Goal: Task Accomplishment & Management: Manage account settings

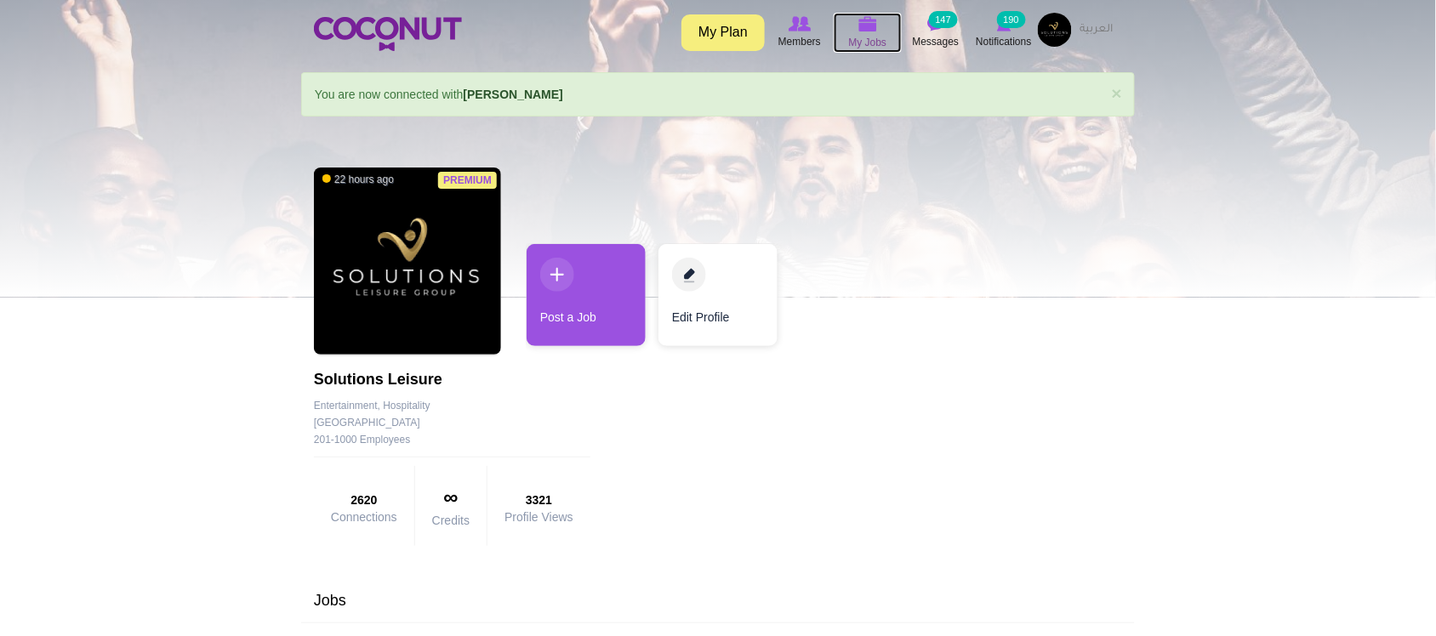
click at [874, 23] on img at bounding box center [867, 23] width 19 height 15
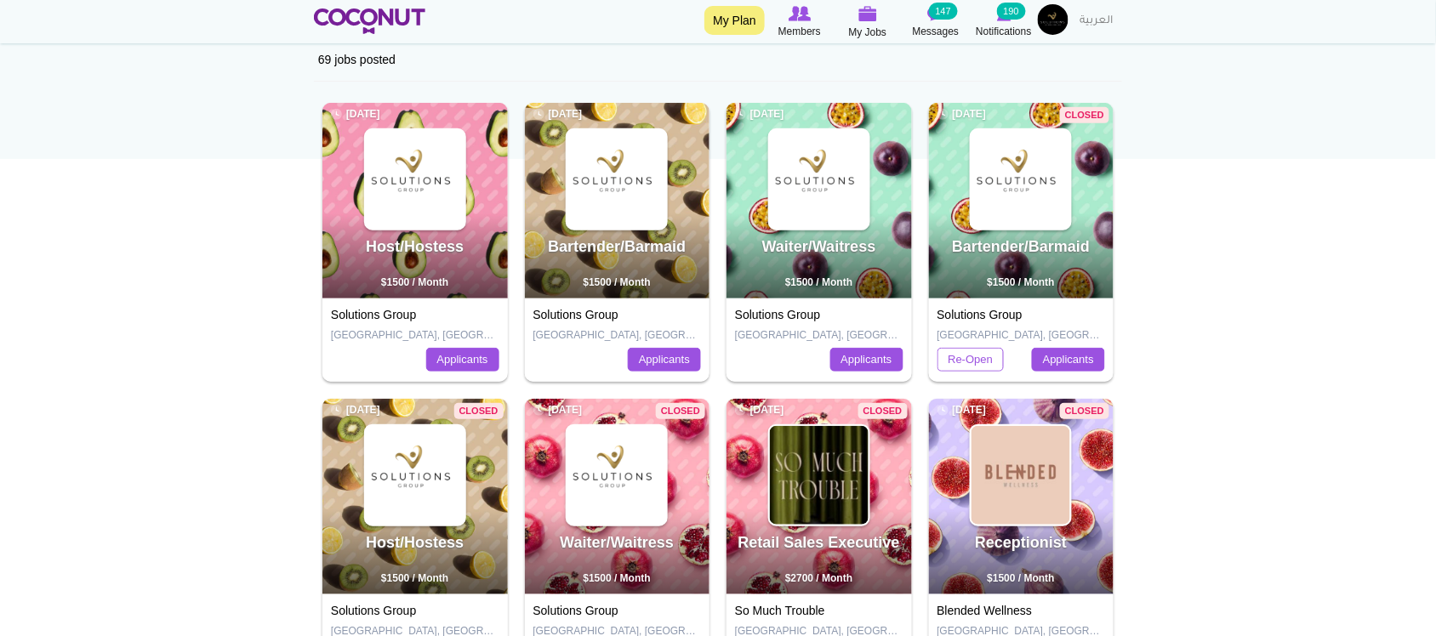
scroll to position [141, 0]
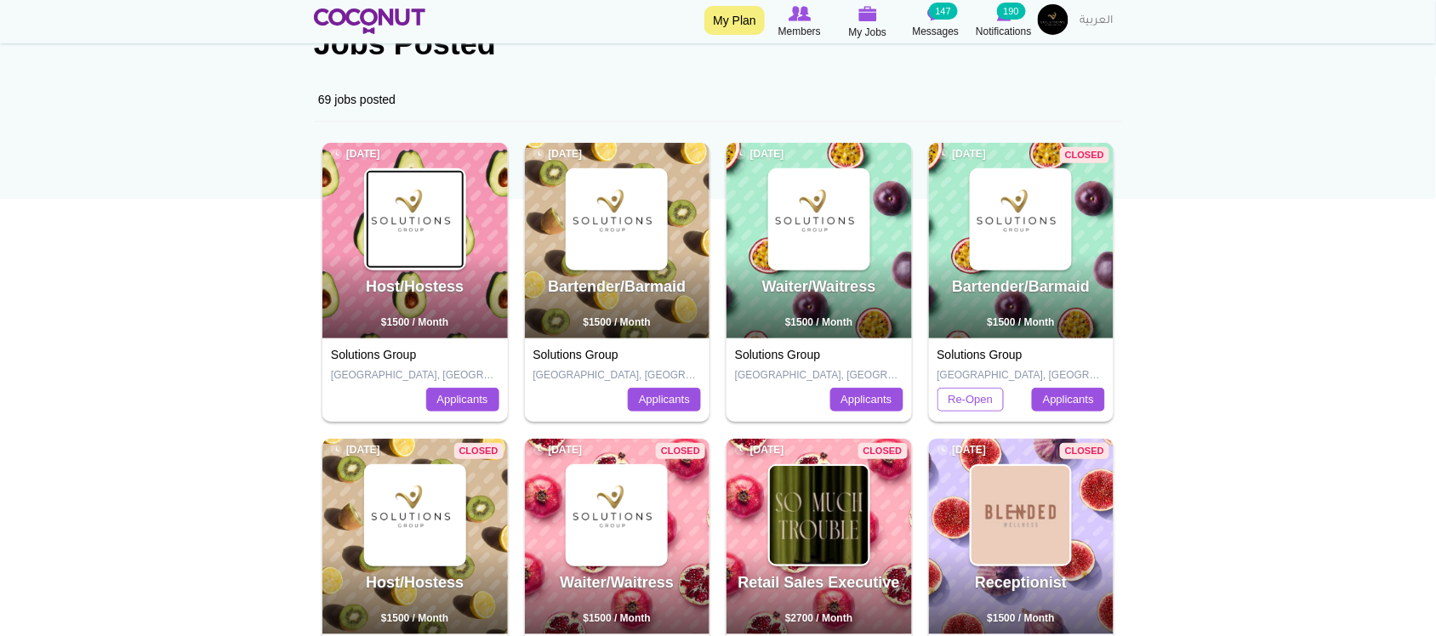
click at [415, 237] on img at bounding box center [415, 219] width 99 height 99
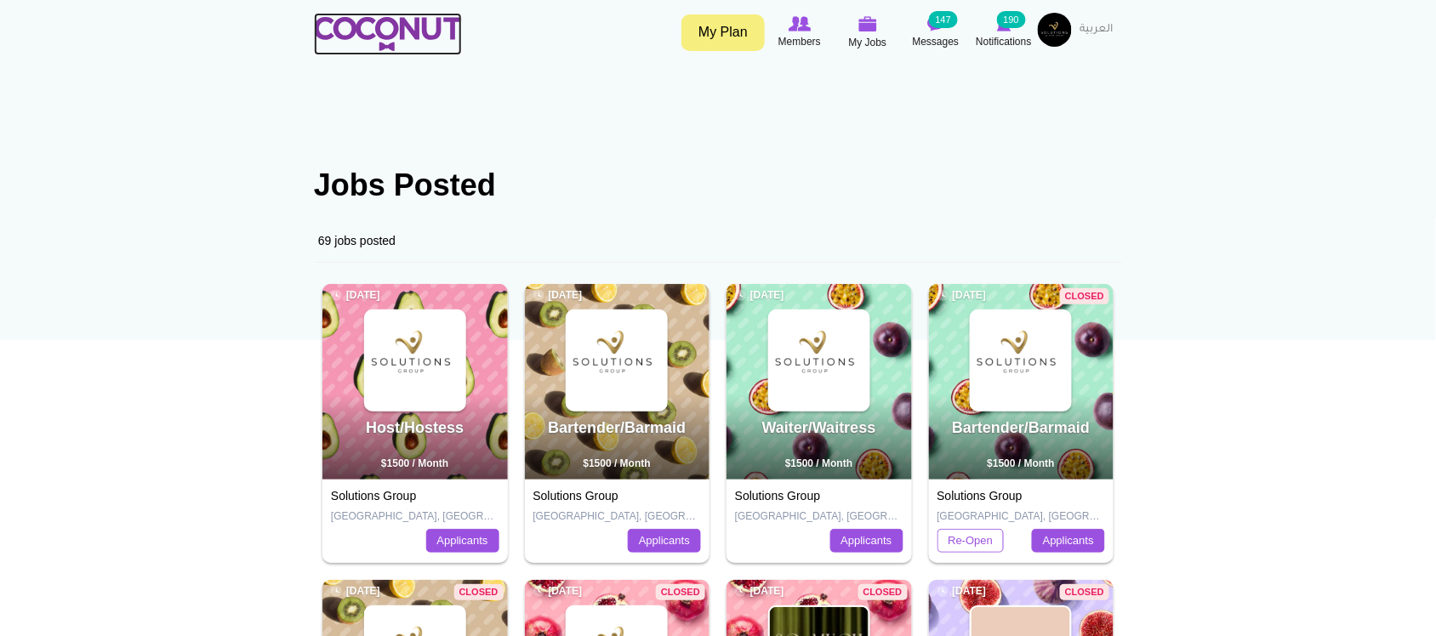
drag, startPoint x: 360, startPoint y: 22, endPoint x: 402, endPoint y: 94, distance: 83.2
click at [360, 22] on img at bounding box center [388, 34] width 148 height 34
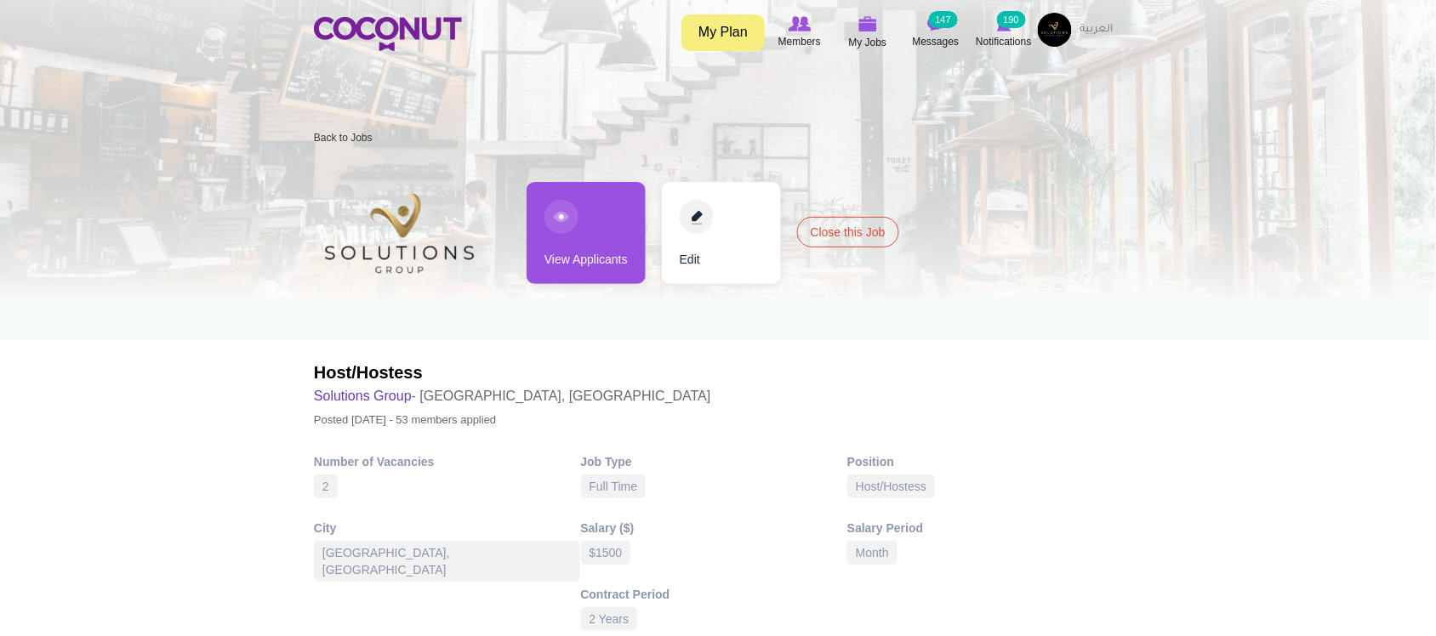
click at [543, 253] on link "View Applicants" at bounding box center [586, 233] width 119 height 102
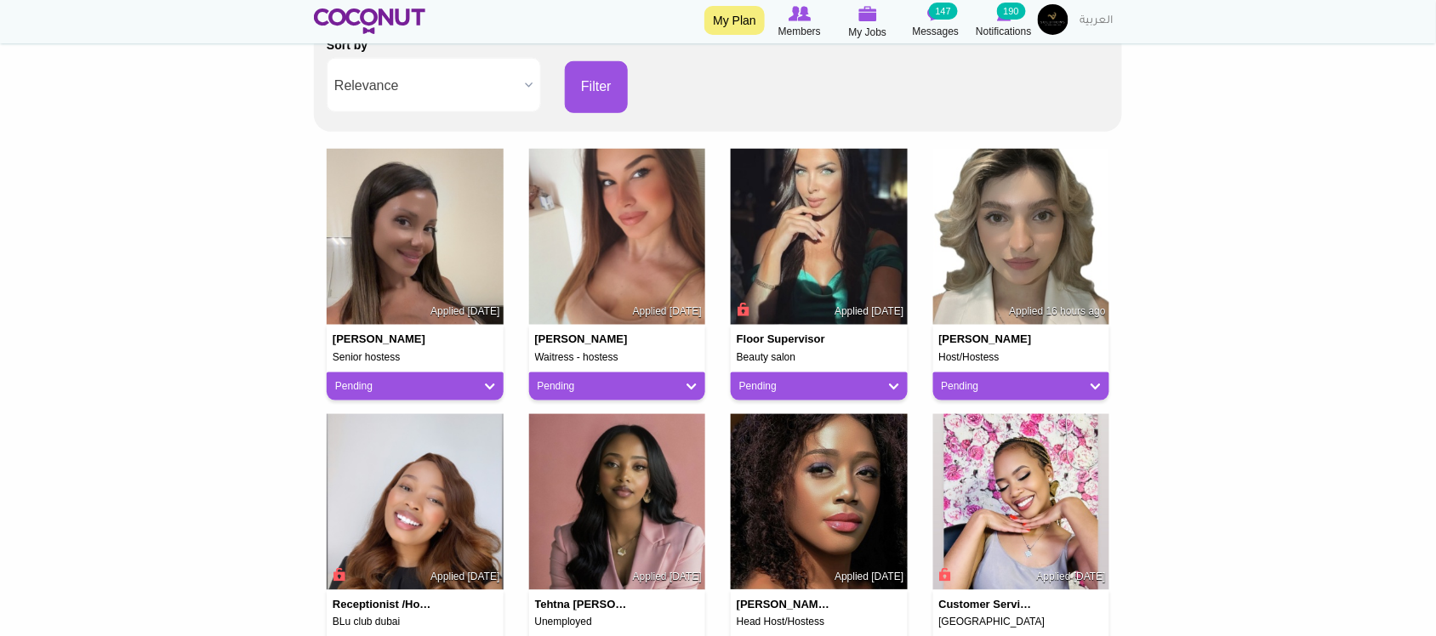
scroll to position [283, 0]
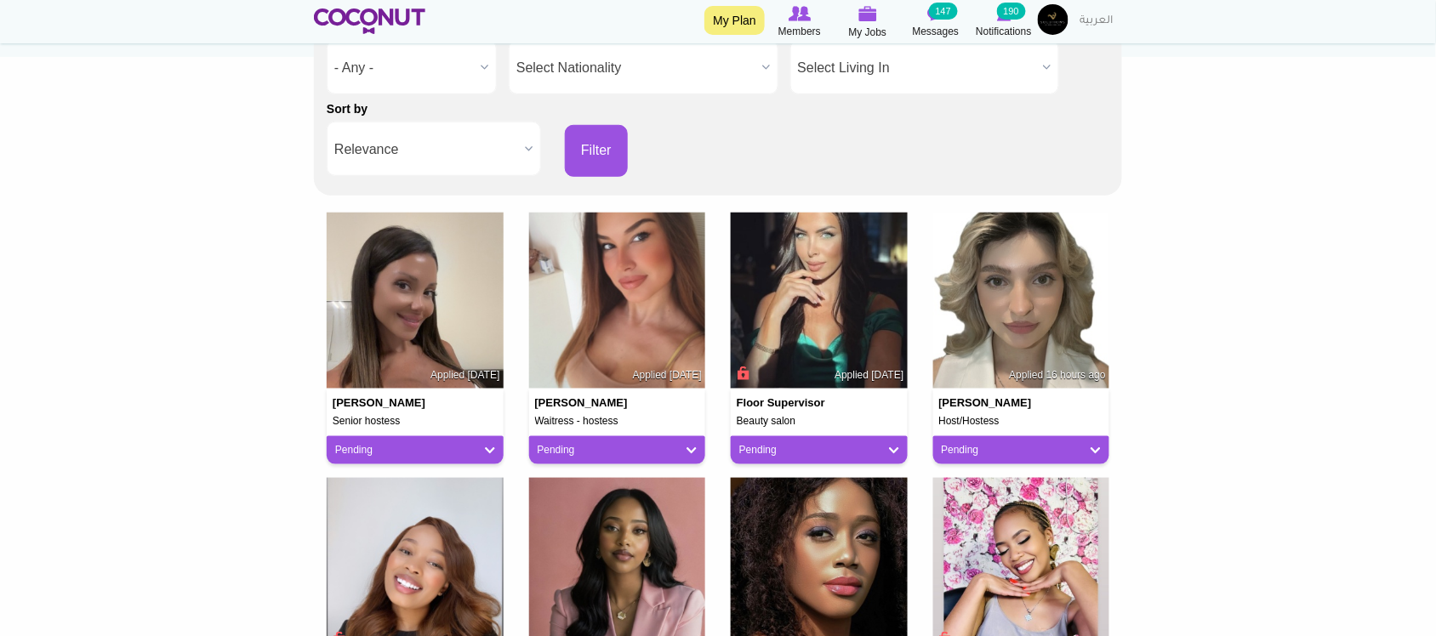
click at [924, 54] on span "Select Living In" at bounding box center [917, 68] width 239 height 54
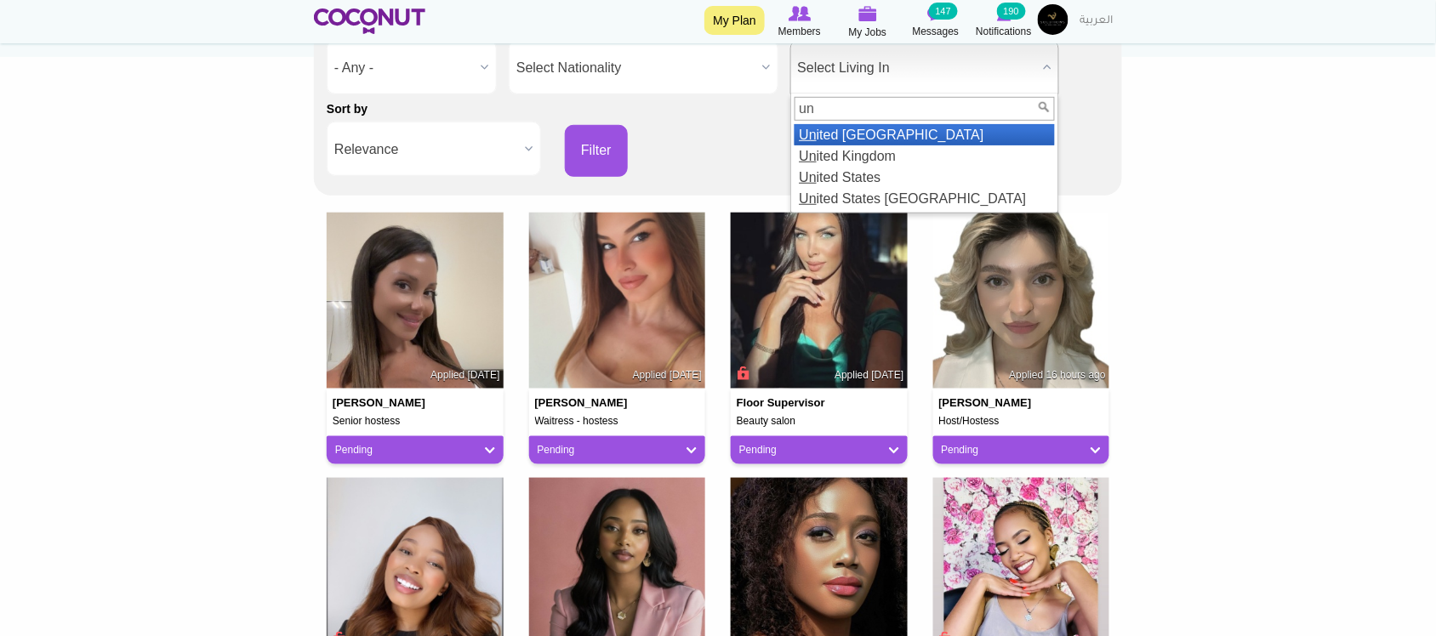
scroll to position [0, 0]
type input "united"
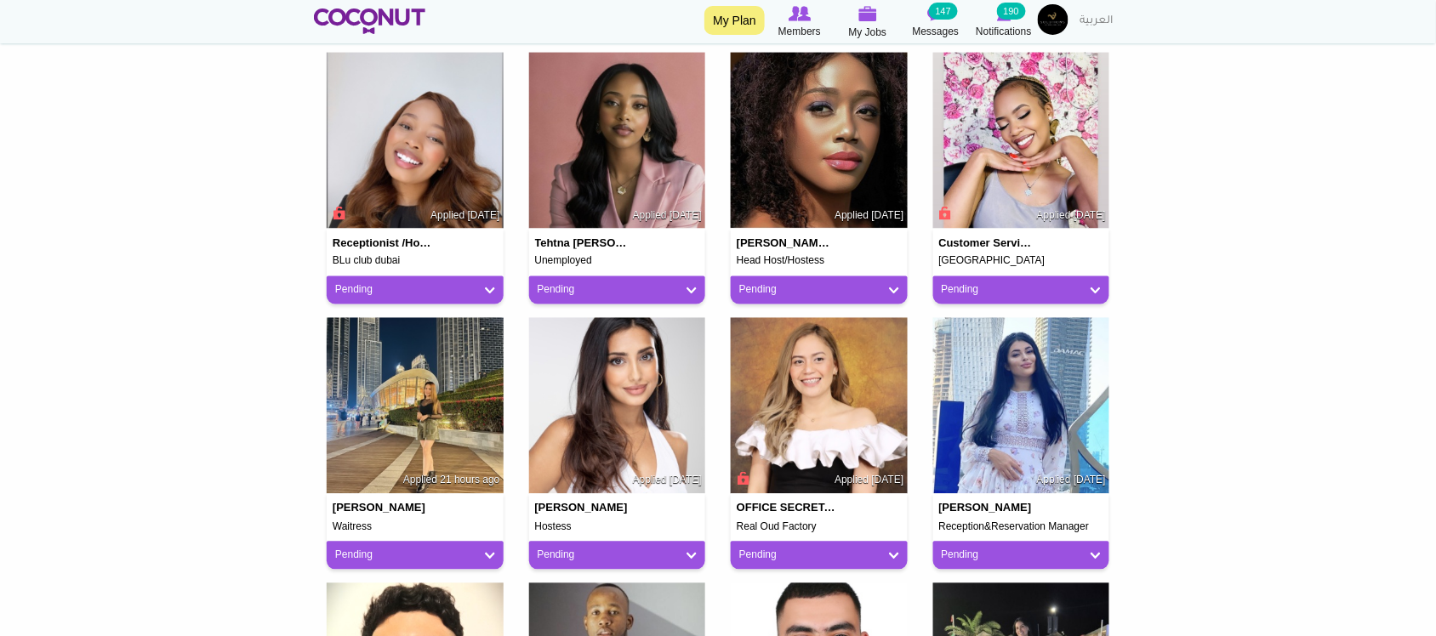
scroll to position [425, 0]
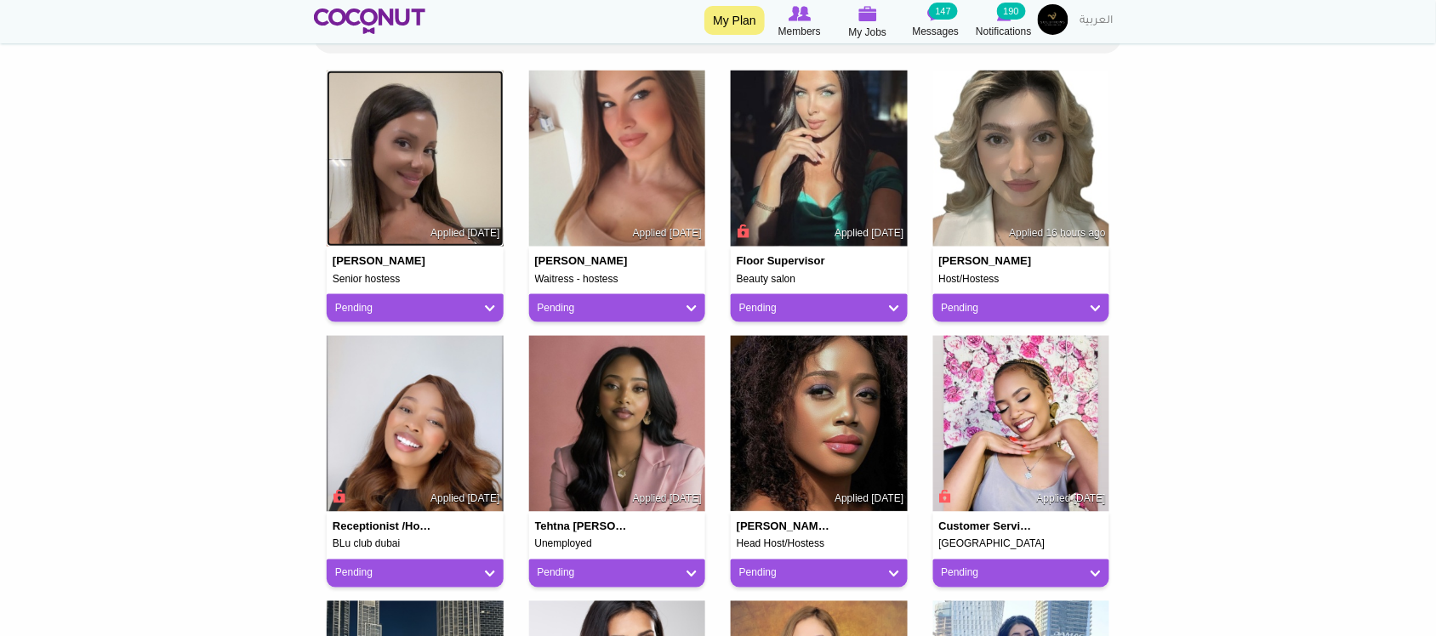
click at [441, 162] on img at bounding box center [415, 159] width 177 height 177
click at [719, 134] on div "Floor Supervisor Beauty salon Applied 1 day ago Pending Pending Good Fit Maybe …" at bounding box center [819, 203] width 202 height 265
click at [806, 134] on img at bounding box center [819, 159] width 177 height 177
click at [465, 146] on img at bounding box center [415, 159] width 177 height 177
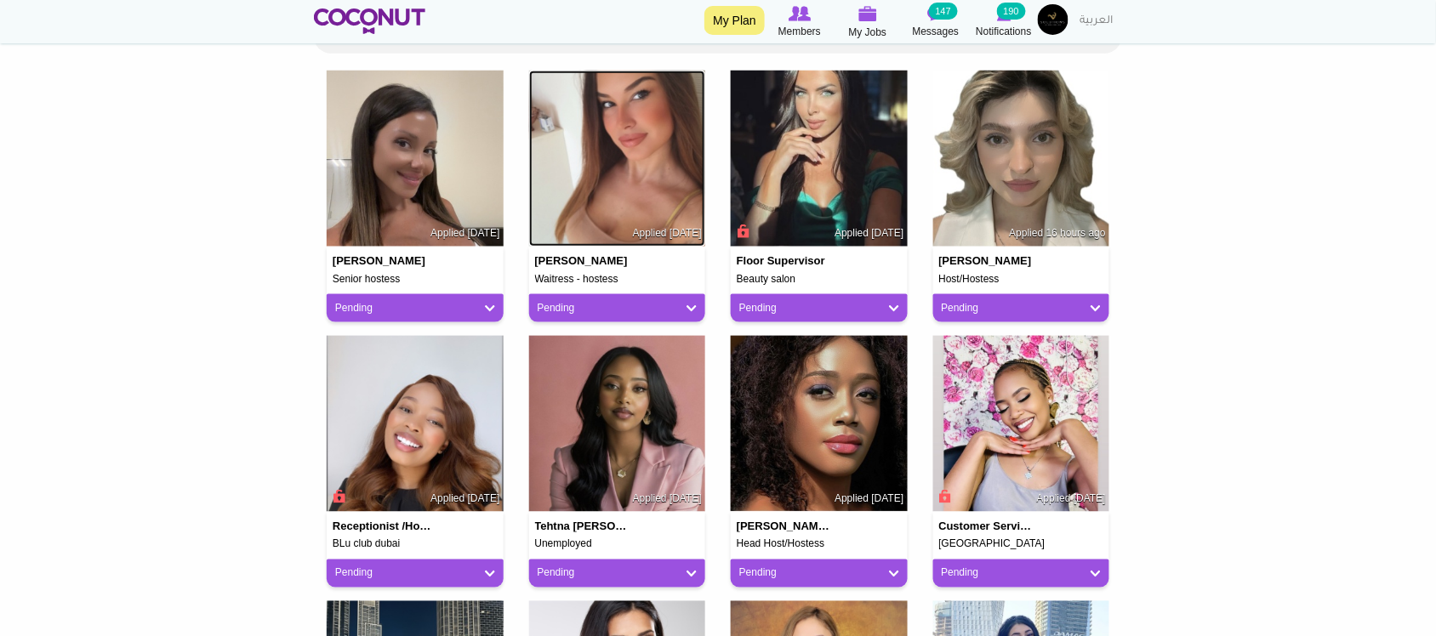
click at [596, 136] on img at bounding box center [617, 159] width 177 height 177
click at [813, 145] on img at bounding box center [819, 159] width 177 height 177
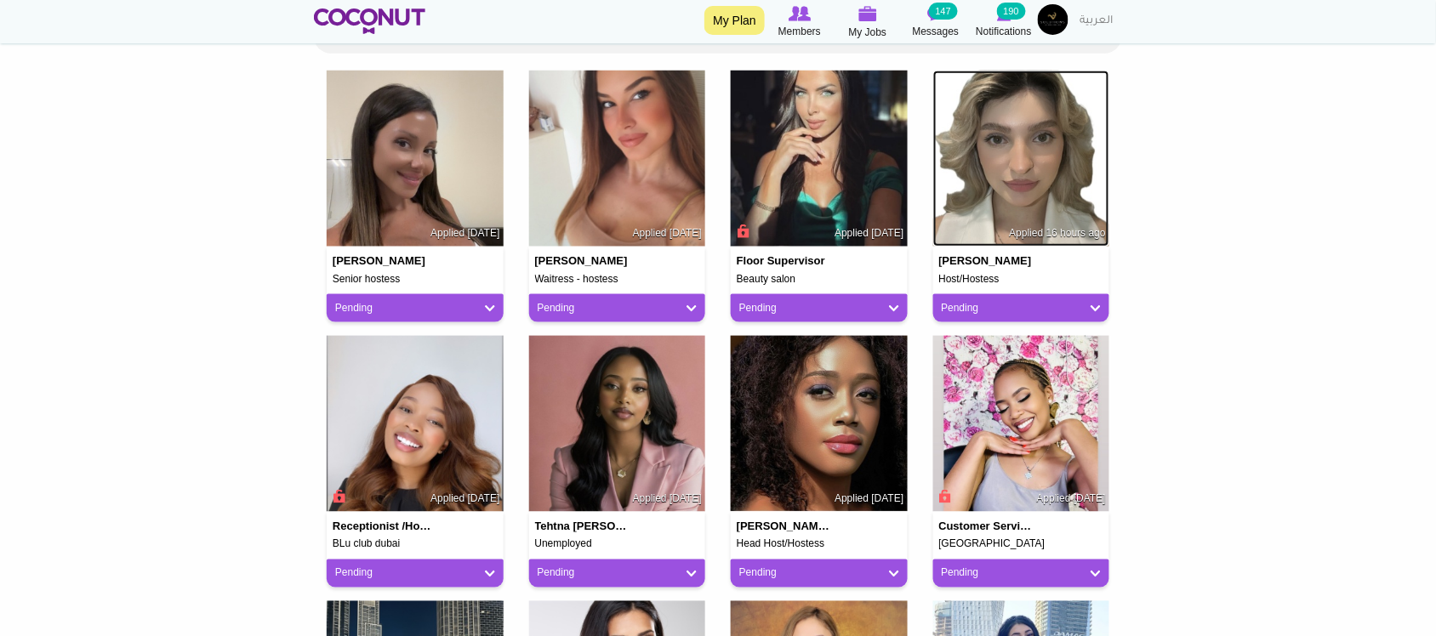
click at [1017, 159] on img at bounding box center [1021, 159] width 177 height 177
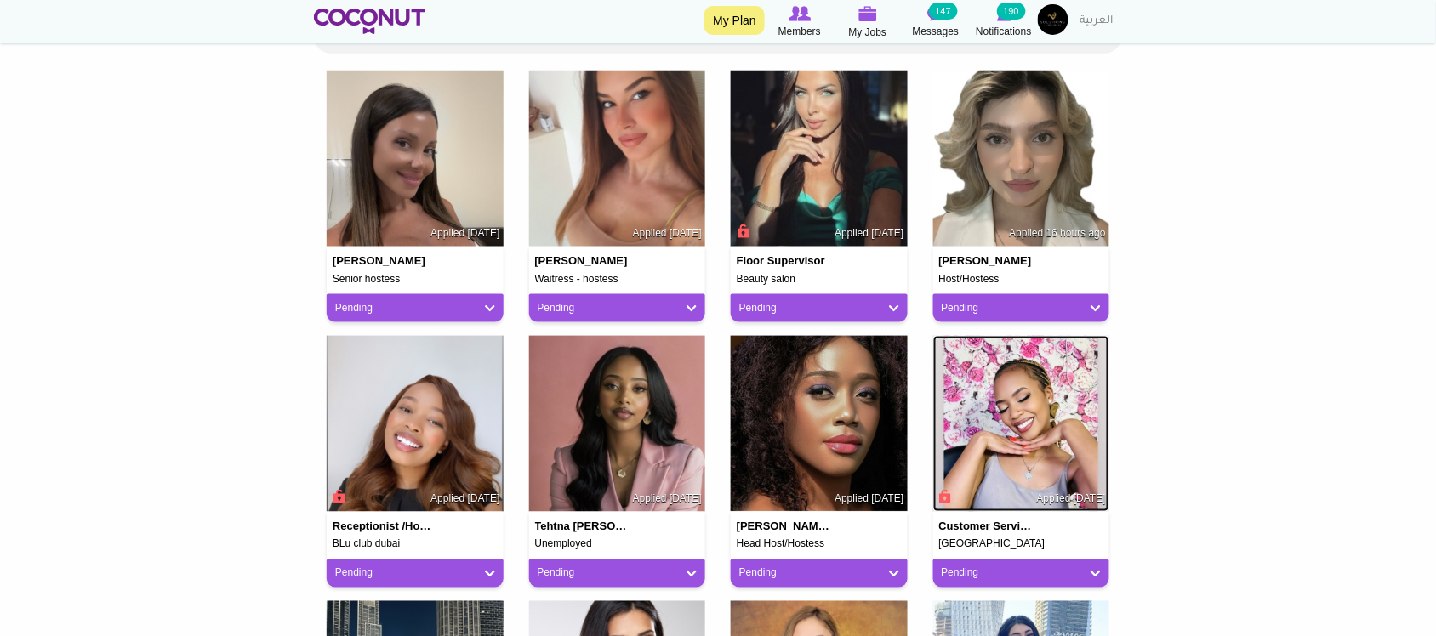
click at [981, 351] on img at bounding box center [1021, 424] width 177 height 177
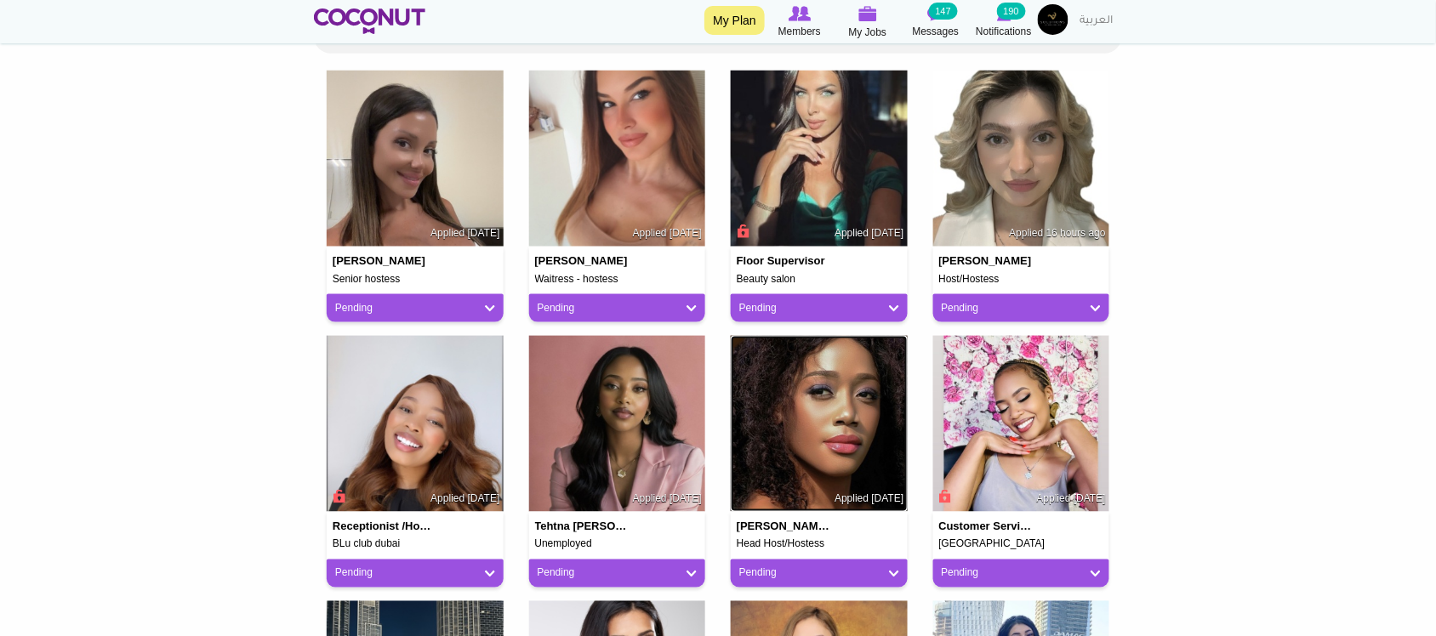
click at [864, 376] on img at bounding box center [819, 424] width 177 height 177
click at [608, 392] on img at bounding box center [617, 424] width 177 height 177
click at [385, 379] on img at bounding box center [415, 424] width 177 height 177
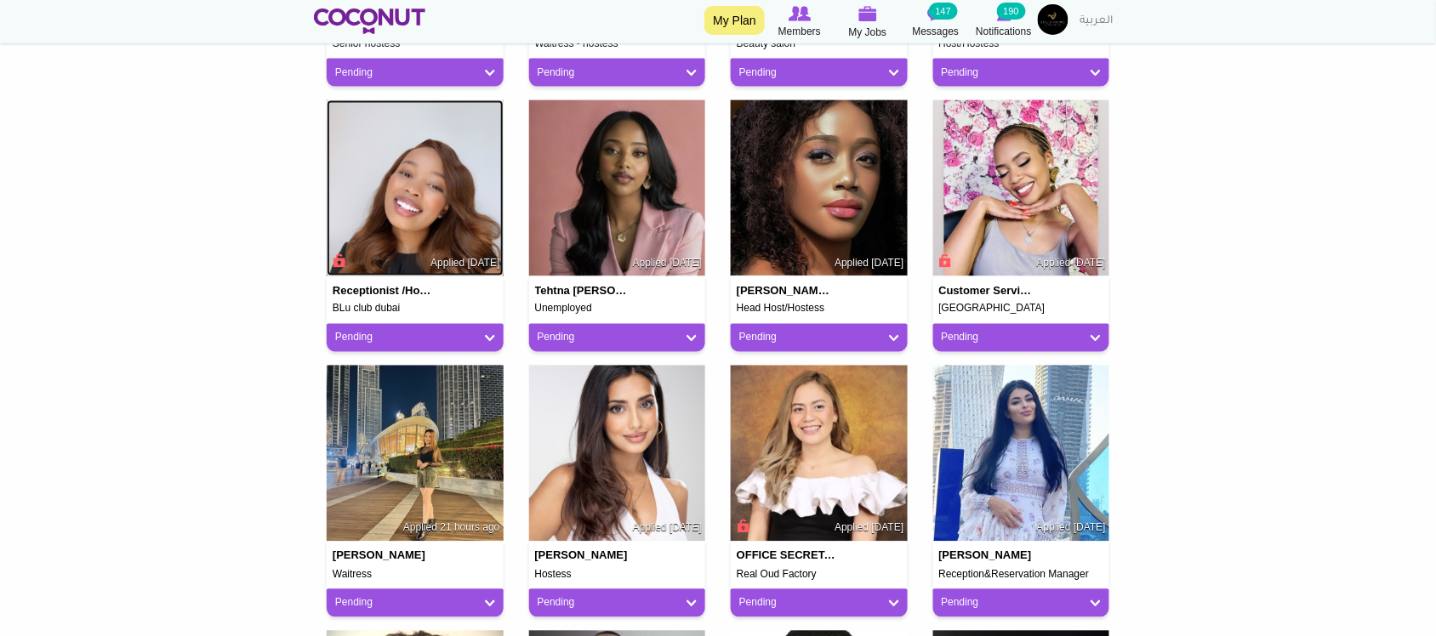
scroll to position [709, 0]
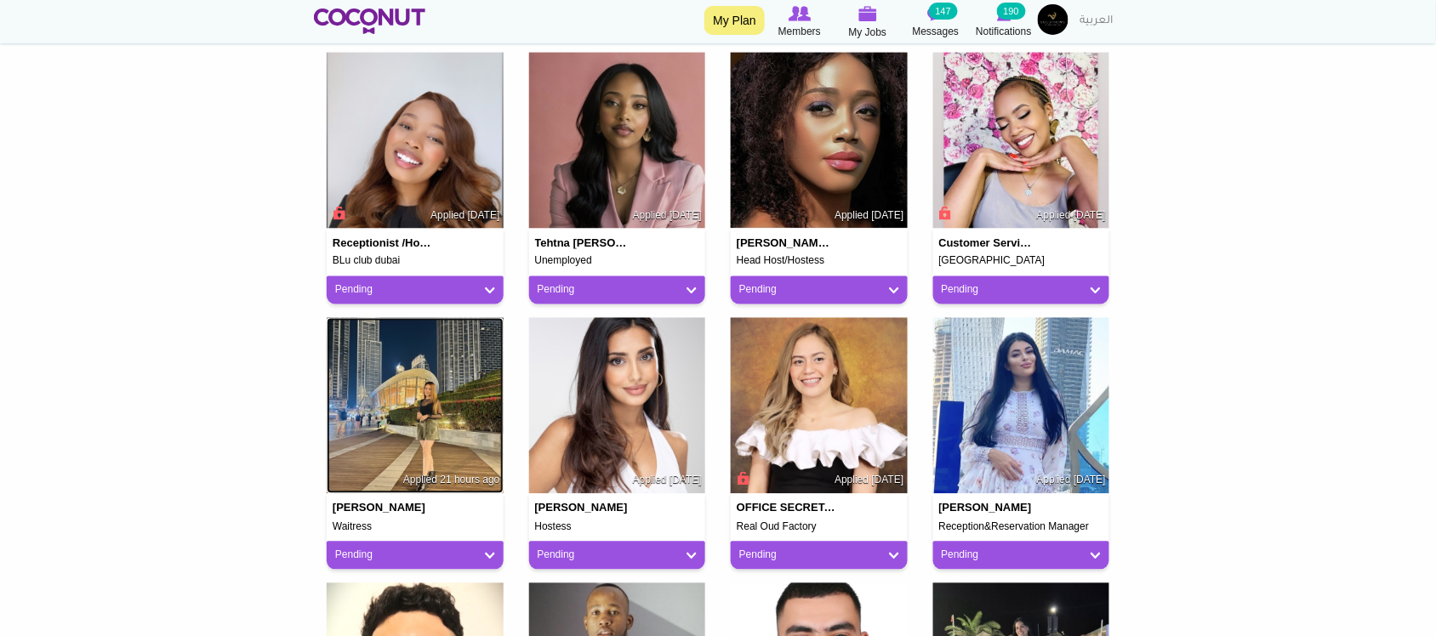
click at [430, 402] on img at bounding box center [415, 406] width 177 height 177
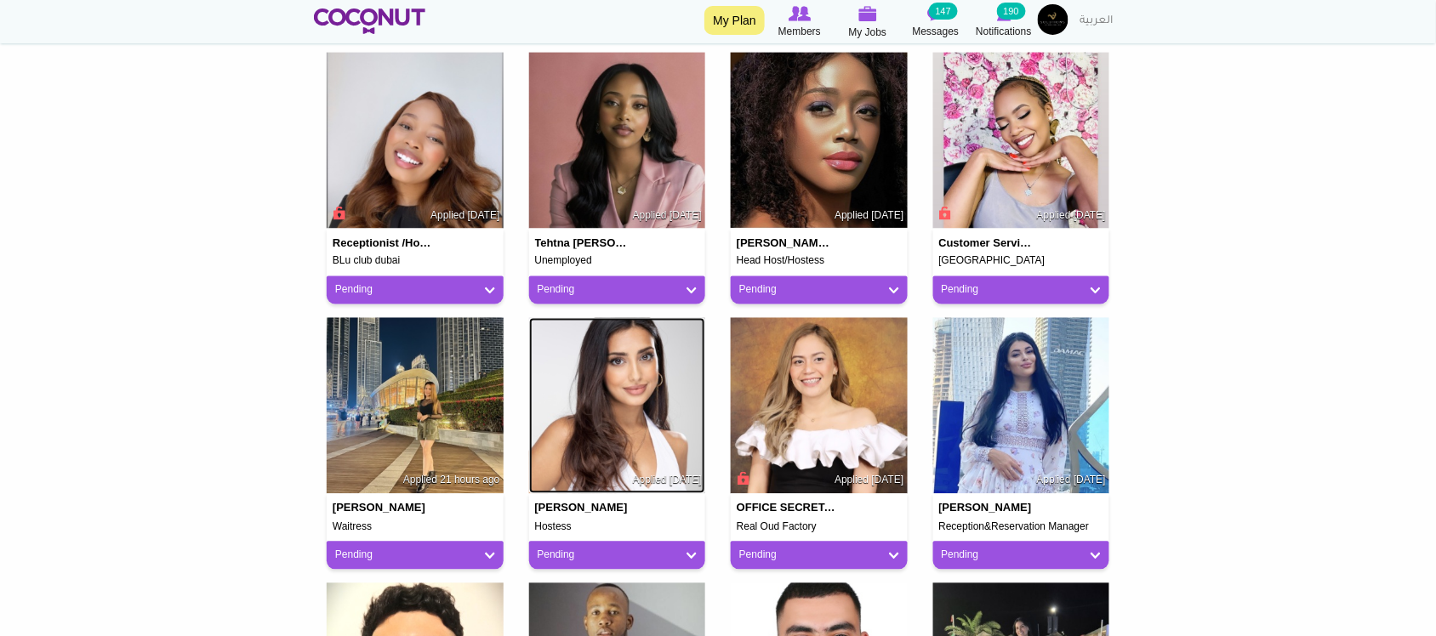
click at [581, 385] on img at bounding box center [617, 406] width 177 height 177
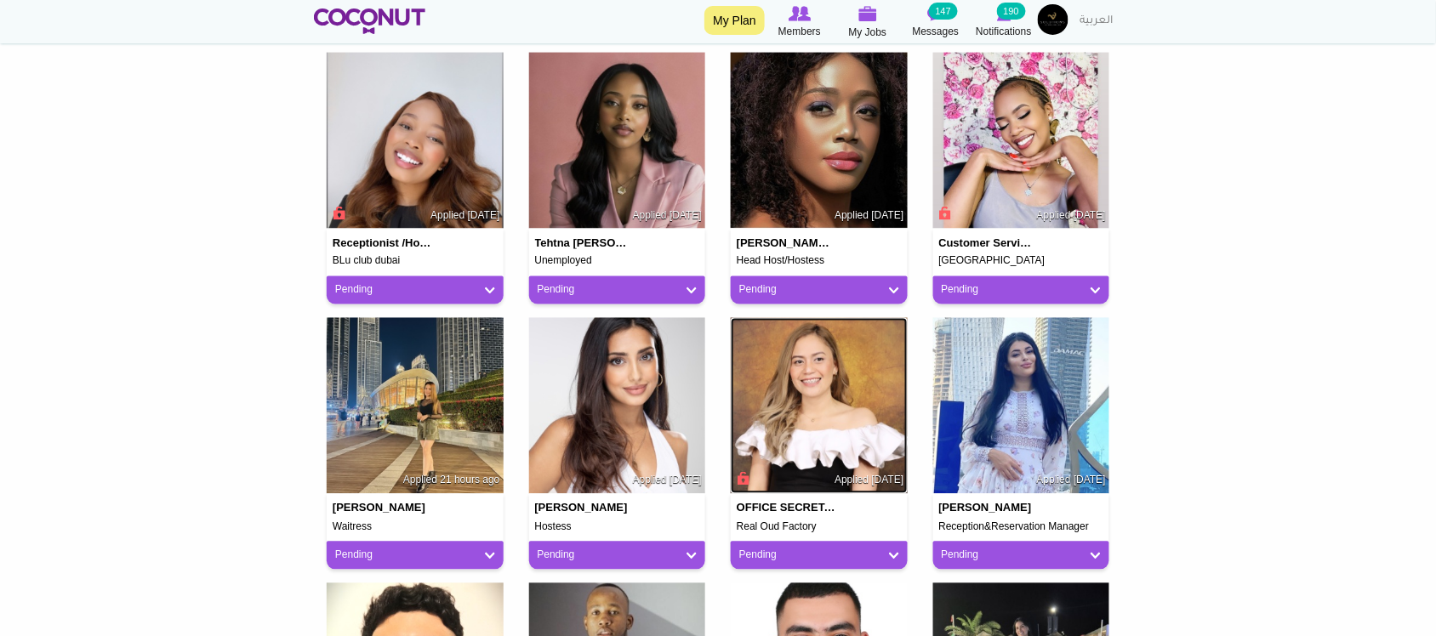
click at [825, 385] on img at bounding box center [819, 406] width 177 height 177
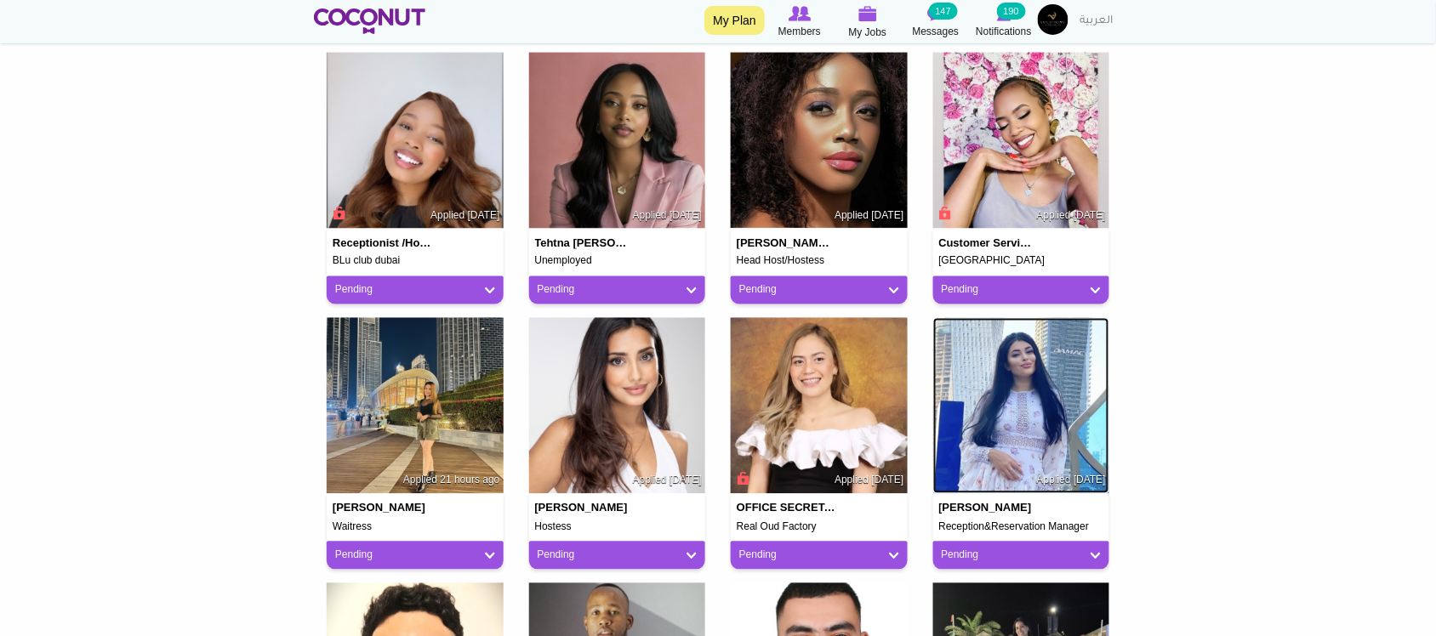
click at [1018, 385] on img at bounding box center [1021, 406] width 177 height 177
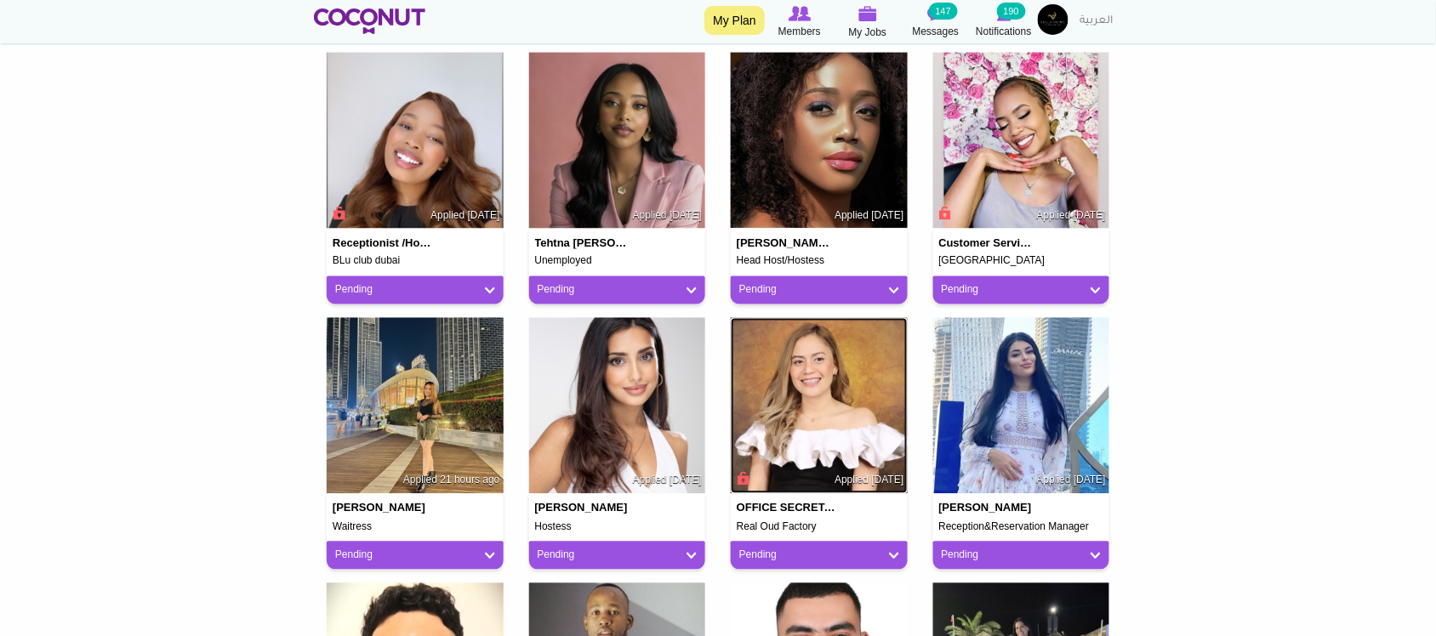
click at [823, 346] on img at bounding box center [819, 406] width 177 height 177
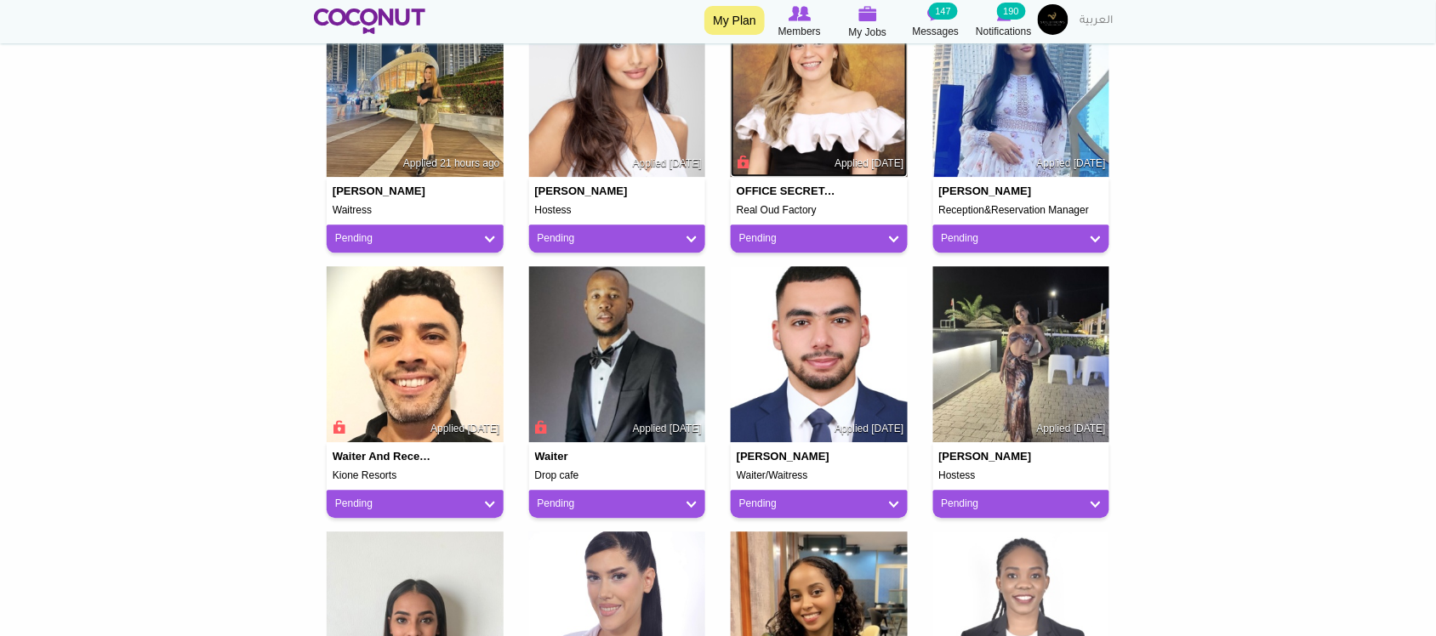
scroll to position [1134, 0]
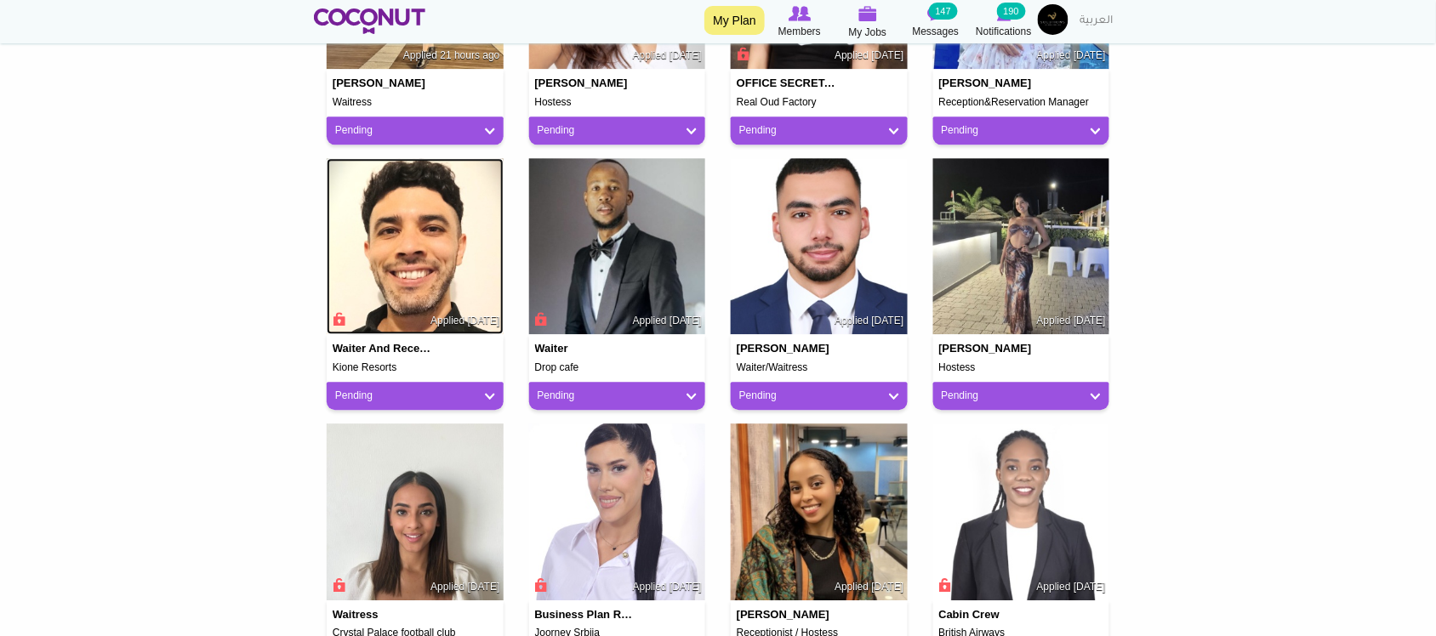
click at [431, 224] on img at bounding box center [415, 246] width 177 height 177
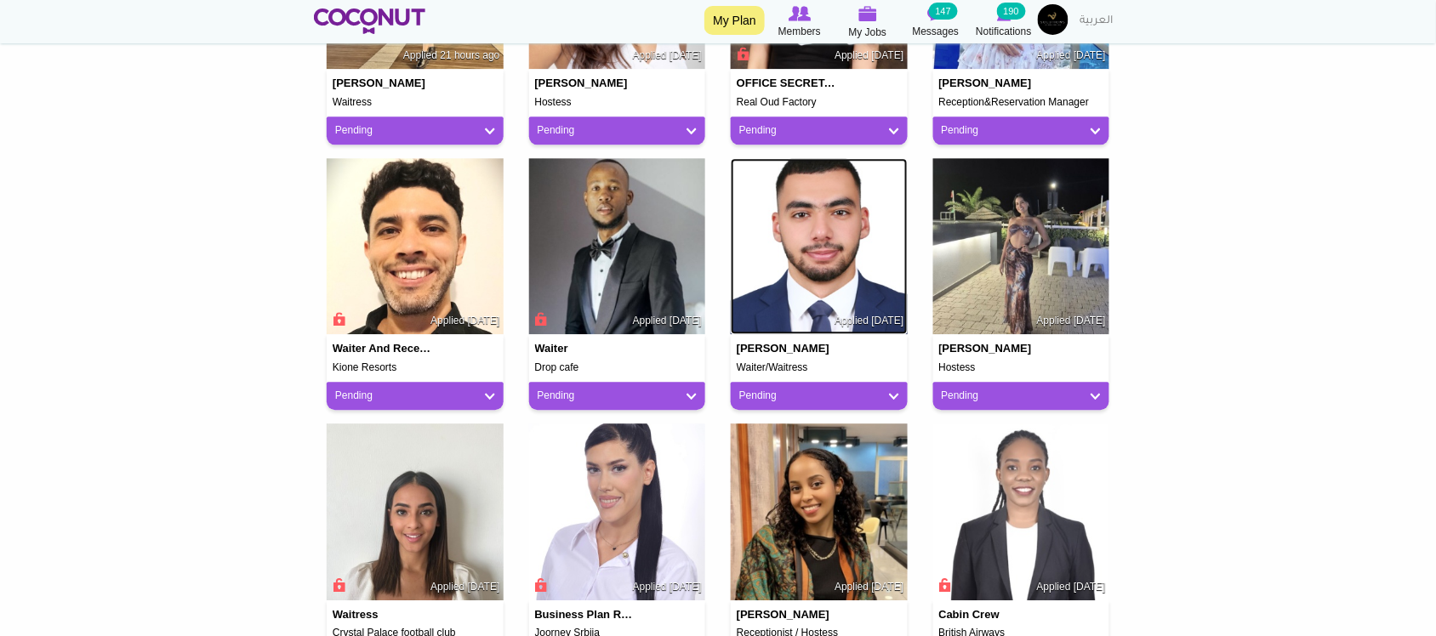
click at [805, 238] on img at bounding box center [819, 246] width 177 height 177
click at [1004, 289] on img at bounding box center [1021, 246] width 177 height 177
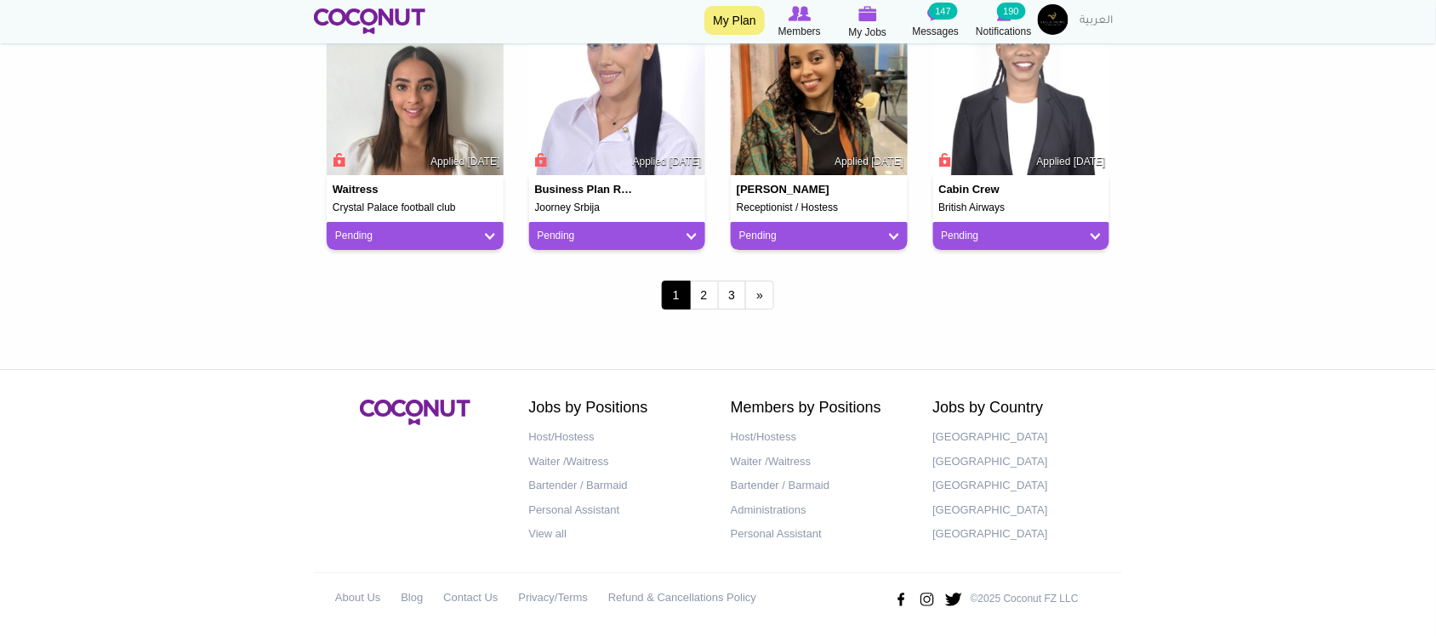
scroll to position [1276, 0]
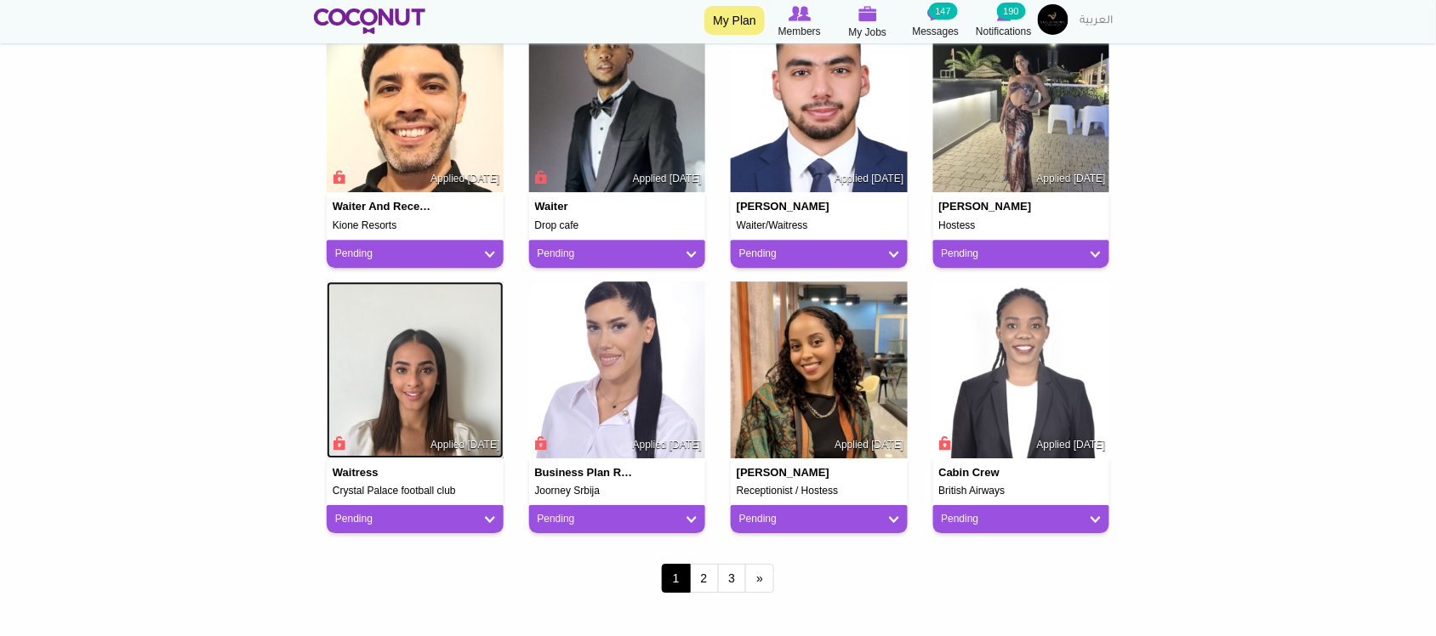
click at [439, 354] on img at bounding box center [415, 370] width 177 height 177
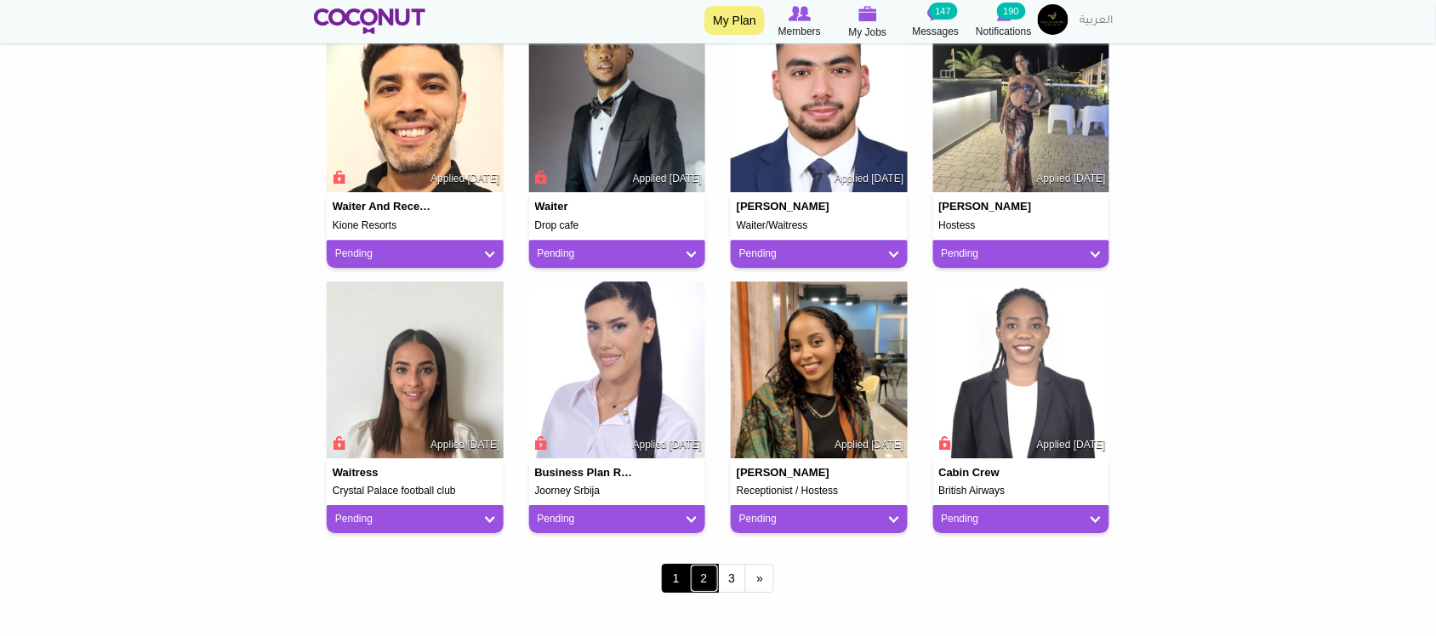
click at [699, 577] on link "2" at bounding box center [704, 578] width 29 height 29
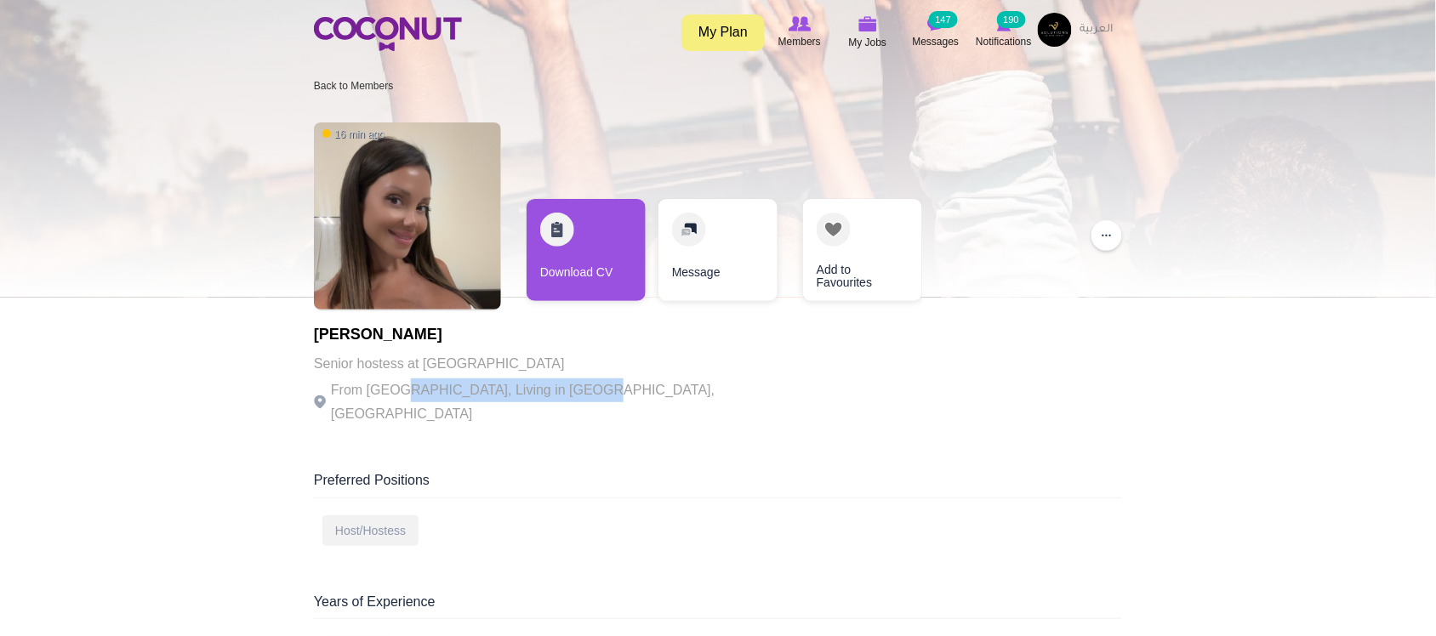
drag, startPoint x: 481, startPoint y: 393, endPoint x: 577, endPoint y: 381, distance: 96.9
click at [577, 381] on div "Konstantina Samara Senior hostess at Nammos Dubai From Greece, Living in Dubai,…" at bounding box center [548, 377] width 468 height 100
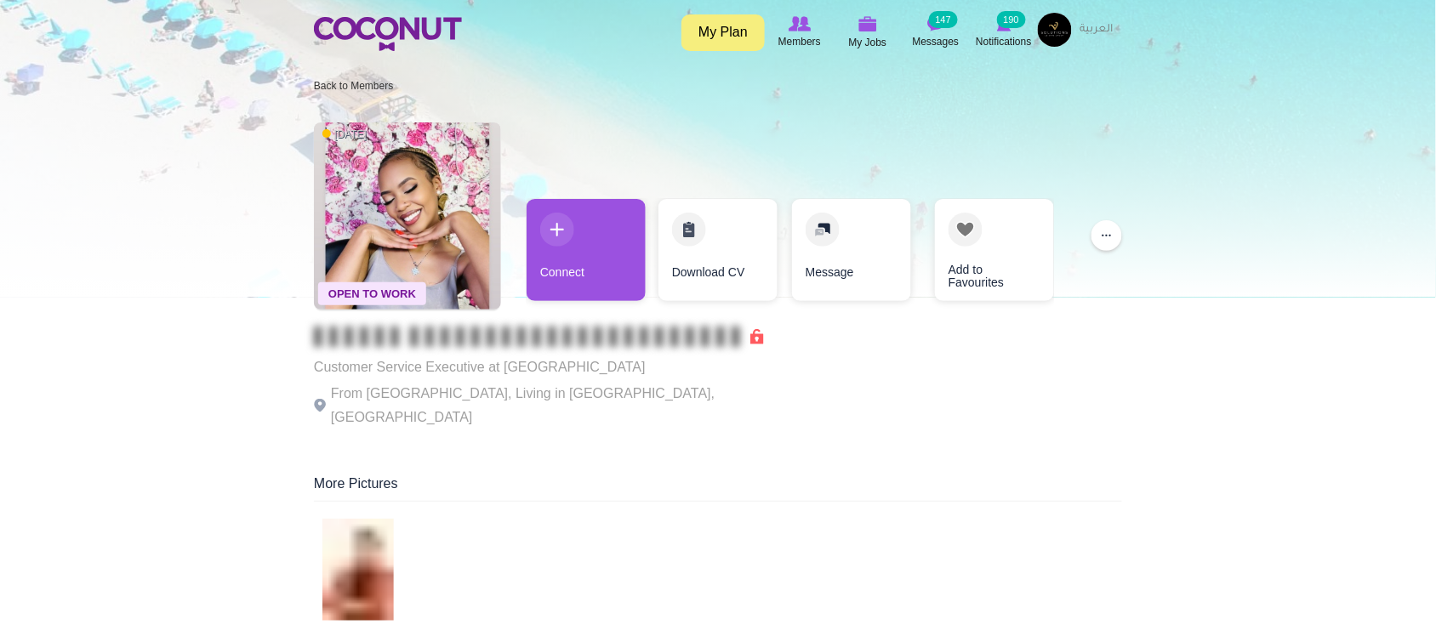
click at [577, 382] on p "From [GEOGRAPHIC_DATA], Living in [GEOGRAPHIC_DATA], [GEOGRAPHIC_DATA]" at bounding box center [548, 406] width 468 height 48
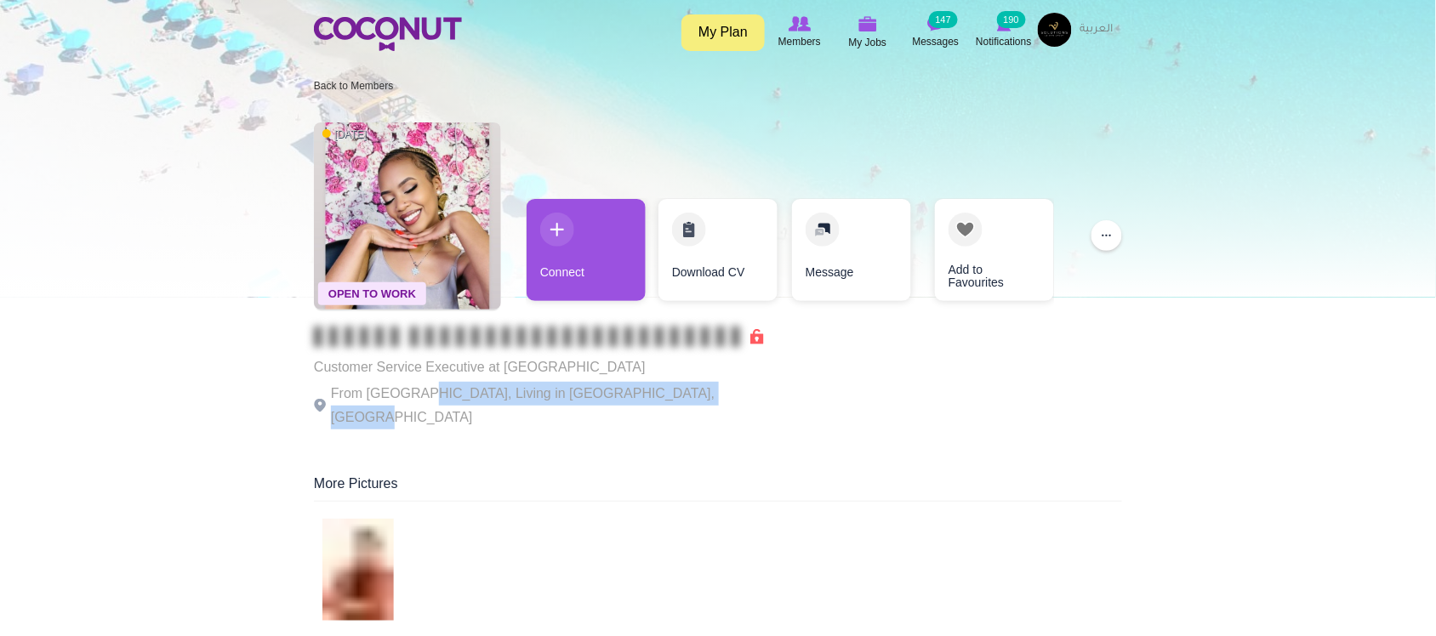
drag, startPoint x: 418, startPoint y: 400, endPoint x: 702, endPoint y: 389, distance: 284.4
click at [702, 389] on p "From [GEOGRAPHIC_DATA], Living in [GEOGRAPHIC_DATA], [GEOGRAPHIC_DATA]" at bounding box center [548, 406] width 468 height 48
drag, startPoint x: 788, startPoint y: 387, endPoint x: 341, endPoint y: 383, distance: 446.7
click at [341, 383] on div "Open To Work [DATE] Customer Service Executive at [GEOGRAPHIC_DATA] From [GEOGR…" at bounding box center [718, 277] width 808 height 327
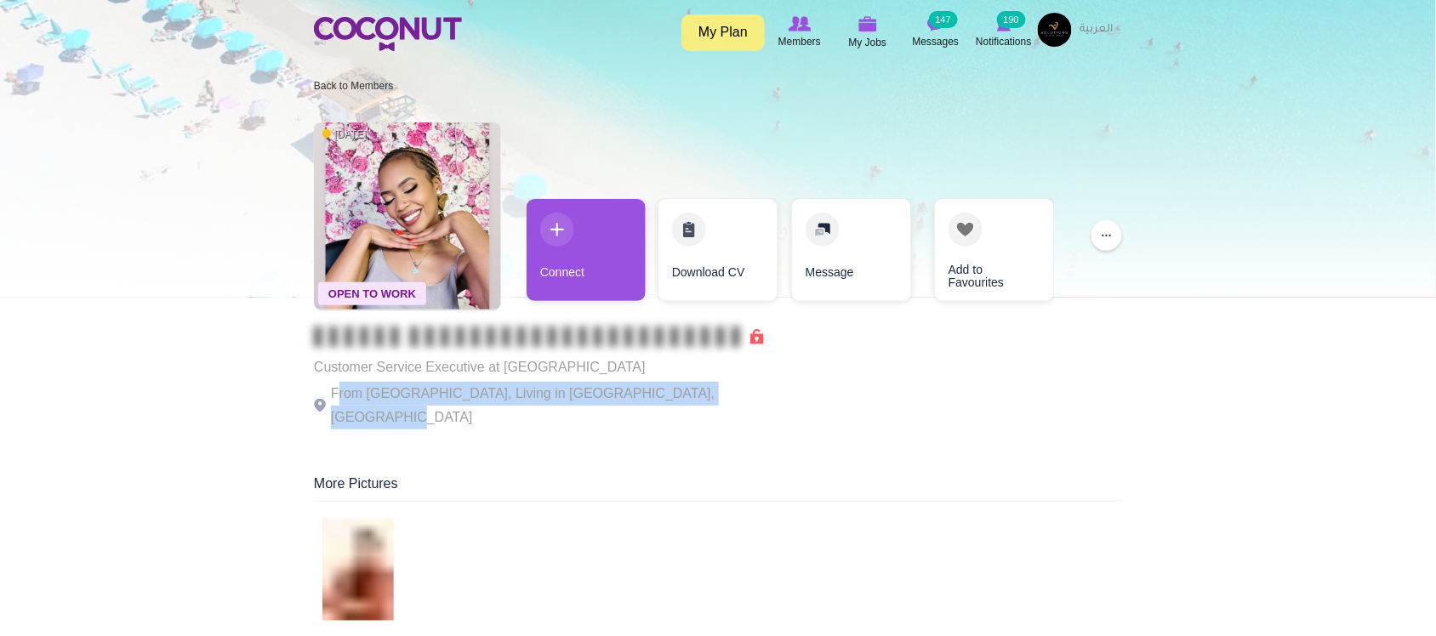
click at [439, 379] on div "Customer Service Executive at [GEOGRAPHIC_DATA] From [GEOGRAPHIC_DATA], Living …" at bounding box center [548, 378] width 468 height 103
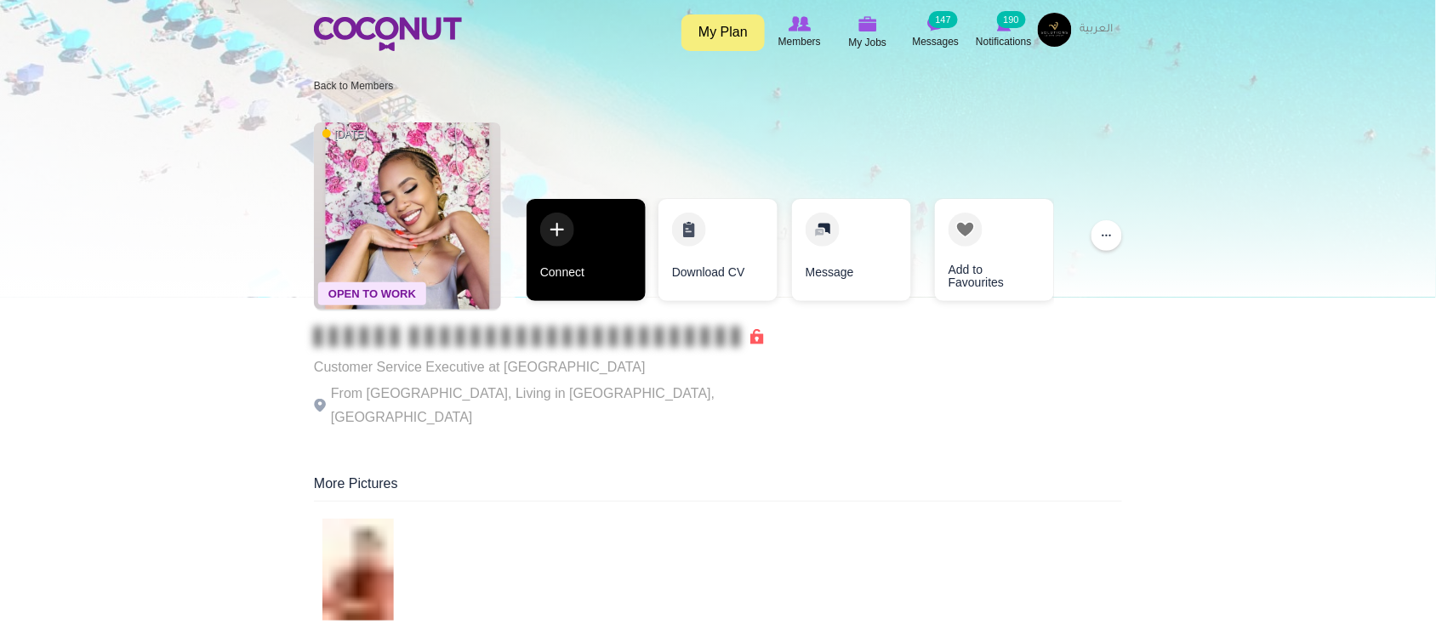
click at [537, 272] on link "Connect" at bounding box center [586, 250] width 119 height 102
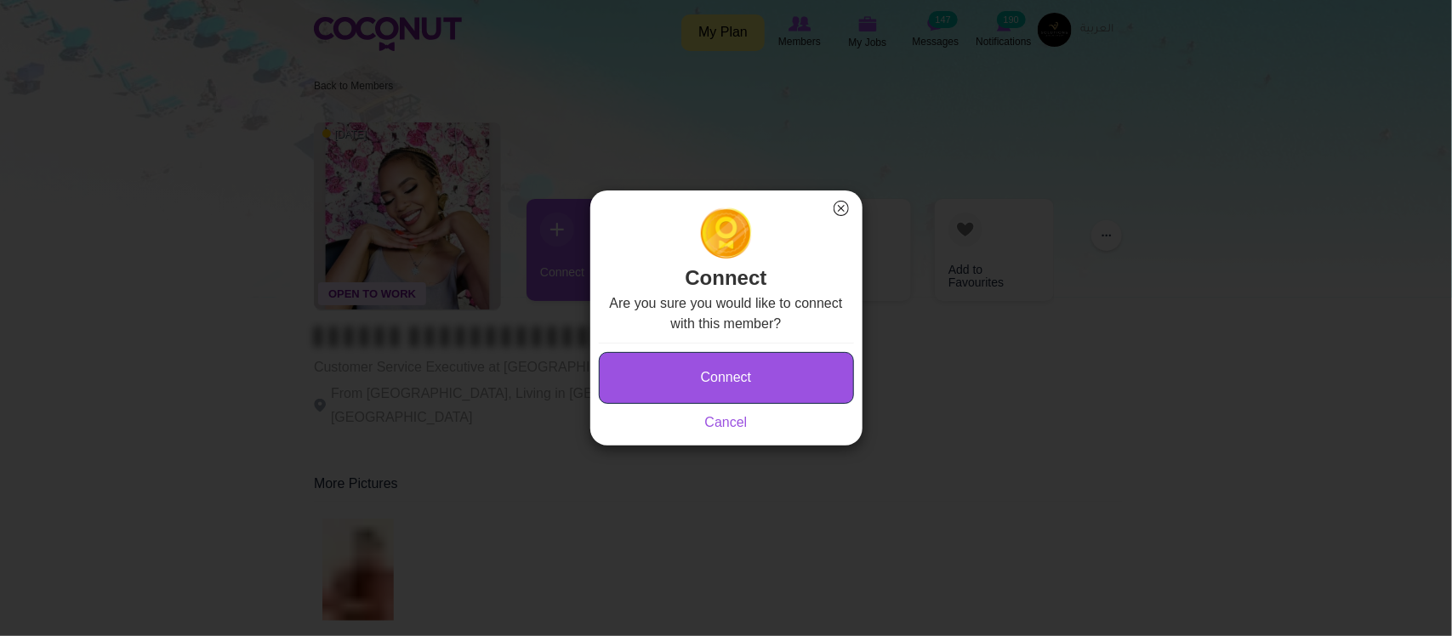
click at [685, 357] on button "Connect" at bounding box center [726, 378] width 255 height 52
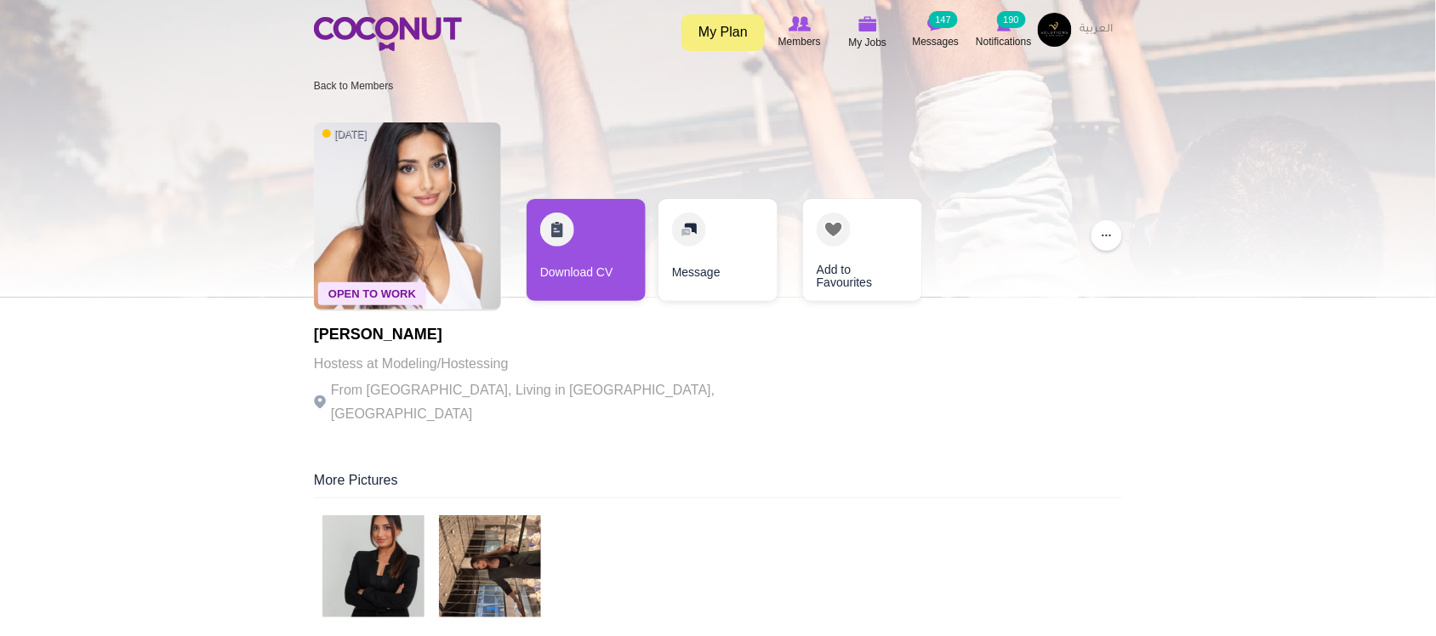
click at [499, 401] on p "From Azerbaijan, Living in Dubai, United Arab Emirates" at bounding box center [548, 403] width 468 height 48
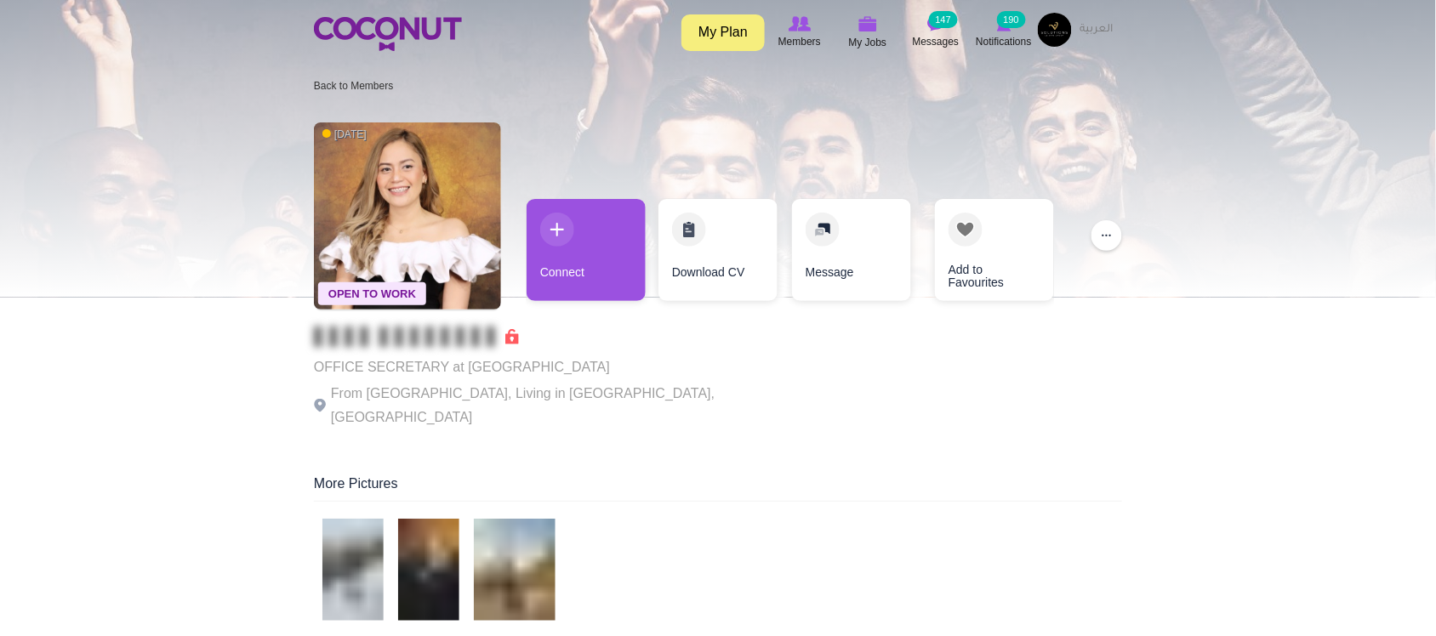
drag, startPoint x: 473, startPoint y: 385, endPoint x: 461, endPoint y: 394, distance: 14.6
click at [472, 388] on p "From Philippines, Living in Dubai, United Arab Emirates" at bounding box center [548, 406] width 468 height 48
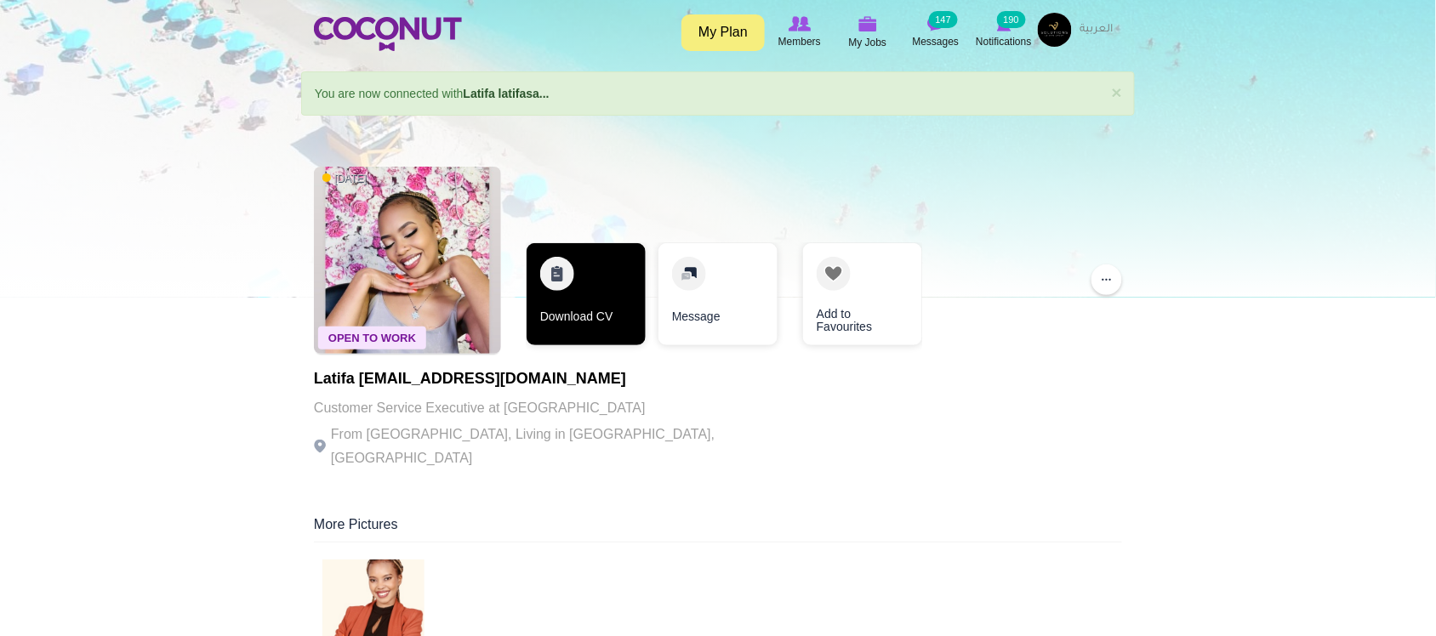
click at [568, 330] on link "Download CV" at bounding box center [586, 294] width 119 height 102
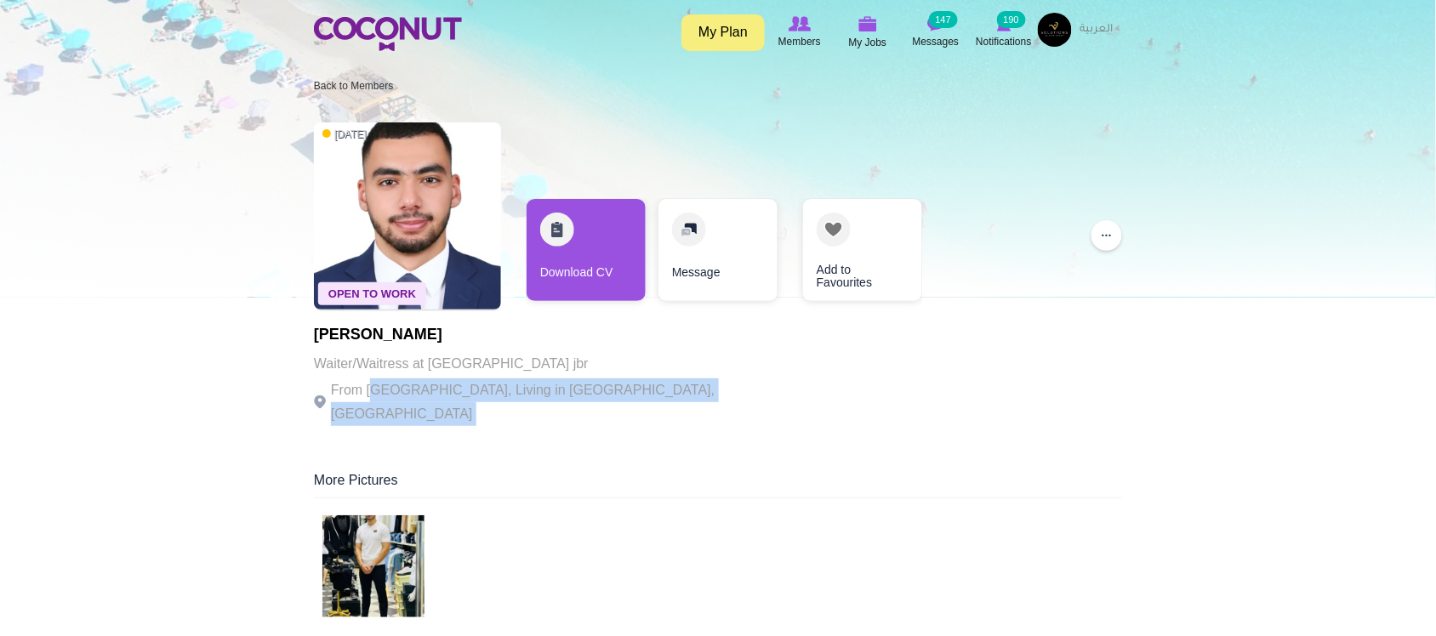
drag, startPoint x: 373, startPoint y: 385, endPoint x: 733, endPoint y: 385, distance: 360.7
click at [733, 385] on div "Open To Work [DATE] [PERSON_NAME]/Waitress at [GEOGRAPHIC_DATA] jbr From [GEOGR…" at bounding box center [718, 275] width 808 height 323
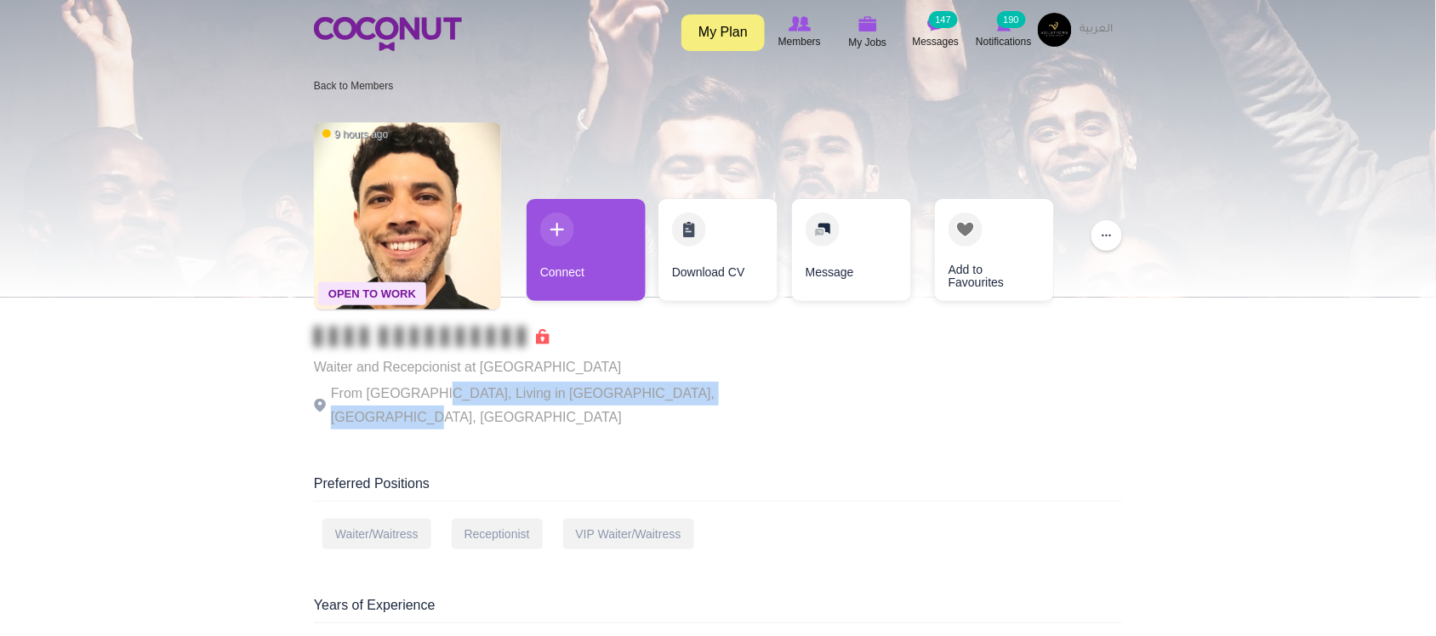
drag, startPoint x: 428, startPoint y: 384, endPoint x: 738, endPoint y: 390, distance: 309.7
click at [738, 390] on p "From [GEOGRAPHIC_DATA], Living in [GEOGRAPHIC_DATA], [GEOGRAPHIC_DATA], [GEOGRA…" at bounding box center [548, 406] width 468 height 48
click at [738, 390] on p "From Argentina, Living in Puerto Madryn, Chubut Province, Argentina" at bounding box center [548, 406] width 468 height 48
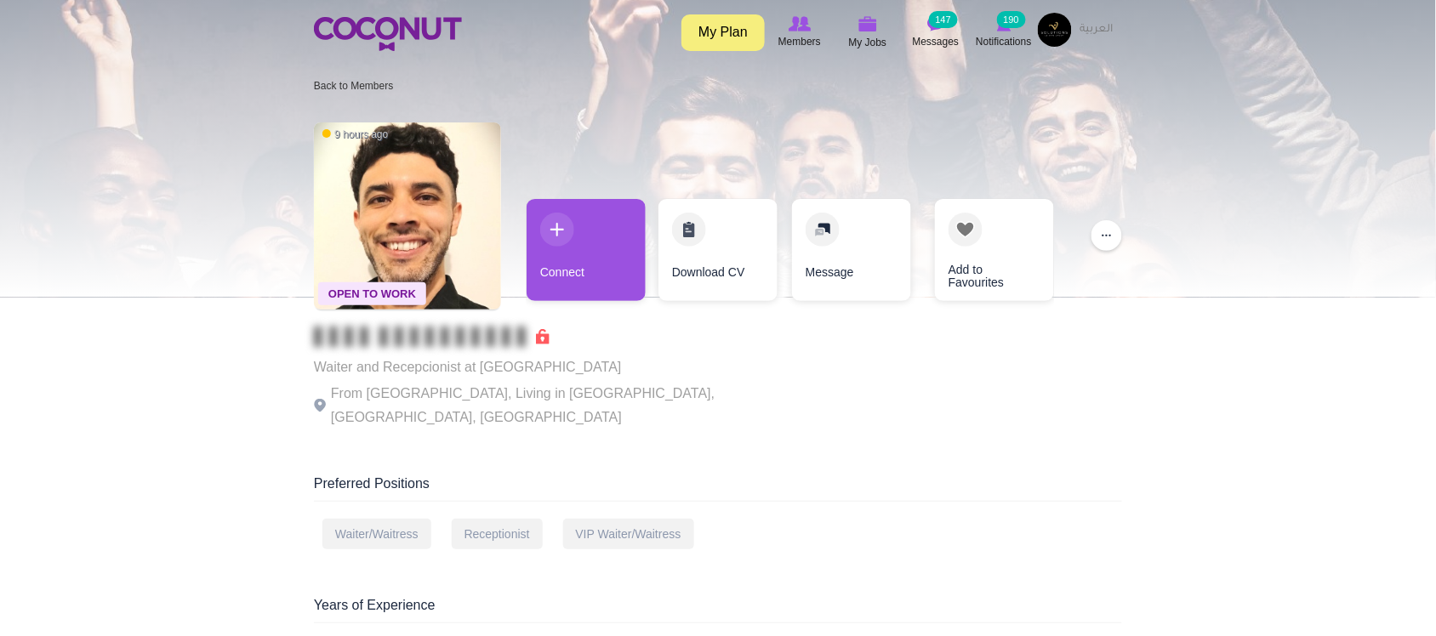
click at [771, 389] on div "Open To Work 9 hours ago Waiter and Recepcionist at Kione Resorts From Argentin…" at bounding box center [718, 277] width 808 height 327
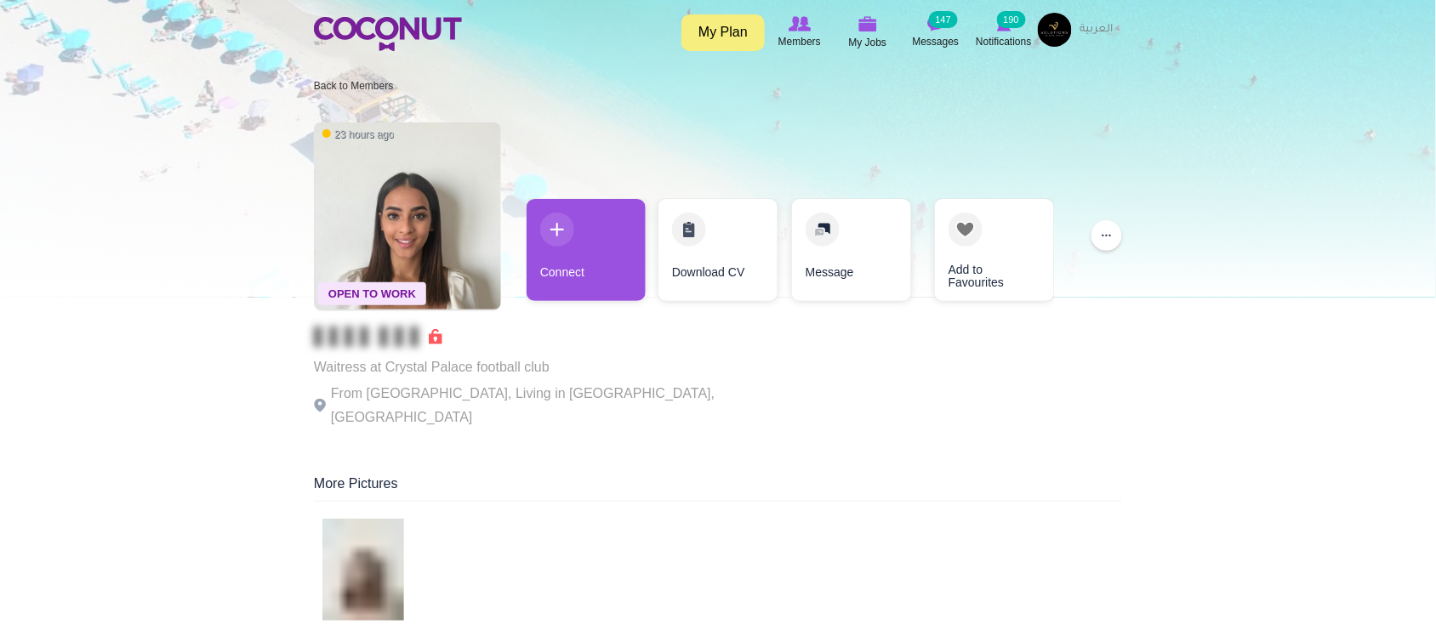
click at [532, 385] on p "From United Kingdom, Living in London, United Kingdom" at bounding box center [548, 406] width 468 height 48
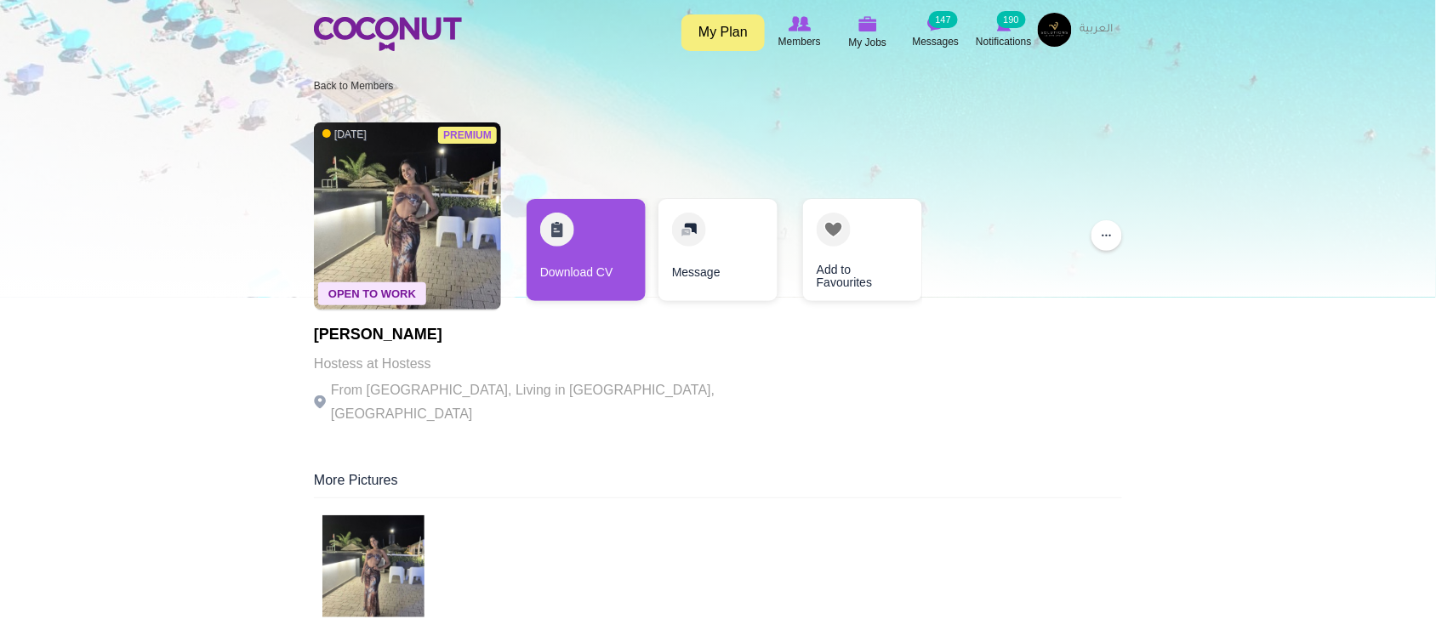
click at [694, 385] on div "Premium Open To Work 1 day ago Claudia Hernandez Hostess at Hostess From Peru, …" at bounding box center [718, 275] width 808 height 323
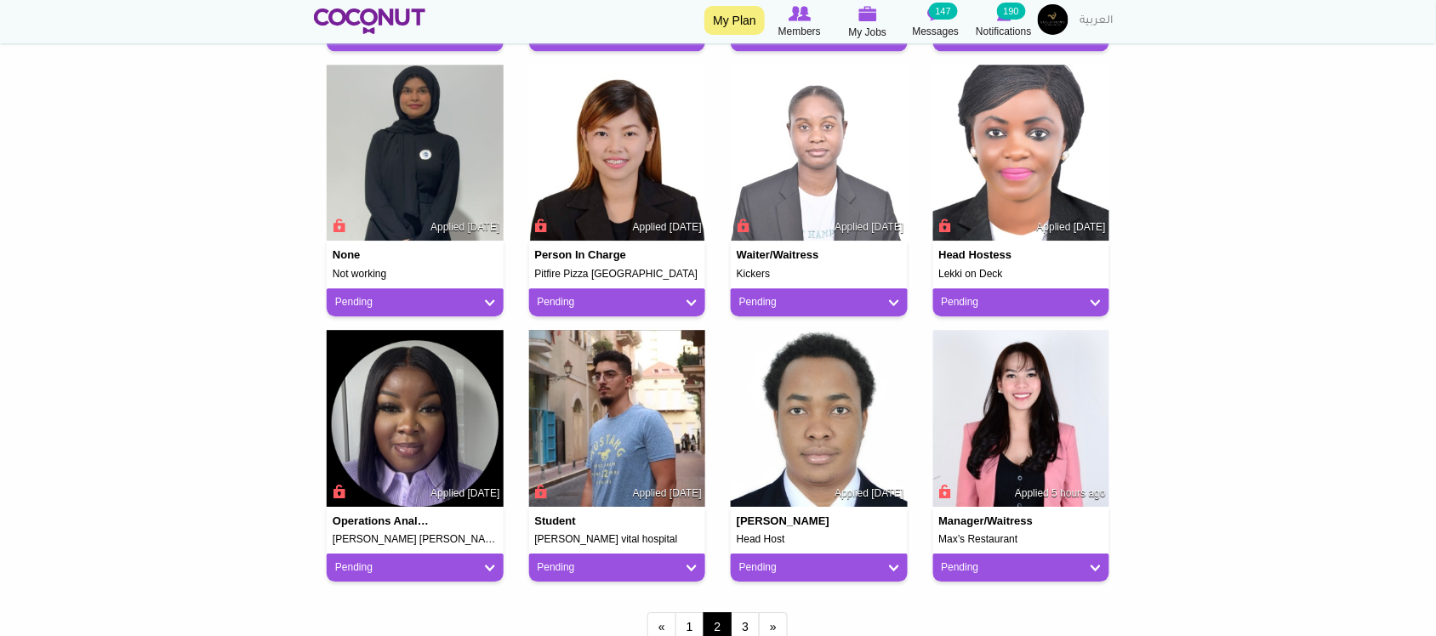
scroll to position [1276, 0]
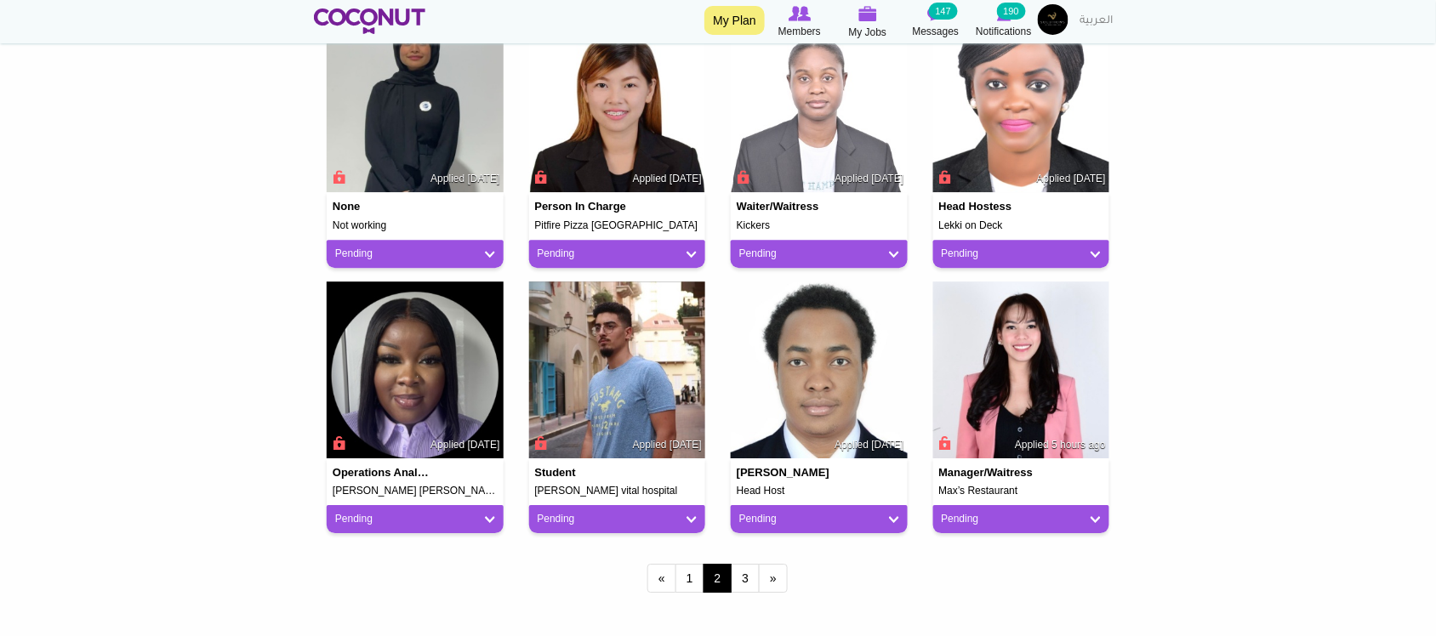
click at [723, 566] on span "2" at bounding box center [718, 578] width 29 height 29
click at [738, 577] on link "3" at bounding box center [745, 578] width 29 height 29
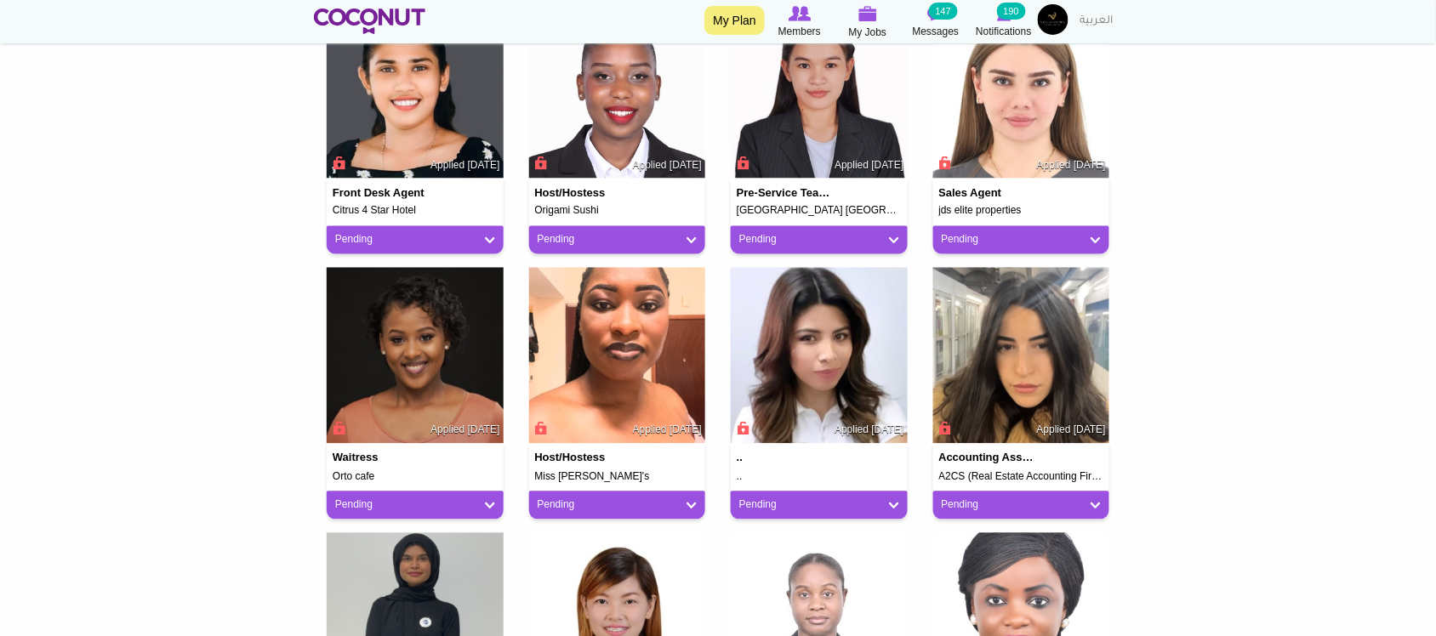
scroll to position [709, 0]
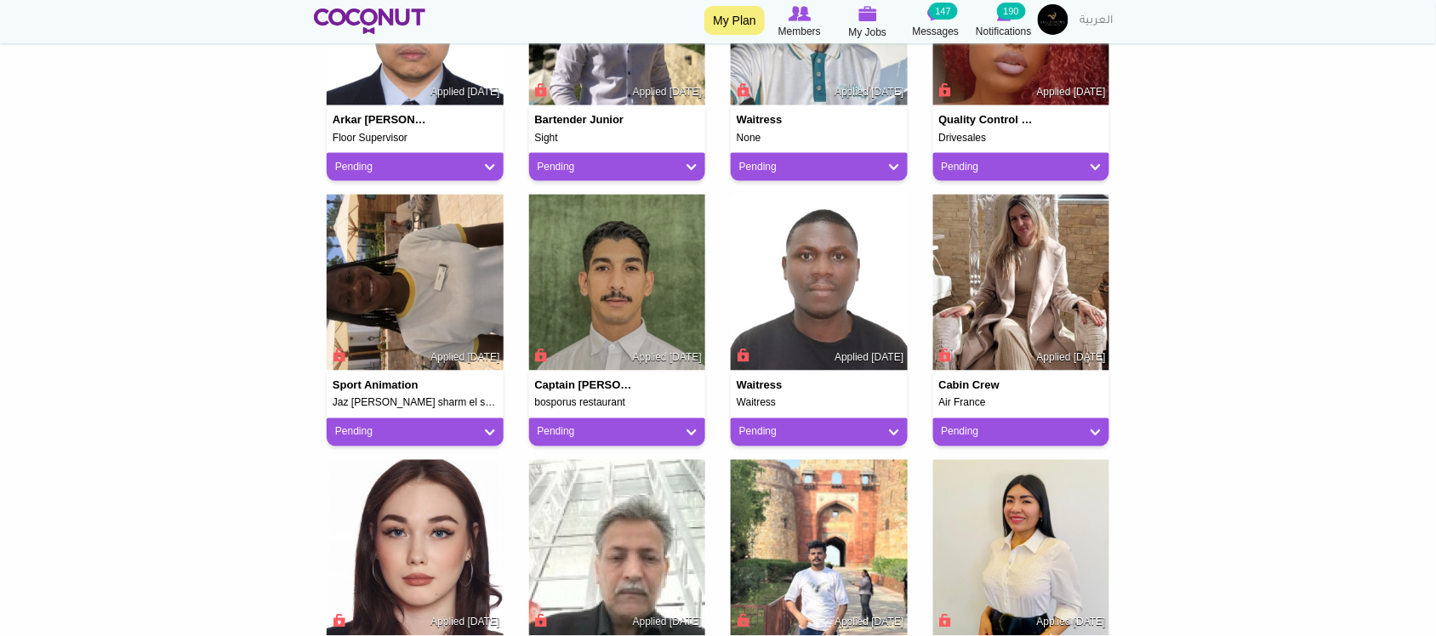
scroll to position [851, 0]
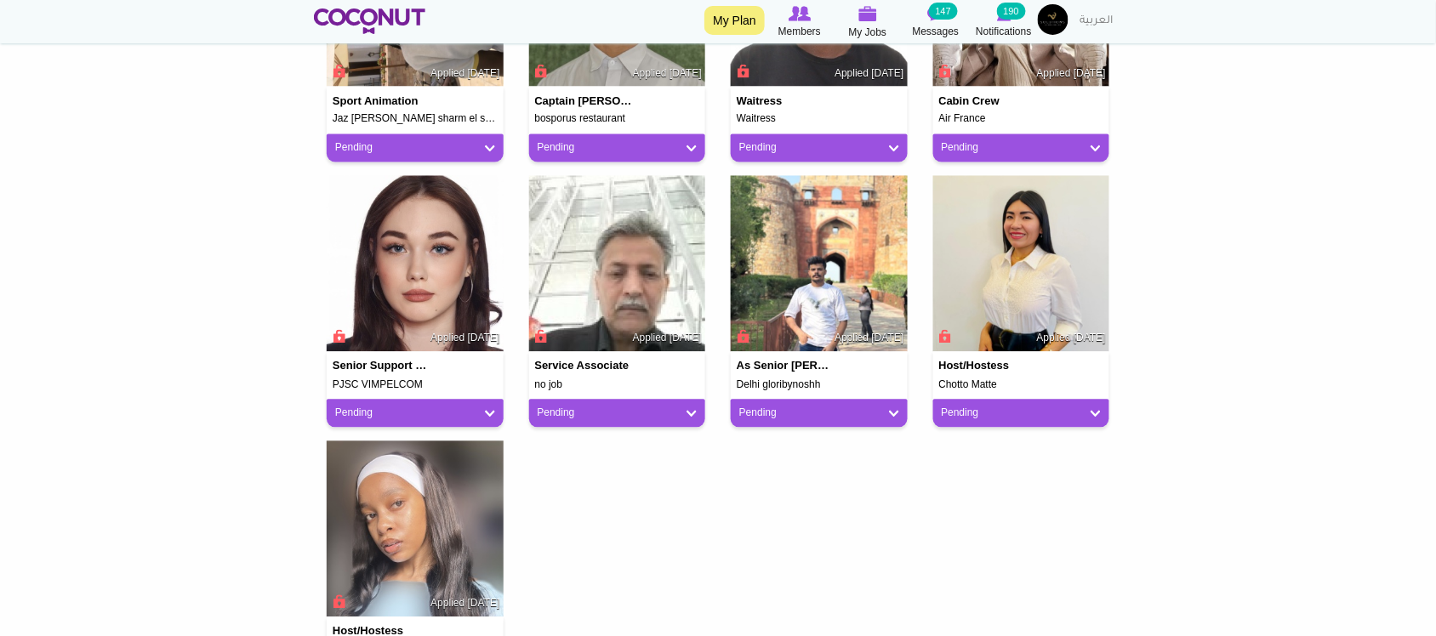
click at [583, 527] on div "Arkar [PERSON_NAME] Floor Supervisor Applied [DATE] Pending Pending Good Fit Ma…" at bounding box center [718, 176] width 808 height 1063
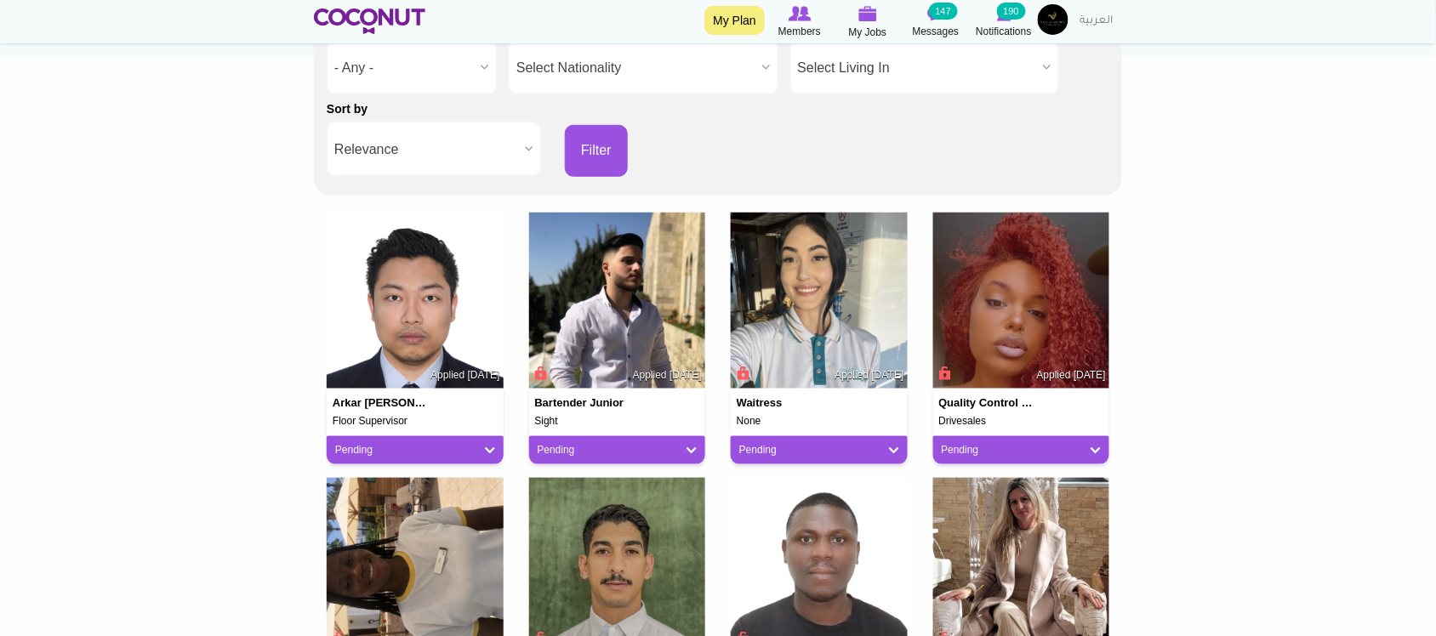
scroll to position [0, 0]
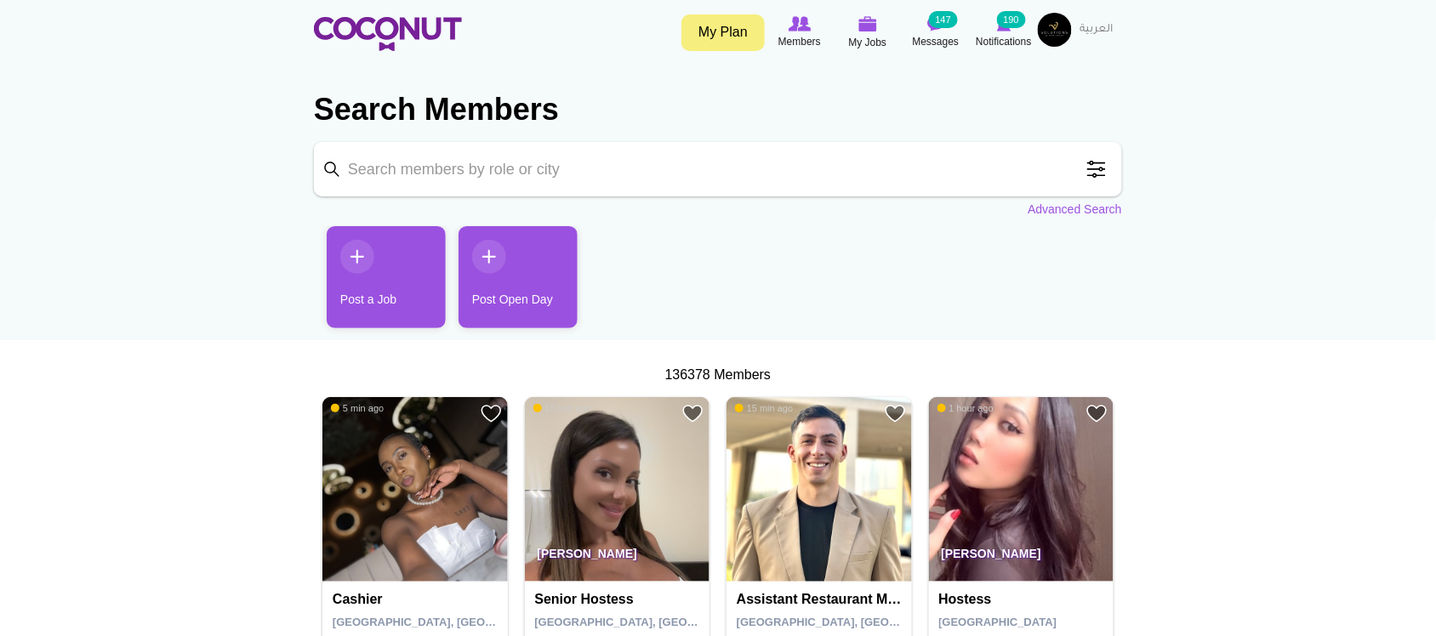
click at [653, 164] on input "Keyword" at bounding box center [718, 169] width 808 height 54
type input "Abu Dhabi"
click button "Search" at bounding box center [0, 0] width 0 height 0
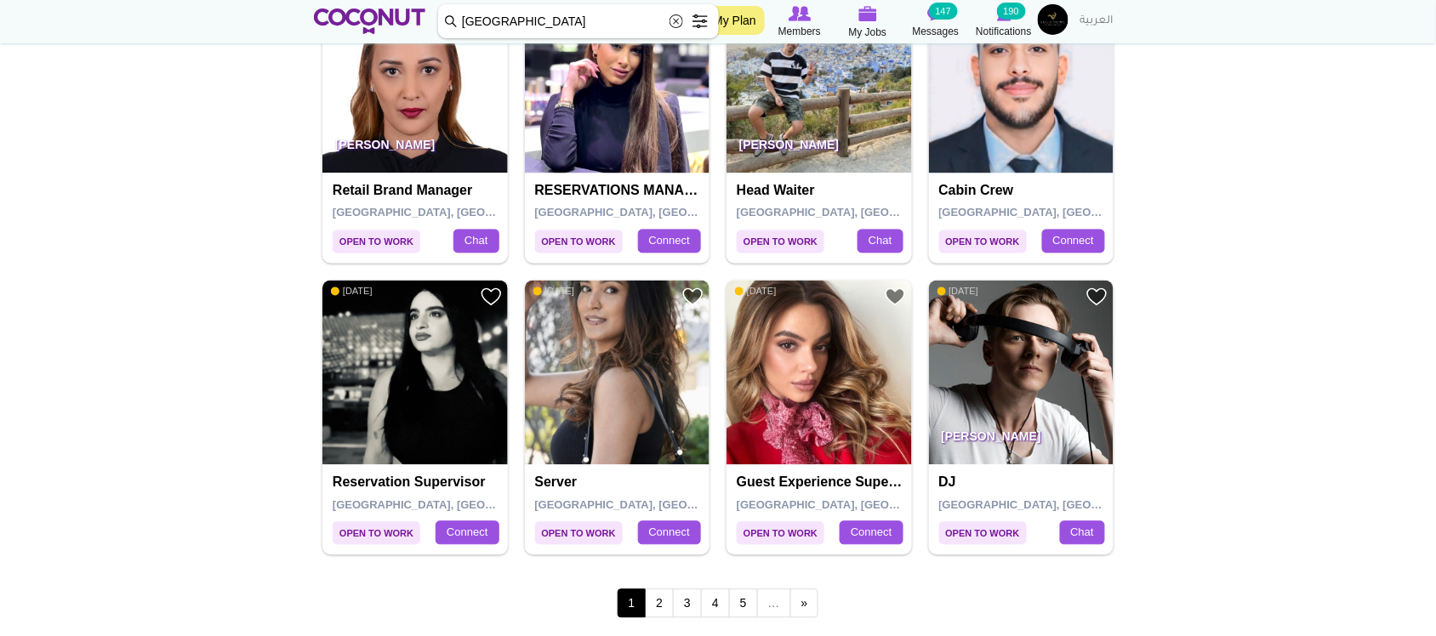
scroll to position [2836, 0]
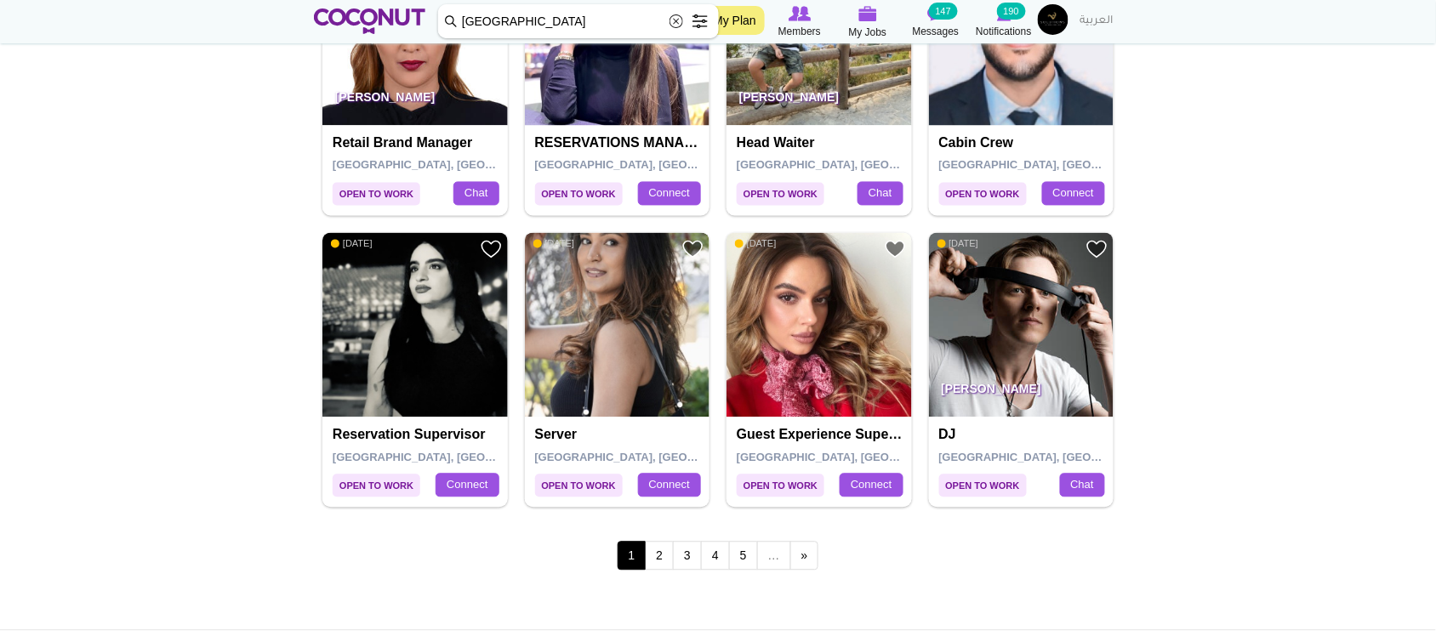
click at [618, 299] on img at bounding box center [617, 325] width 185 height 185
click at [656, 560] on link "2" at bounding box center [659, 556] width 29 height 29
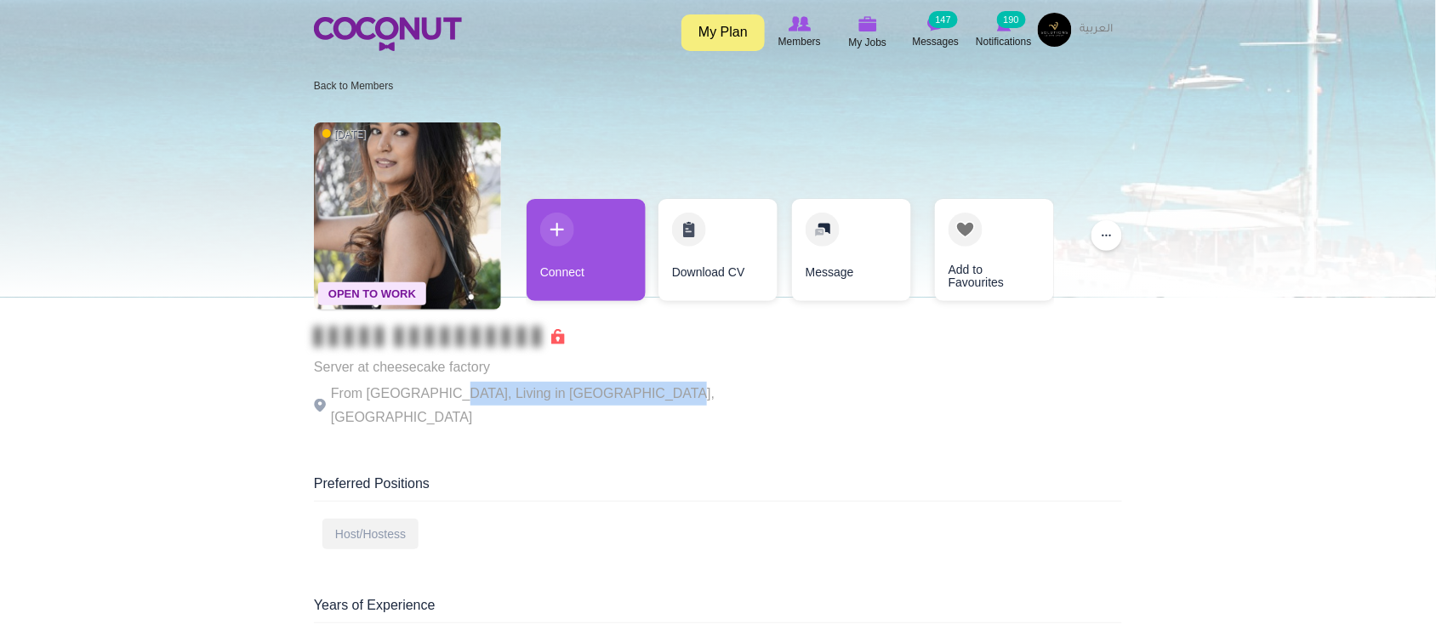
drag, startPoint x: 441, startPoint y: 390, endPoint x: 641, endPoint y: 385, distance: 200.0
click at [641, 385] on p "From [GEOGRAPHIC_DATA], Living in [GEOGRAPHIC_DATA], [GEOGRAPHIC_DATA]" at bounding box center [548, 406] width 468 height 48
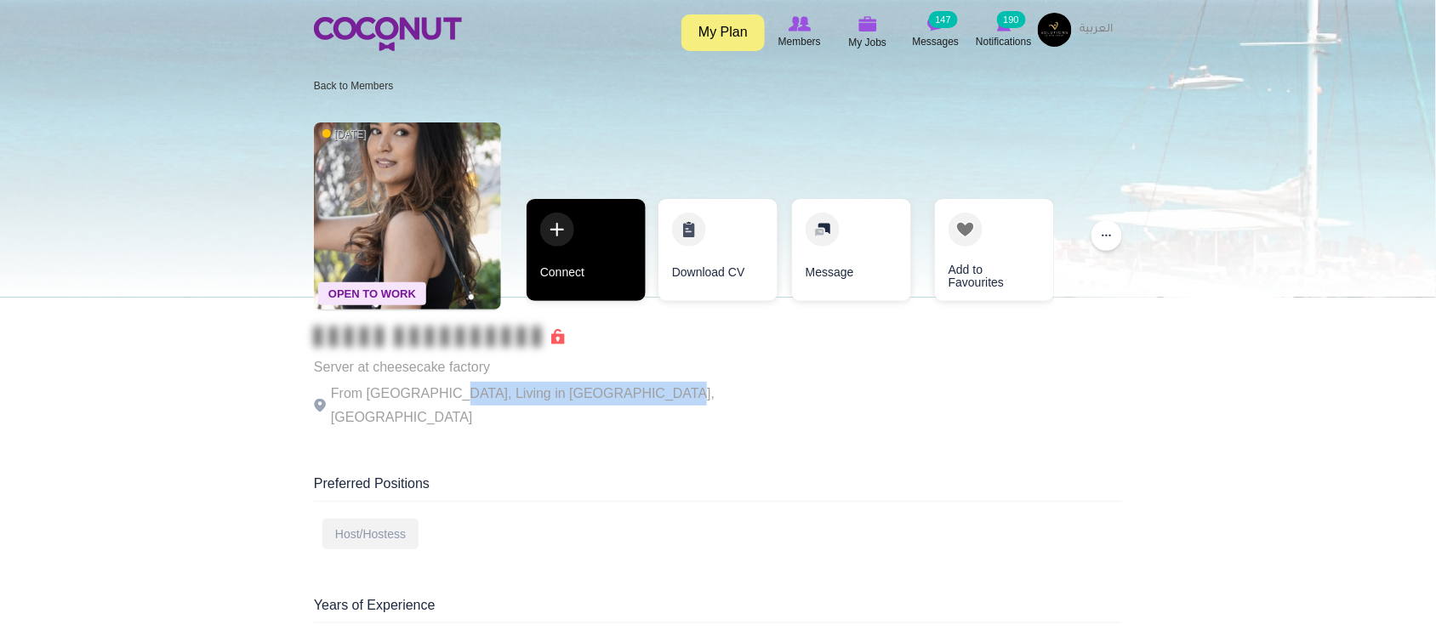
click at [607, 266] on link "Connect" at bounding box center [586, 250] width 119 height 102
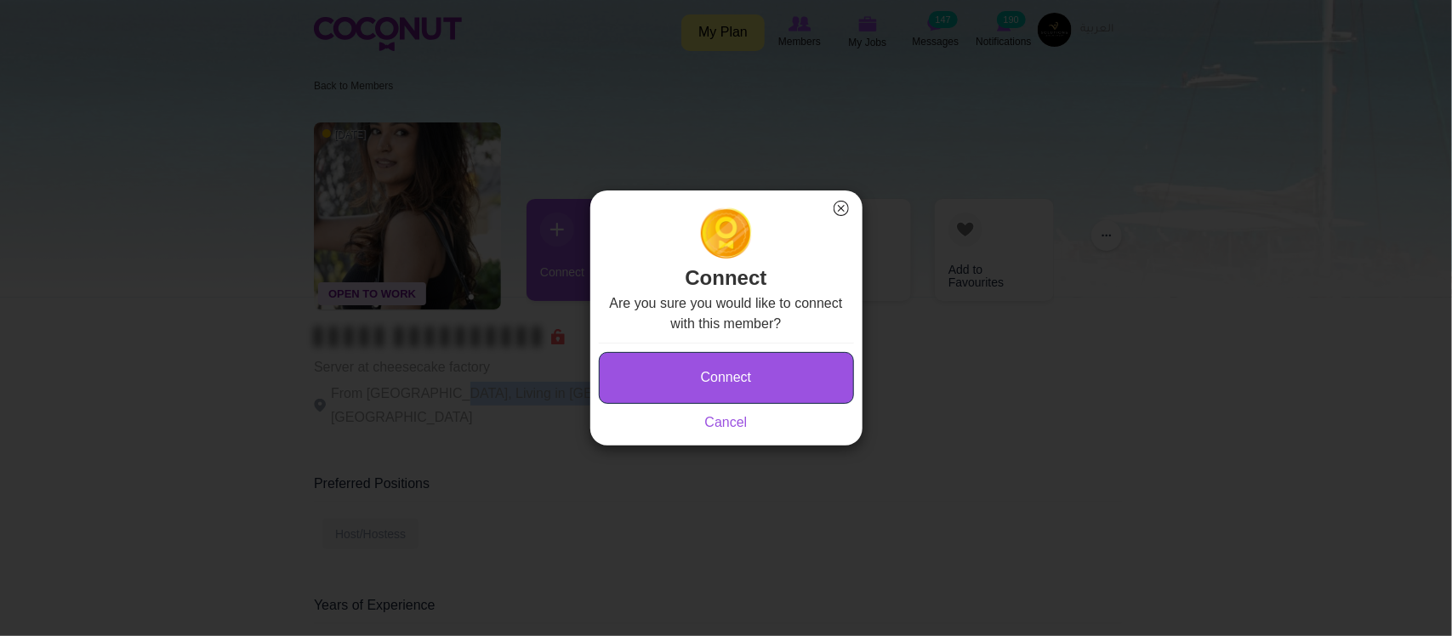
click at [712, 376] on button "Connect" at bounding box center [726, 378] width 255 height 52
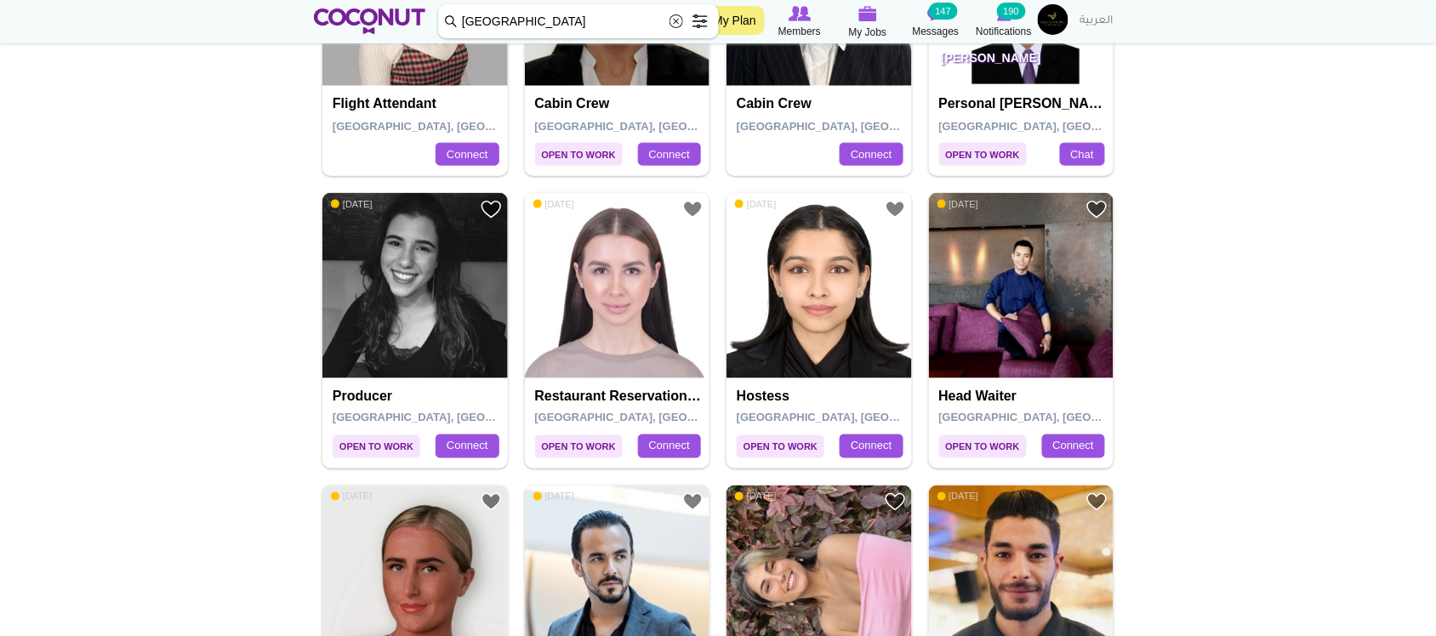
scroll to position [567, 0]
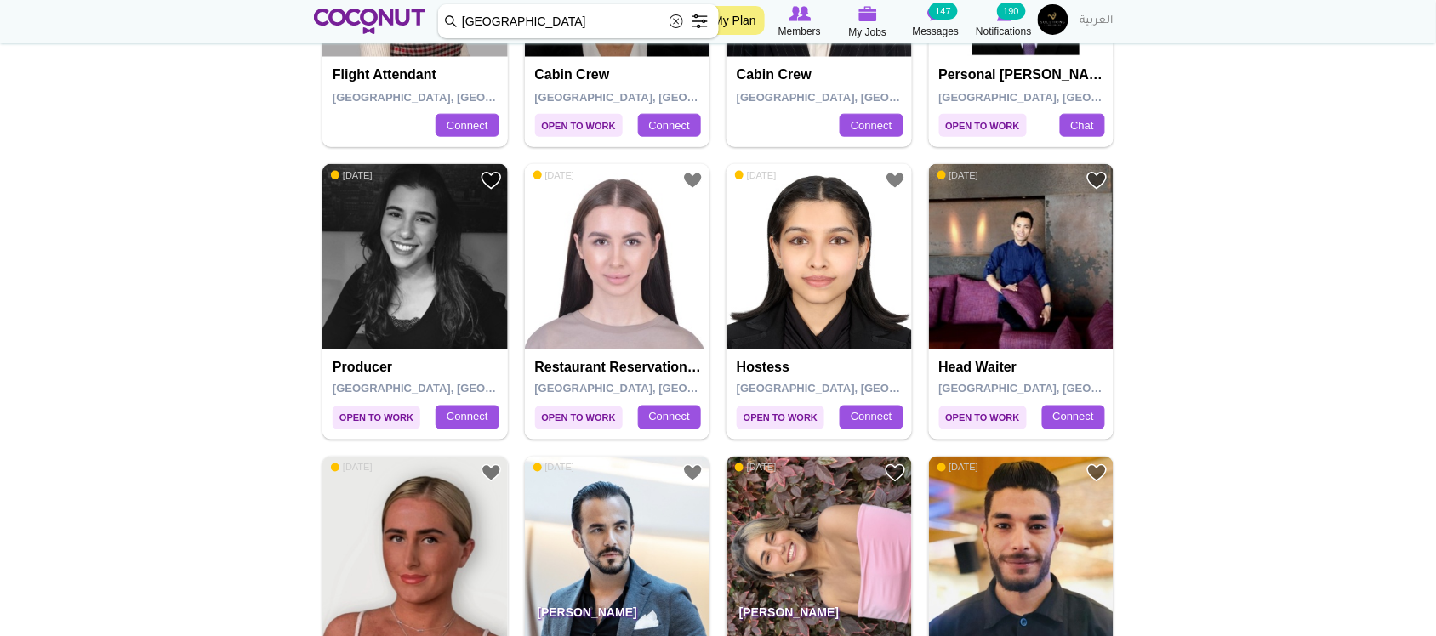
click at [1043, 281] on img at bounding box center [1021, 256] width 185 height 185
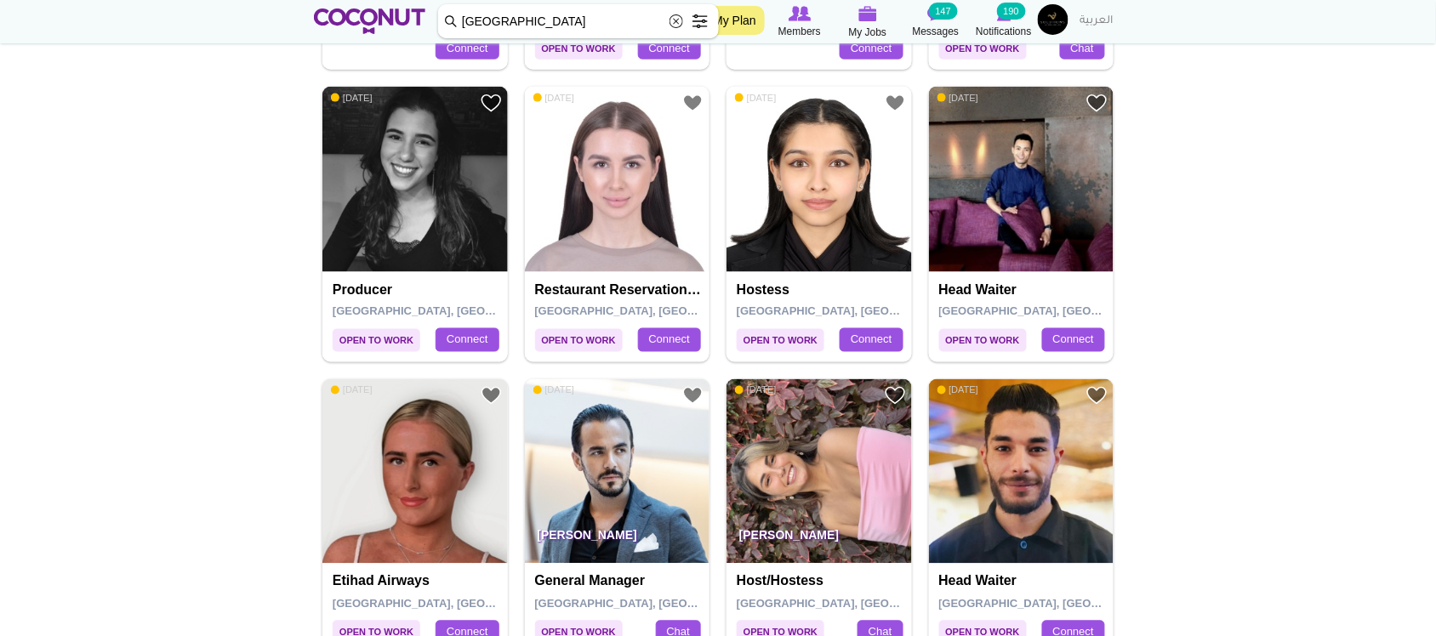
scroll to position [709, 0]
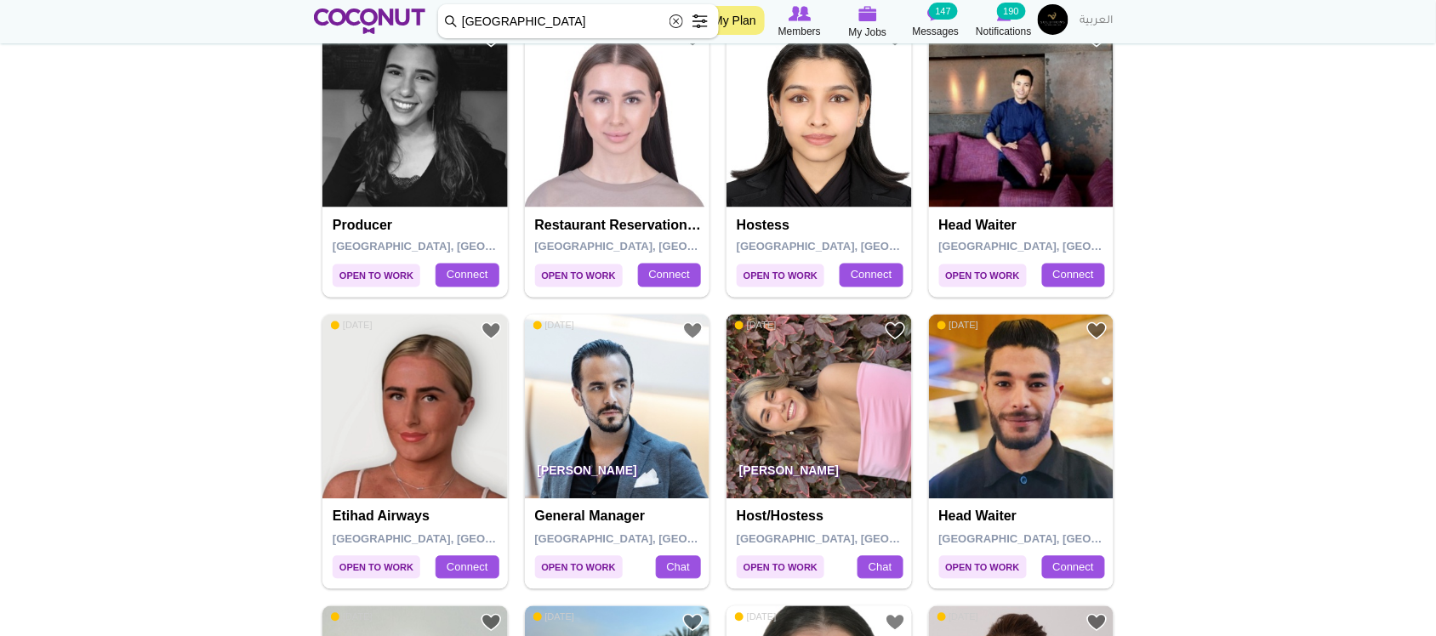
click at [615, 170] on img at bounding box center [617, 114] width 185 height 185
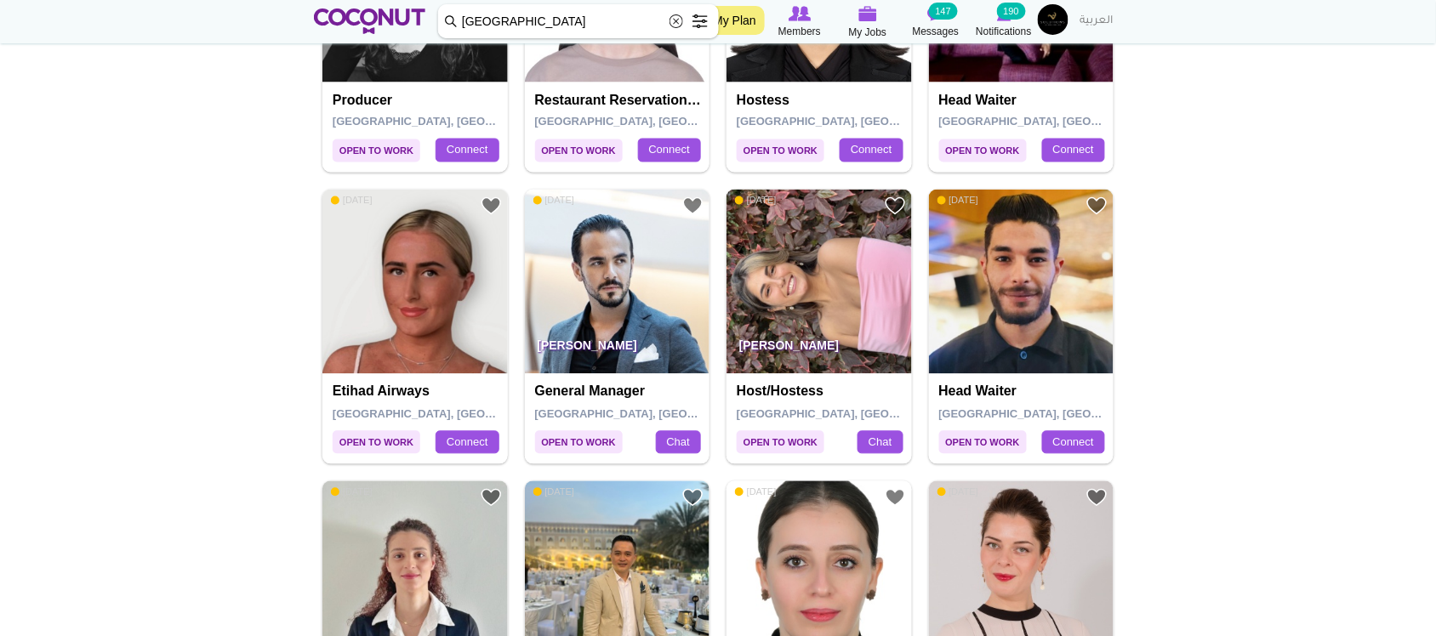
scroll to position [992, 0]
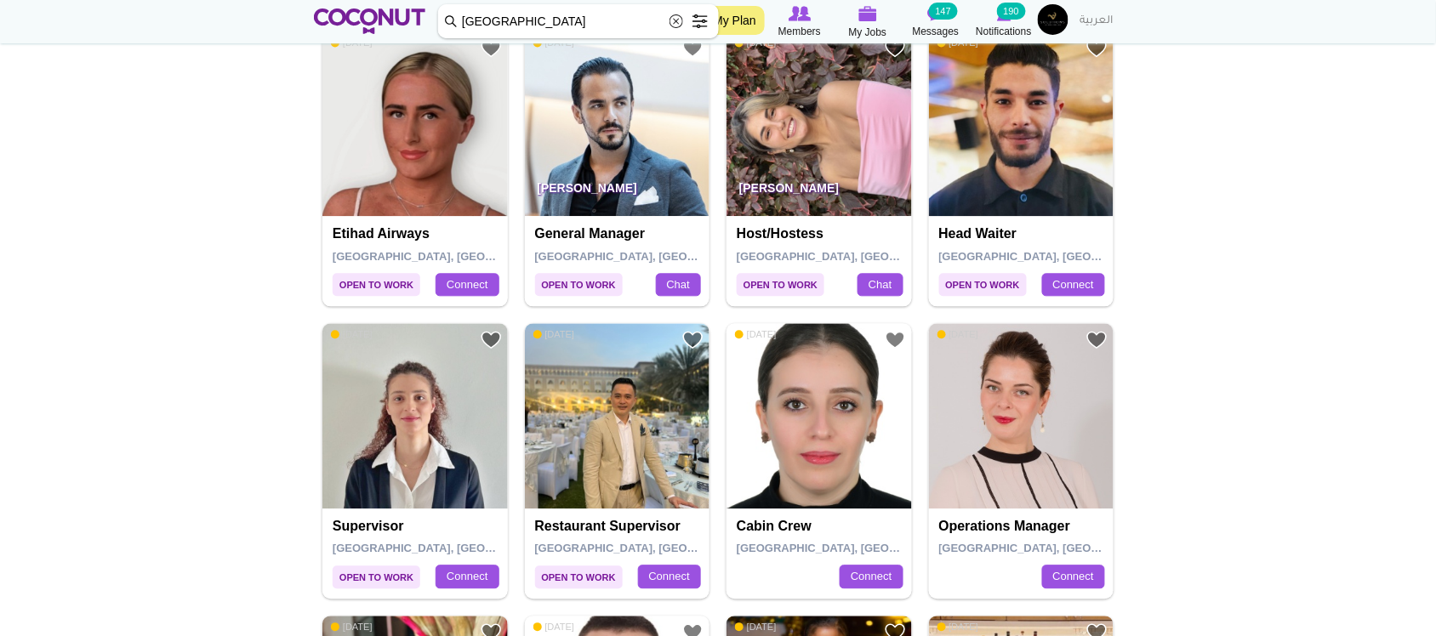
click at [840, 149] on img at bounding box center [819, 123] width 185 height 185
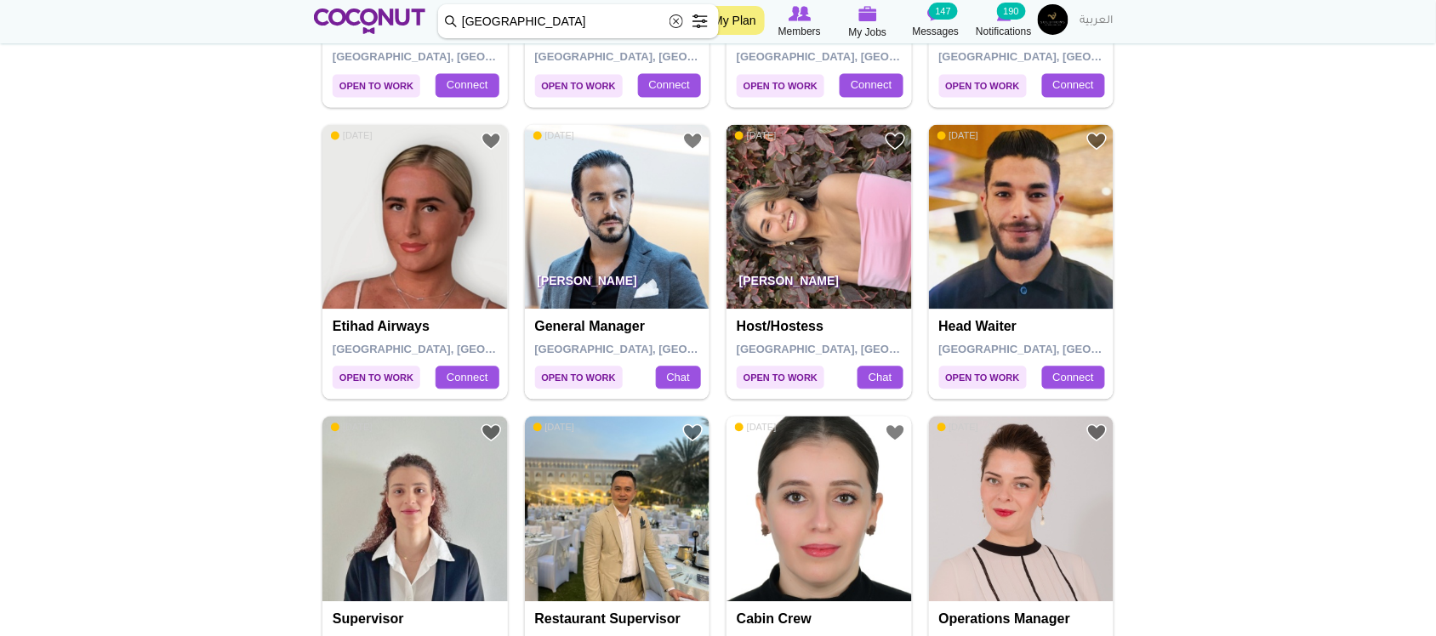
scroll to position [851, 0]
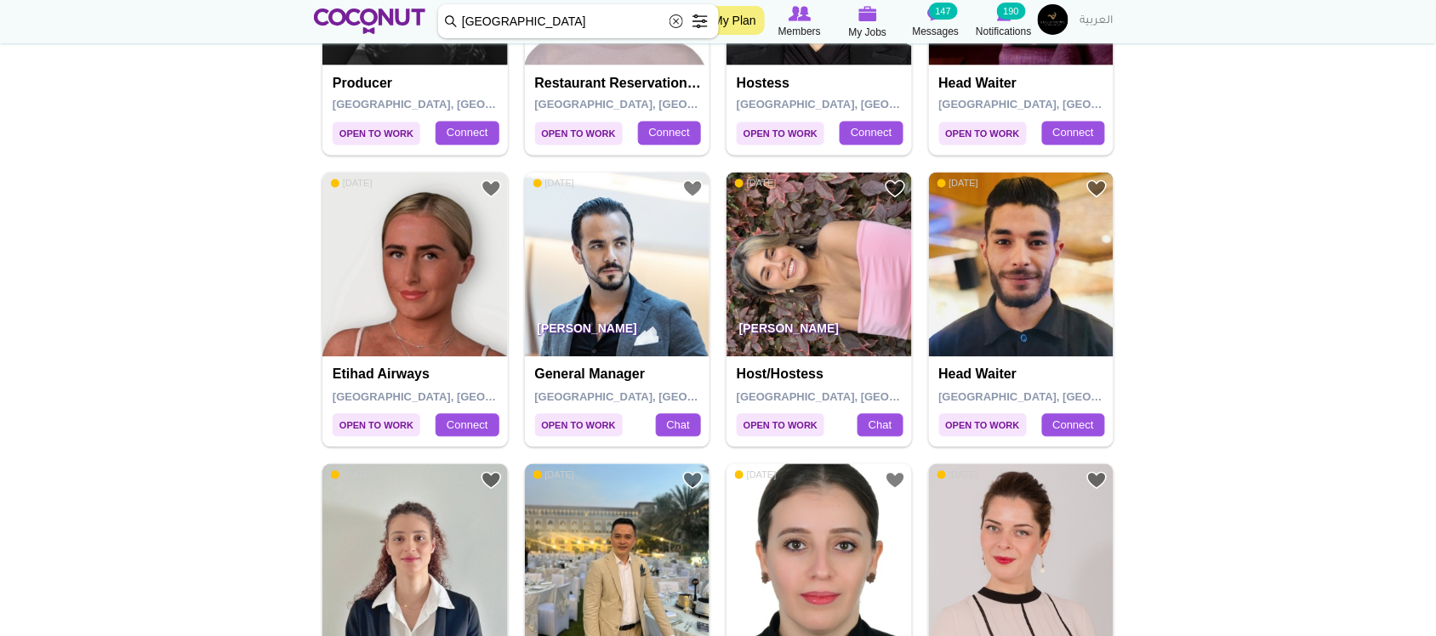
click at [985, 279] on img at bounding box center [1021, 265] width 185 height 185
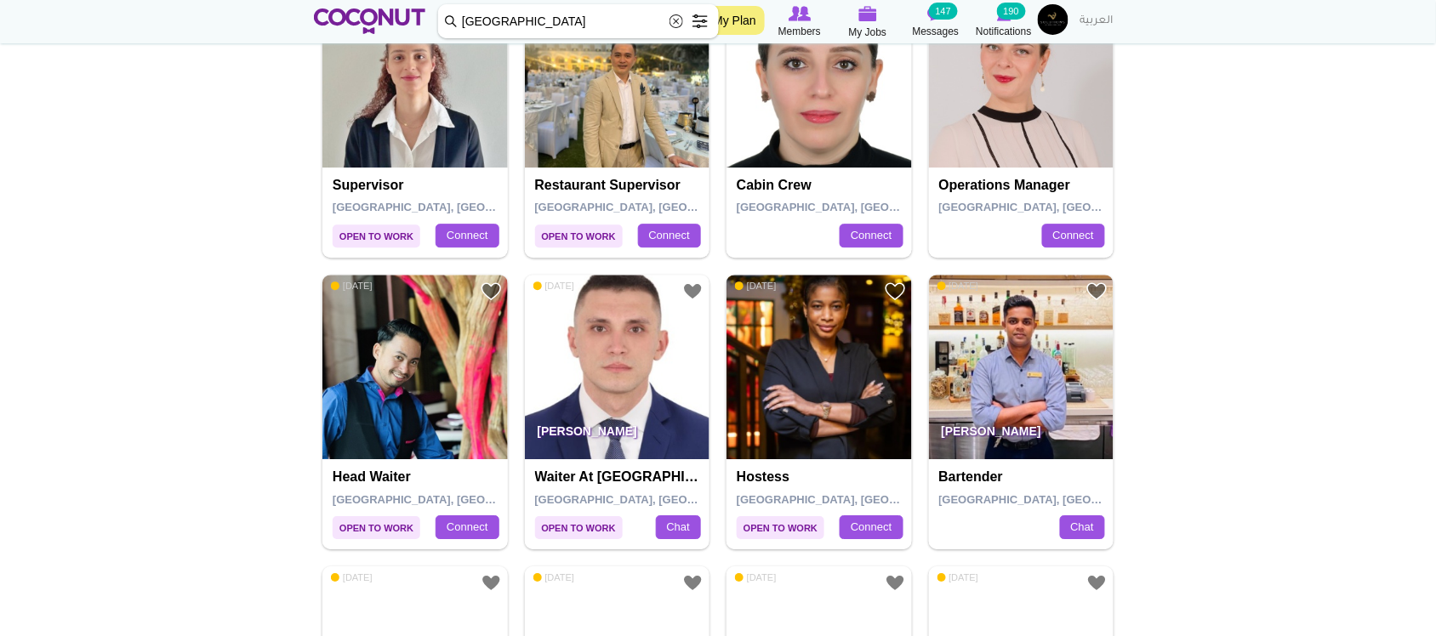
scroll to position [1417, 0]
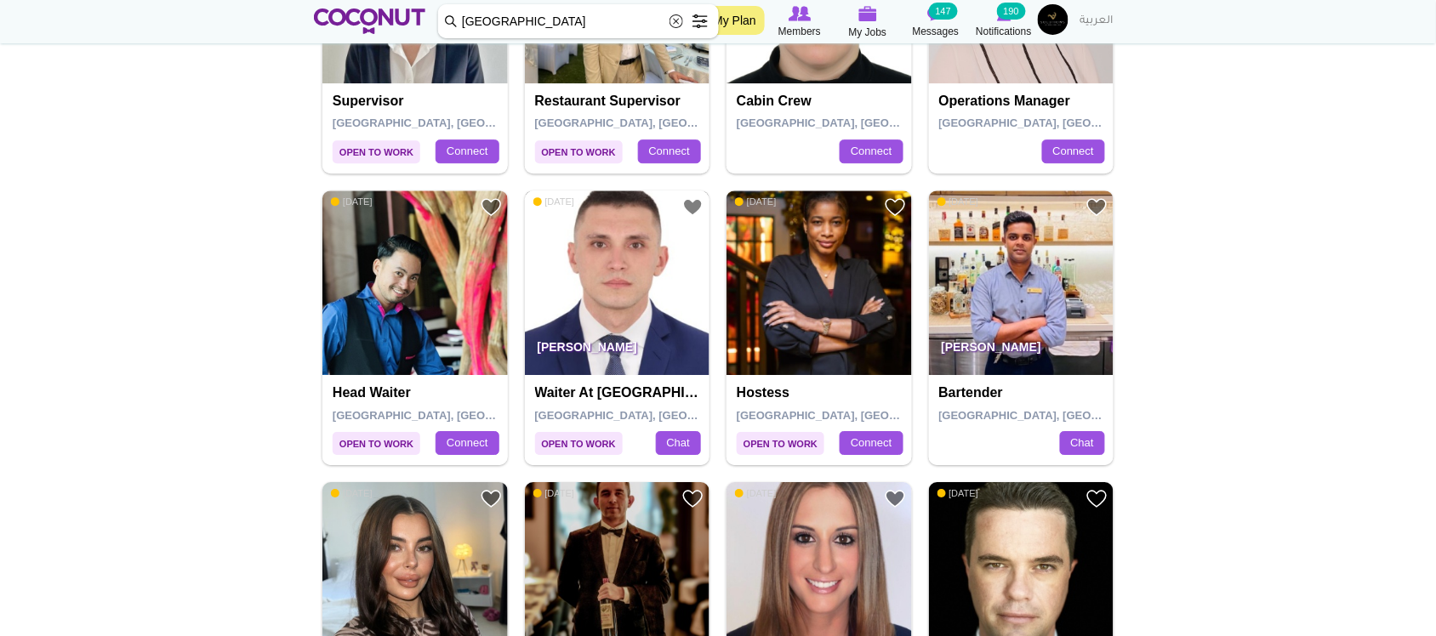
click at [602, 272] on img at bounding box center [617, 283] width 185 height 185
click at [482, 277] on img at bounding box center [414, 283] width 185 height 185
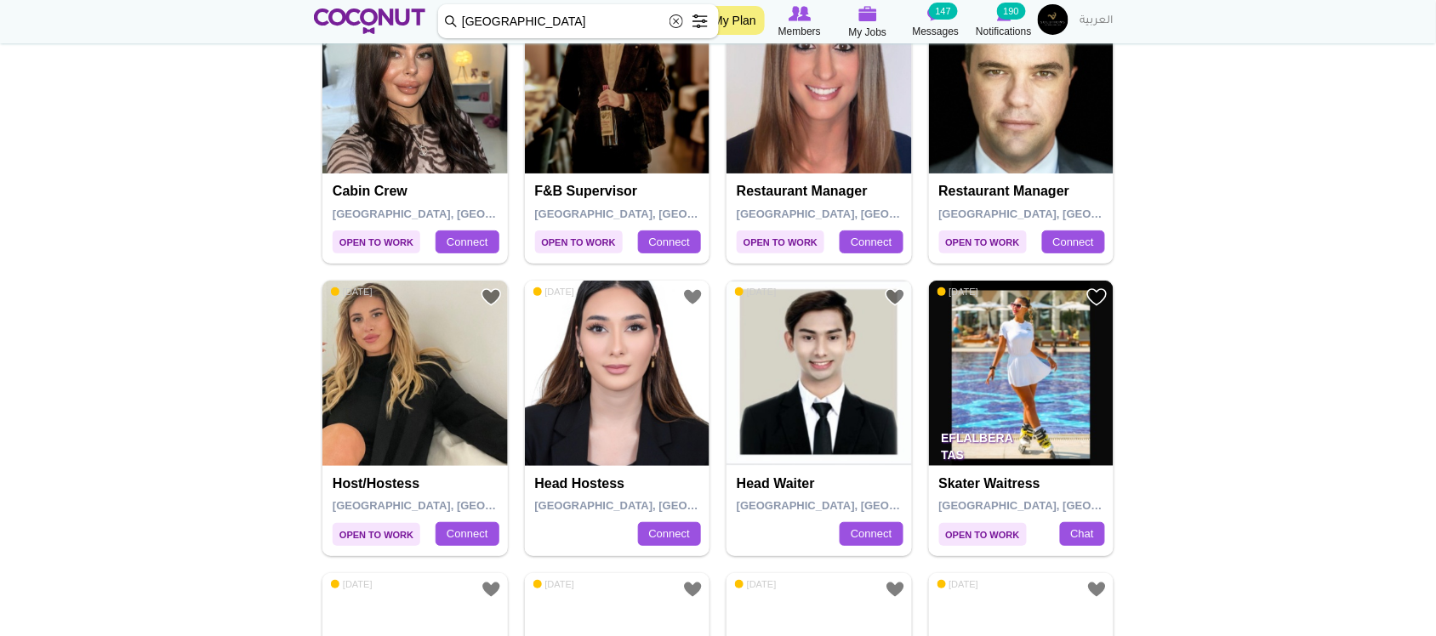
scroll to position [1985, 0]
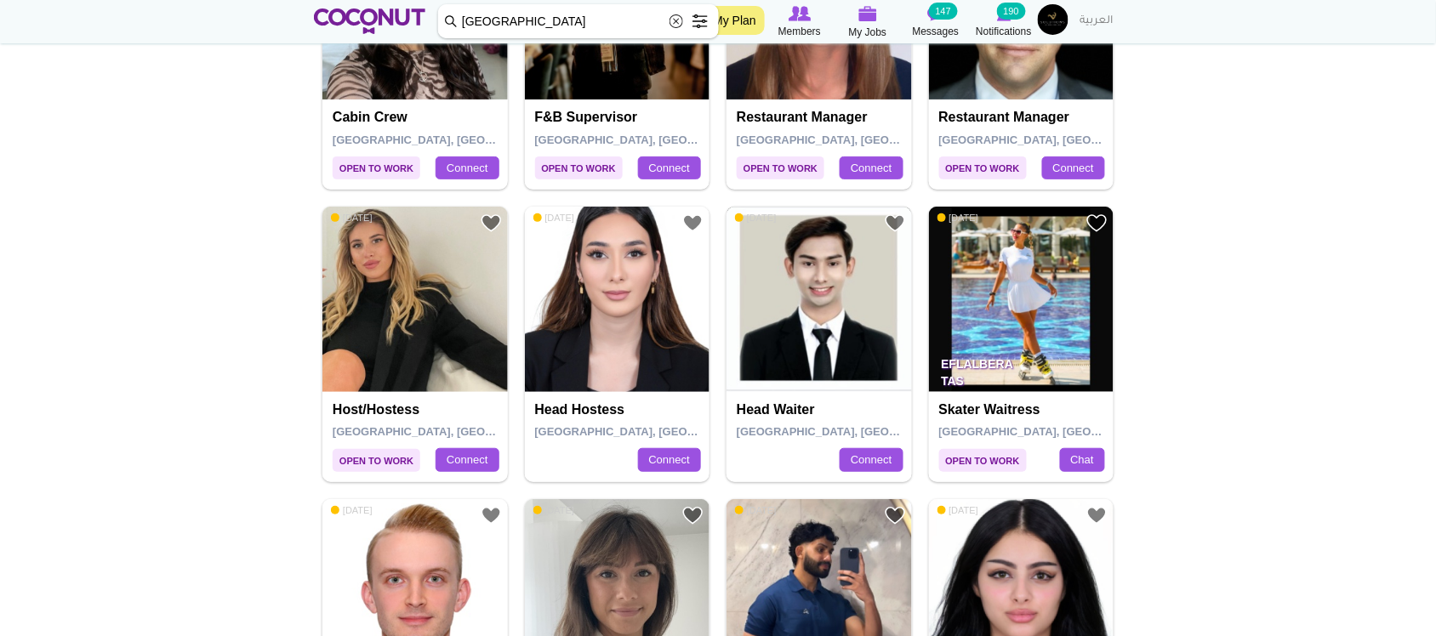
click at [830, 316] on img at bounding box center [819, 299] width 185 height 185
click at [626, 339] on img at bounding box center [617, 299] width 185 height 185
click at [445, 339] on img at bounding box center [414, 299] width 185 height 185
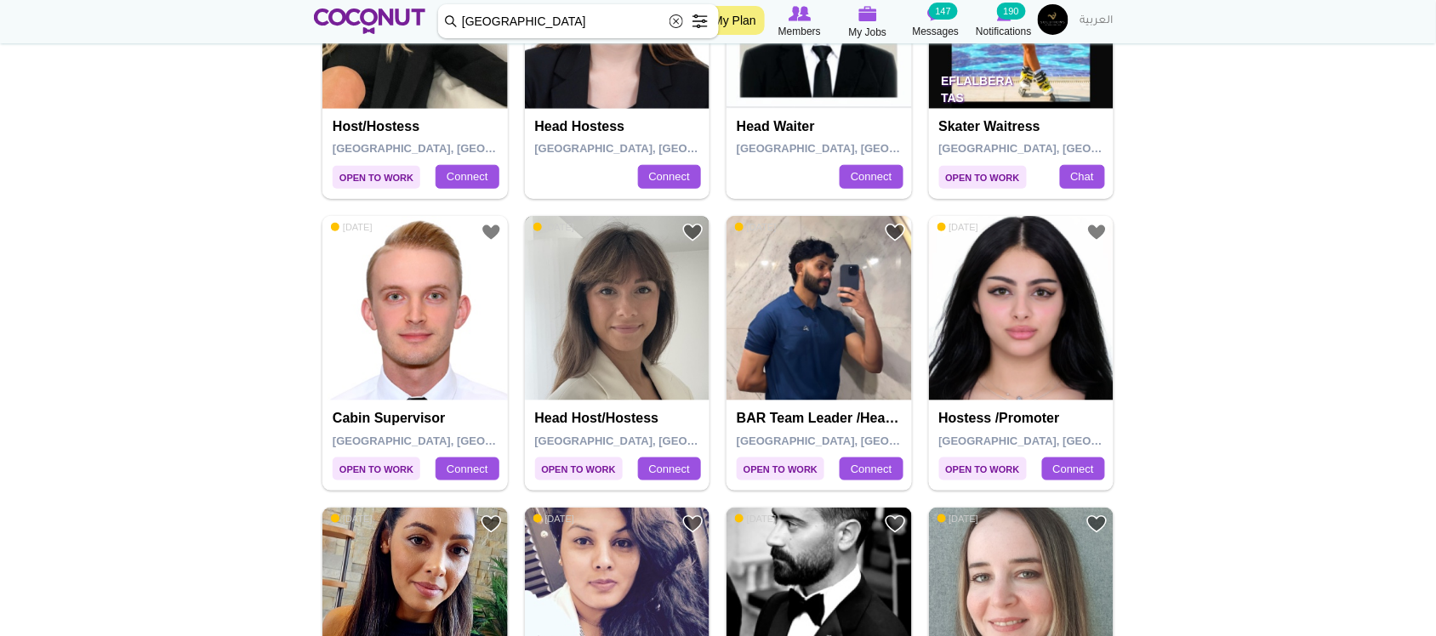
click at [641, 359] on img at bounding box center [617, 308] width 185 height 185
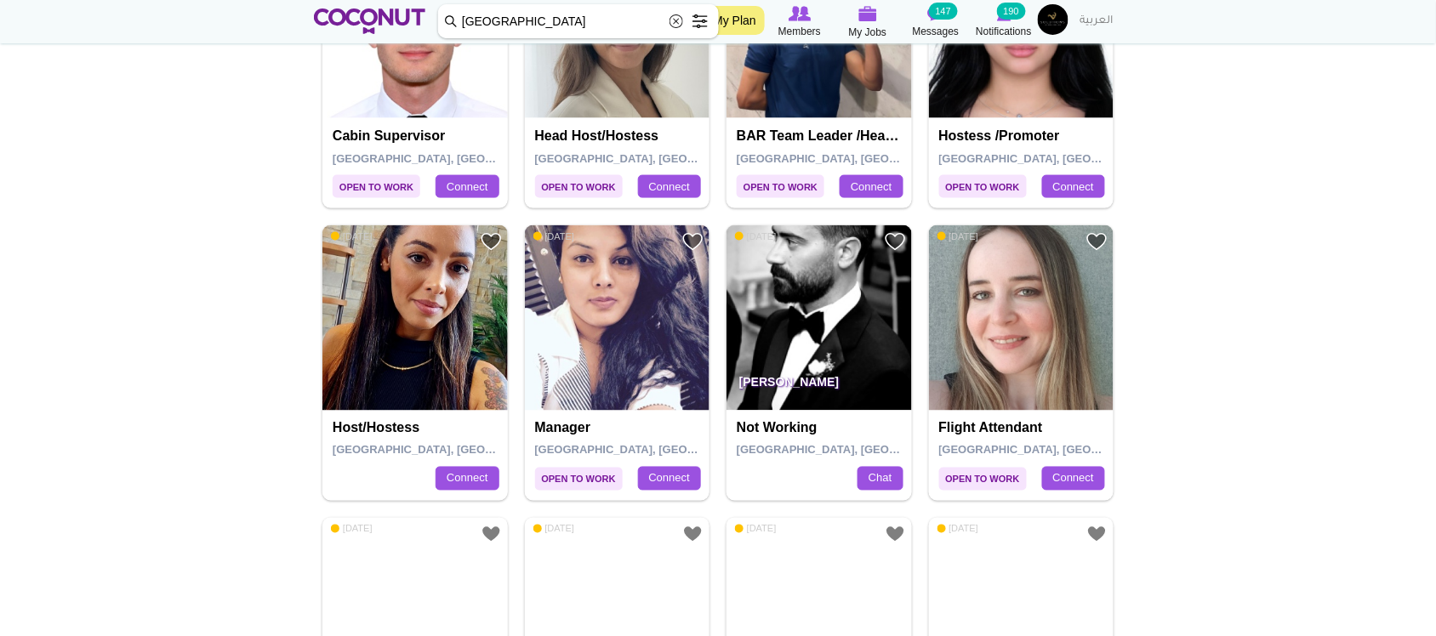
scroll to position [2552, 0]
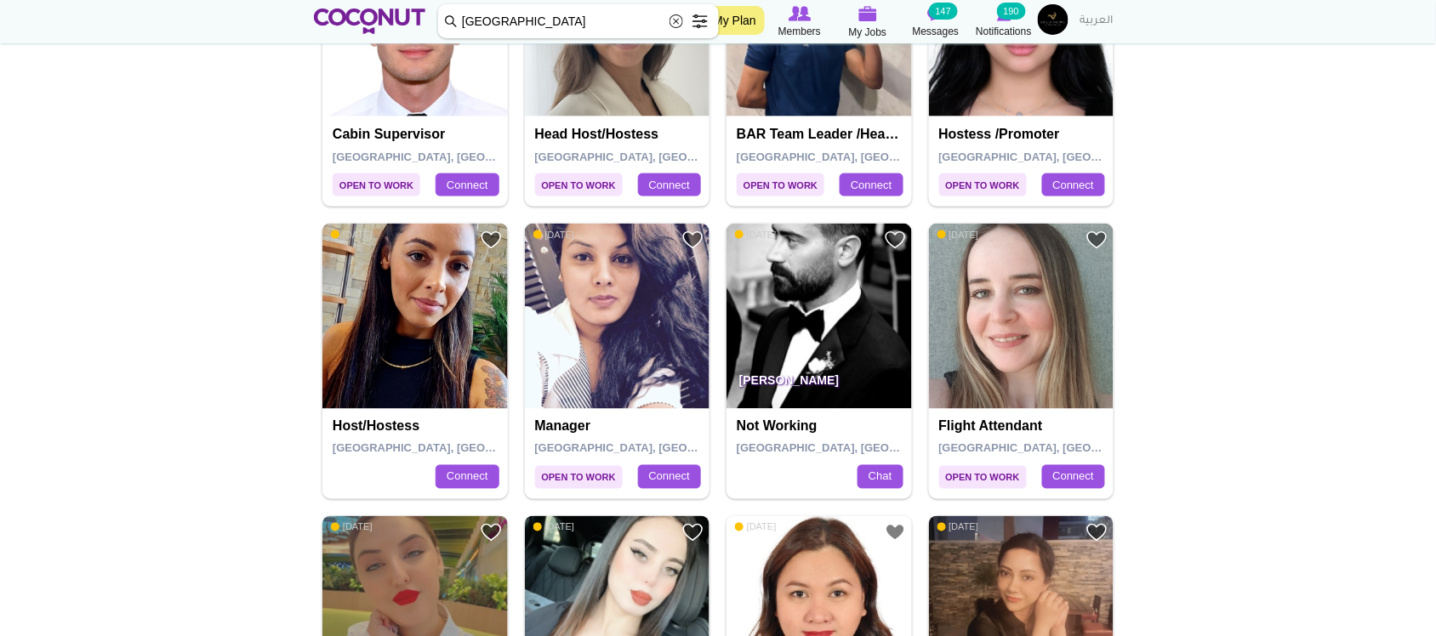
click at [445, 337] on img at bounding box center [414, 316] width 185 height 185
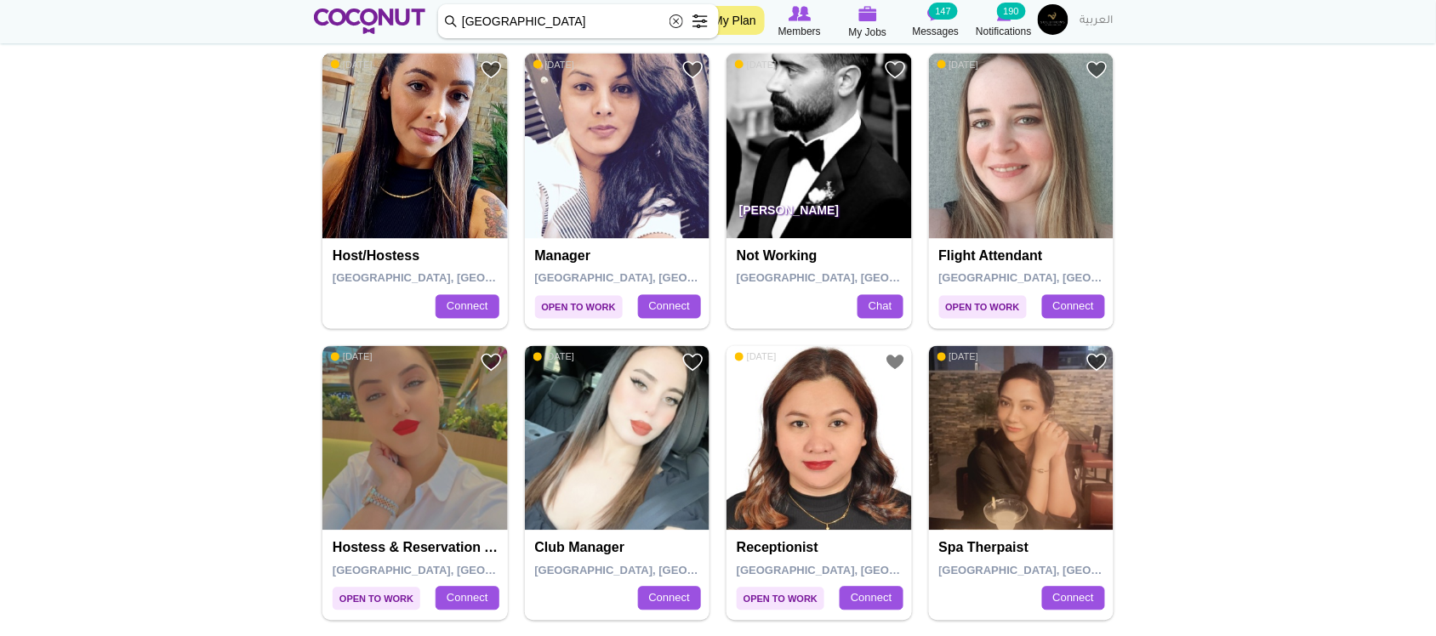
scroll to position [2836, 0]
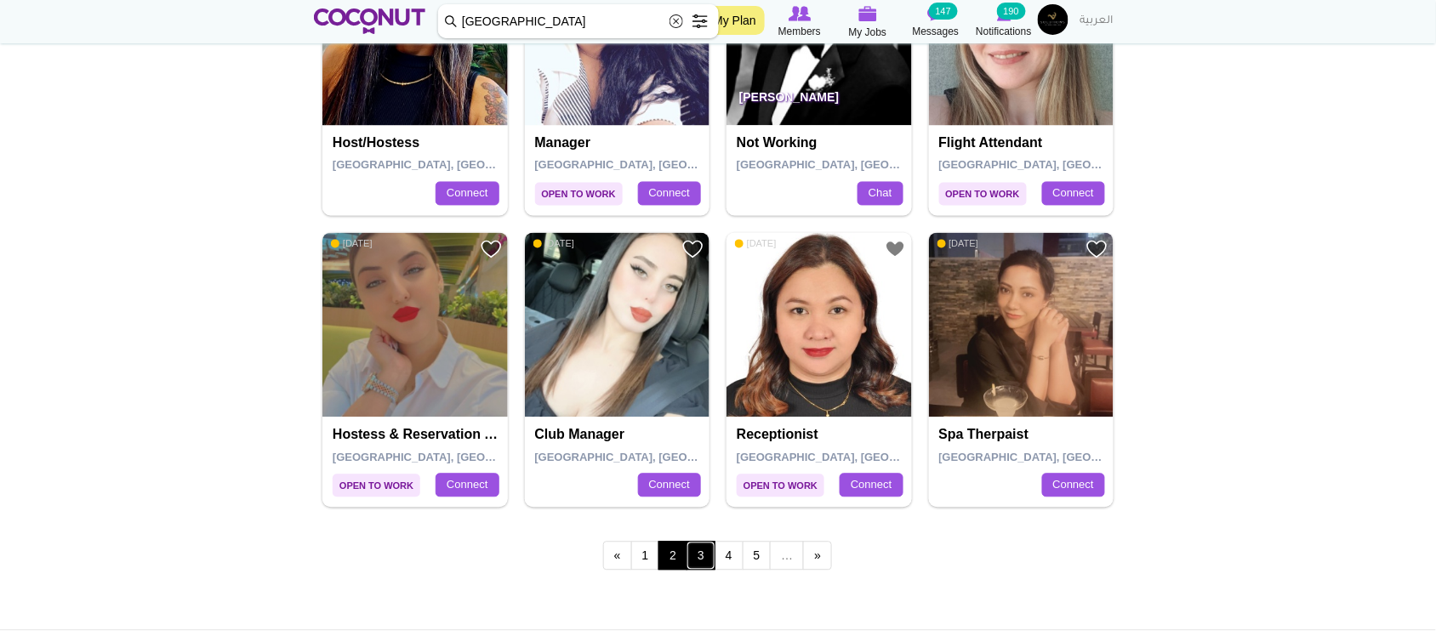
click at [699, 560] on link "3" at bounding box center [701, 556] width 29 height 29
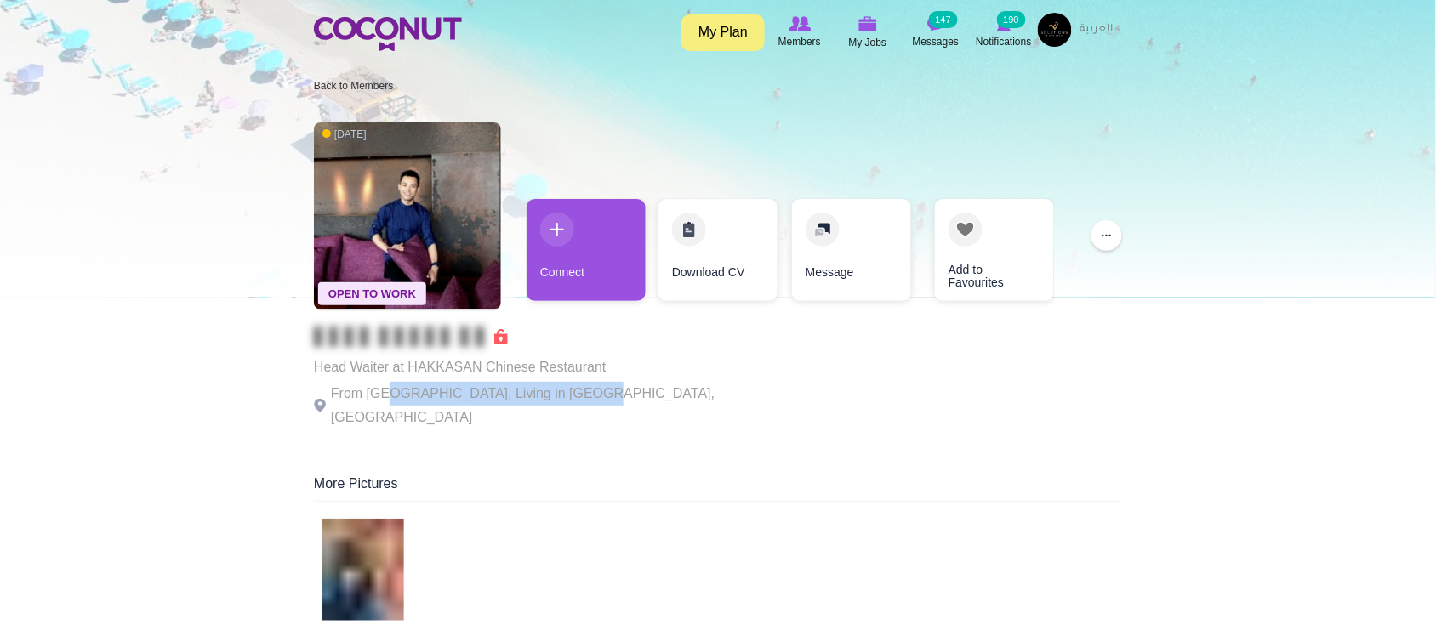
drag, startPoint x: 517, startPoint y: 394, endPoint x: 585, endPoint y: 389, distance: 68.3
click at [585, 389] on p "From [GEOGRAPHIC_DATA], Living in [GEOGRAPHIC_DATA], [GEOGRAPHIC_DATA]" at bounding box center [548, 406] width 468 height 48
click at [605, 388] on p "From [GEOGRAPHIC_DATA], Living in [GEOGRAPHIC_DATA], [GEOGRAPHIC_DATA]" at bounding box center [548, 406] width 468 height 48
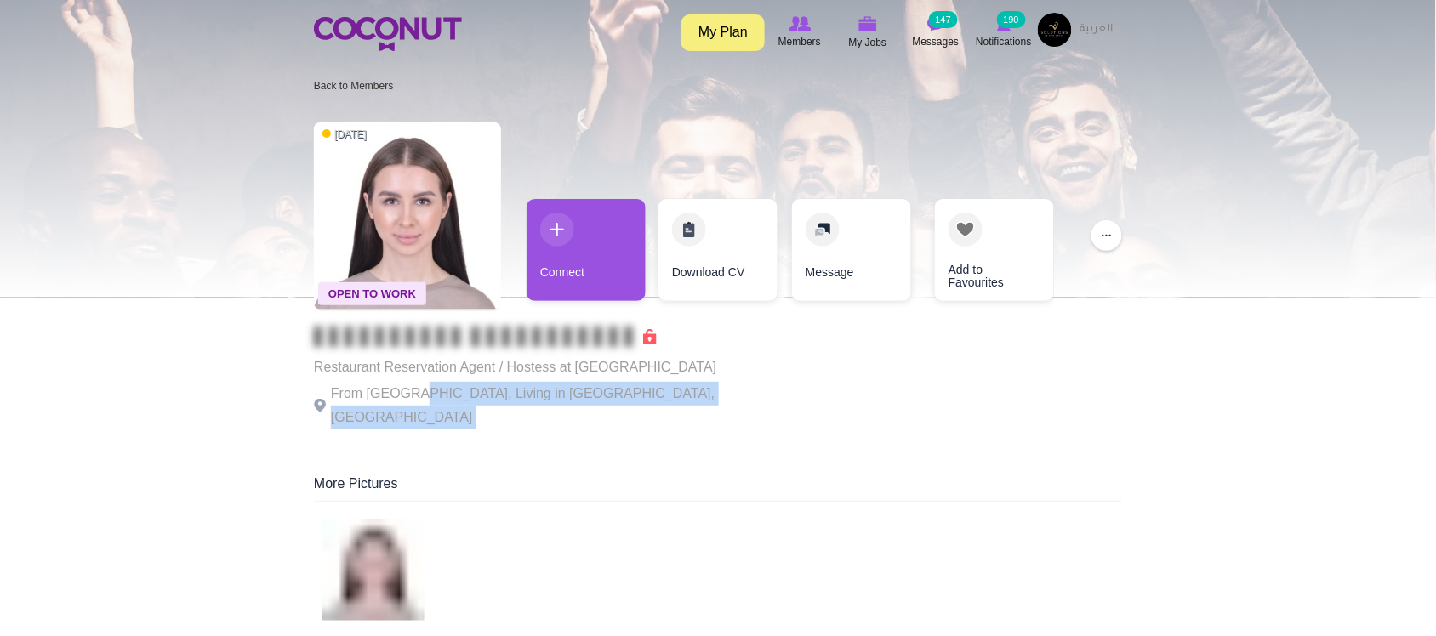
drag, startPoint x: 413, startPoint y: 397, endPoint x: 813, endPoint y: 375, distance: 400.5
click at [813, 375] on div "Open To Work [DATE] Restaurant Reservation Agent / Hostess at [GEOGRAPHIC_DATA]…" at bounding box center [718, 277] width 808 height 327
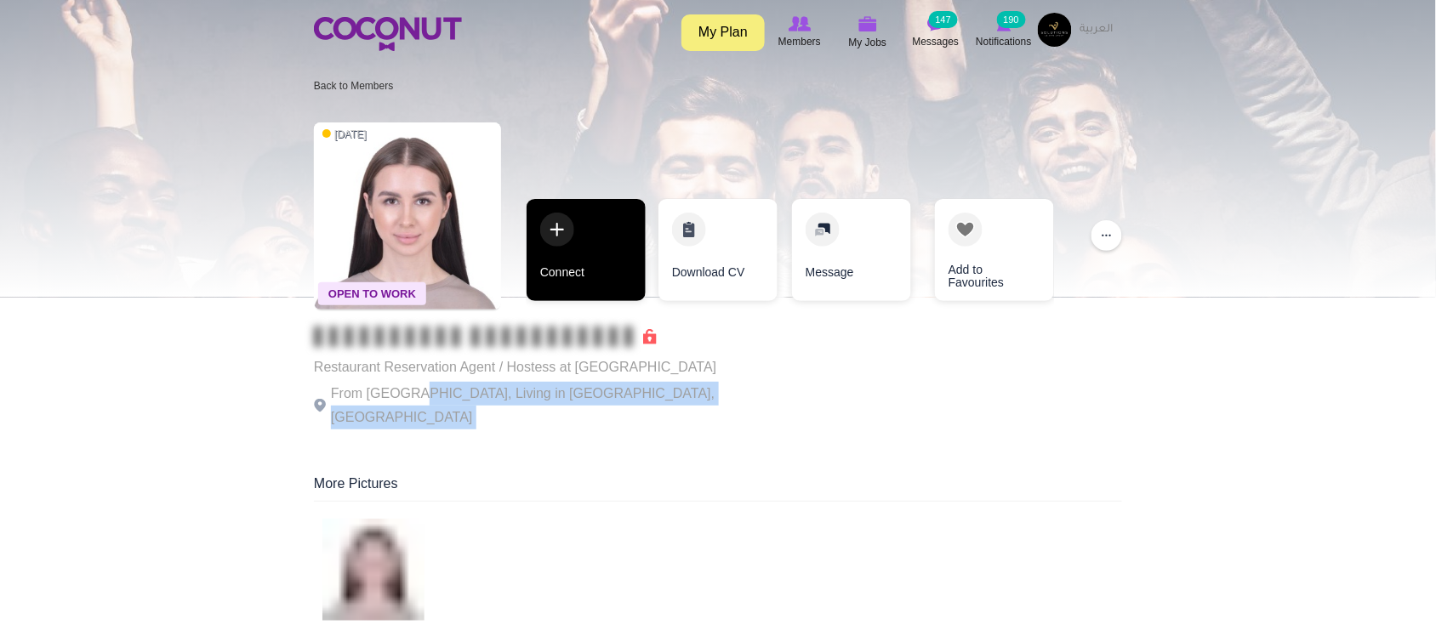
click at [607, 265] on link "Connect" at bounding box center [586, 250] width 119 height 102
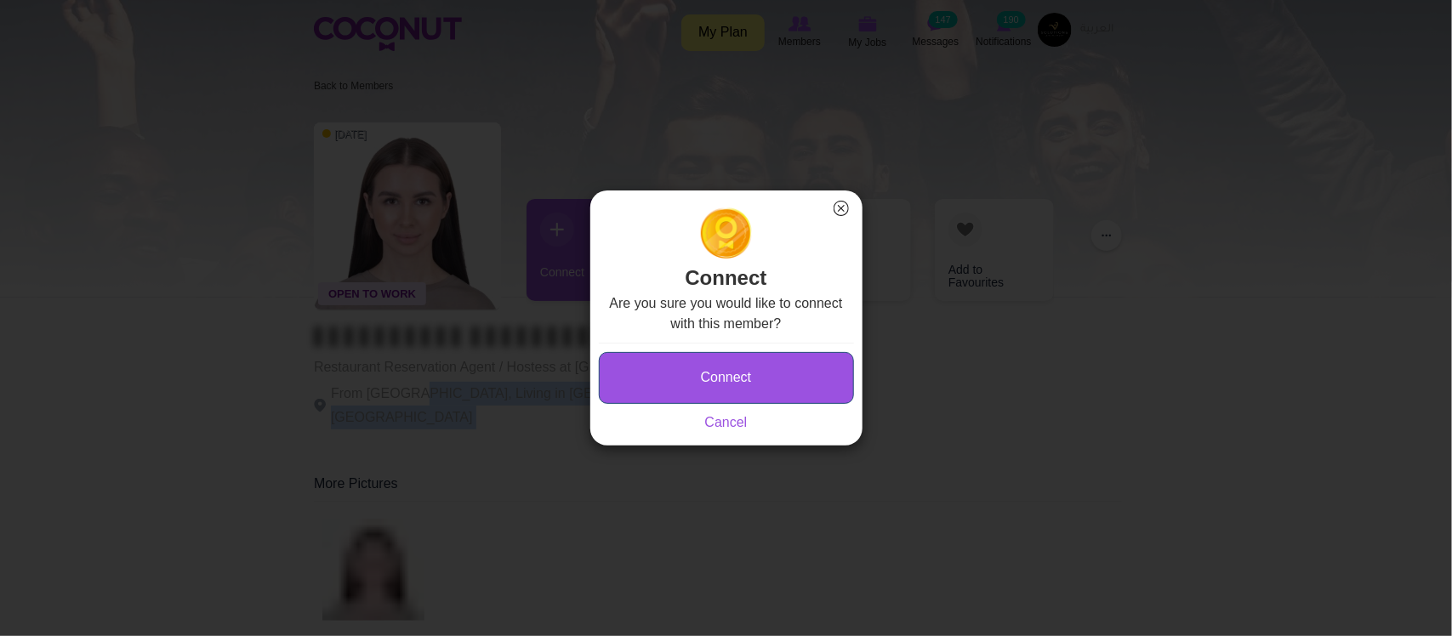
click at [708, 368] on button "Connect" at bounding box center [726, 378] width 255 height 52
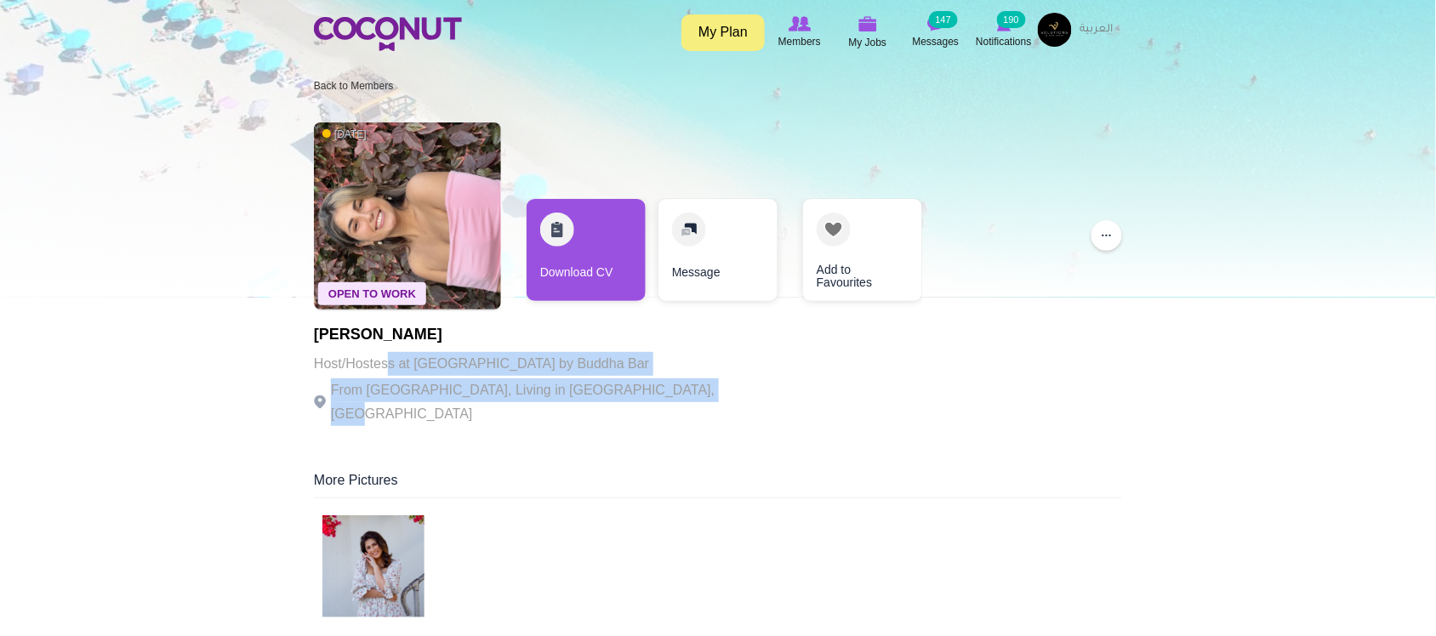
drag, startPoint x: 385, startPoint y: 370, endPoint x: 683, endPoint y: 379, distance: 297.9
click at [683, 379] on div "[PERSON_NAME] Host/Hostess at [GEOGRAPHIC_DATA] by Buddha Bar From [GEOGRAPHIC_…" at bounding box center [548, 377] width 468 height 100
click at [683, 379] on p "From [GEOGRAPHIC_DATA], Living in [GEOGRAPHIC_DATA], [GEOGRAPHIC_DATA]" at bounding box center [548, 403] width 468 height 48
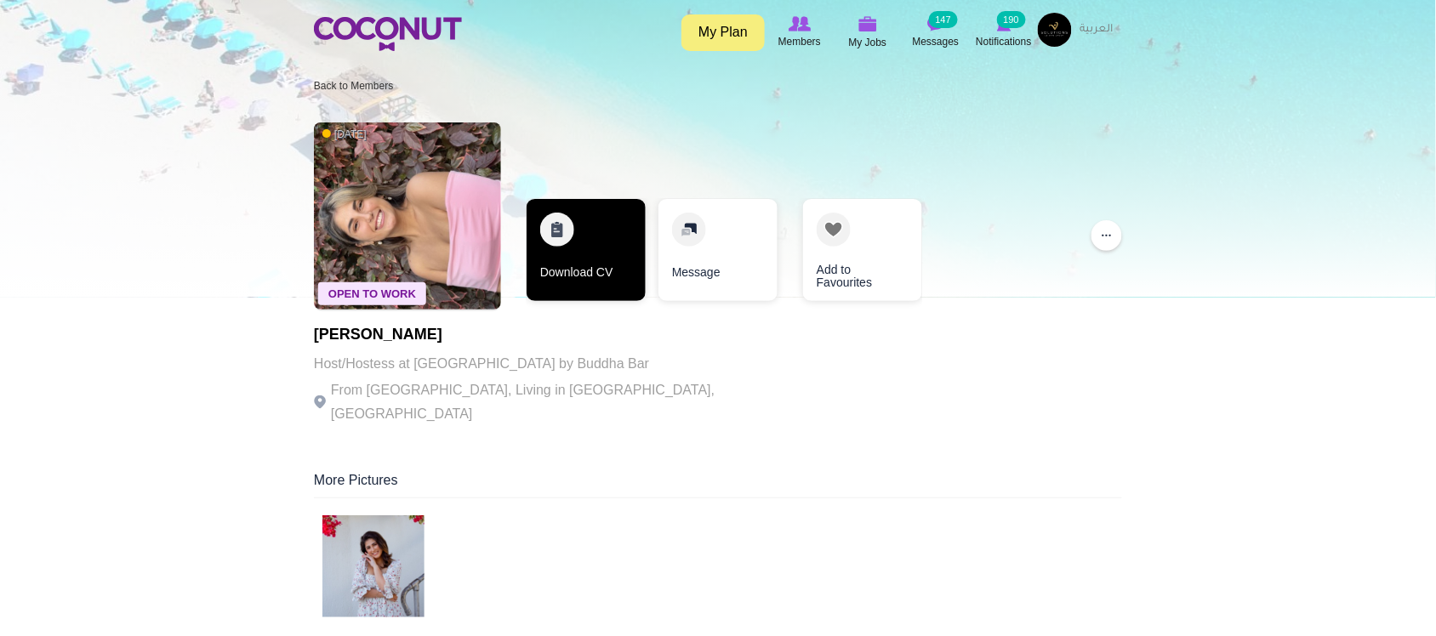
click at [621, 278] on link "Download CV" at bounding box center [586, 250] width 119 height 102
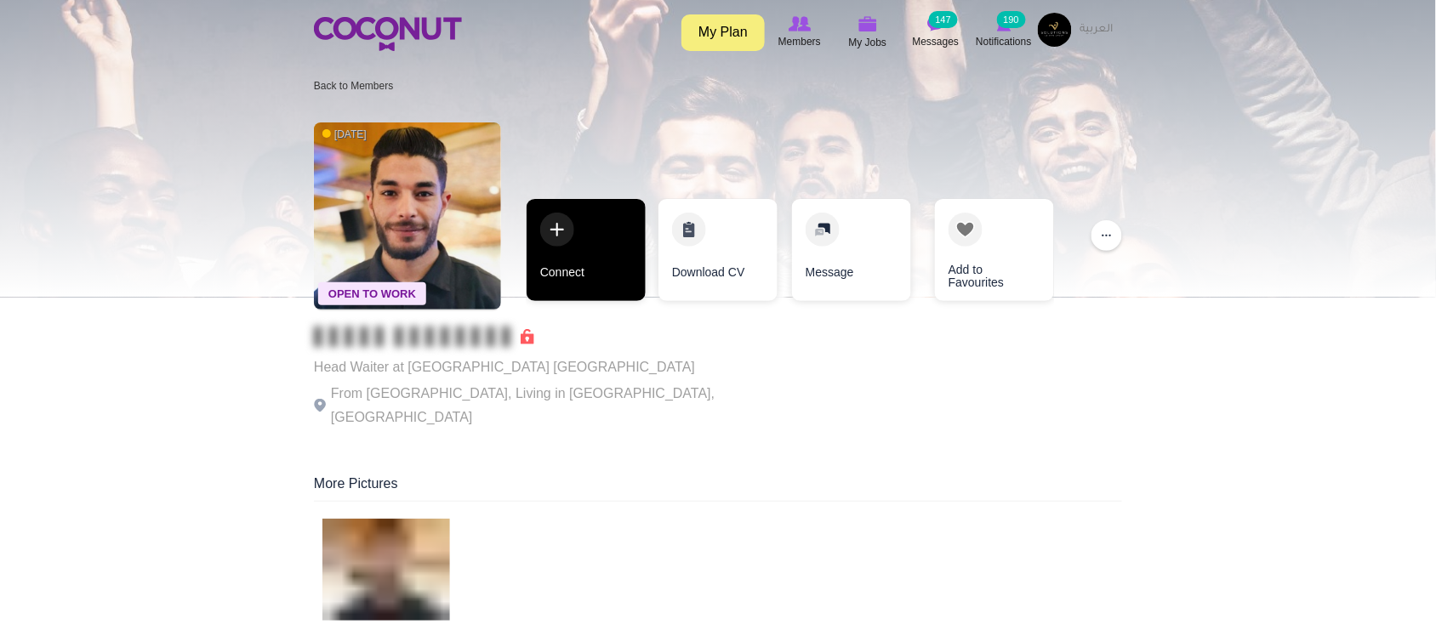
click at [572, 282] on link "Connect" at bounding box center [586, 250] width 119 height 102
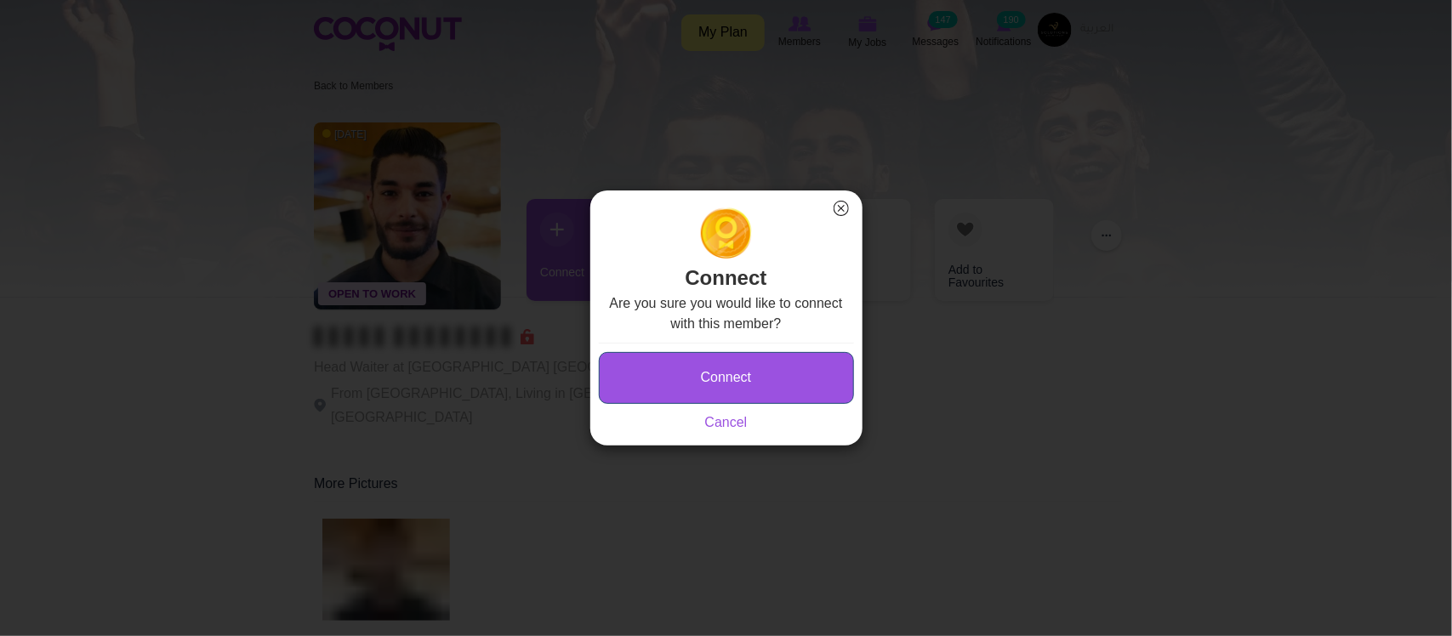
click at [678, 377] on button "Connect" at bounding box center [726, 378] width 255 height 52
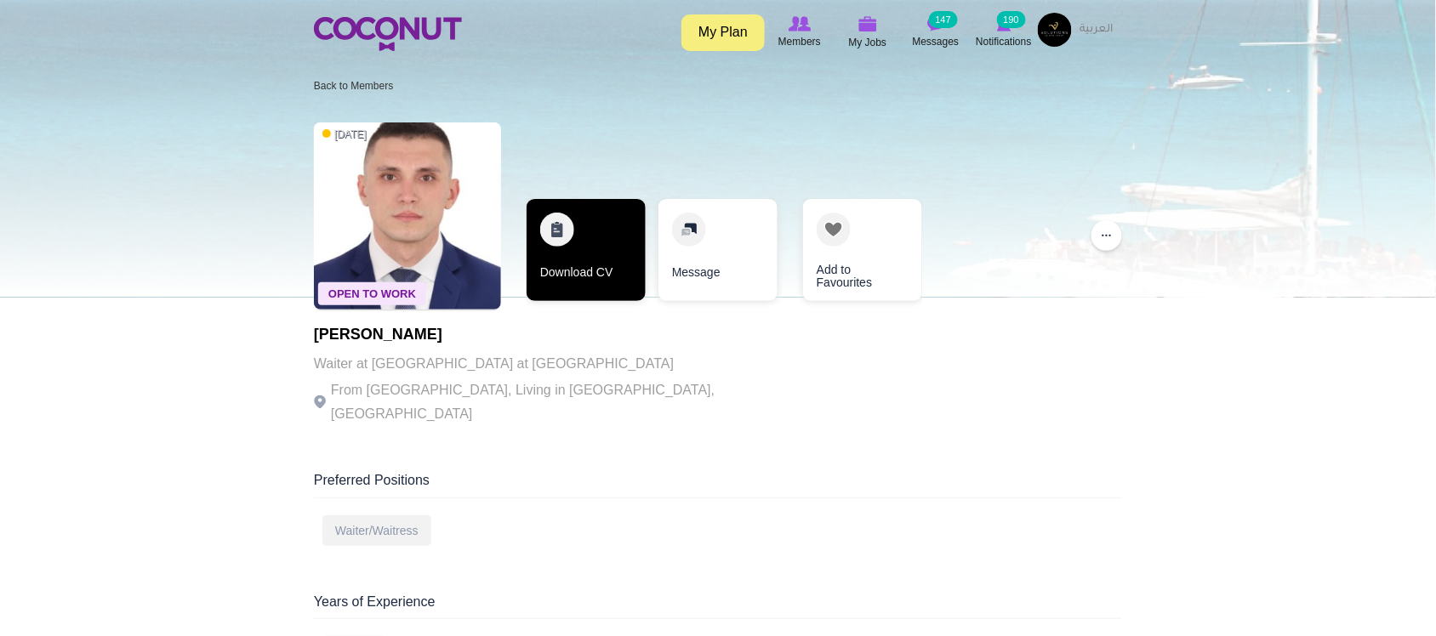
click at [587, 286] on link "Download CV" at bounding box center [586, 250] width 119 height 102
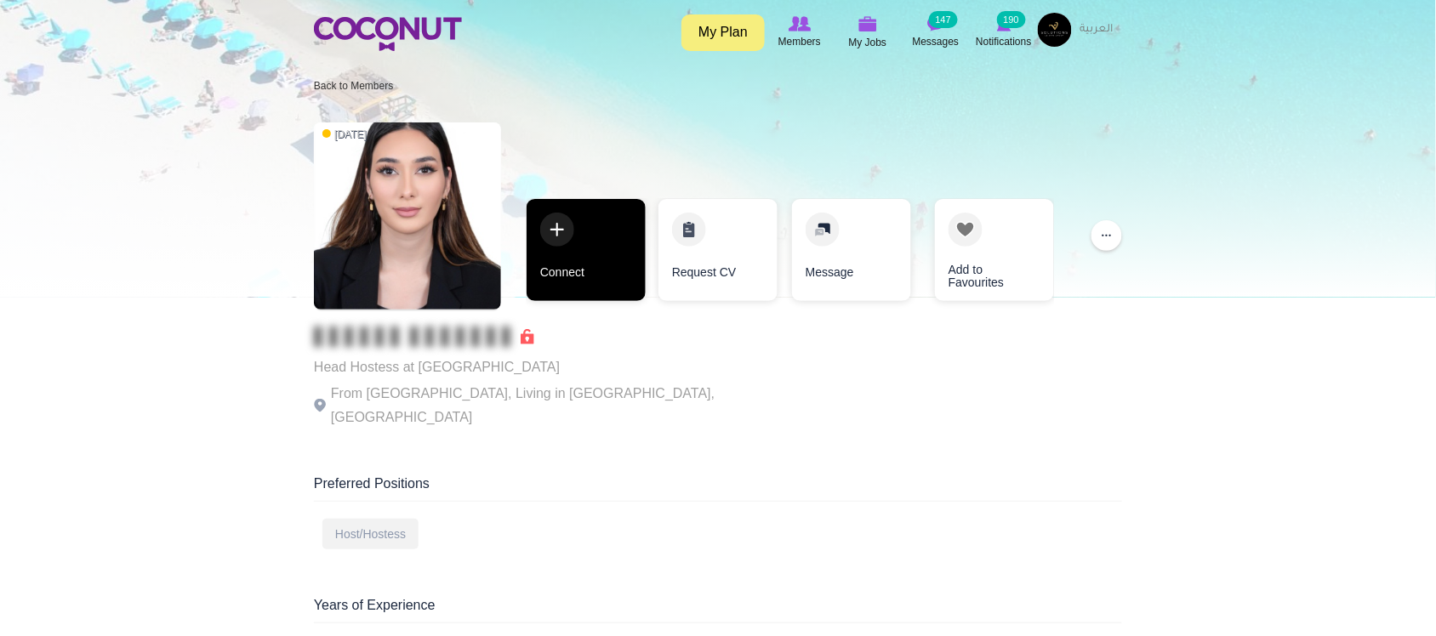
click at [605, 277] on link "Connect" at bounding box center [586, 250] width 119 height 102
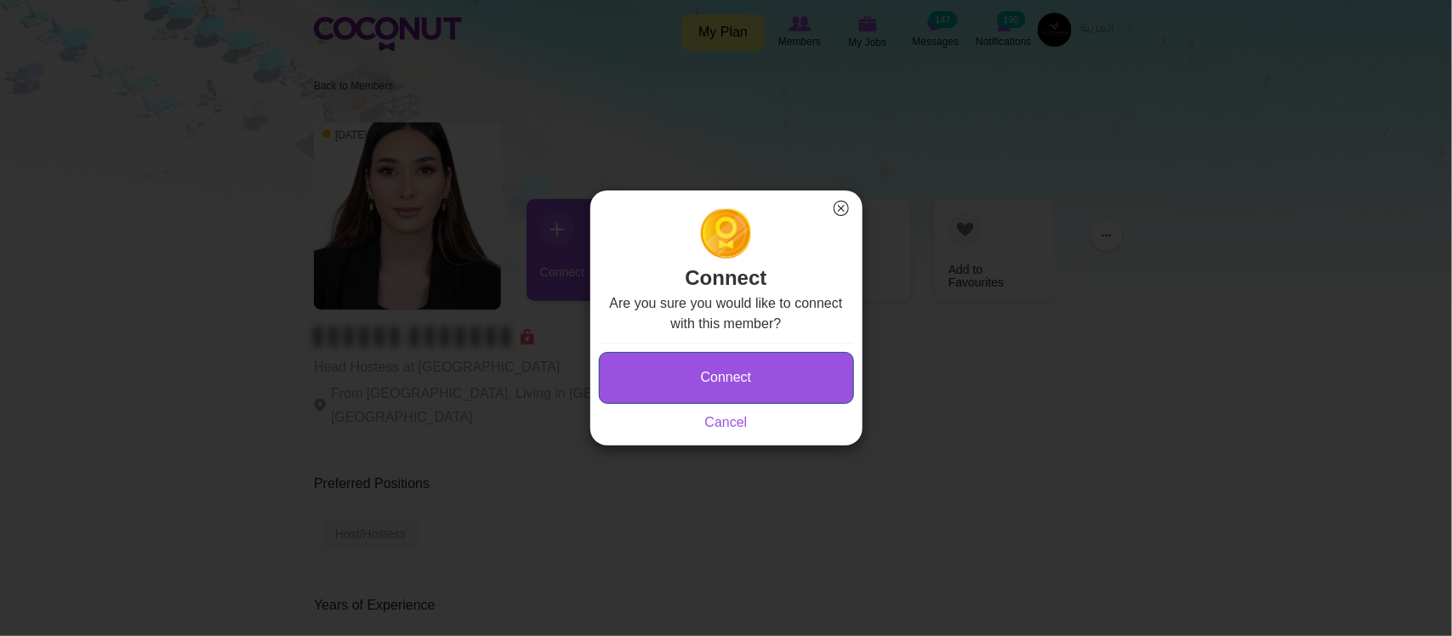
click at [770, 374] on button "Connect" at bounding box center [726, 378] width 255 height 52
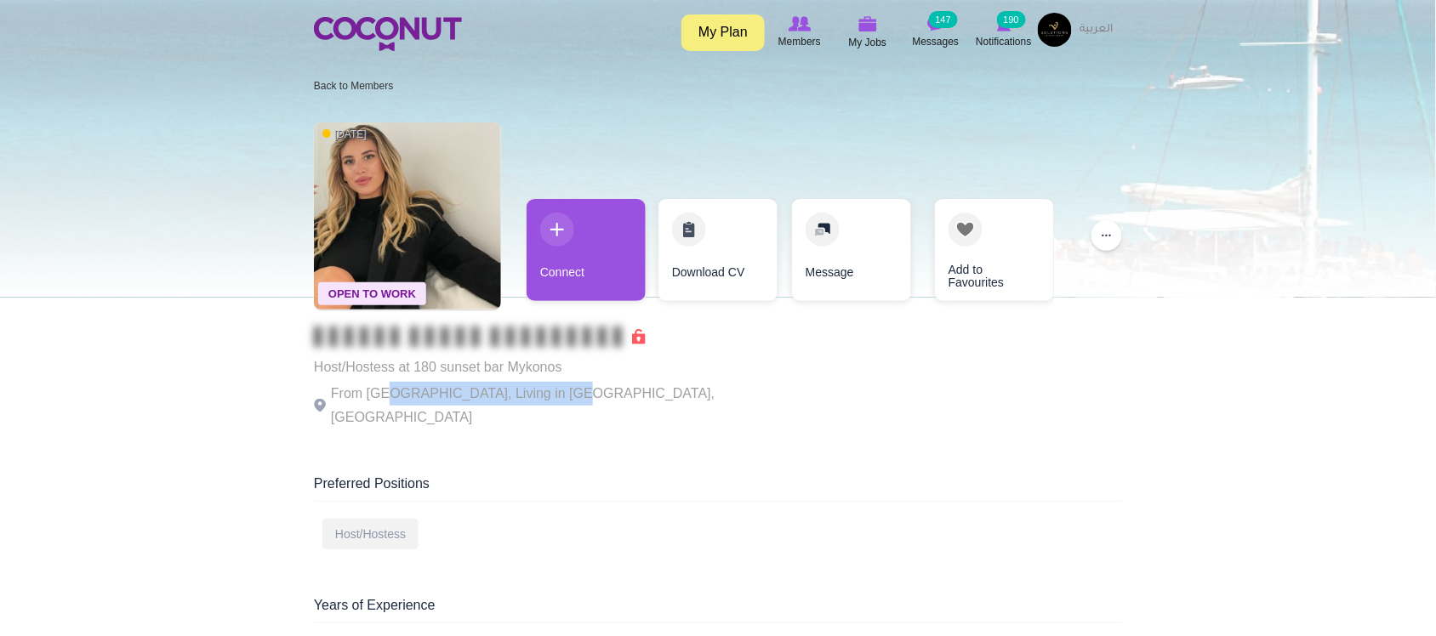
drag, startPoint x: 379, startPoint y: 392, endPoint x: 550, endPoint y: 391, distance: 171.0
click at [550, 391] on p "From [GEOGRAPHIC_DATA], Living in [GEOGRAPHIC_DATA], [GEOGRAPHIC_DATA]" at bounding box center [548, 406] width 468 height 48
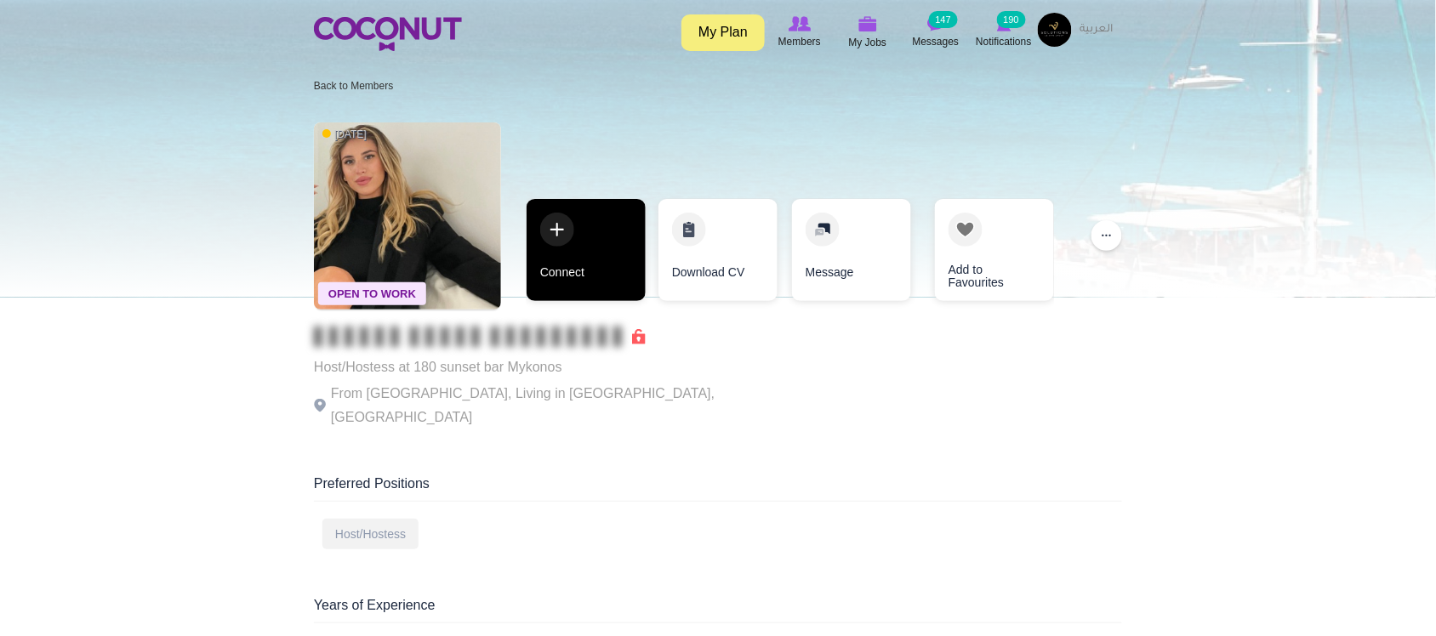
click at [575, 278] on link "Connect" at bounding box center [586, 250] width 119 height 102
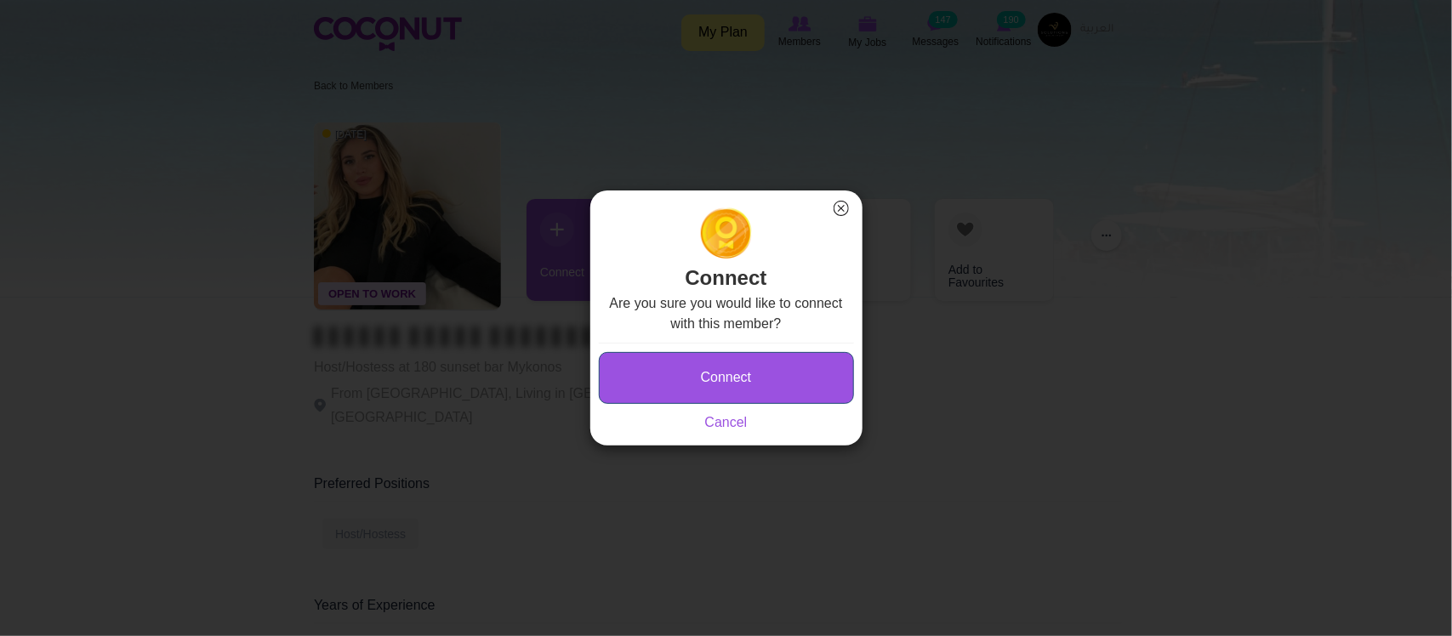
click at [703, 385] on button "Connect" at bounding box center [726, 378] width 255 height 52
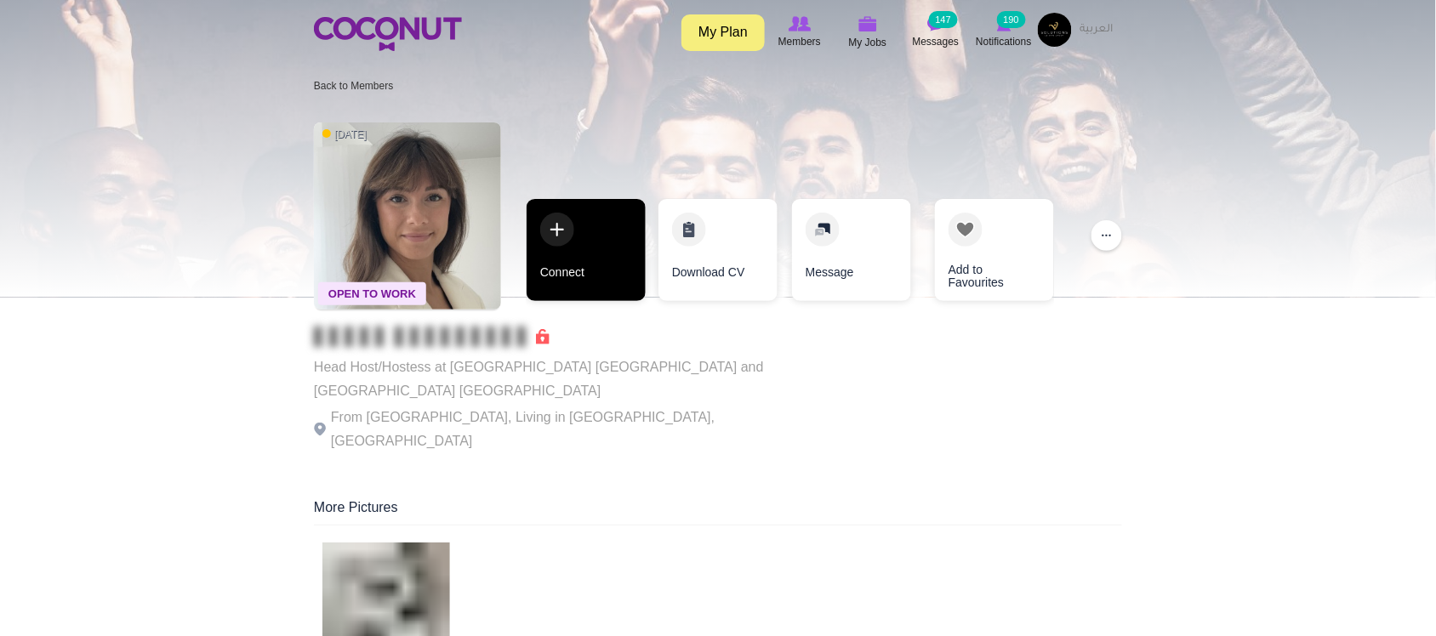
click at [604, 276] on link "Connect" at bounding box center [586, 250] width 119 height 102
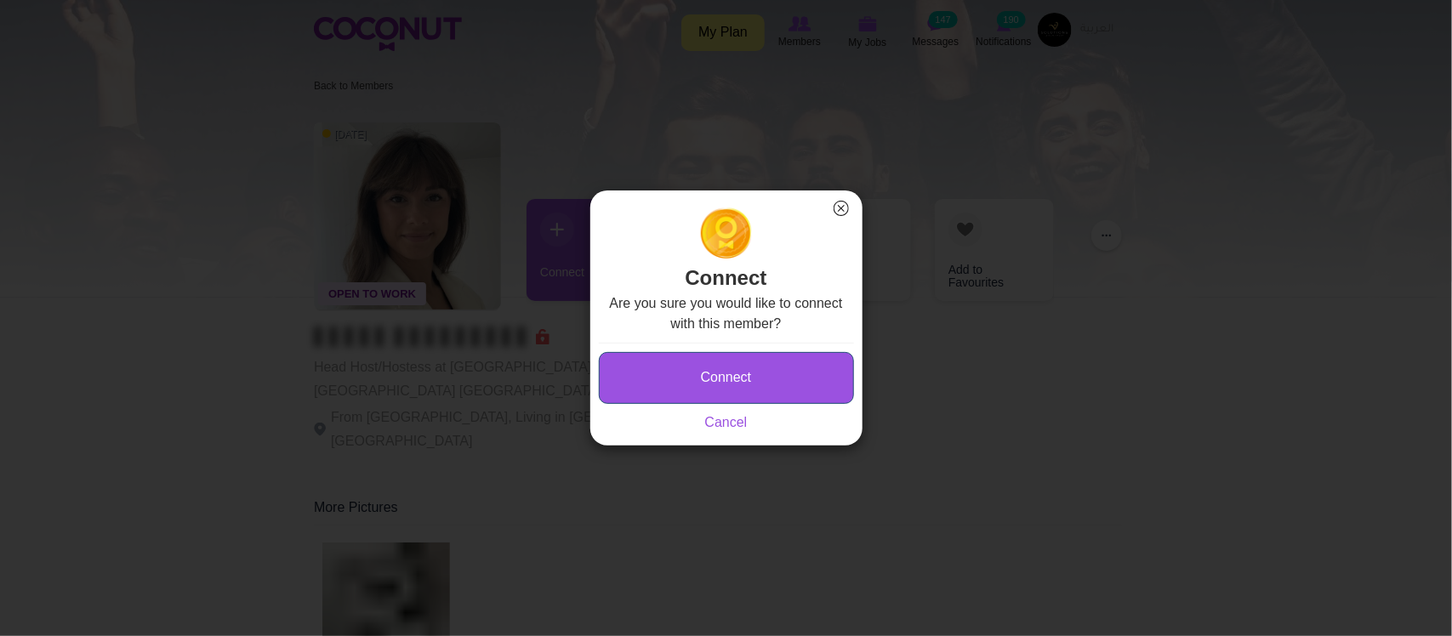
click at [685, 375] on button "Connect" at bounding box center [726, 378] width 255 height 52
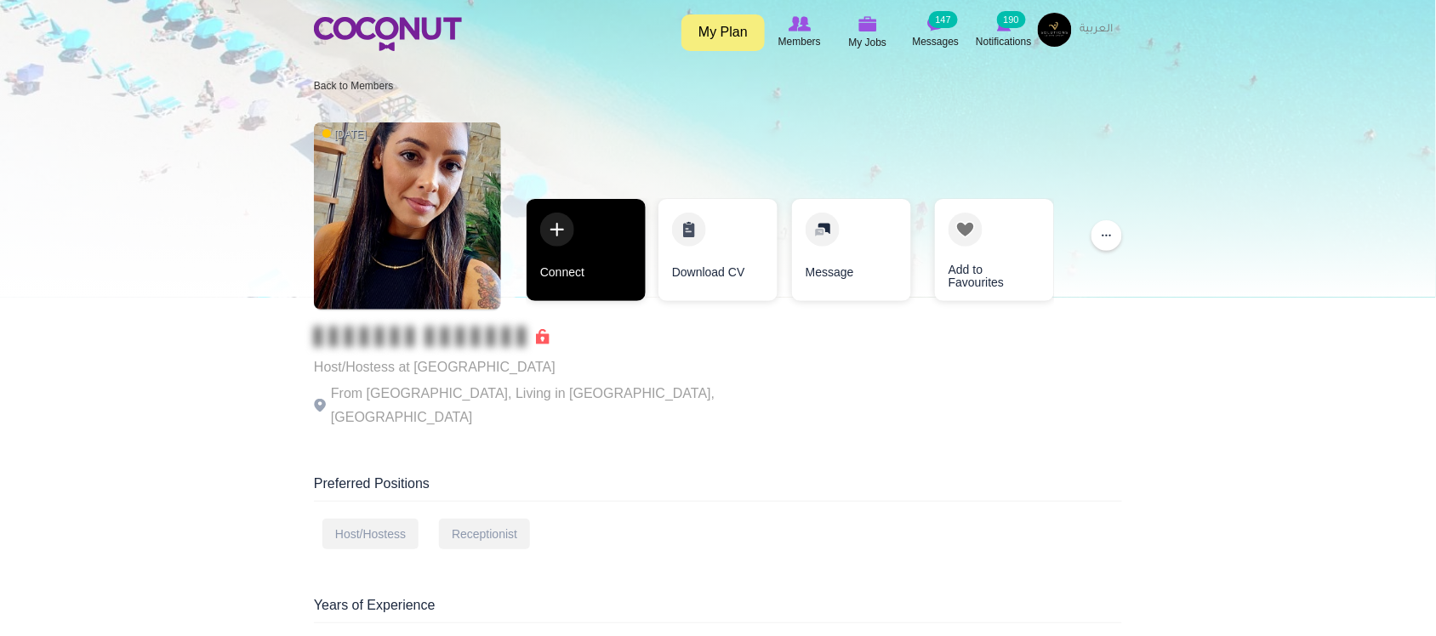
click at [589, 282] on link "Connect" at bounding box center [586, 250] width 119 height 102
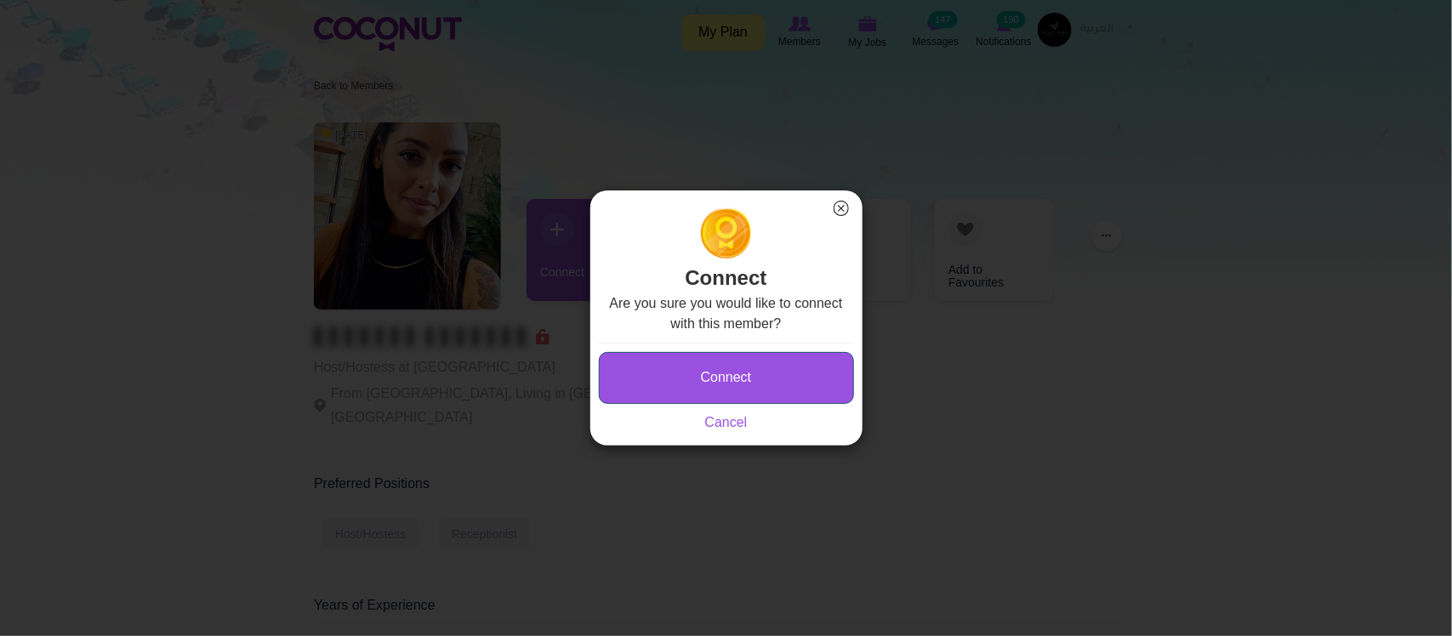
click at [727, 374] on button "Connect" at bounding box center [726, 378] width 255 height 52
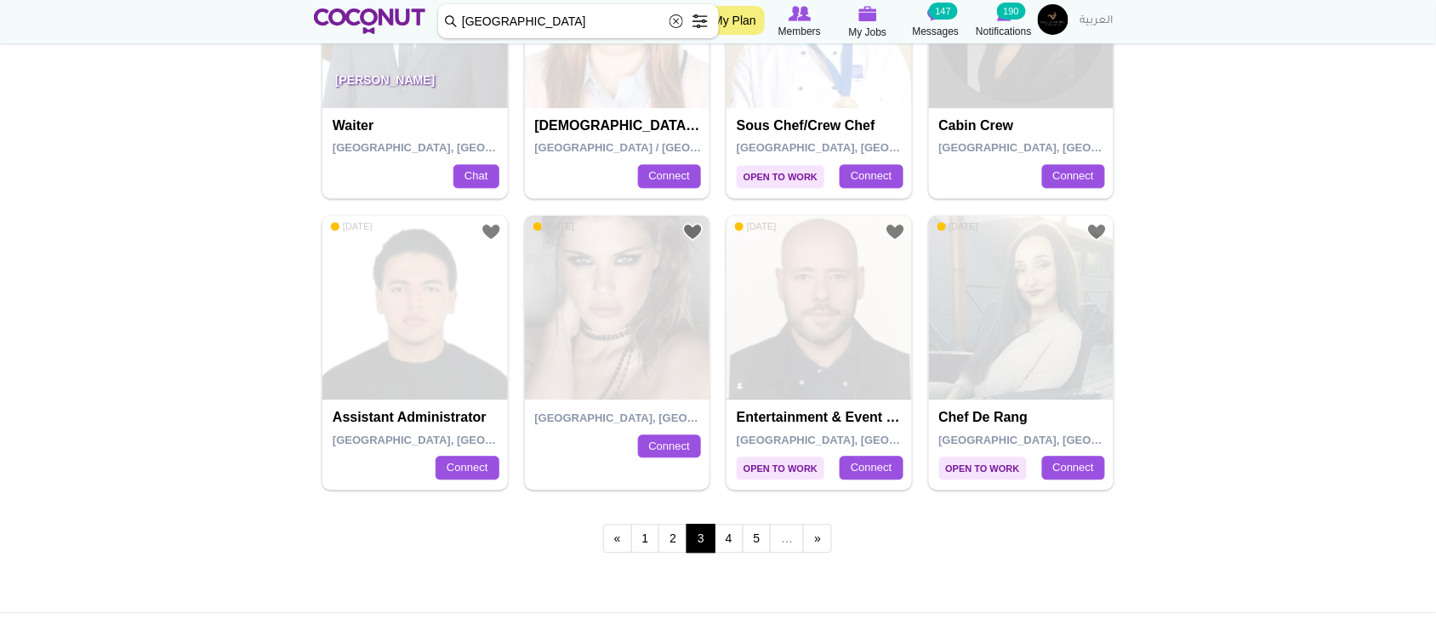
scroll to position [3107, 0]
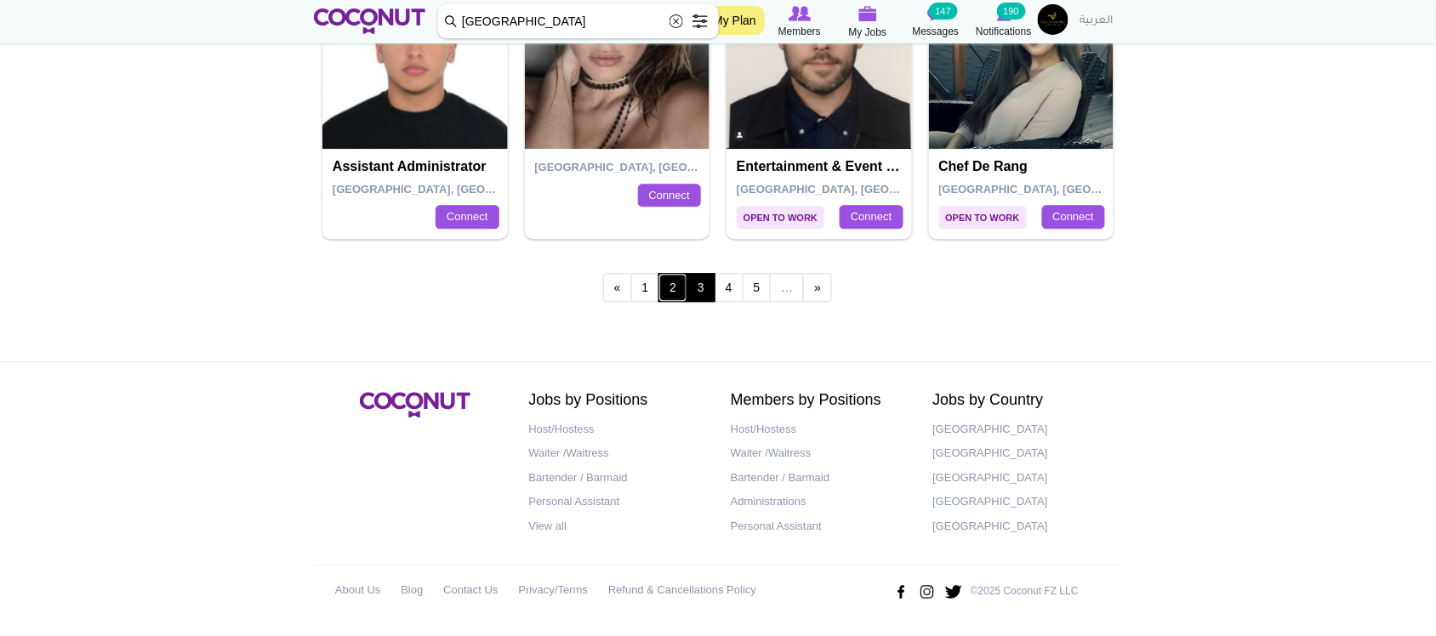
click at [670, 291] on link "2" at bounding box center [672, 287] width 29 height 29
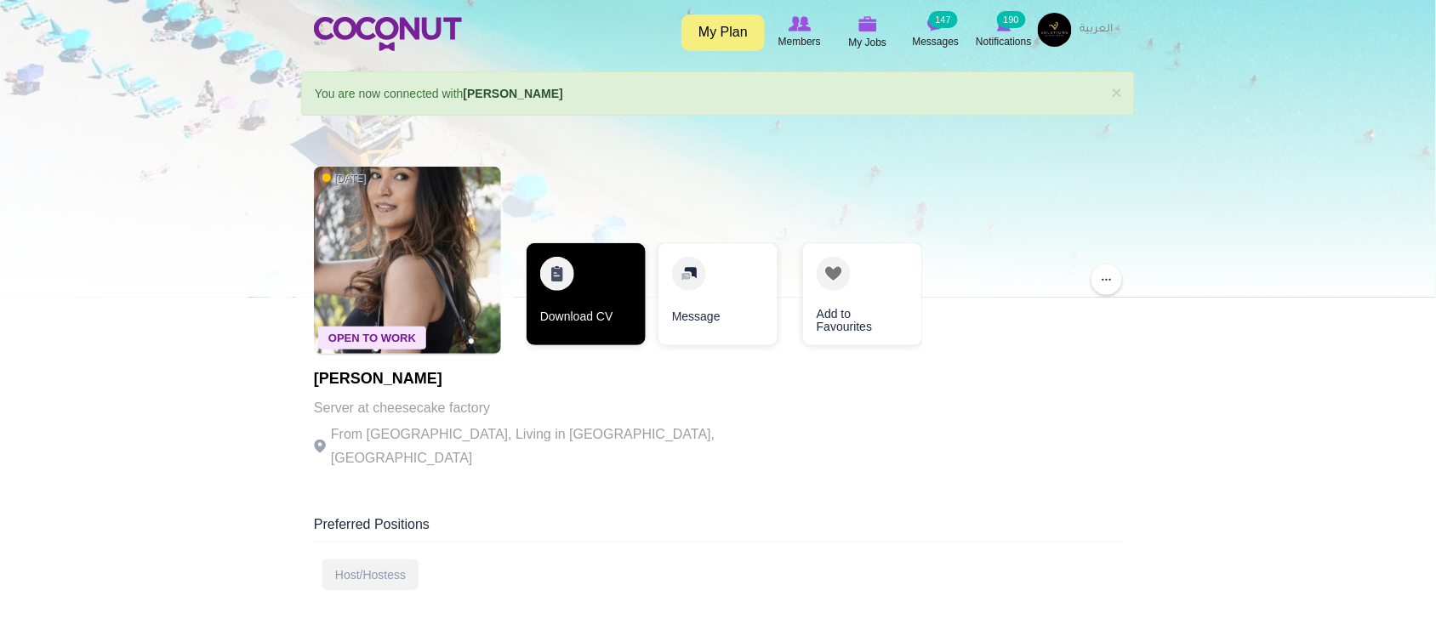
click at [608, 308] on link "Download CV" at bounding box center [586, 294] width 119 height 102
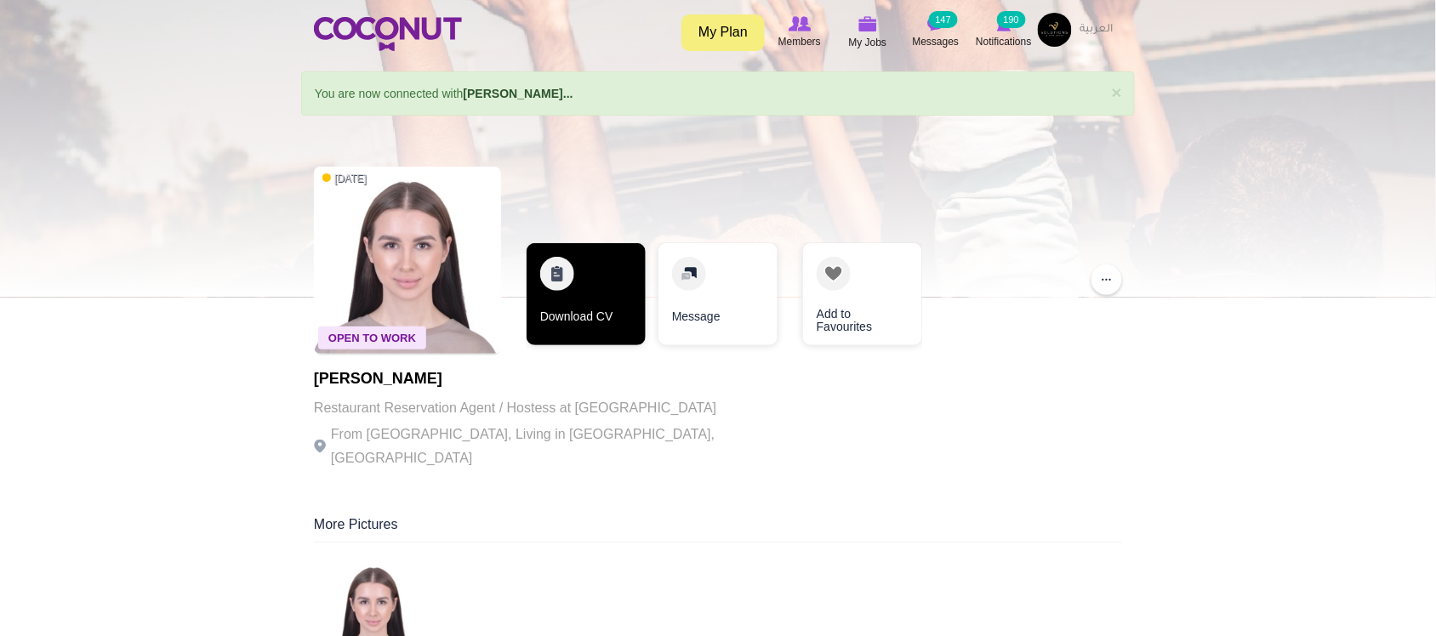
click at [571, 329] on link "Download CV" at bounding box center [586, 294] width 119 height 102
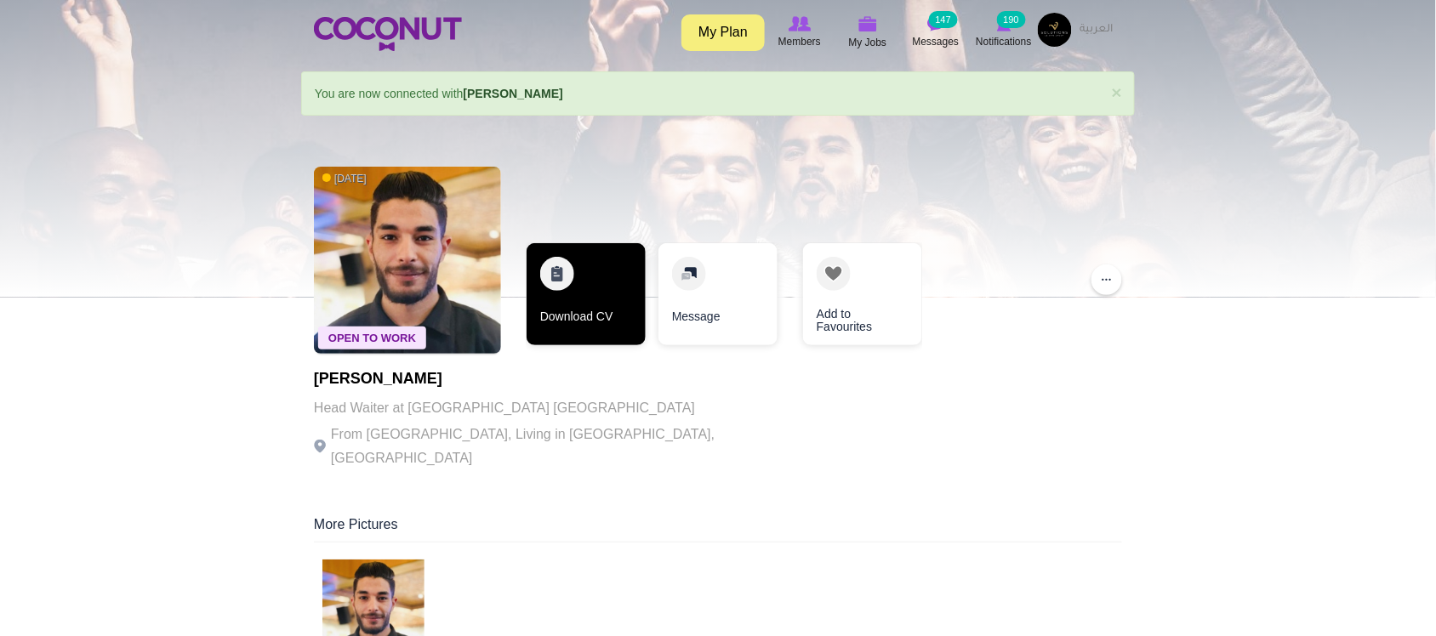
click at [619, 323] on link "Download CV" at bounding box center [586, 294] width 119 height 102
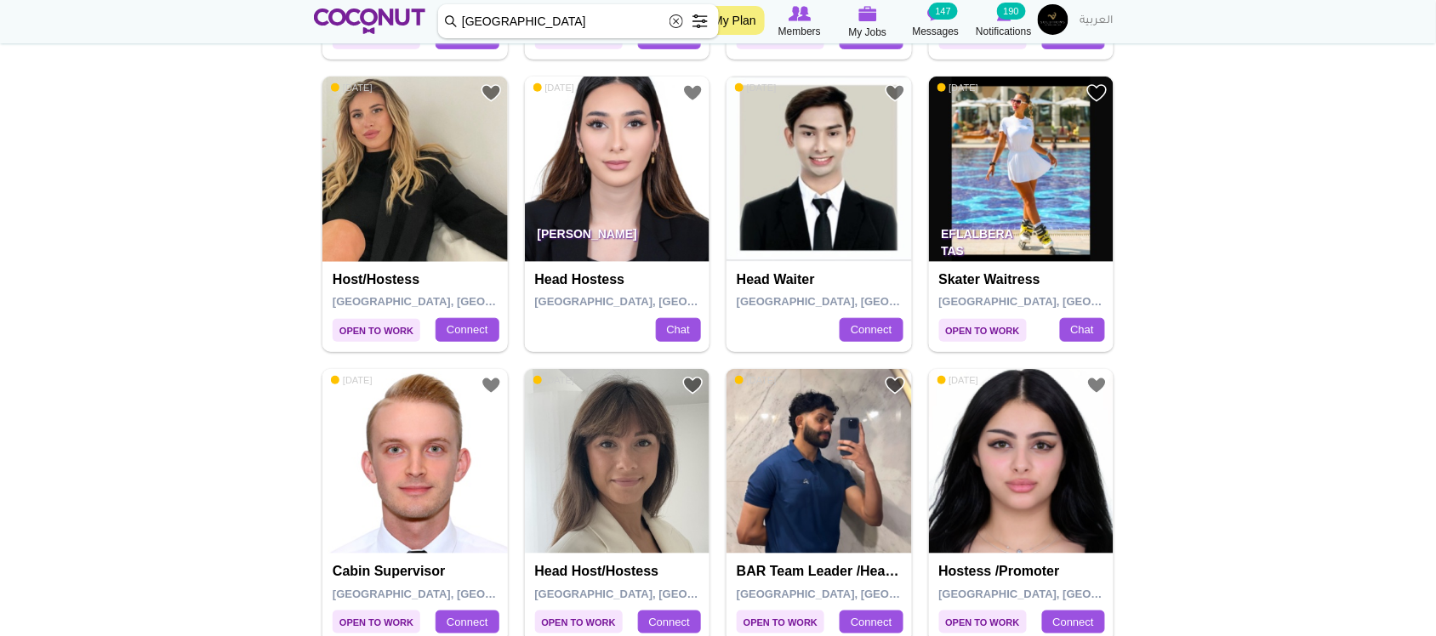
scroll to position [2034, 0]
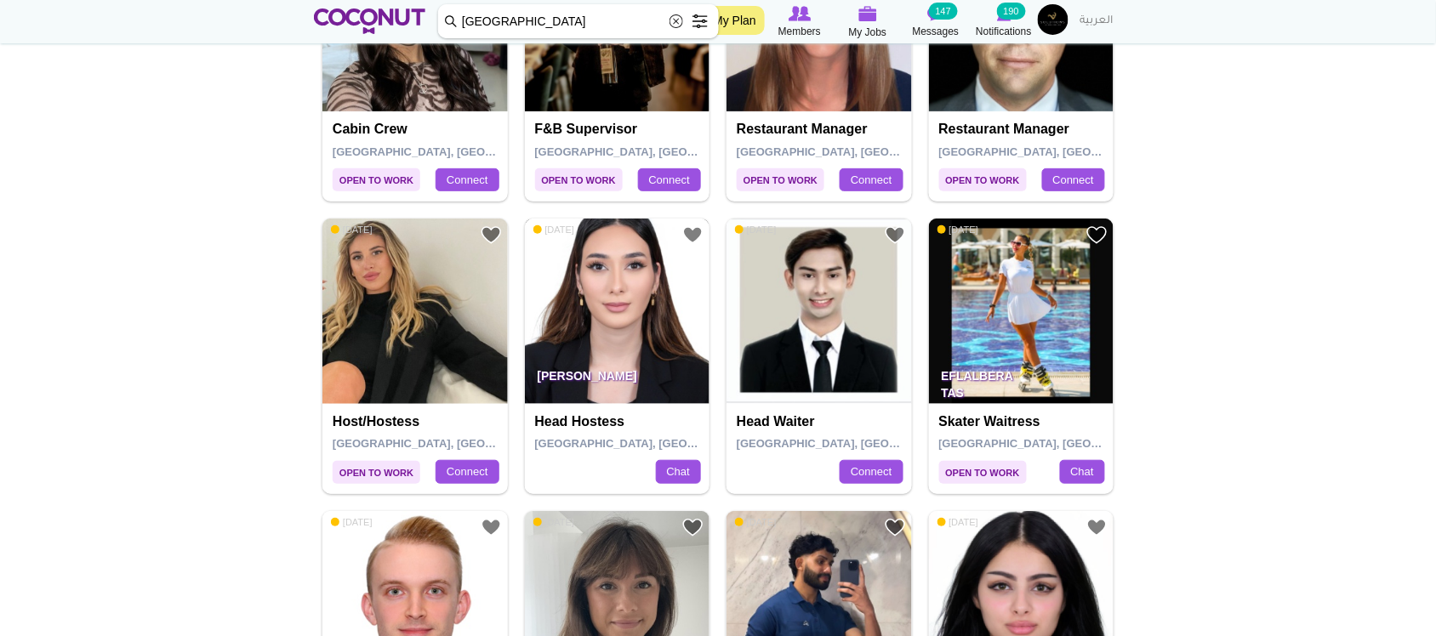
click at [655, 349] on img at bounding box center [617, 311] width 185 height 185
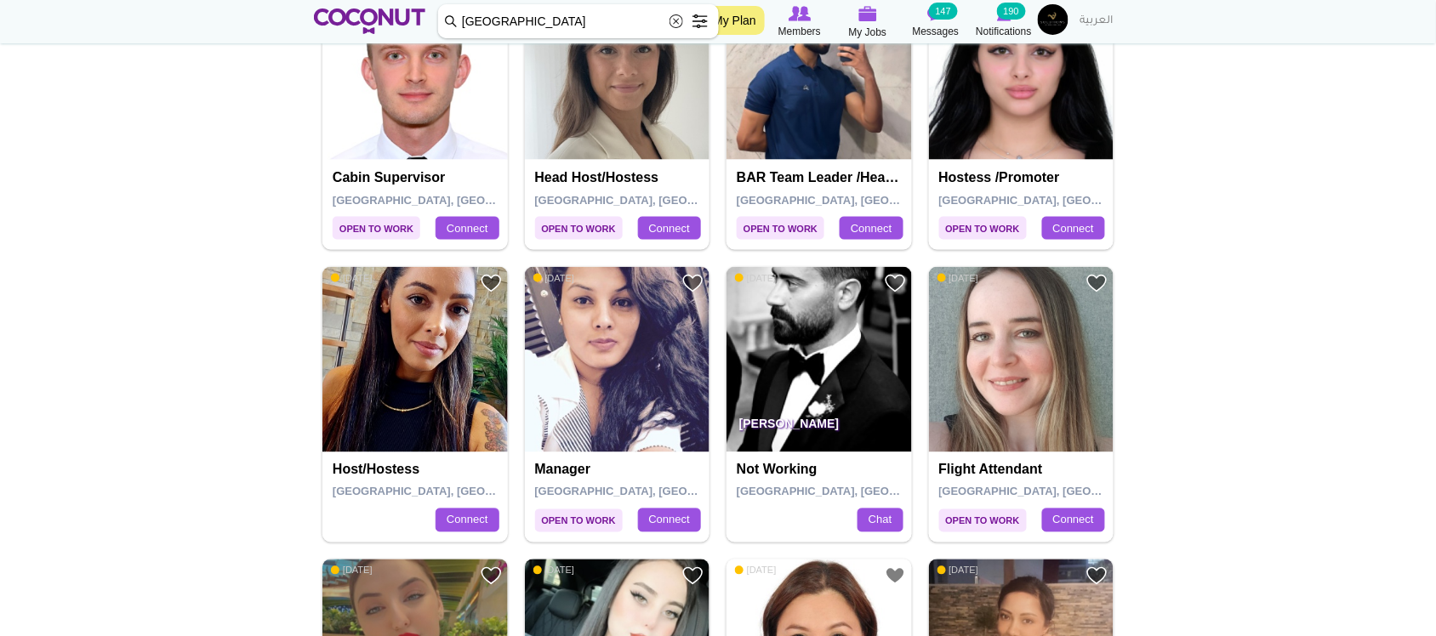
scroll to position [3027, 0]
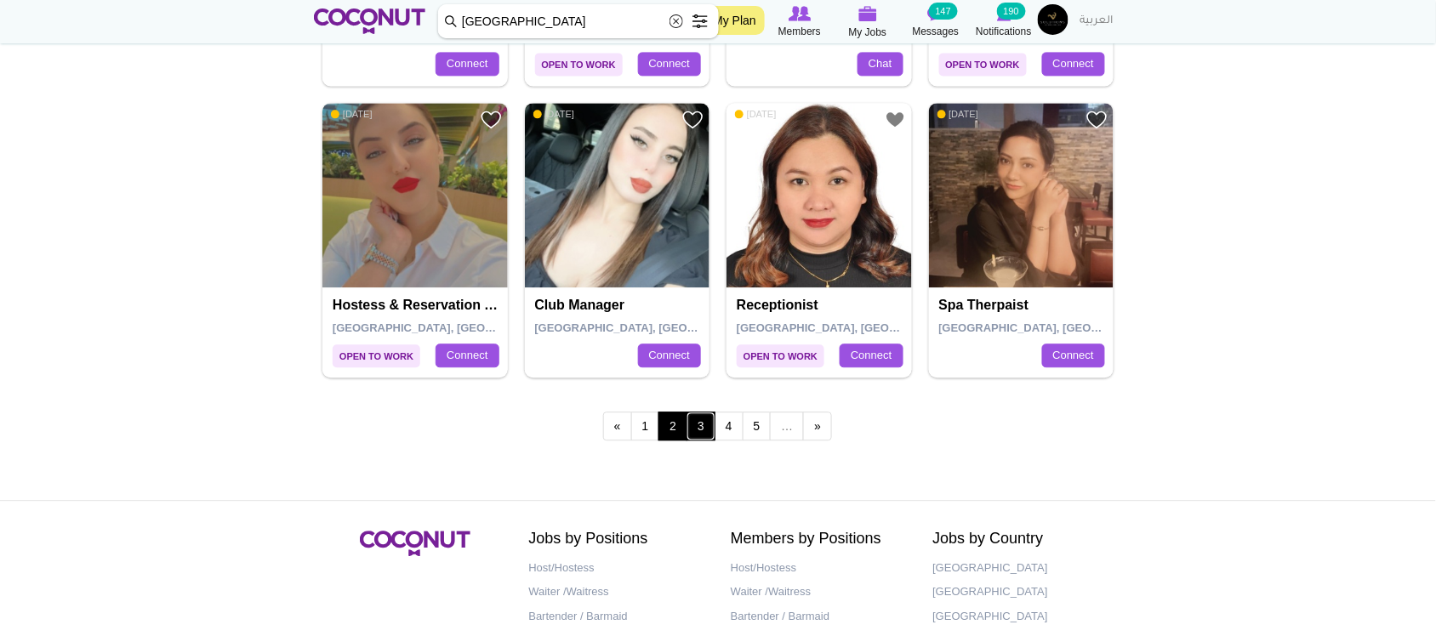
click at [703, 431] on link "3" at bounding box center [701, 426] width 29 height 29
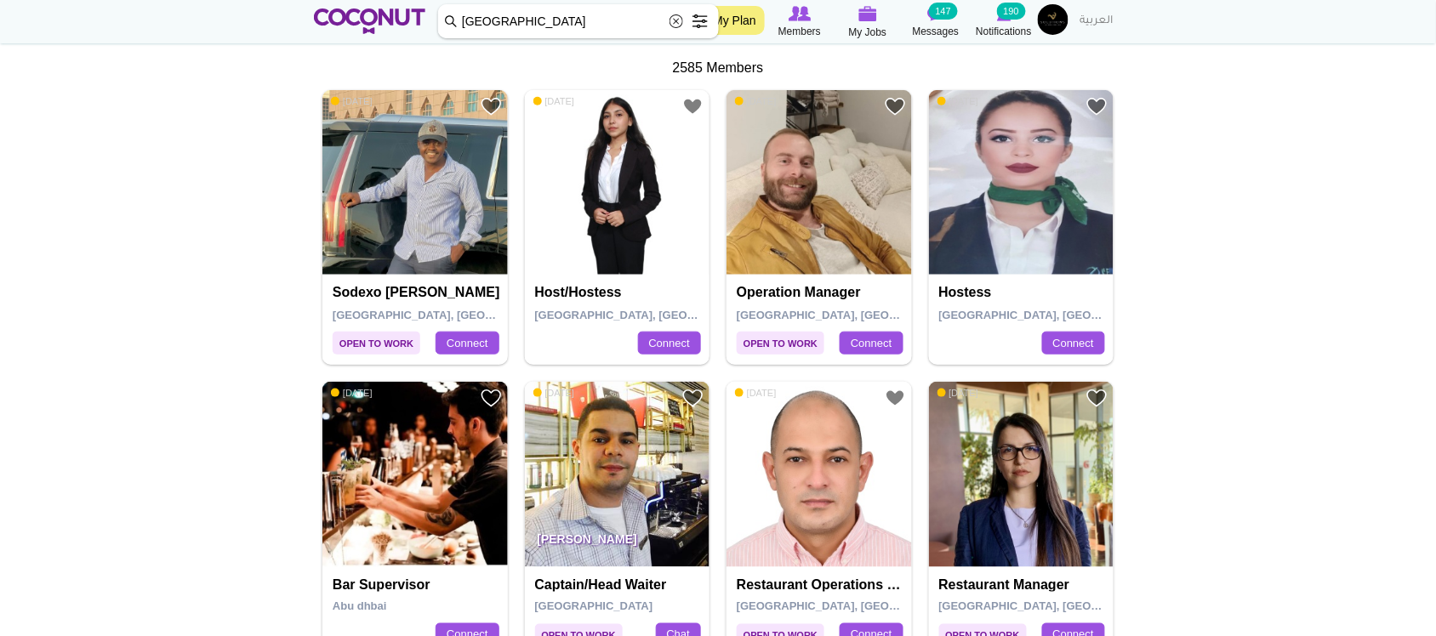
scroll to position [283, 0]
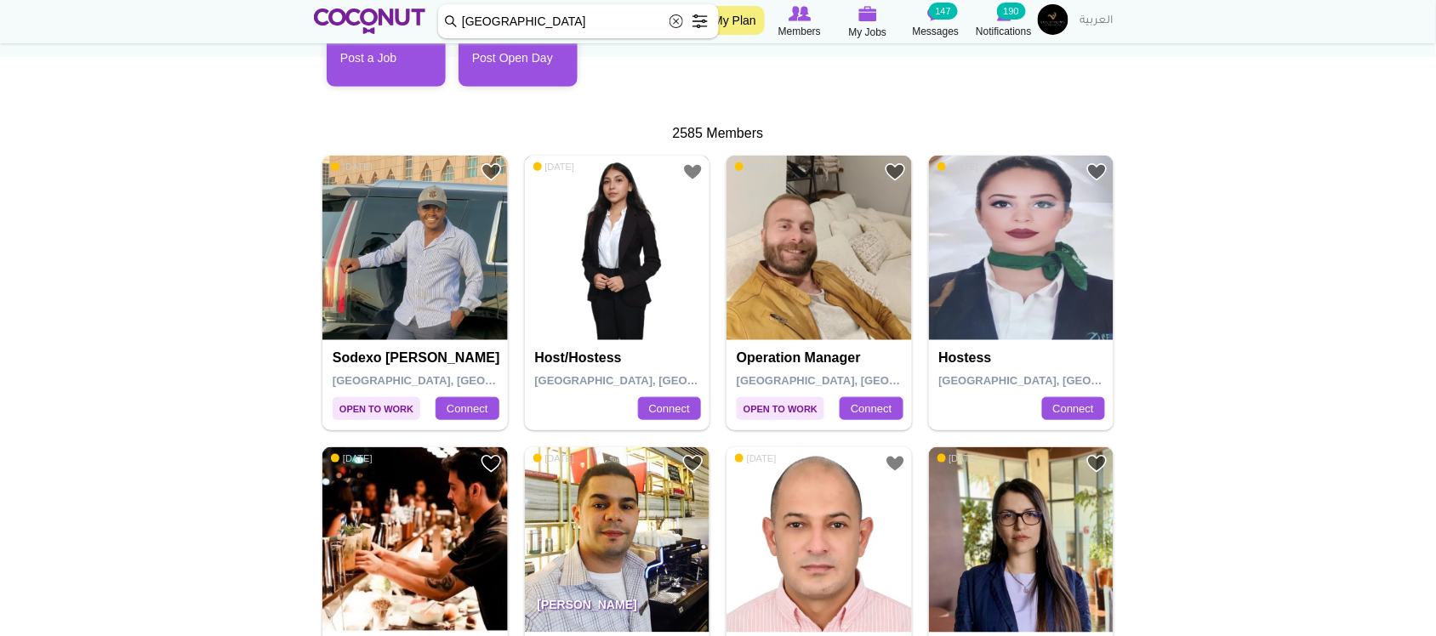
click at [628, 277] on img at bounding box center [617, 248] width 185 height 185
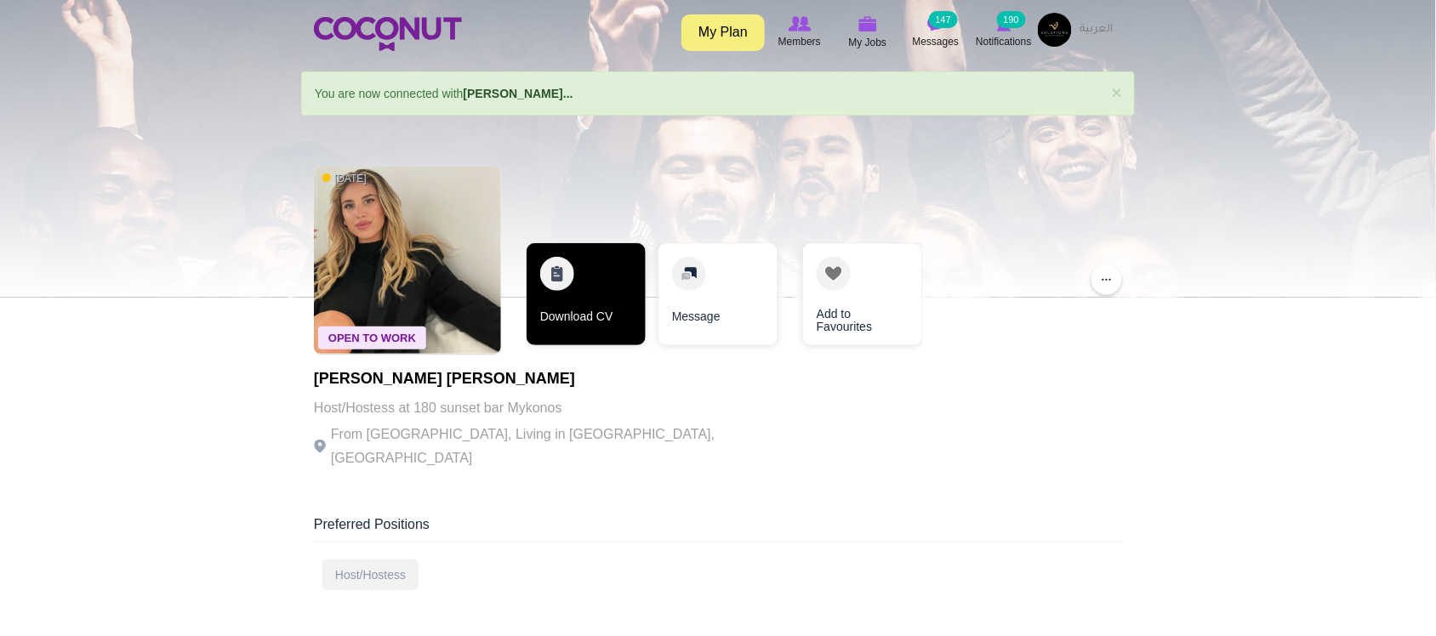
click at [583, 319] on link "Download CV" at bounding box center [586, 294] width 119 height 102
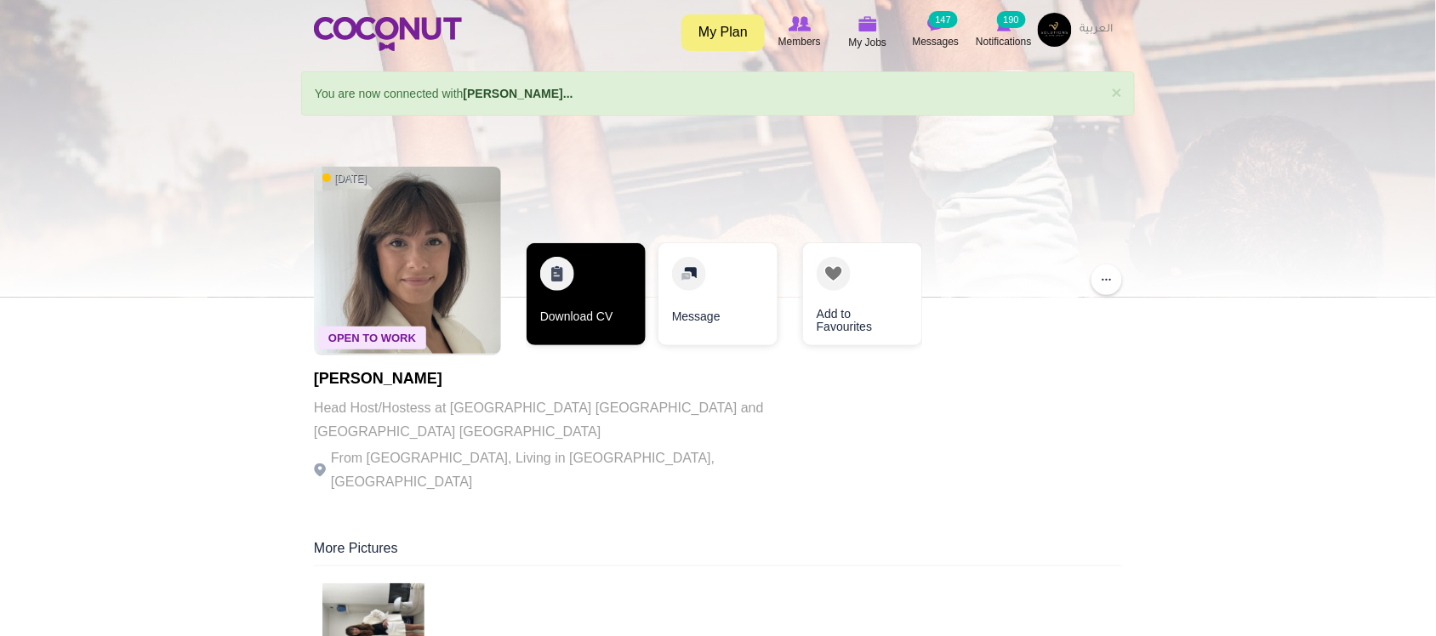
click at [585, 316] on link "Download CV" at bounding box center [586, 294] width 119 height 102
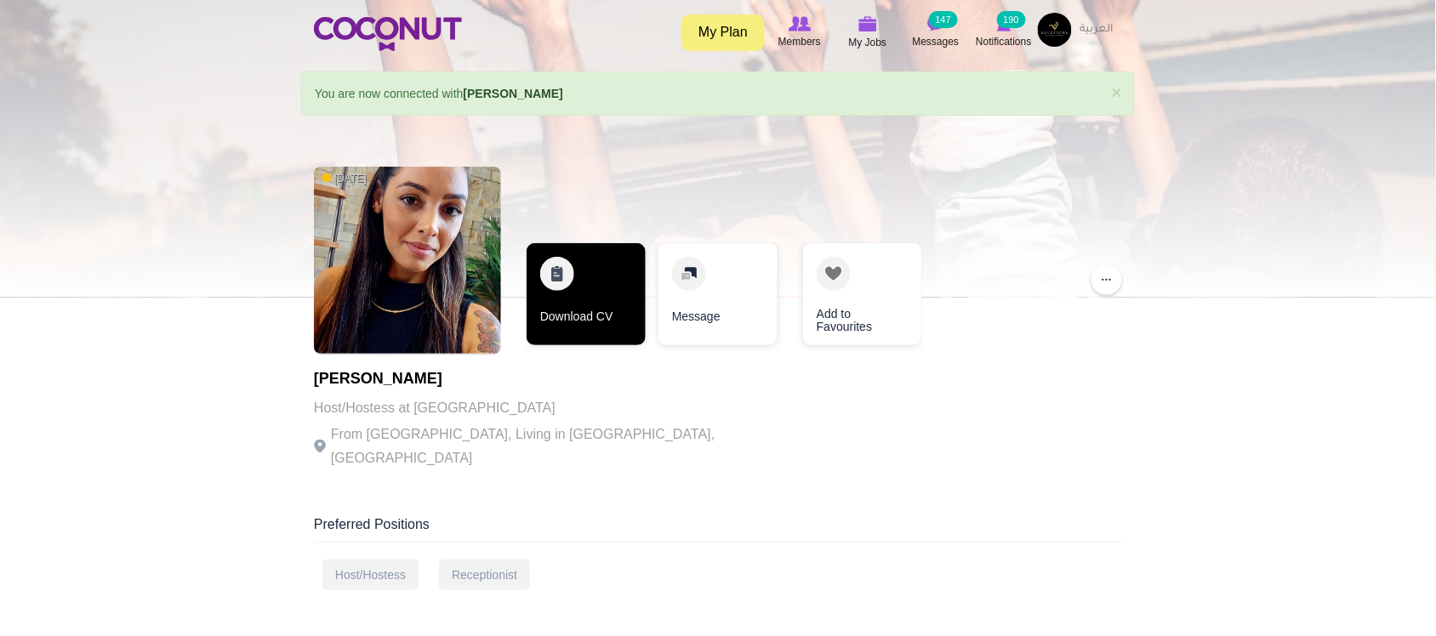
click at [567, 317] on link "Download CV" at bounding box center [586, 294] width 119 height 102
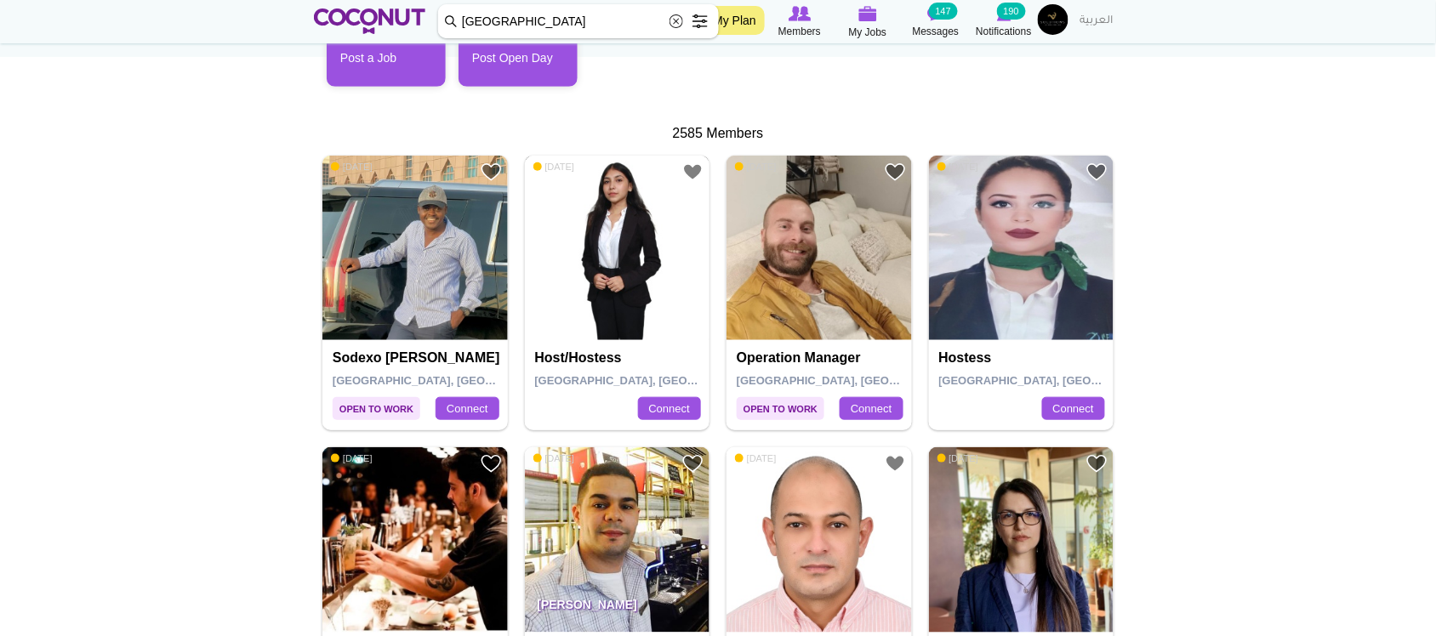
click at [618, 248] on img at bounding box center [617, 248] width 185 height 185
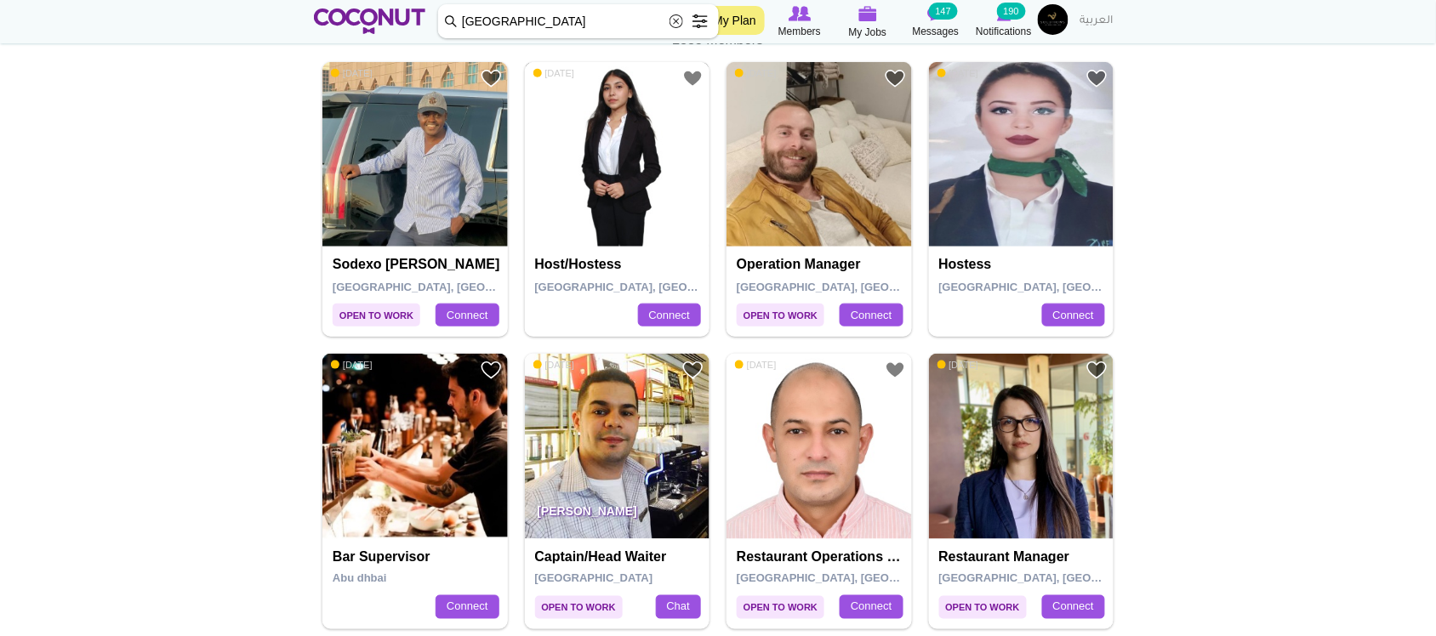
scroll to position [425, 0]
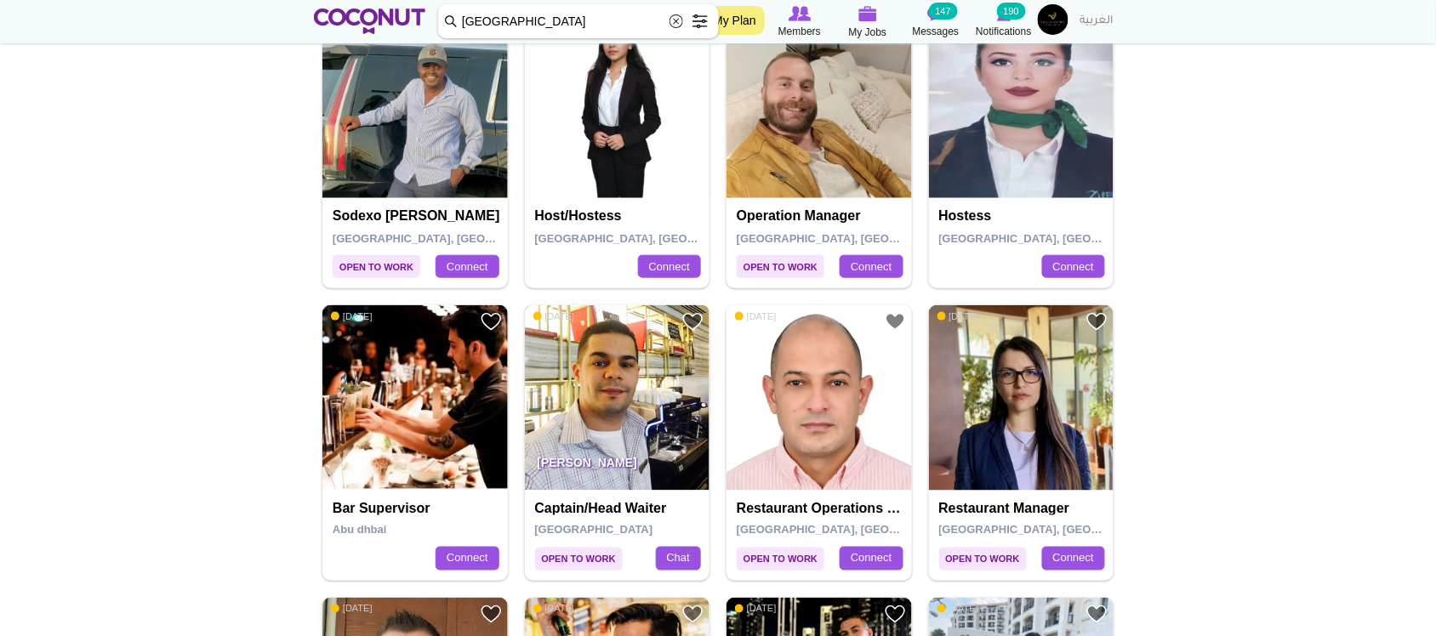
click at [618, 385] on img at bounding box center [617, 397] width 185 height 185
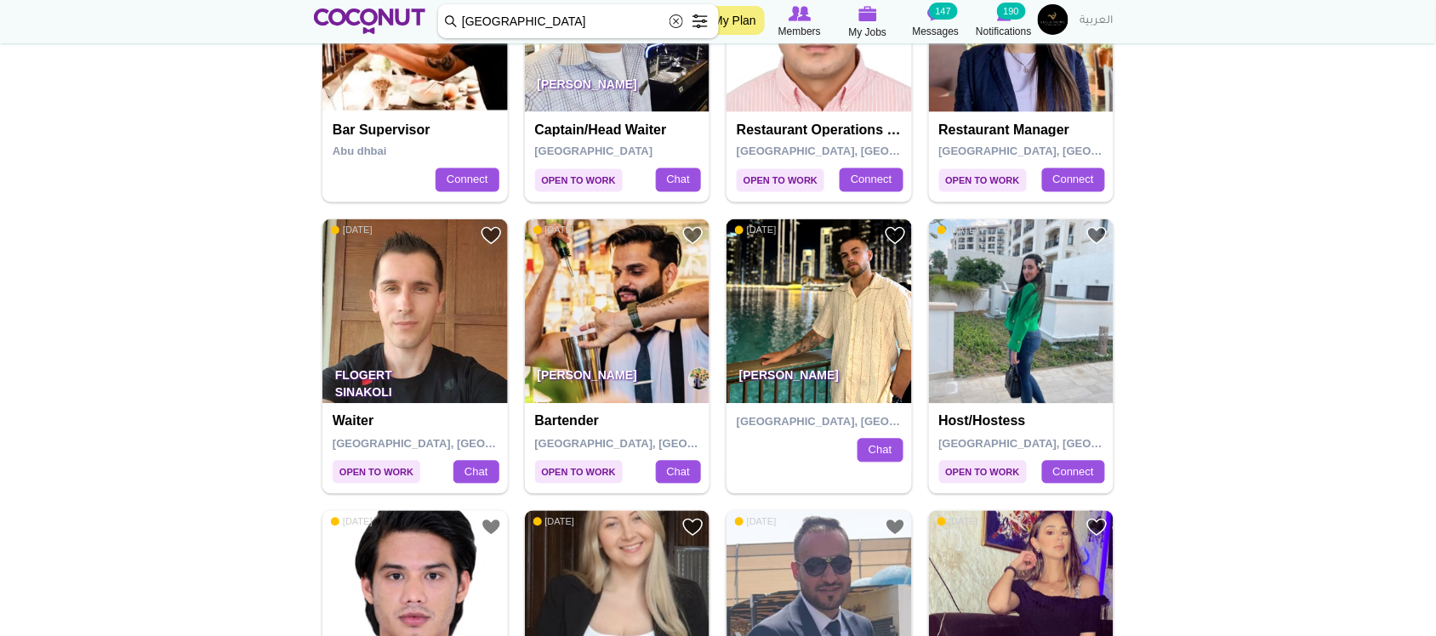
scroll to position [851, 0]
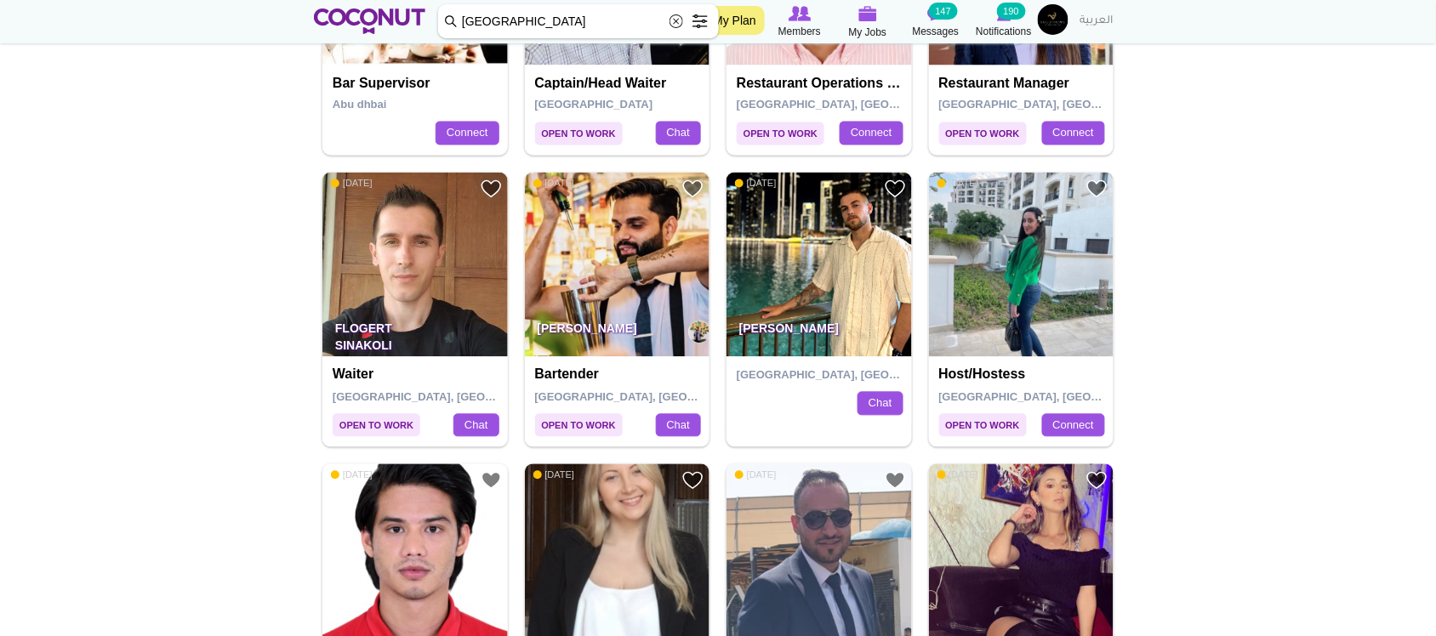
click at [1013, 258] on img at bounding box center [1021, 265] width 185 height 185
click at [840, 254] on img at bounding box center [819, 265] width 185 height 185
click at [445, 264] on img at bounding box center [414, 265] width 185 height 185
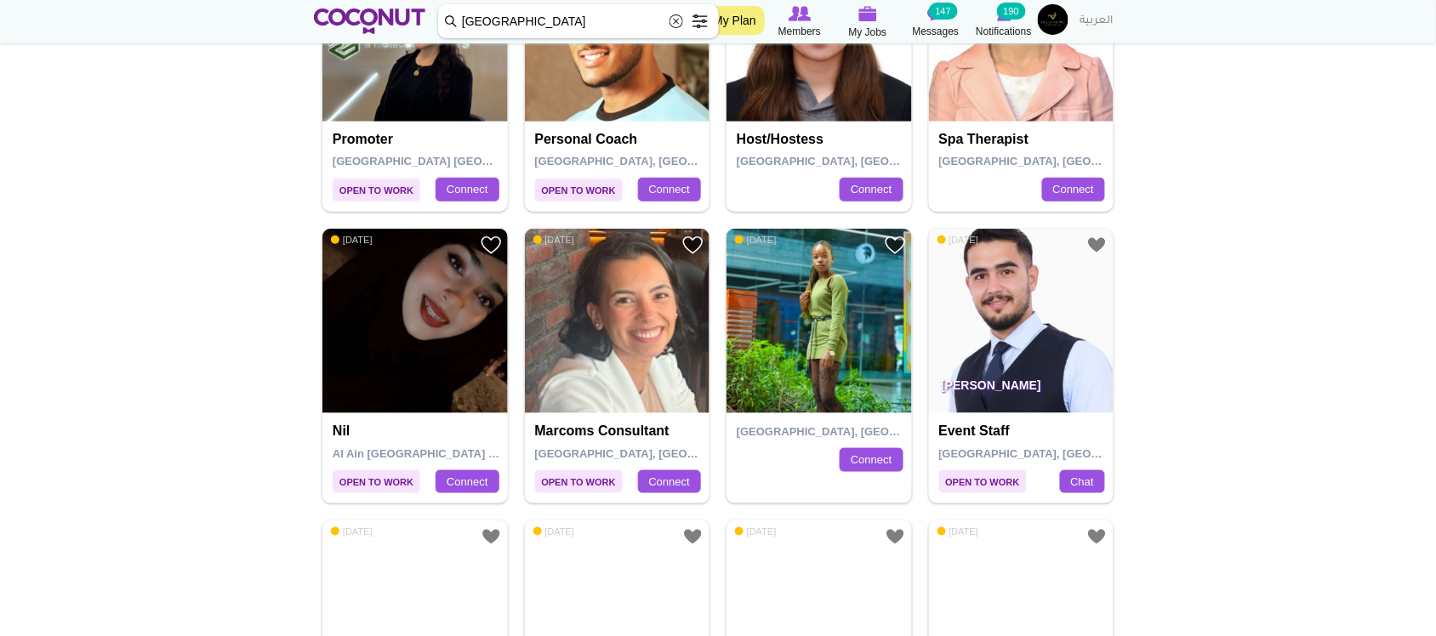
scroll to position [2269, 0]
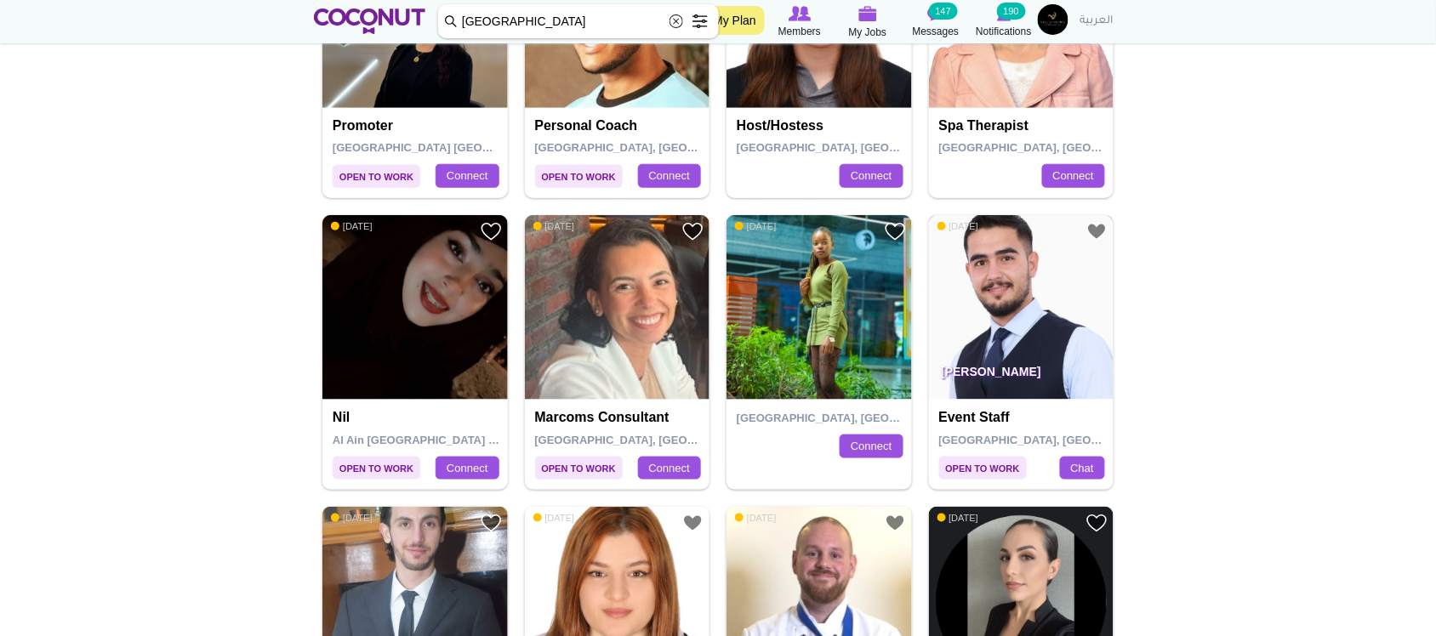
click at [983, 299] on img at bounding box center [1021, 307] width 185 height 185
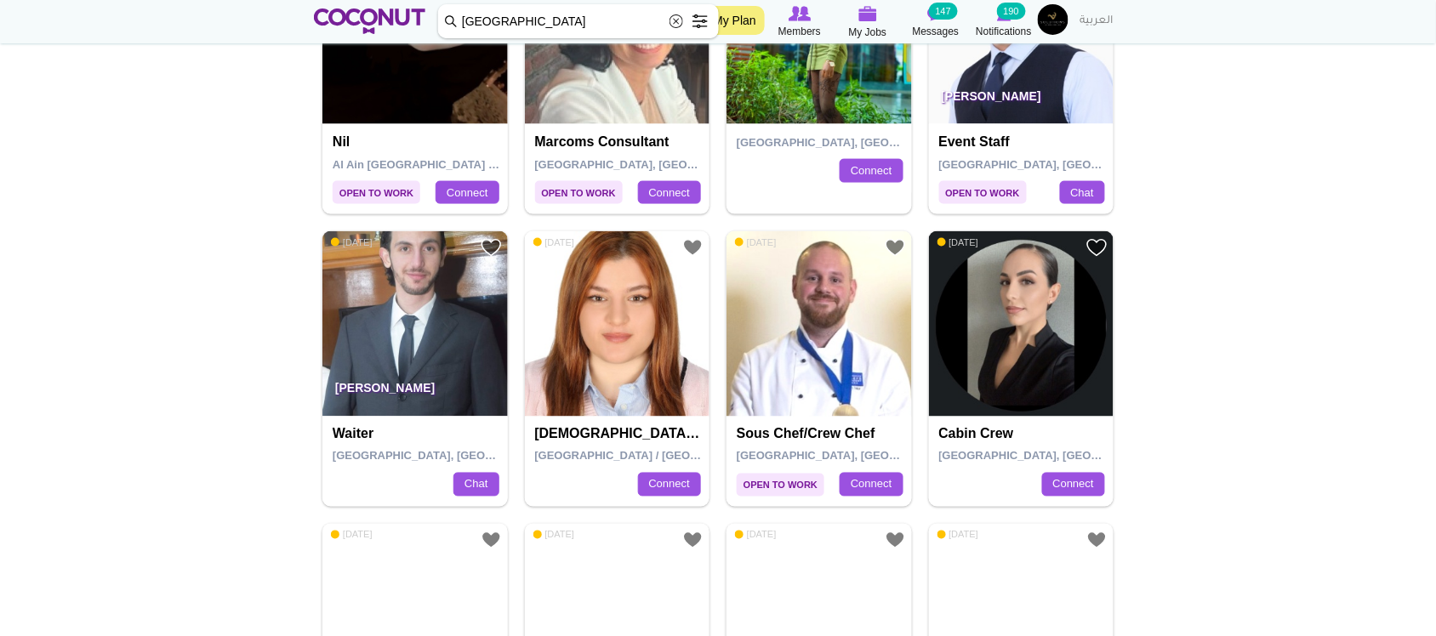
scroll to position [2694, 0]
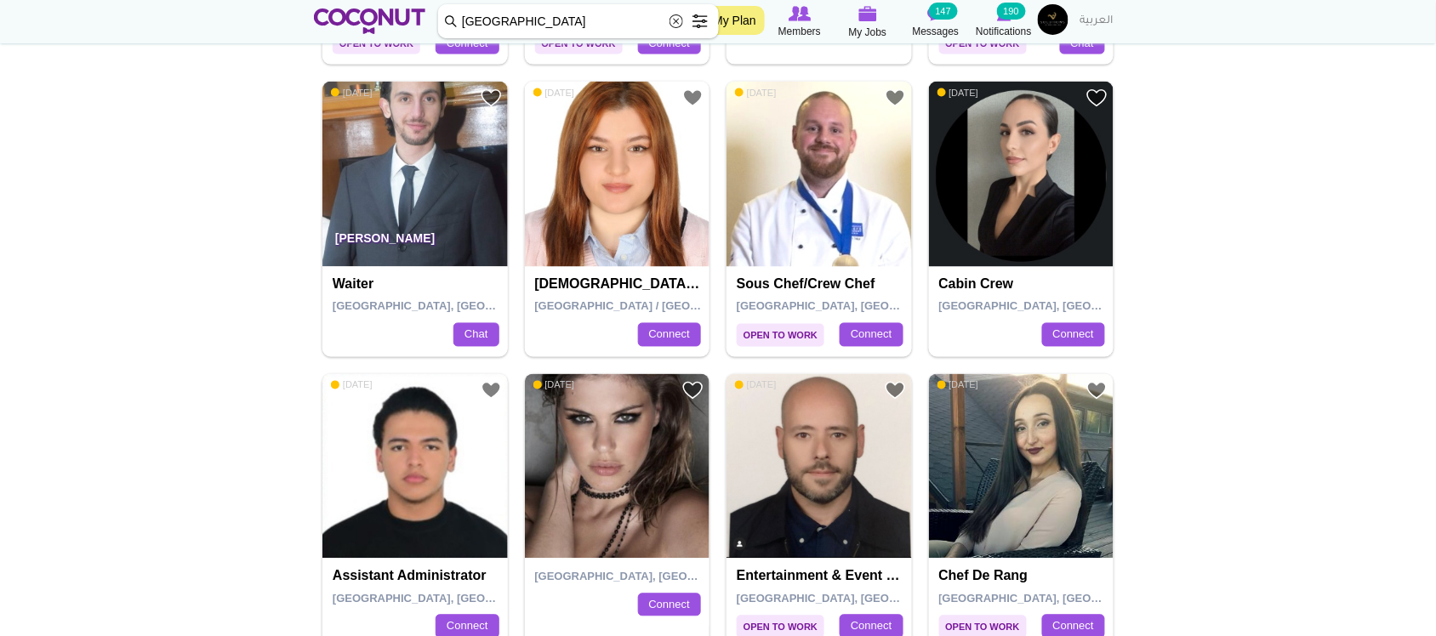
click at [402, 228] on p "oussama laouiti" at bounding box center [414, 243] width 185 height 48
click at [402, 179] on img at bounding box center [414, 174] width 185 height 185
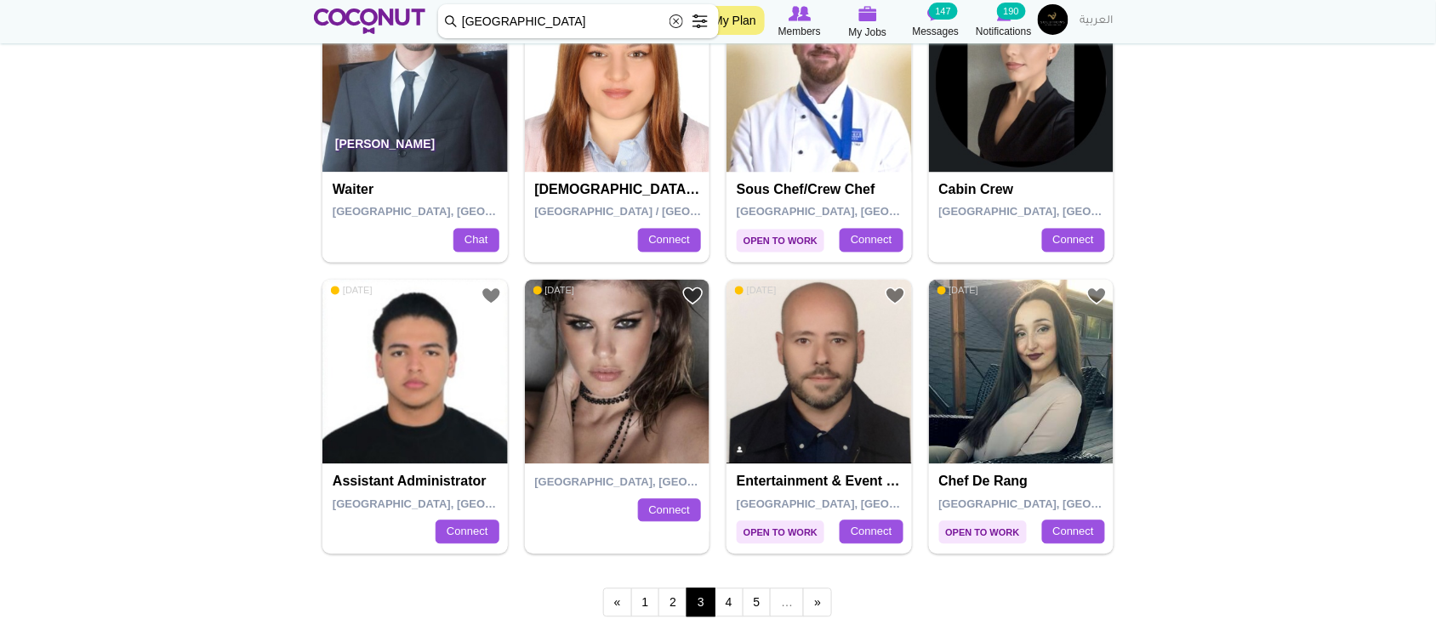
scroll to position [2836, 0]
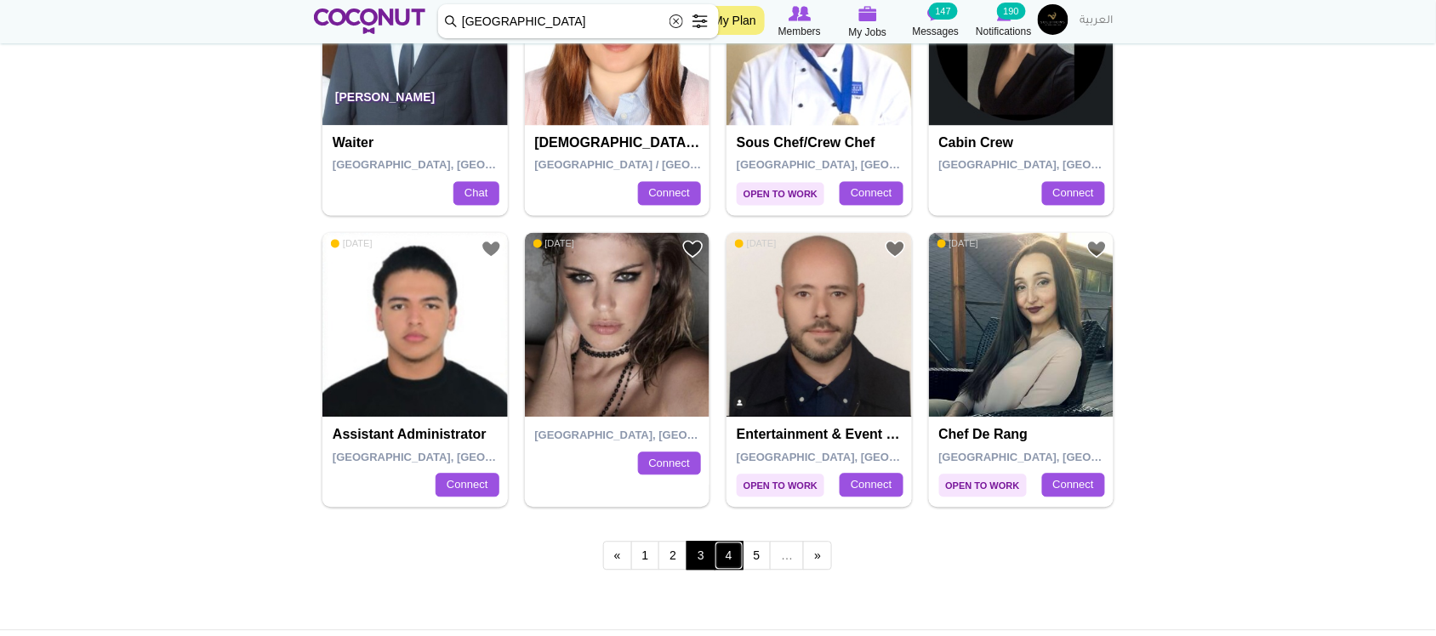
click at [733, 550] on link "4" at bounding box center [729, 556] width 29 height 29
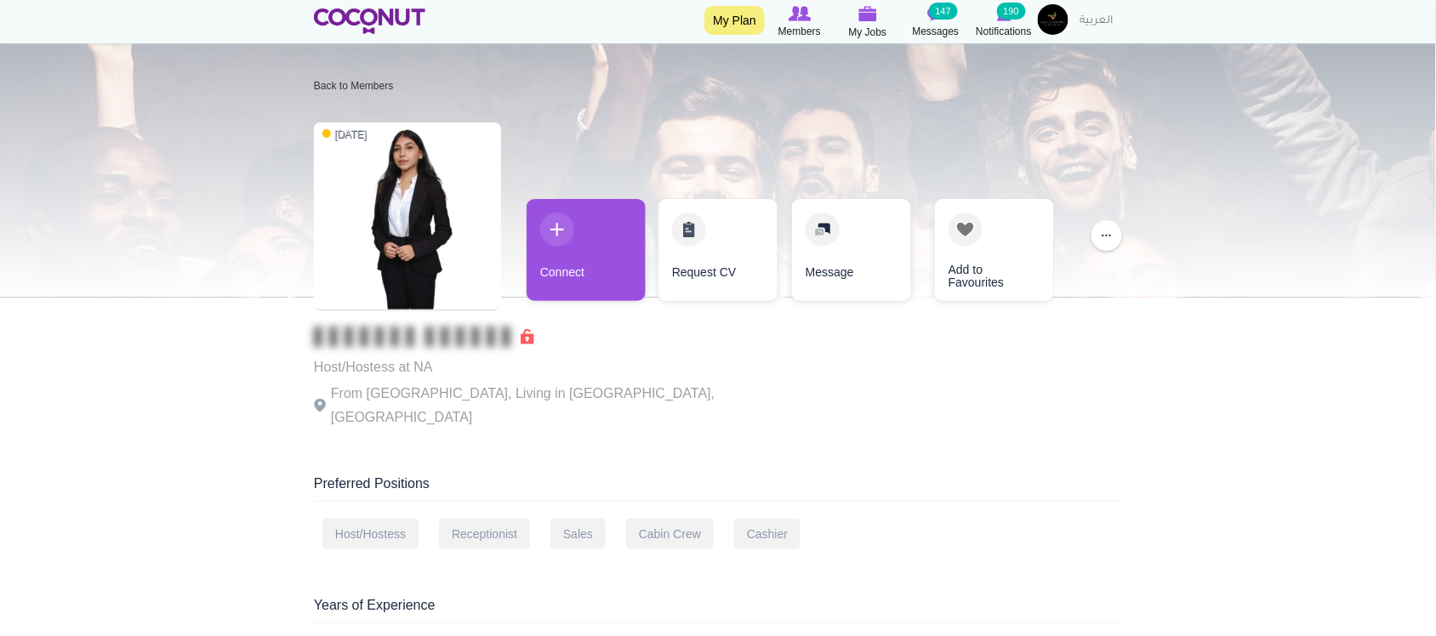
scroll to position [141, 0]
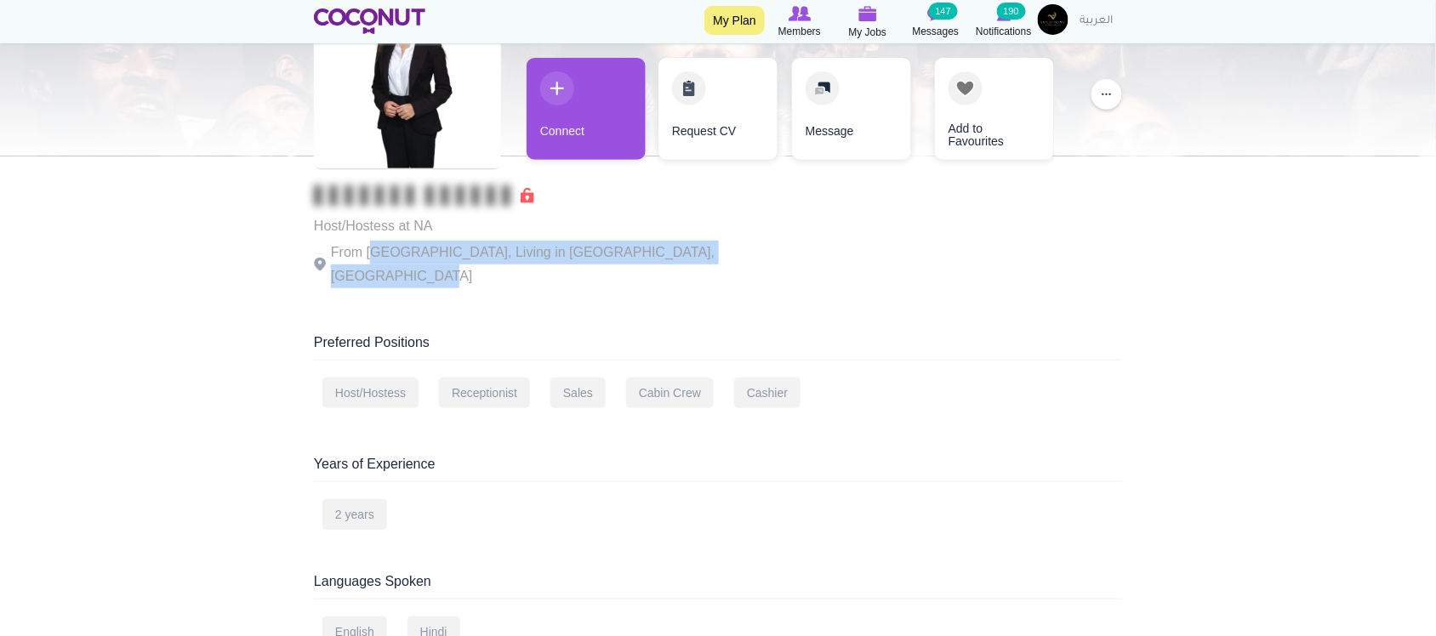
drag, startPoint x: 372, startPoint y: 256, endPoint x: 763, endPoint y: 257, distance: 391.3
click at [763, 257] on div "11 months ago Host/Hostess at NA From United Arab Emirates, Living in Abu Dhabi…" at bounding box center [718, 136] width 808 height 327
click at [762, 259] on div "11 months ago Host/Hostess at NA From United Arab Emirates, Living in Abu Dhabi…" at bounding box center [718, 136] width 808 height 327
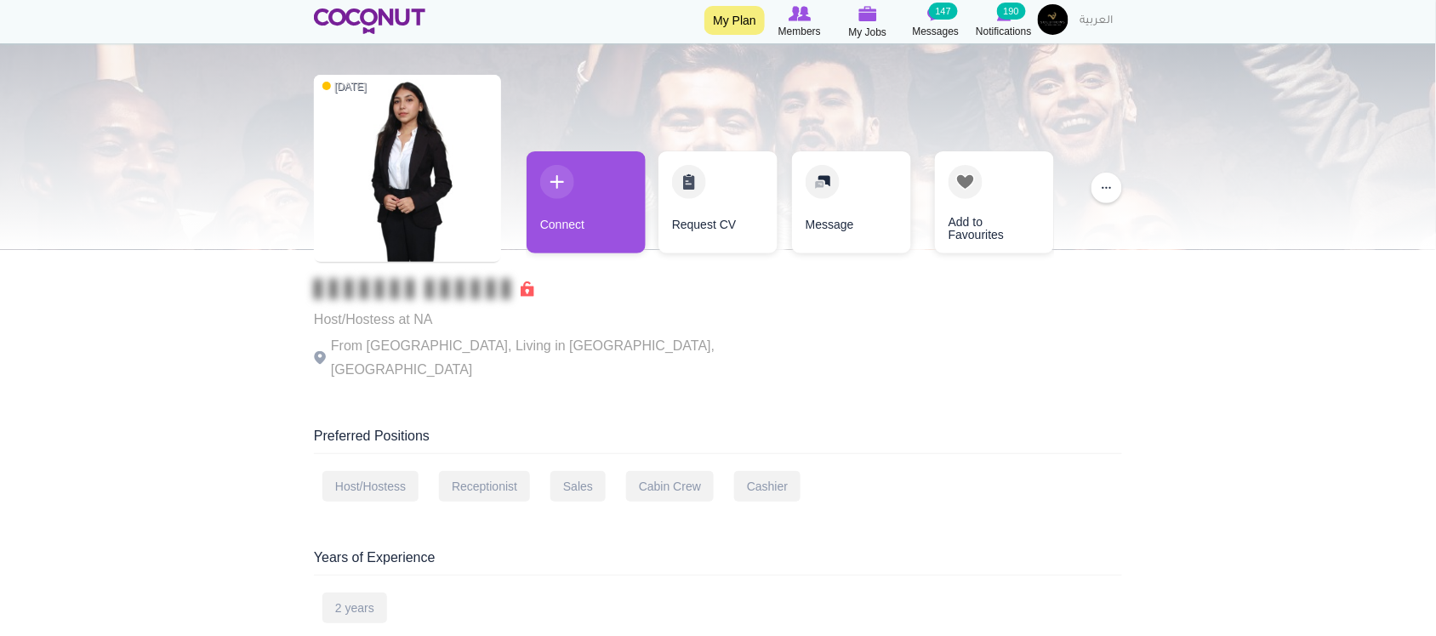
scroll to position [0, 0]
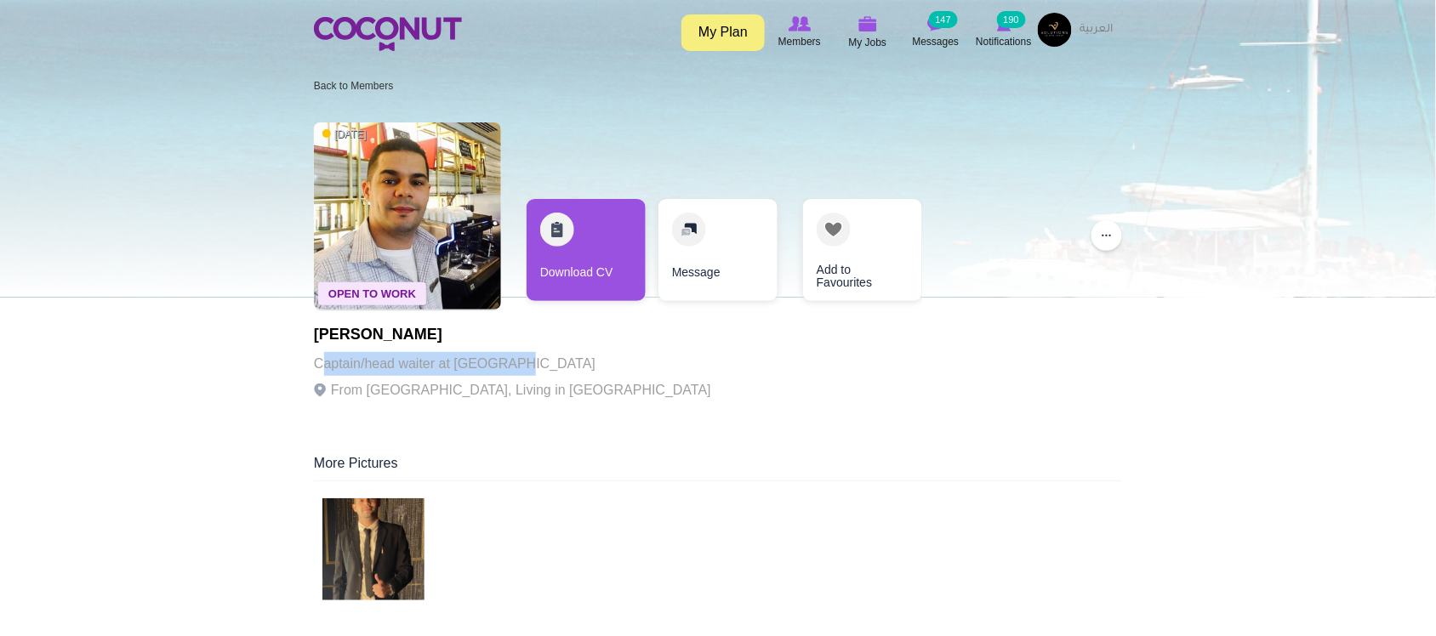
drag, startPoint x: 323, startPoint y: 364, endPoint x: 517, endPoint y: 362, distance: 194.0
click at [517, 362] on p "Captain/head waiter at [GEOGRAPHIC_DATA]" at bounding box center [512, 364] width 397 height 24
click at [519, 362] on p "Captain/head waiter at [GEOGRAPHIC_DATA]" at bounding box center [512, 364] width 397 height 24
click at [596, 363] on p "Captain/head waiter at [GEOGRAPHIC_DATA]" at bounding box center [512, 364] width 397 height 24
click at [600, 385] on p "From [GEOGRAPHIC_DATA], Living in [GEOGRAPHIC_DATA]" at bounding box center [512, 391] width 397 height 24
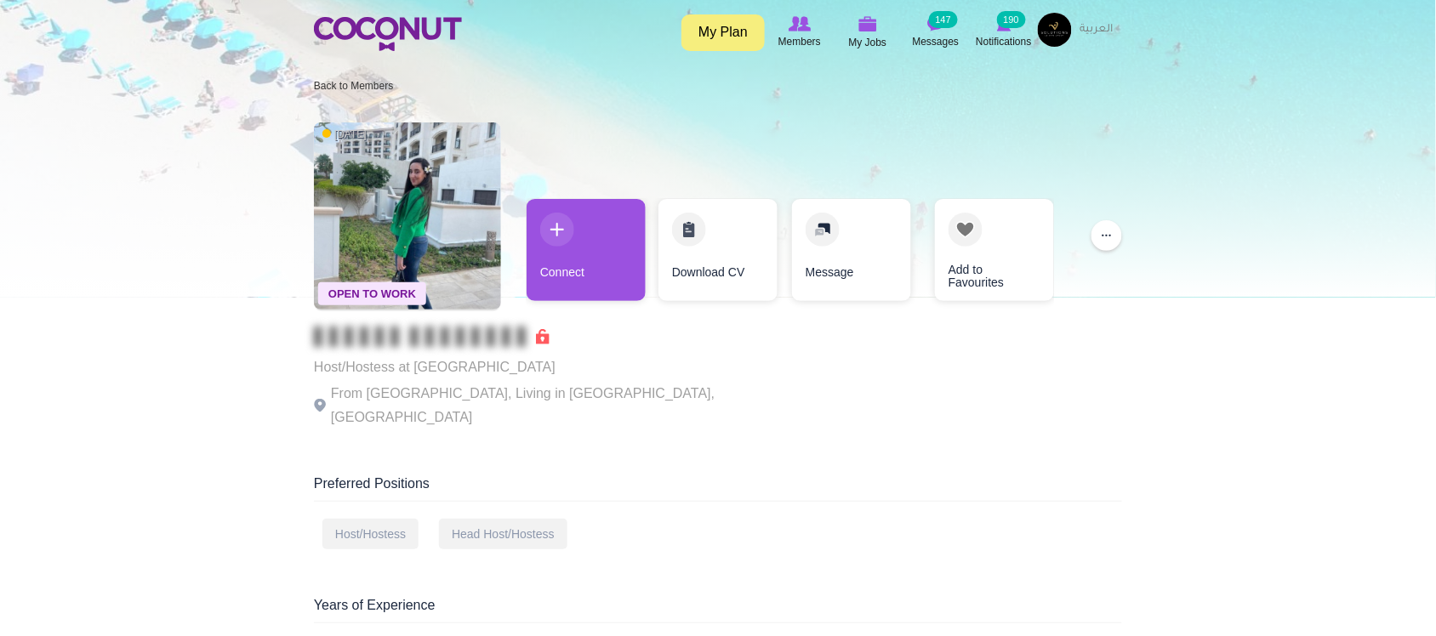
click at [558, 394] on p "From [GEOGRAPHIC_DATA], Living in [GEOGRAPHIC_DATA], [GEOGRAPHIC_DATA]" at bounding box center [548, 406] width 468 height 48
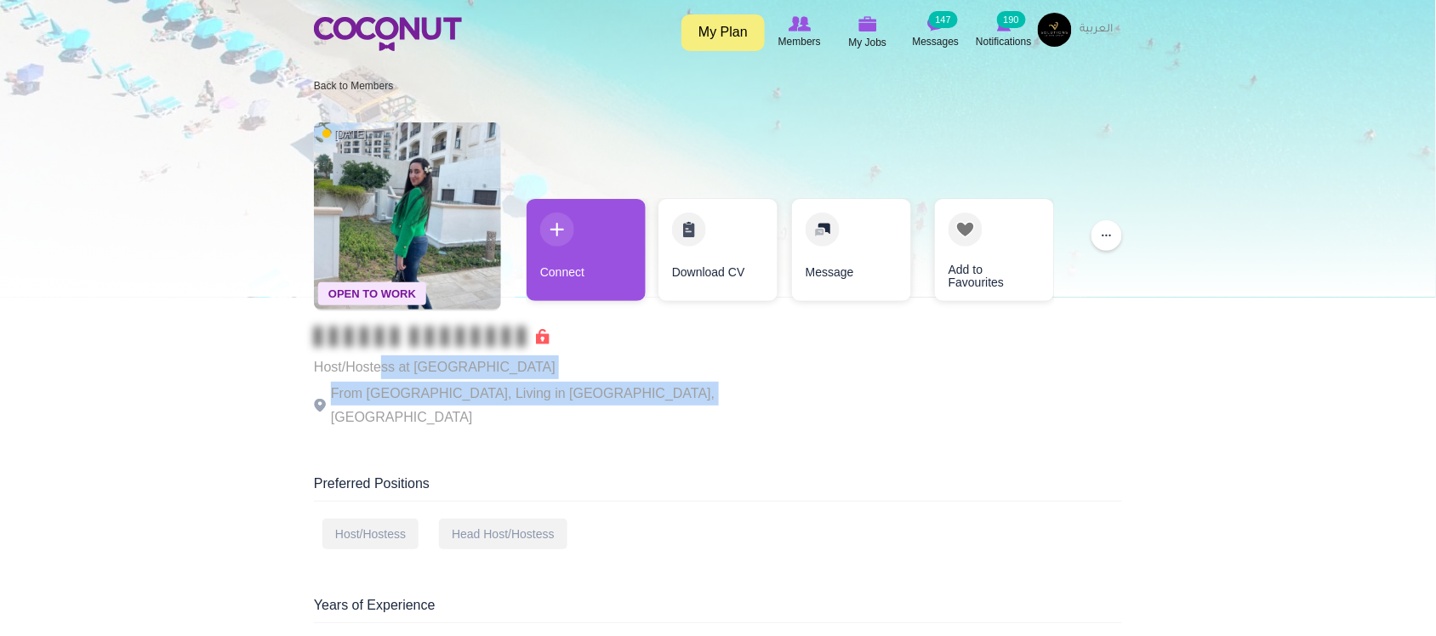
drag, startPoint x: 533, startPoint y: 362, endPoint x: 662, endPoint y: 384, distance: 131.1
click at [662, 384] on div "Open To Work [DATE] Host/Hostess at [GEOGRAPHIC_DATA] [GEOGRAPHIC_DATA] From [G…" at bounding box center [718, 277] width 808 height 327
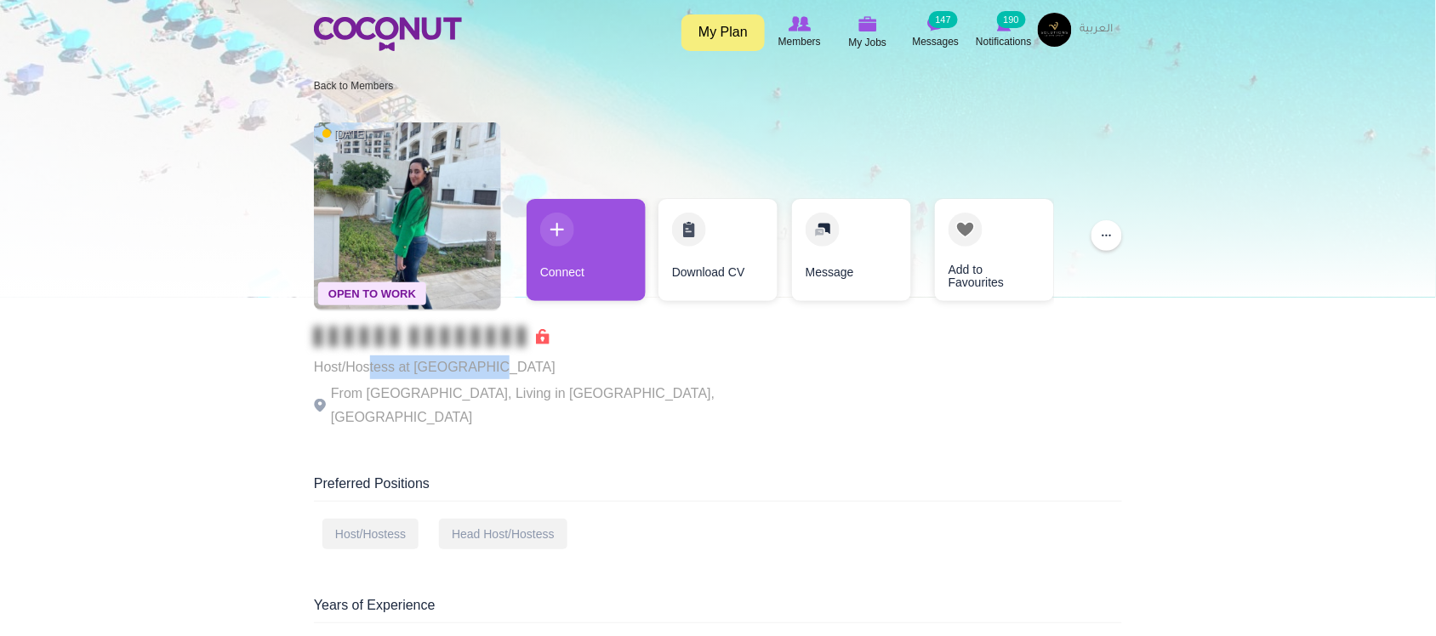
drag, startPoint x: 370, startPoint y: 368, endPoint x: 489, endPoint y: 379, distance: 119.6
click at [489, 376] on p "Host/Hostess at Surf Abu Dhabi" at bounding box center [548, 368] width 468 height 24
click at [486, 394] on p "From Spain, Living in Abu Dhabi, United Arab Emirates" at bounding box center [548, 406] width 468 height 48
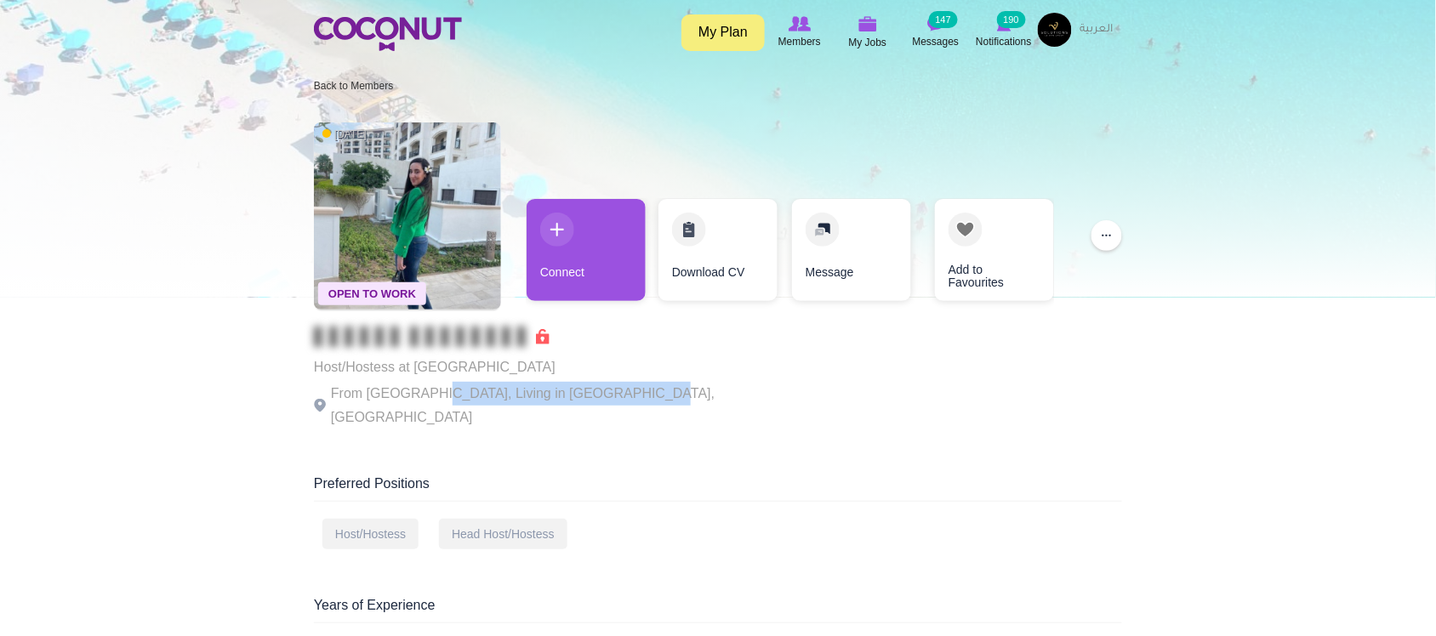
drag, startPoint x: 425, startPoint y: 391, endPoint x: 598, endPoint y: 300, distance: 195.2
click at [630, 380] on div "Host/Hostess at Surf Abu Dhabi From Spain, Living in Abu Dhabi, United Arab Emi…" at bounding box center [548, 378] width 468 height 103
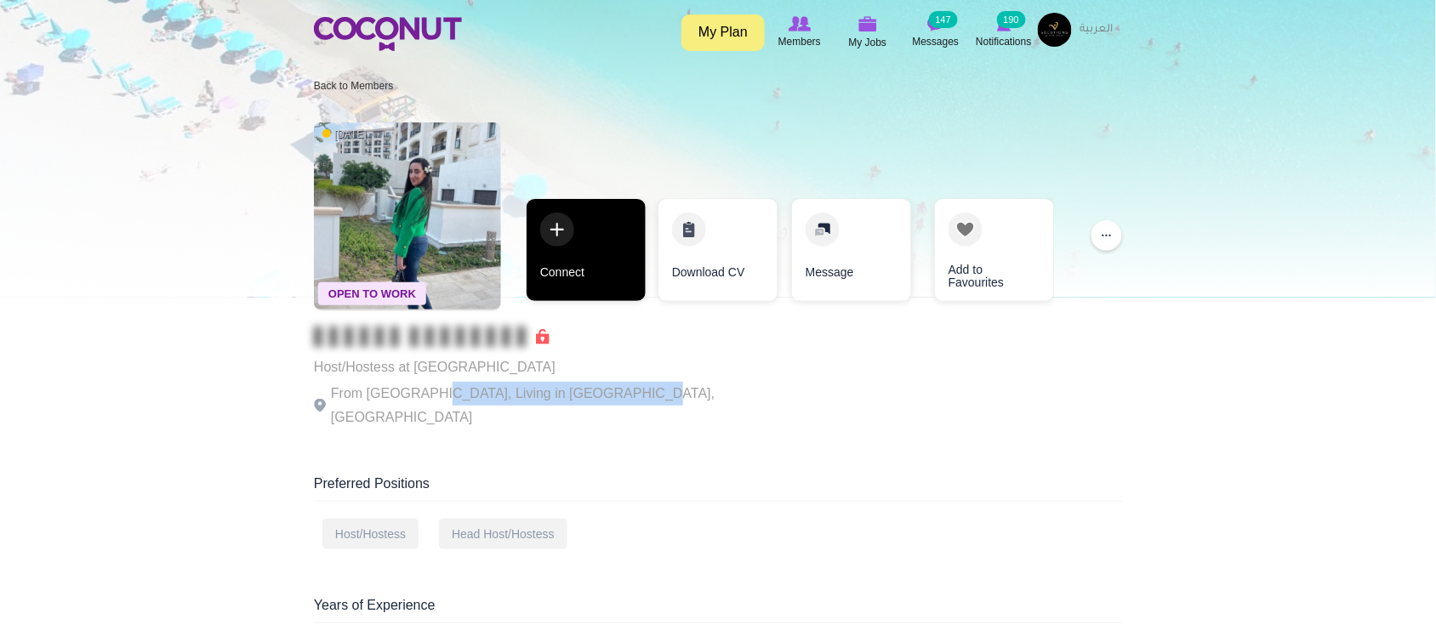
click at [598, 299] on link "Connect" at bounding box center [586, 250] width 119 height 102
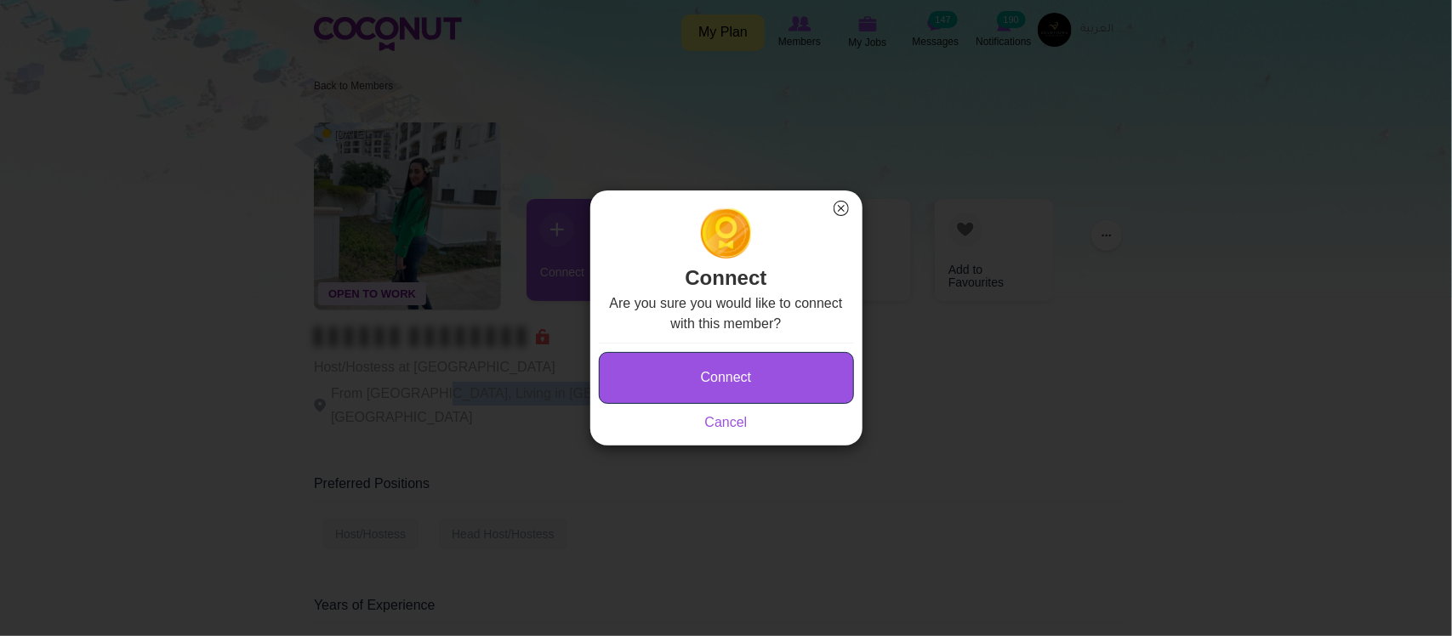
drag, startPoint x: 755, startPoint y: 400, endPoint x: 754, endPoint y: 391, distance: 8.5
click at [754, 394] on button "Connect" at bounding box center [726, 378] width 255 height 52
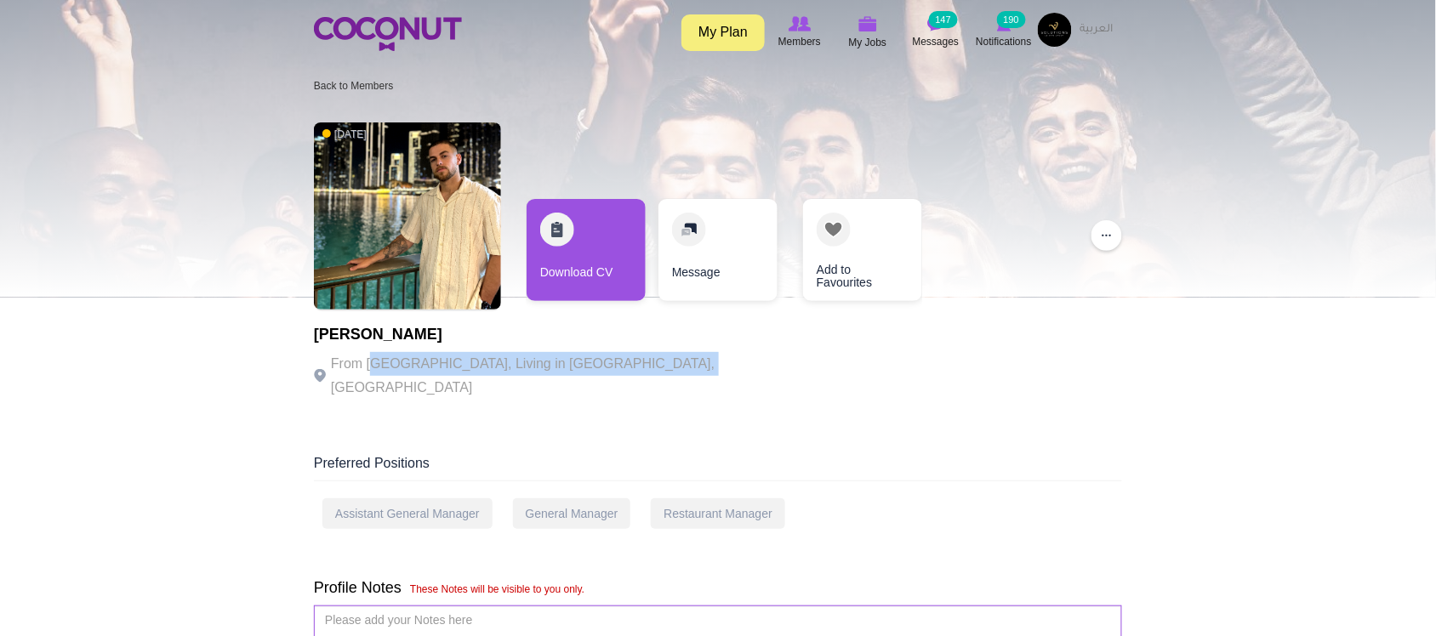
drag, startPoint x: 397, startPoint y: 360, endPoint x: 662, endPoint y: 362, distance: 264.6
click at [662, 362] on p "From Greece, Living in Abu Dhabi, United Arab Emirates" at bounding box center [548, 376] width 468 height 48
click at [665, 360] on p "From Greece, Living in Abu Dhabi, United Arab Emirates" at bounding box center [548, 376] width 468 height 48
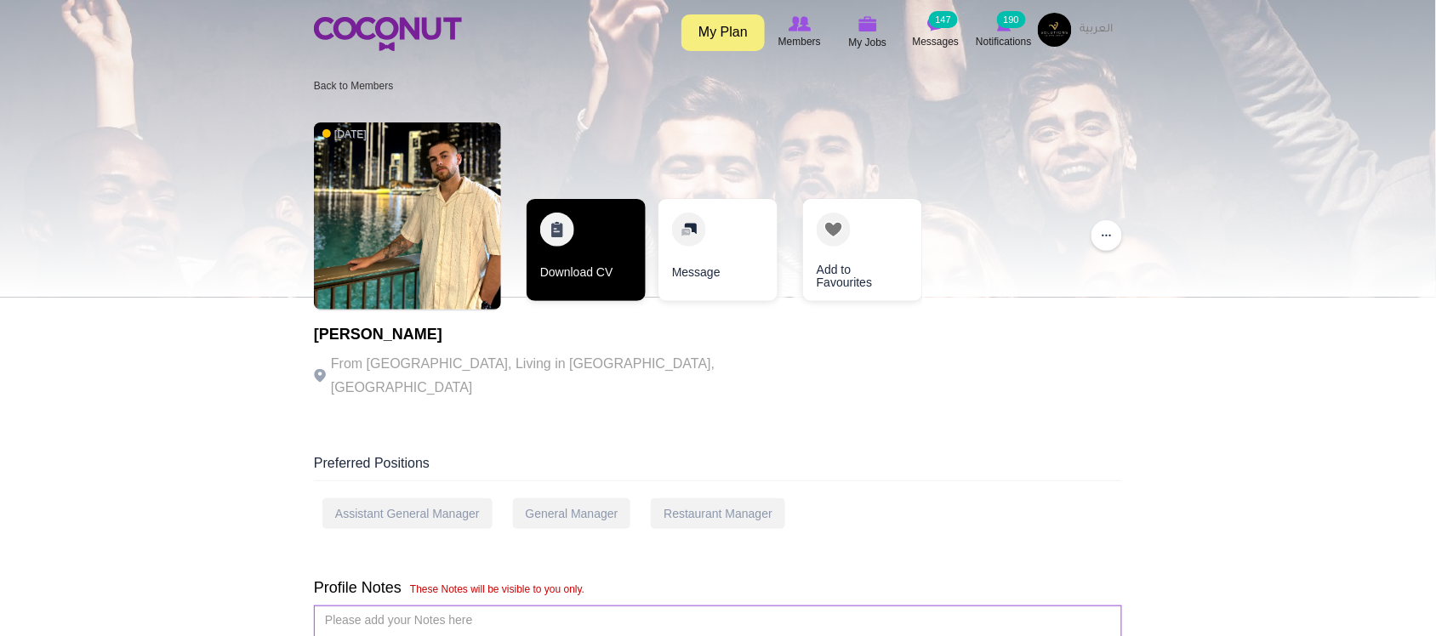
click at [618, 281] on link "Download CV" at bounding box center [586, 250] width 119 height 102
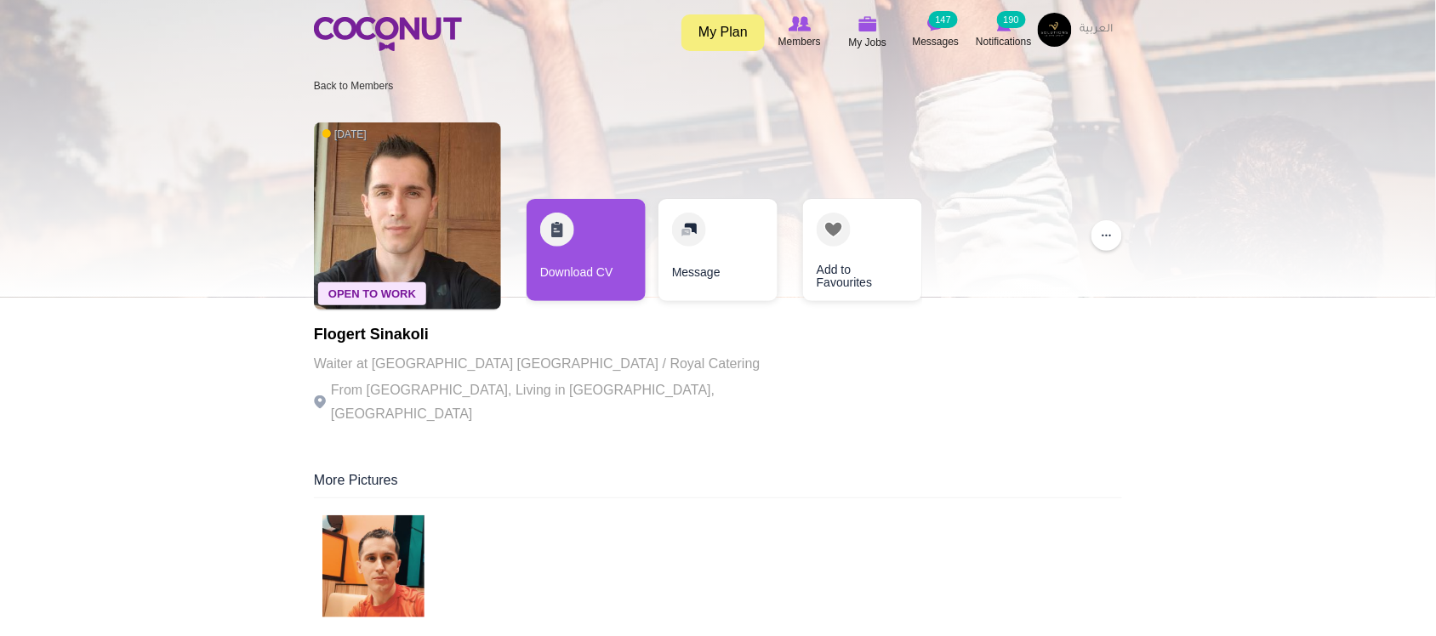
click at [587, 376] on div "Flogert Sinakoli Waiter at Catch Restaurant Abu Dhabi / Royal Catering From Alb…" at bounding box center [548, 377] width 468 height 100
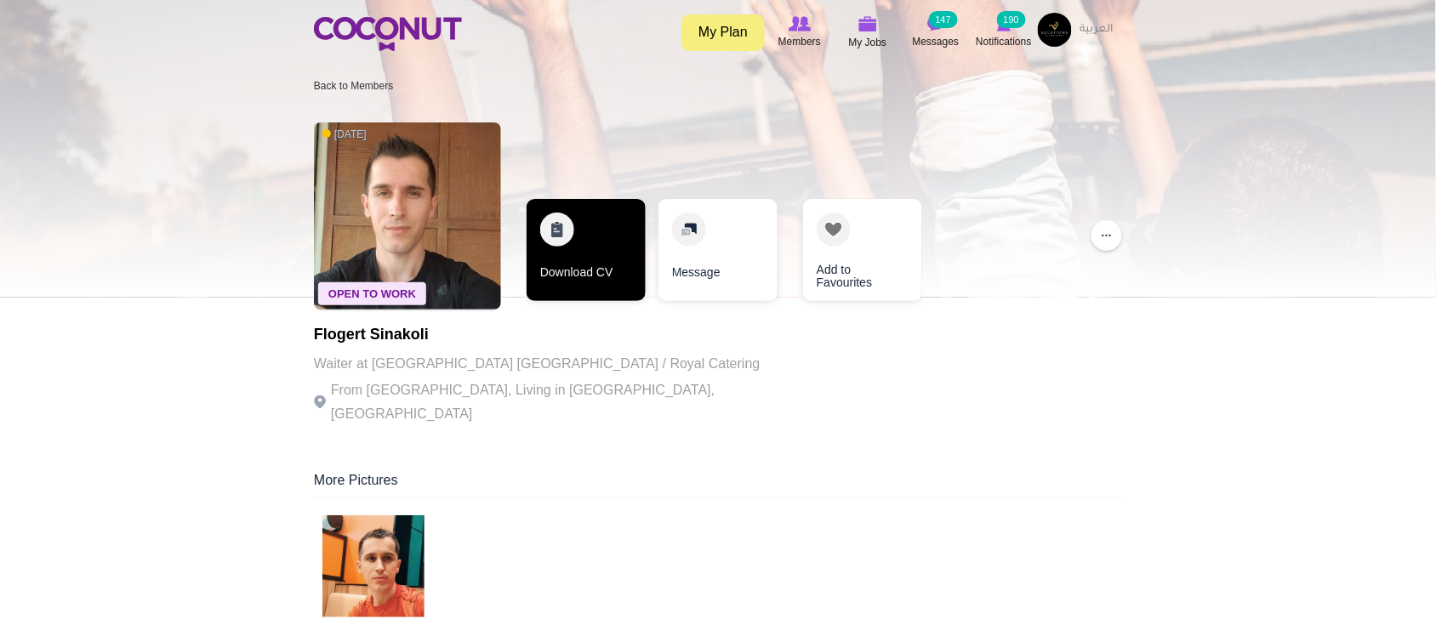
click at [623, 274] on link "Download CV" at bounding box center [586, 250] width 119 height 102
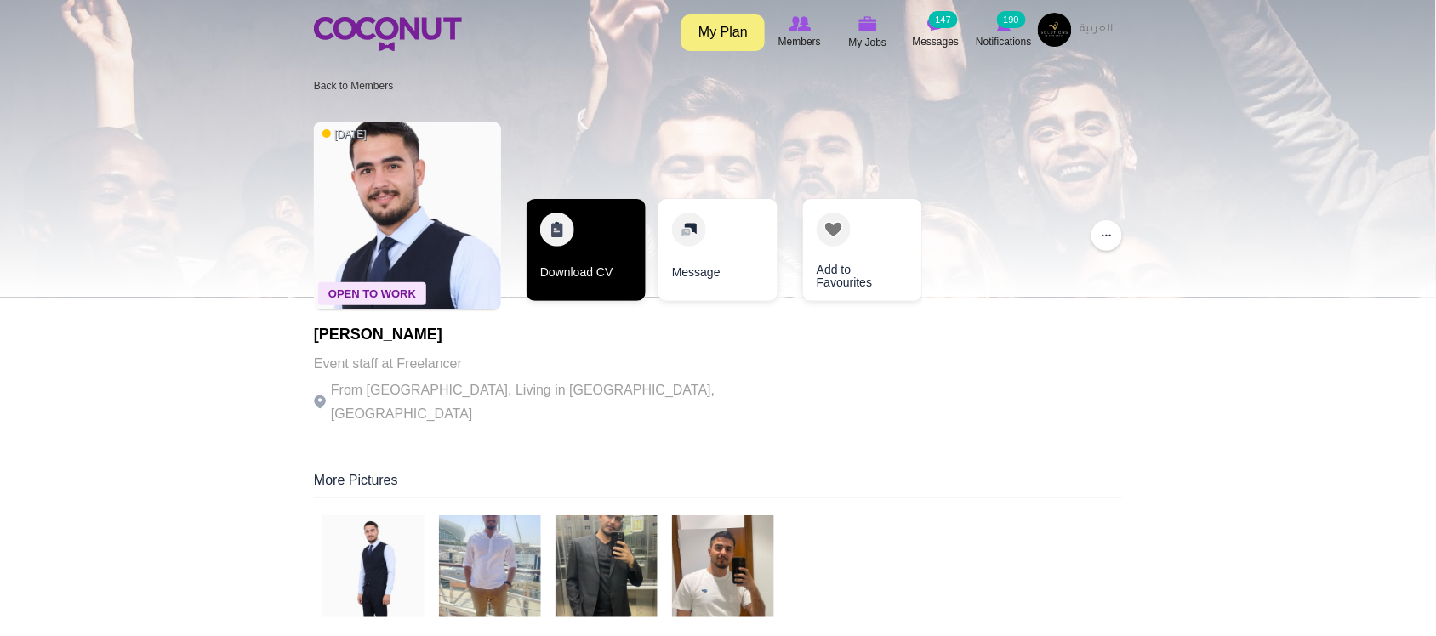
drag, startPoint x: 676, startPoint y: 377, endPoint x: 639, endPoint y: 274, distance: 109.5
click at [677, 377] on div "Open To Work [DATE] [PERSON_NAME] Event staff at Freelancer From [GEOGRAPHIC_DA…" at bounding box center [718, 275] width 808 height 323
click at [636, 274] on link "Download CV" at bounding box center [586, 250] width 119 height 102
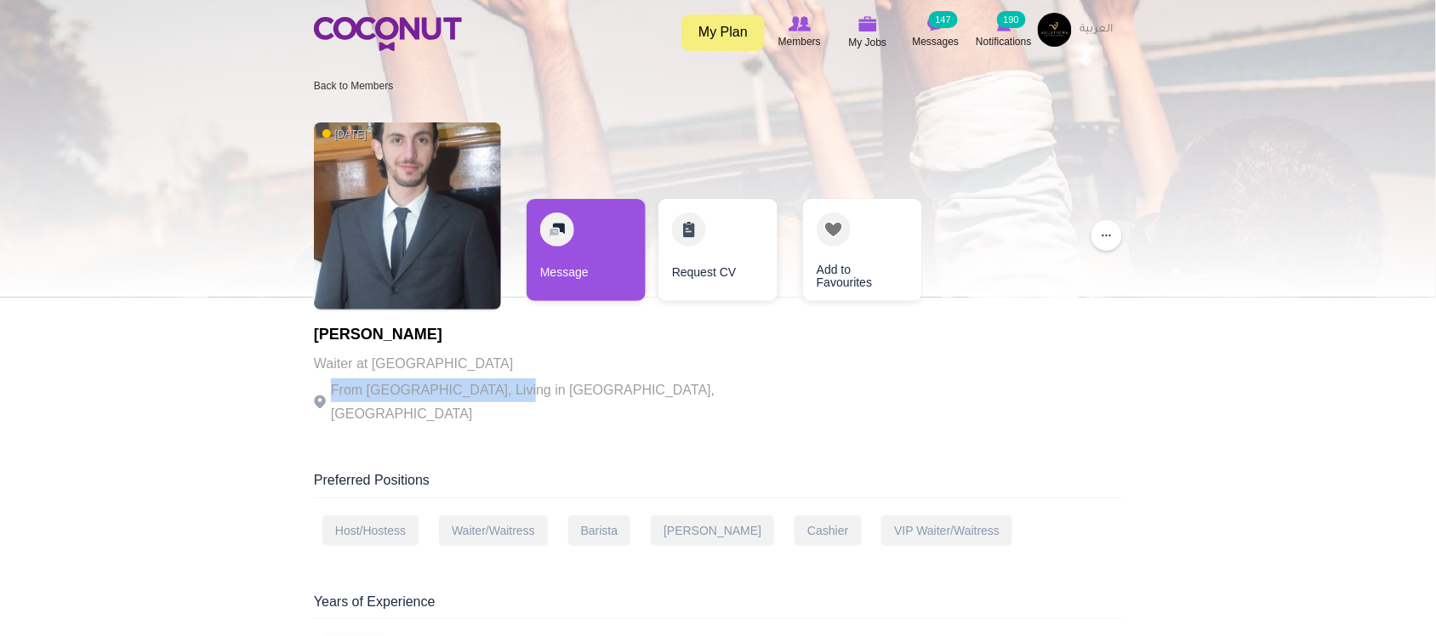
drag, startPoint x: 355, startPoint y: 379, endPoint x: 500, endPoint y: 389, distance: 145.8
click at [500, 389] on p "From [GEOGRAPHIC_DATA], Living in [GEOGRAPHIC_DATA], [GEOGRAPHIC_DATA]" at bounding box center [548, 403] width 468 height 48
click at [513, 385] on p "From [GEOGRAPHIC_DATA], Living in [GEOGRAPHIC_DATA], [GEOGRAPHIC_DATA]" at bounding box center [548, 403] width 468 height 48
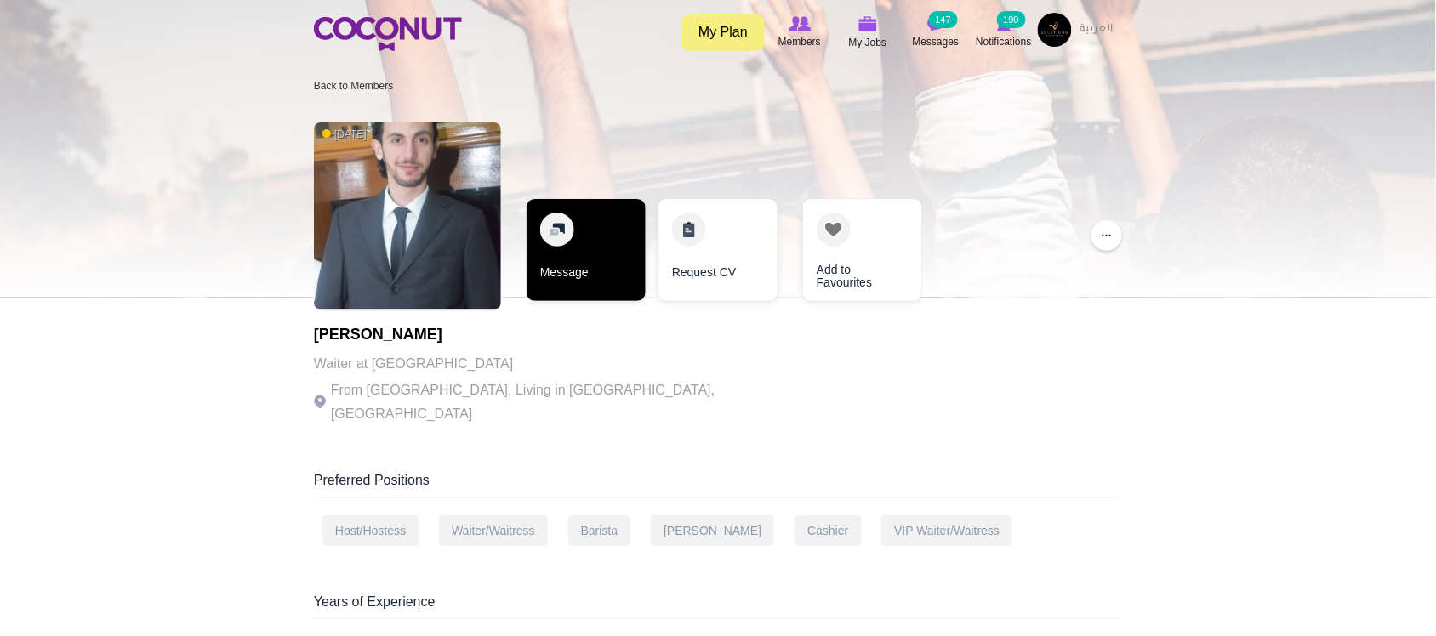
click at [576, 270] on link "Message" at bounding box center [586, 250] width 119 height 102
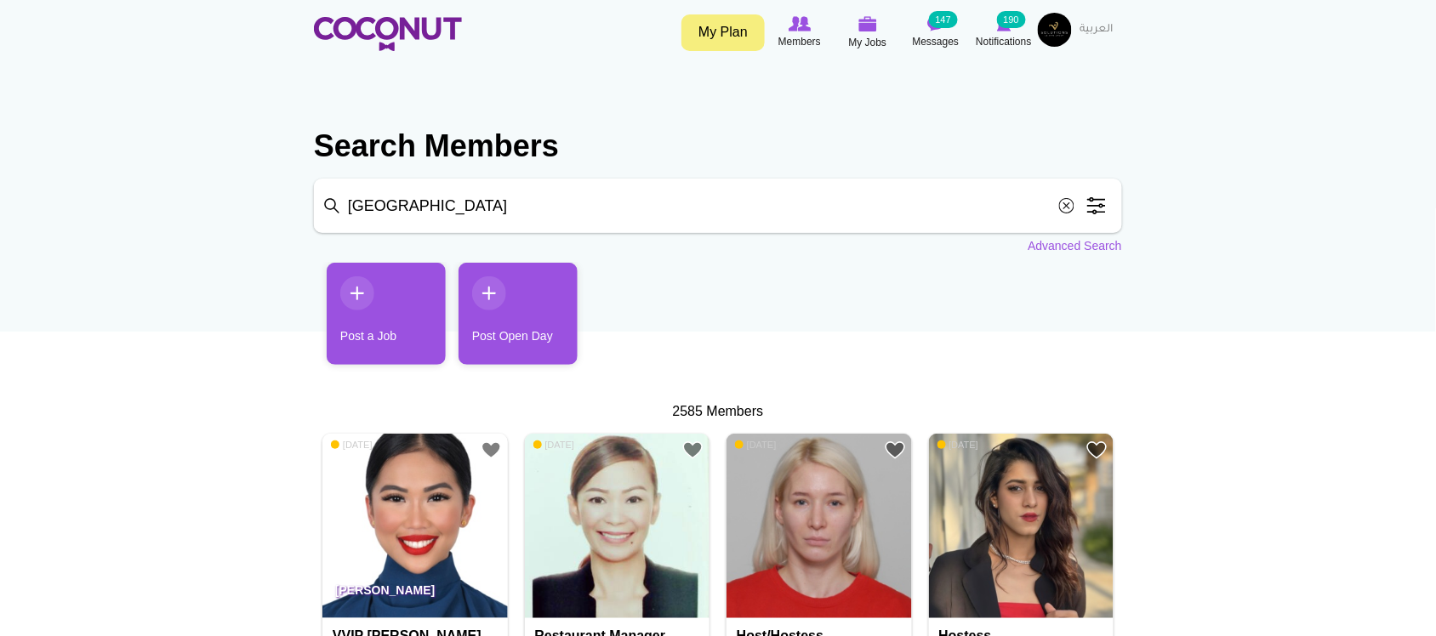
scroll to position [141, 0]
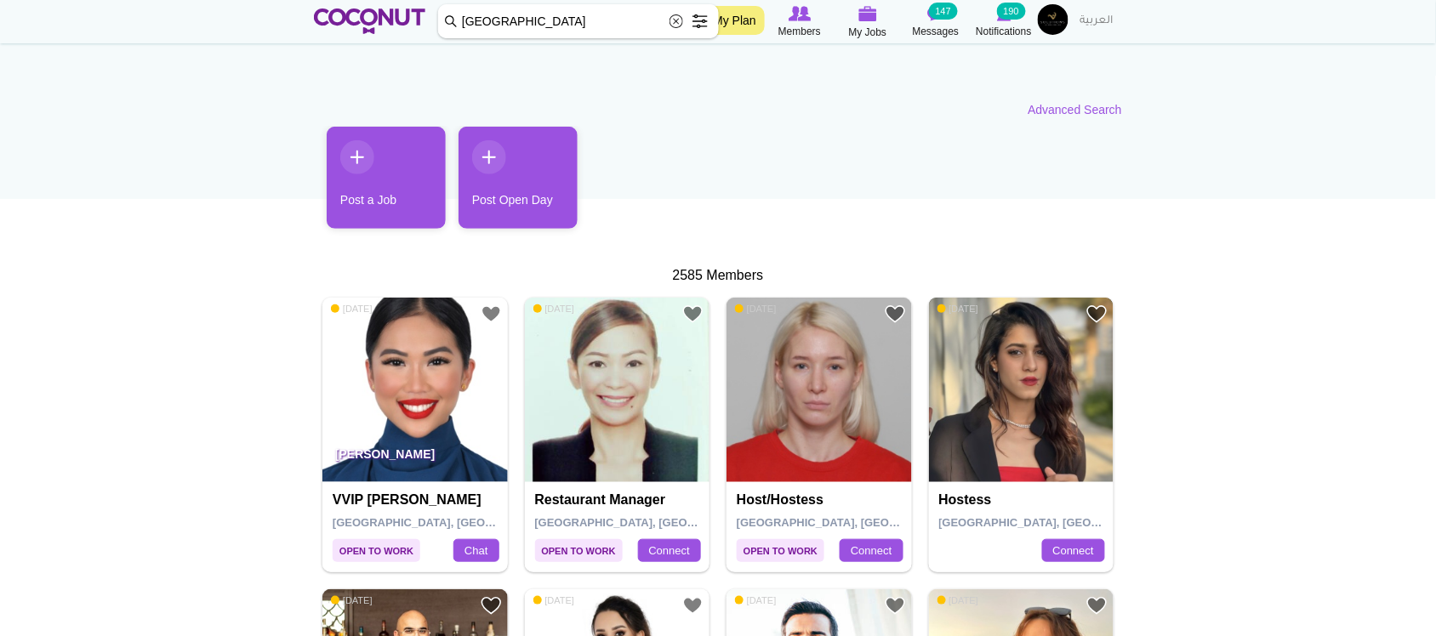
click at [984, 393] on img at bounding box center [1021, 390] width 185 height 185
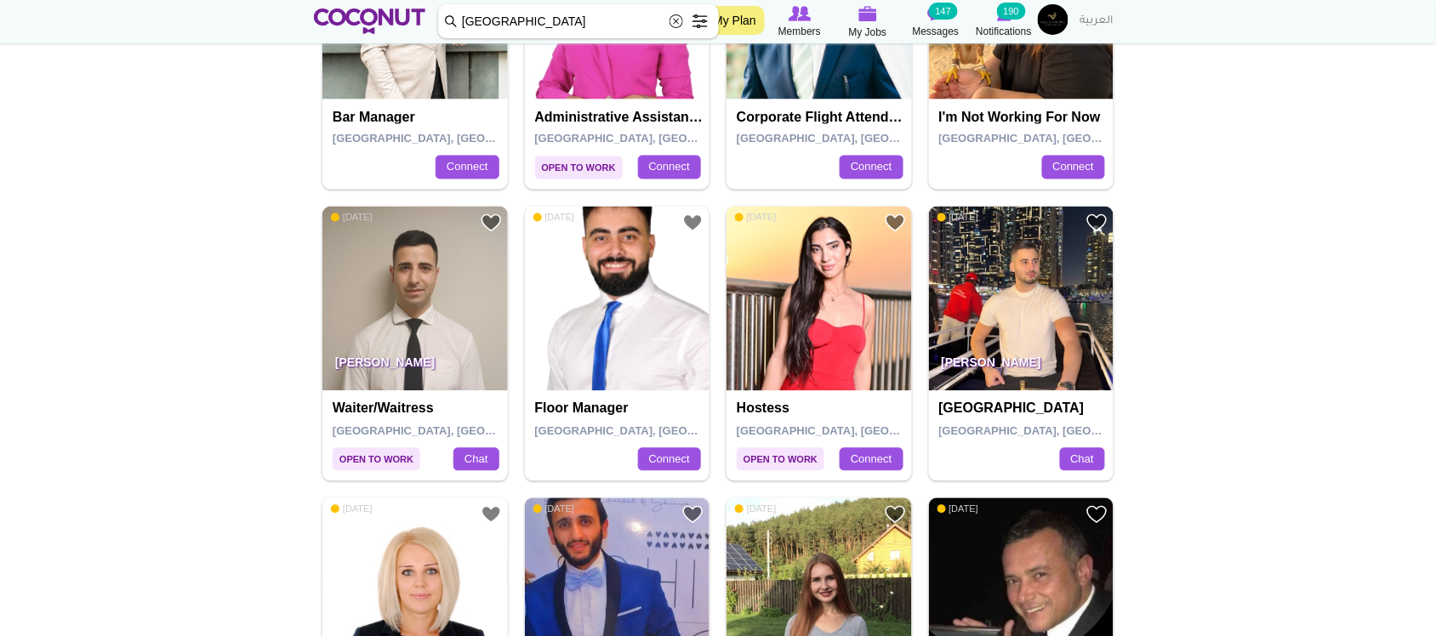
scroll to position [851, 0]
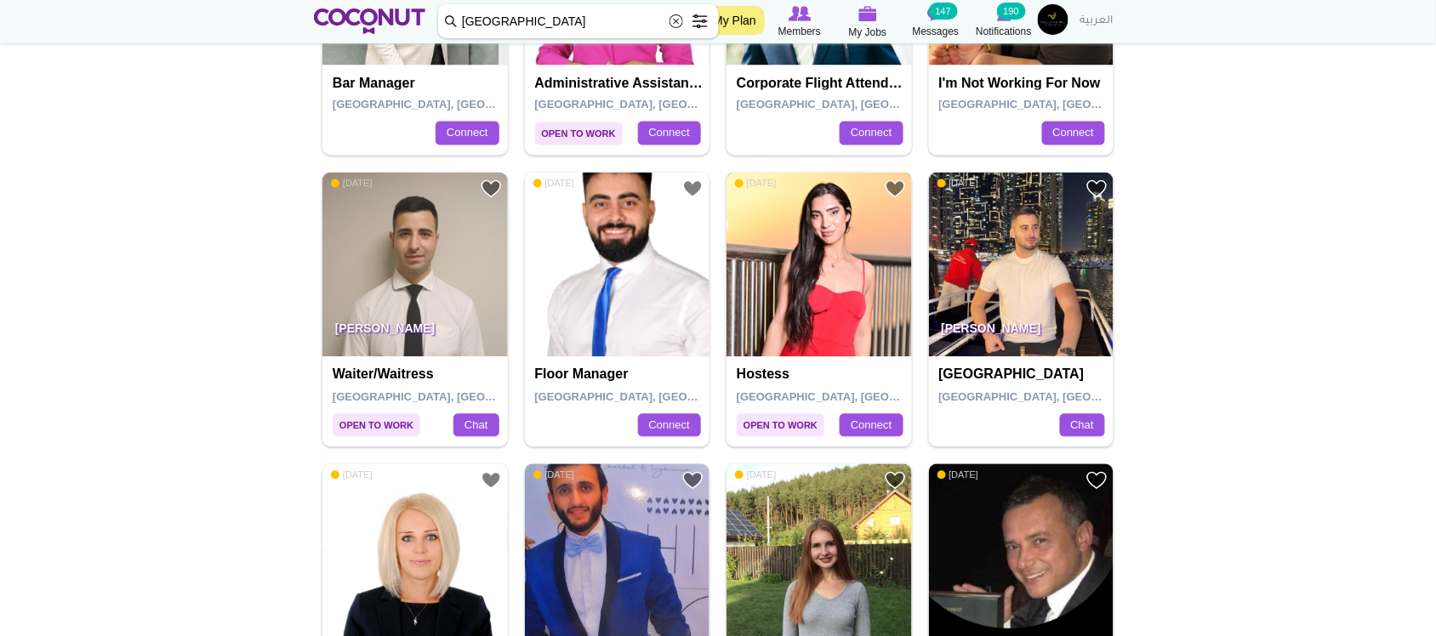
click at [836, 325] on img at bounding box center [819, 265] width 185 height 185
click at [1032, 281] on img at bounding box center [1021, 265] width 185 height 185
click at [417, 299] on img at bounding box center [414, 265] width 185 height 185
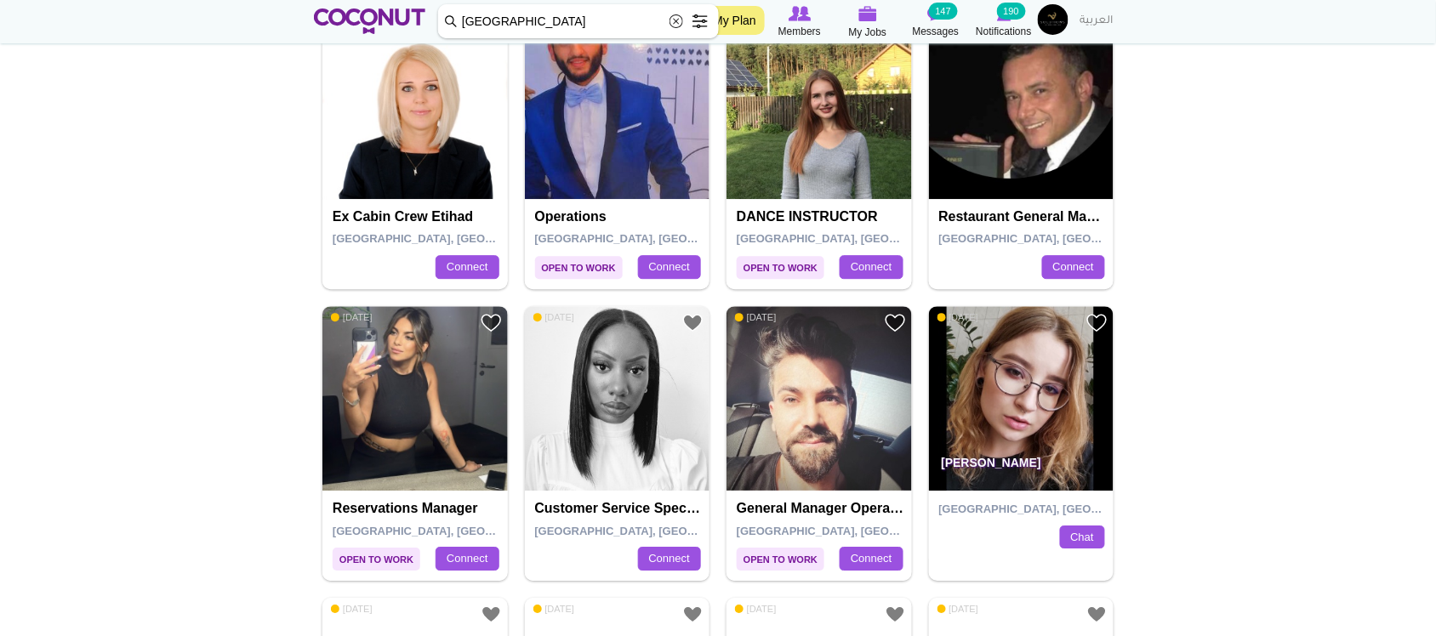
scroll to position [1417, 0]
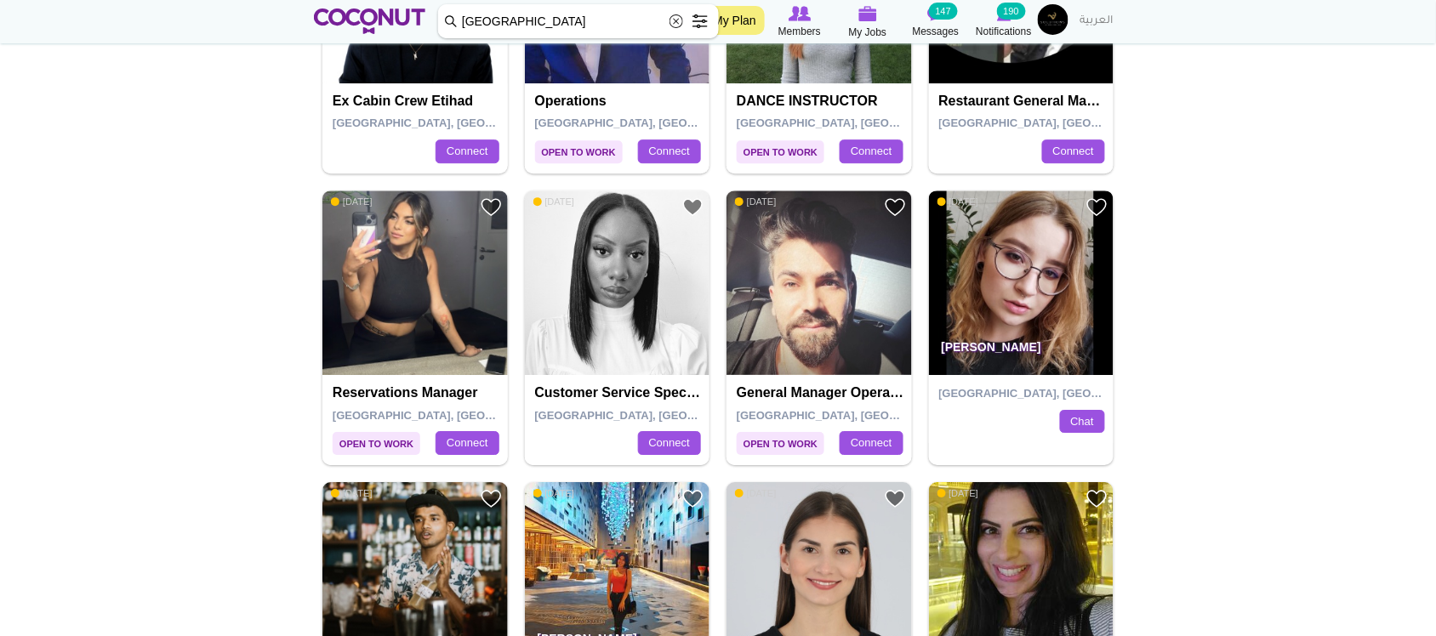
click at [998, 254] on img at bounding box center [1021, 283] width 185 height 185
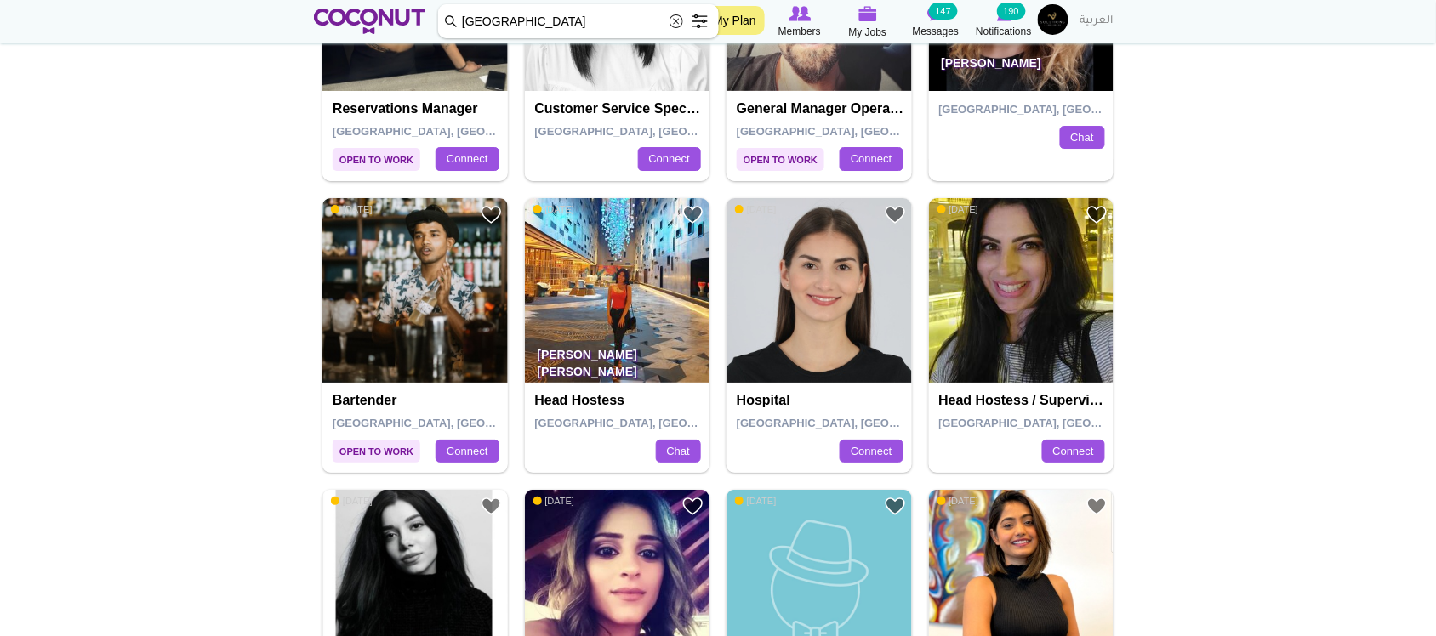
click at [453, 294] on img at bounding box center [414, 290] width 185 height 185
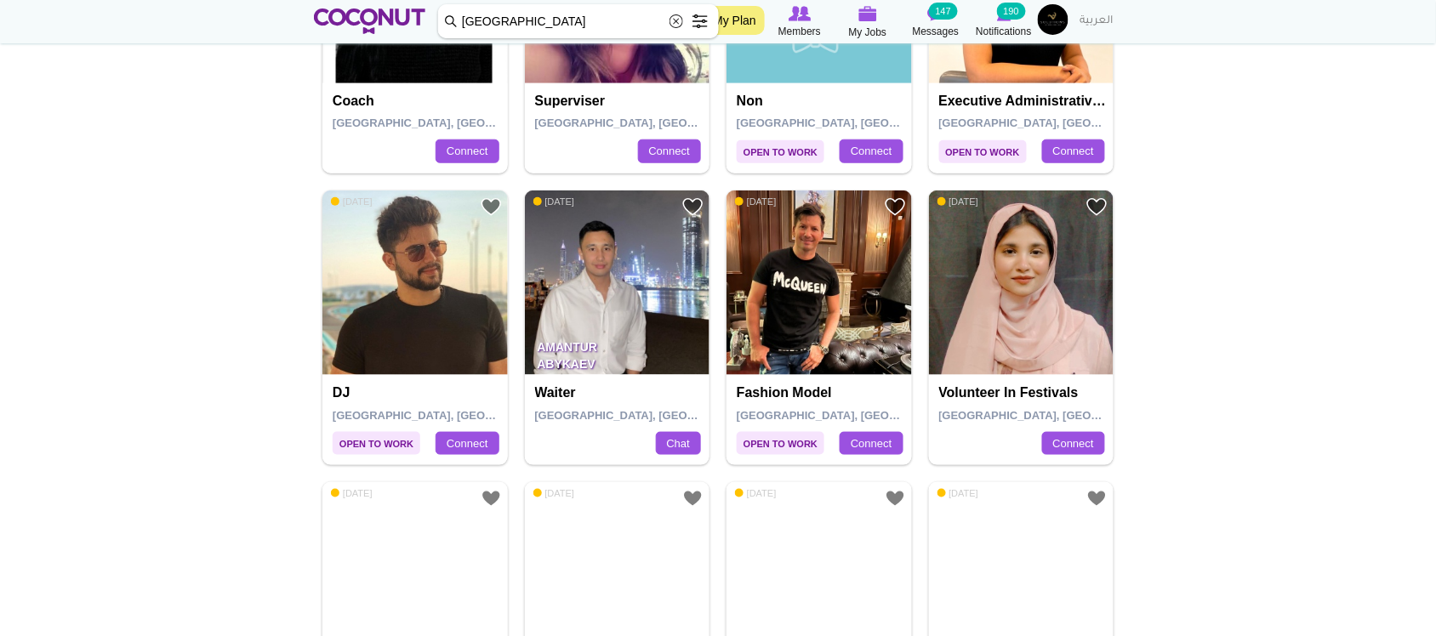
scroll to position [2410, 0]
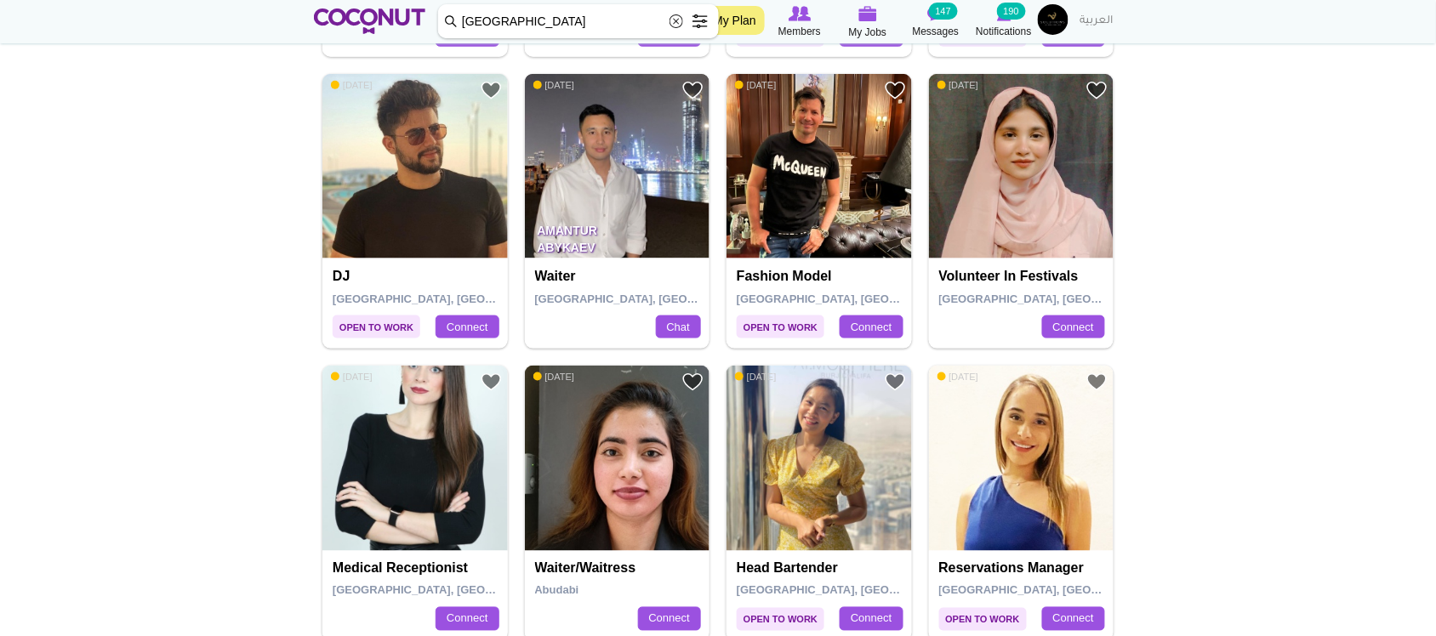
click at [579, 151] on img at bounding box center [617, 166] width 185 height 185
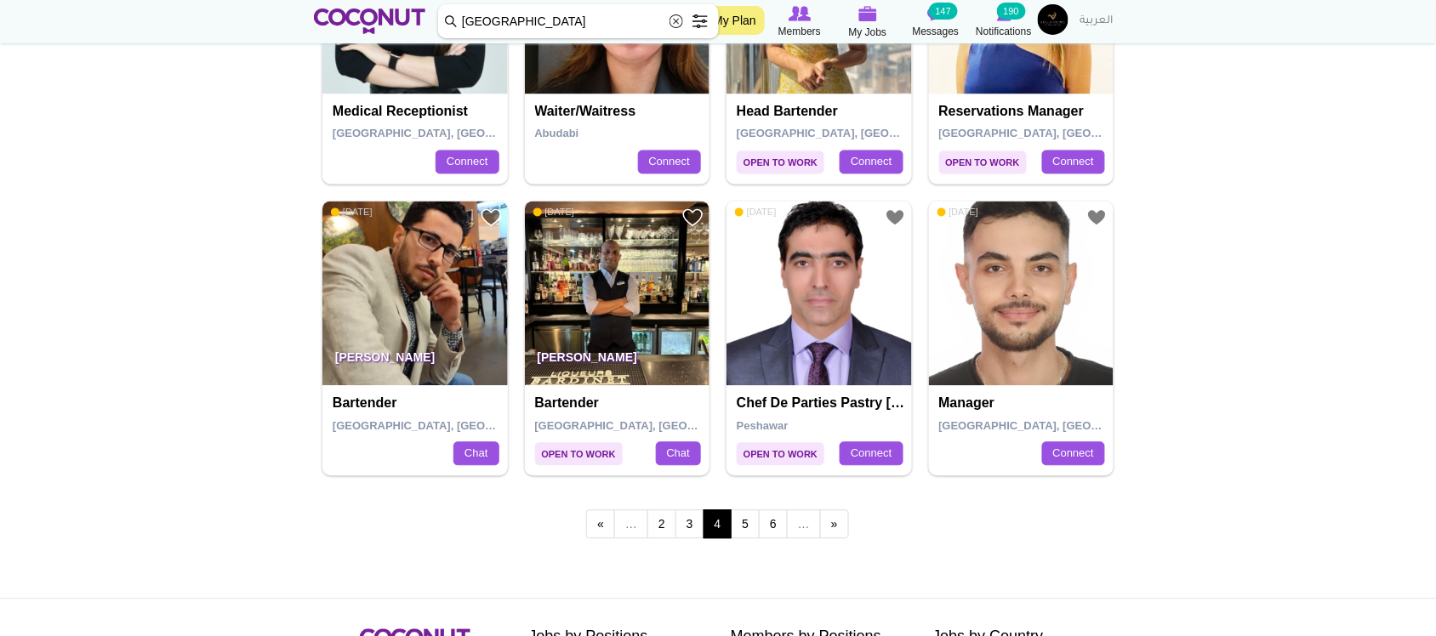
scroll to position [2978, 0]
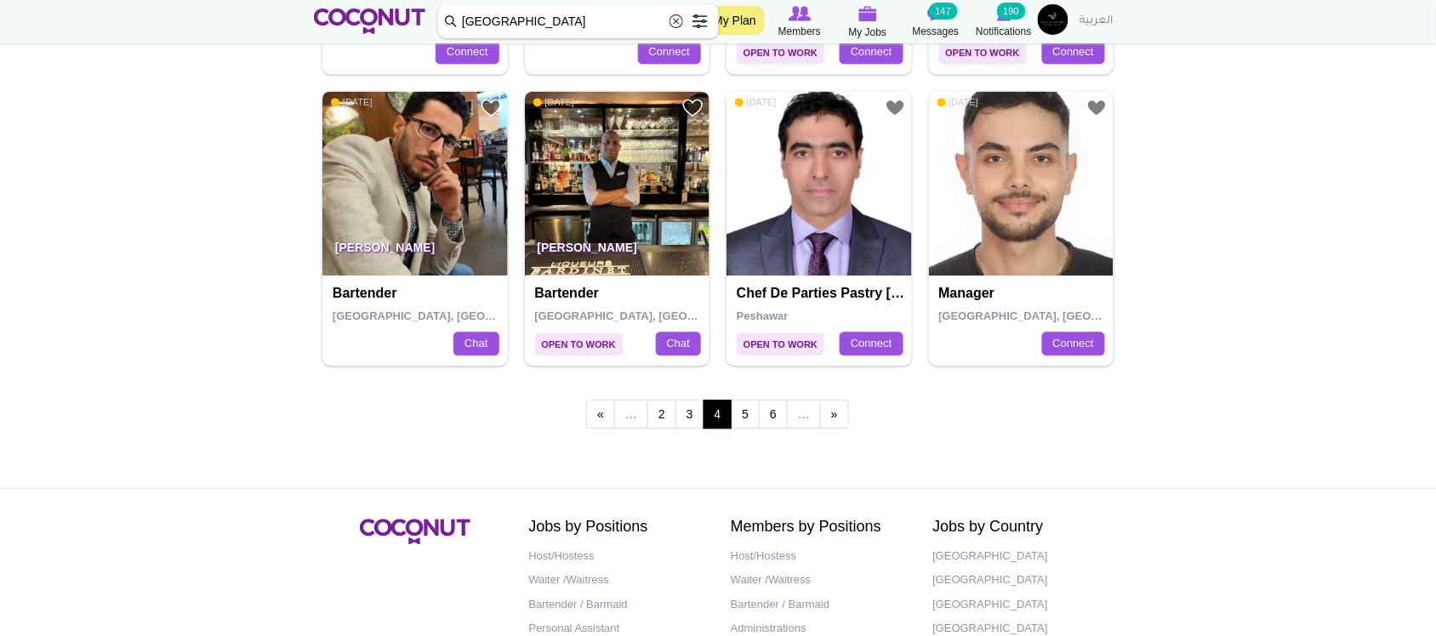
click at [422, 168] on img at bounding box center [414, 183] width 185 height 185
click at [659, 191] on img at bounding box center [617, 183] width 185 height 185
click at [750, 419] on link "5" at bounding box center [745, 414] width 29 height 29
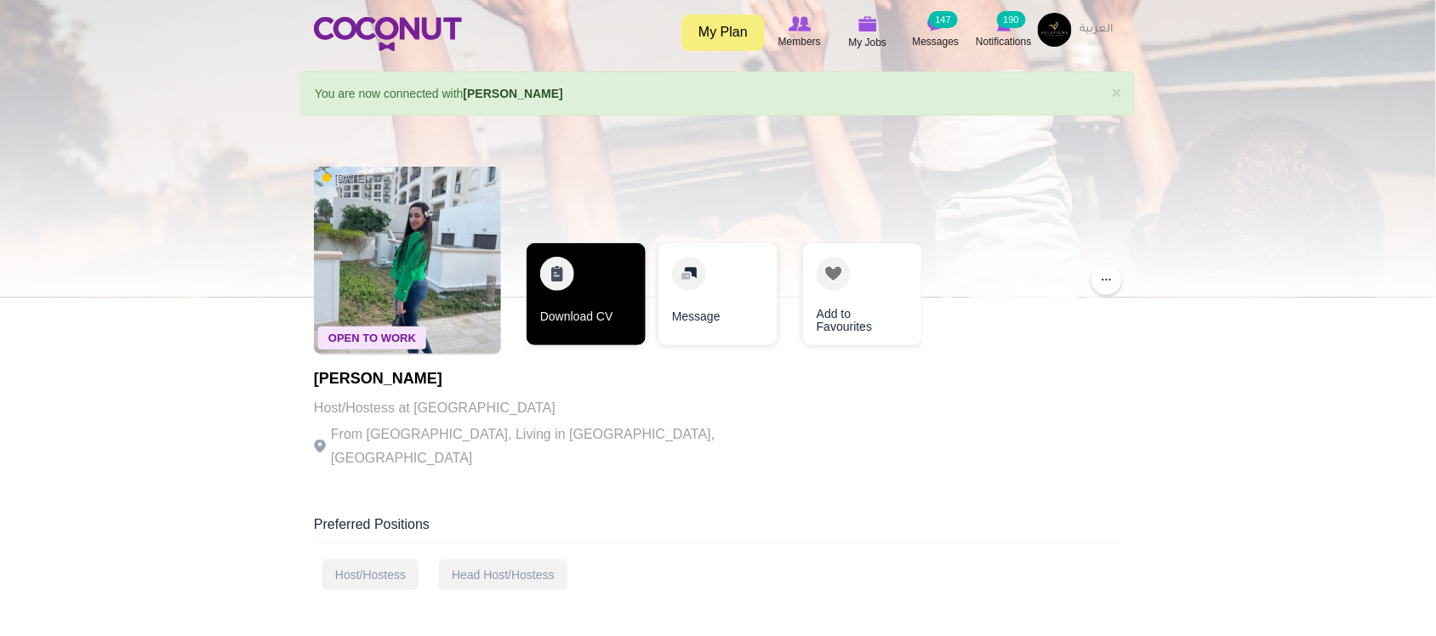
click at [601, 330] on link "Download CV" at bounding box center [586, 294] width 119 height 102
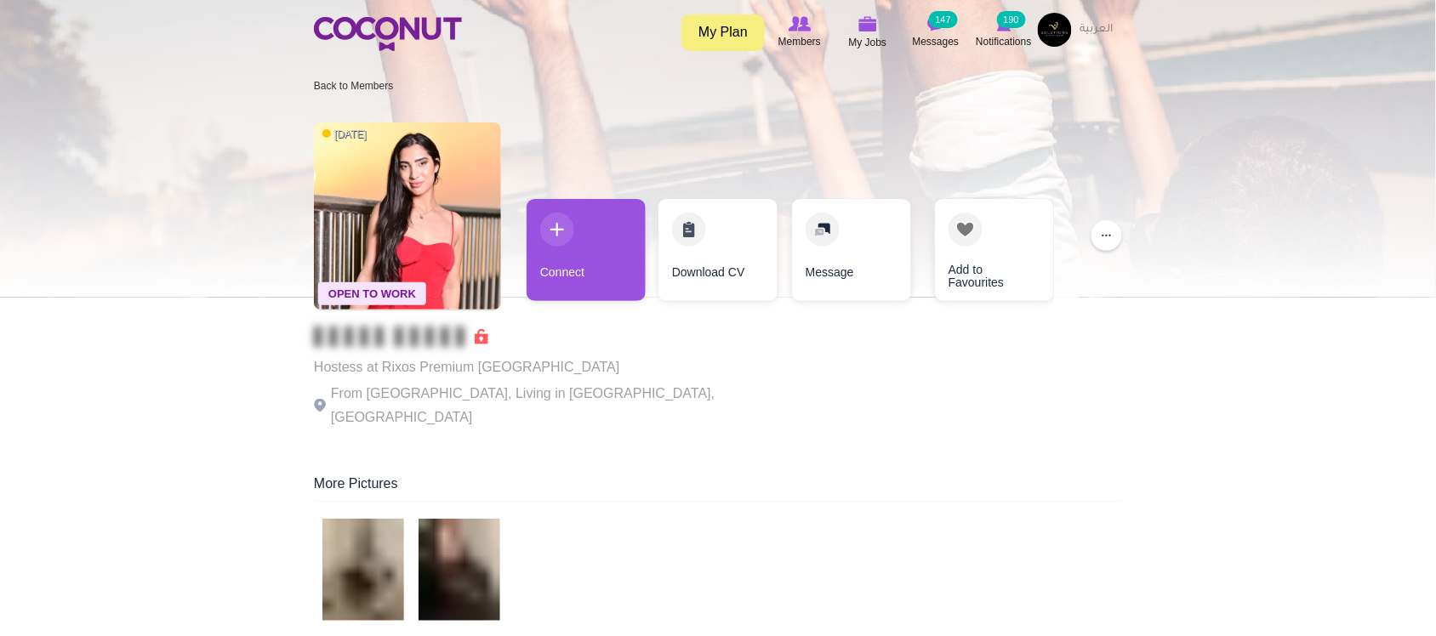
click at [447, 388] on p "From Turkey, Living in Abu Dhabi, United Arab Emirates" at bounding box center [548, 406] width 468 height 48
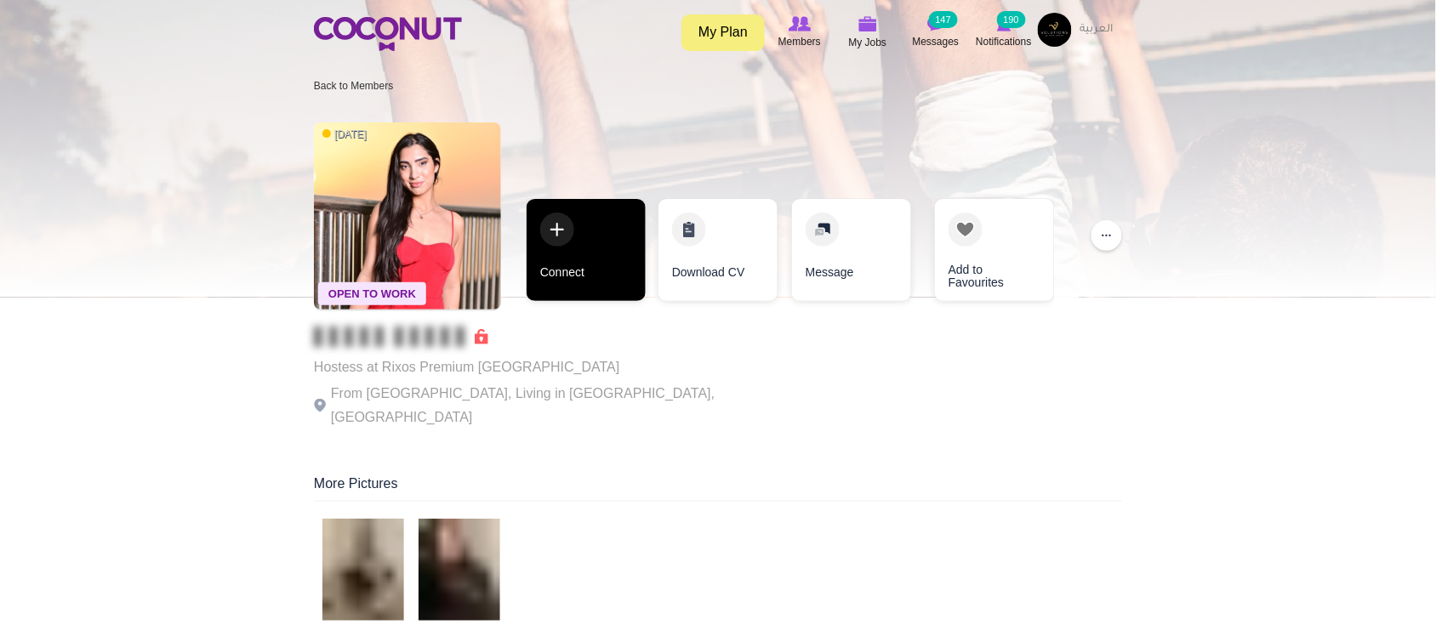
click at [529, 248] on link "Connect" at bounding box center [586, 250] width 119 height 102
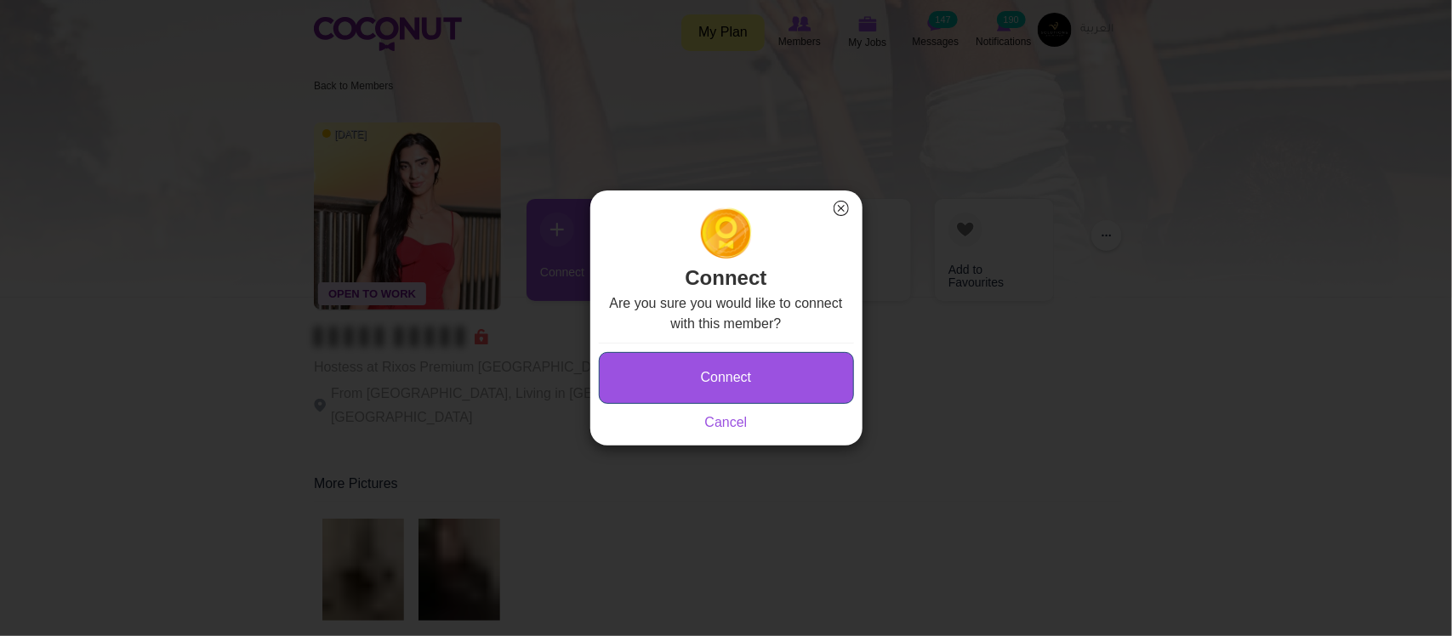
click at [734, 368] on button "Connect" at bounding box center [726, 378] width 255 height 52
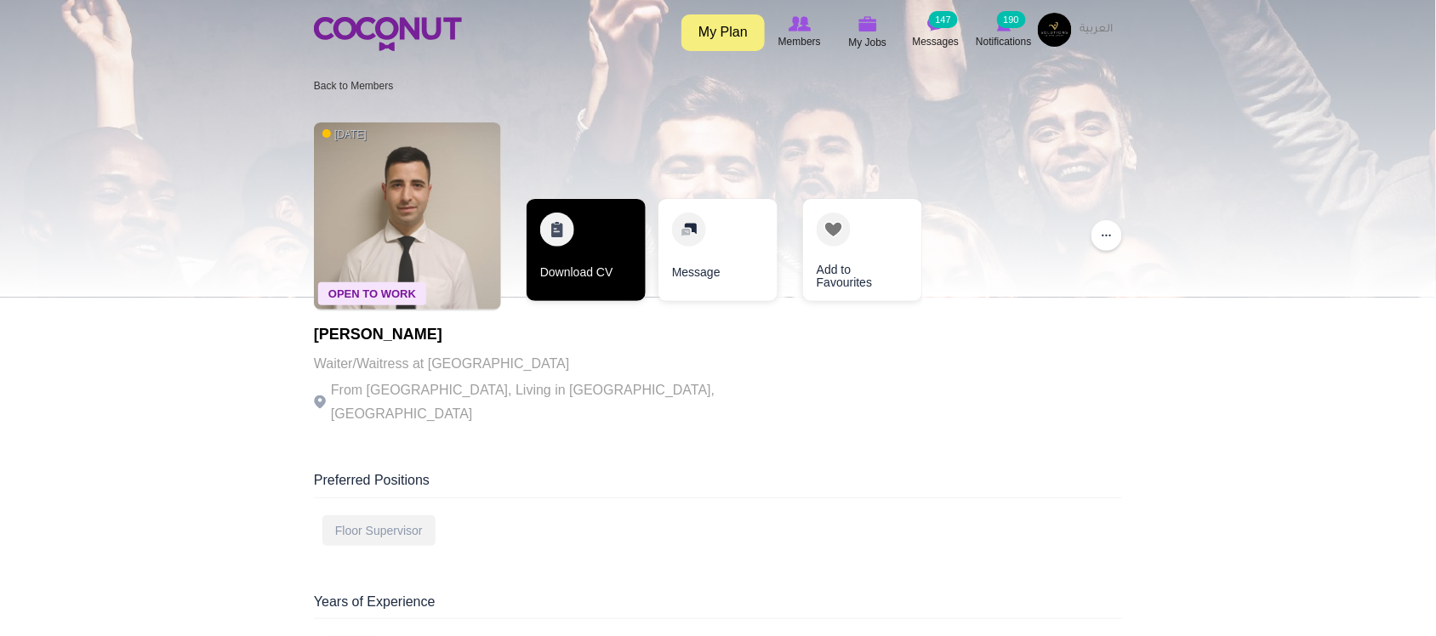
click at [576, 269] on link "Download CV" at bounding box center [586, 250] width 119 height 102
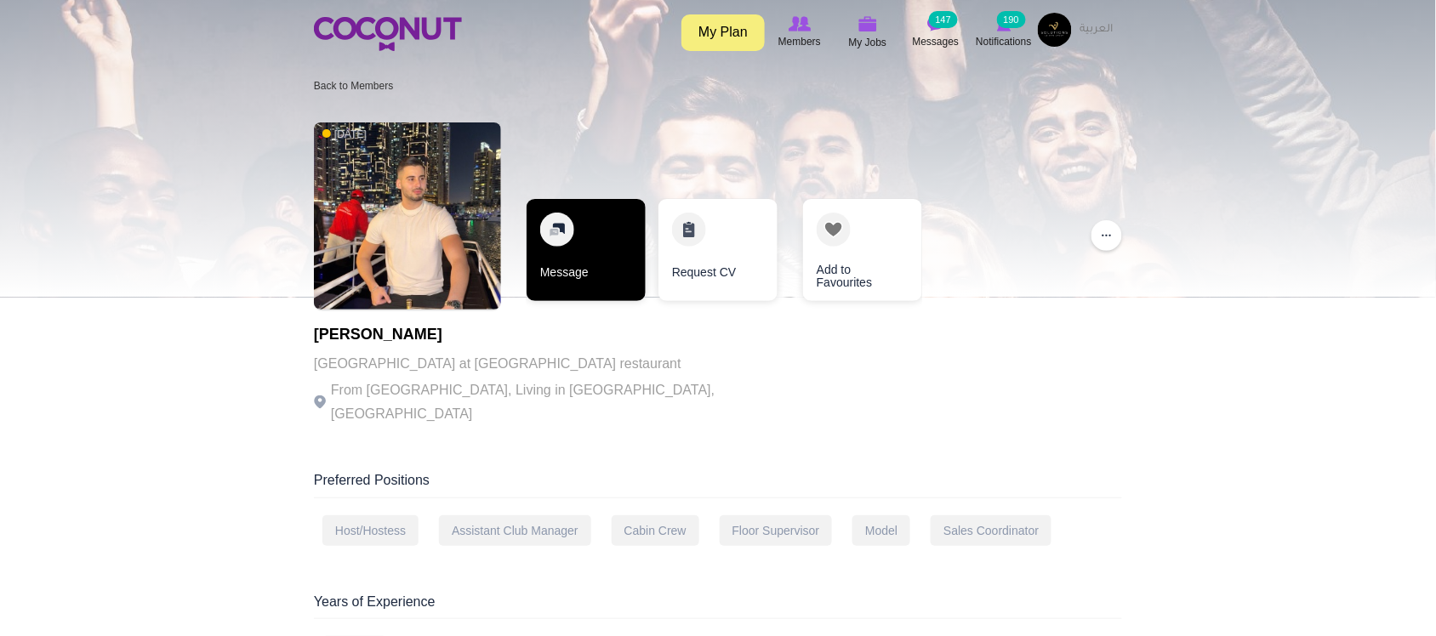
click at [585, 283] on link "Message" at bounding box center [586, 250] width 119 height 102
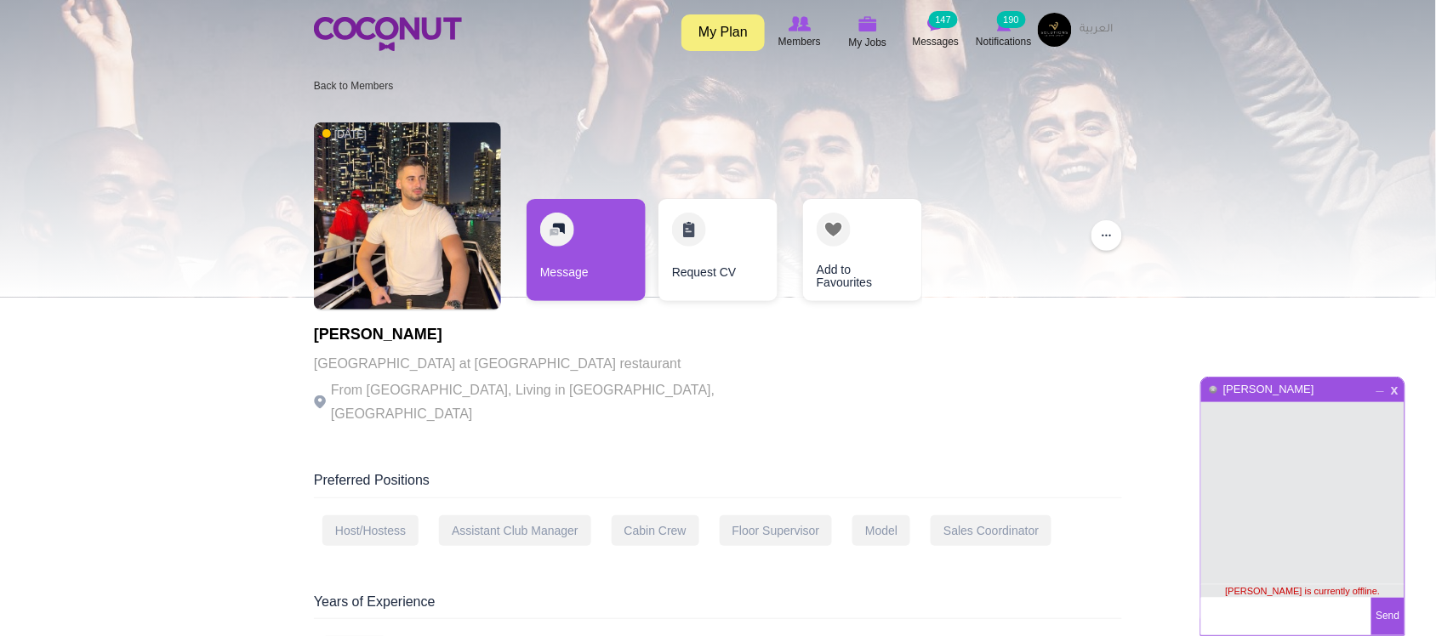
click at [1395, 382] on span "x" at bounding box center [1395, 388] width 14 height 13
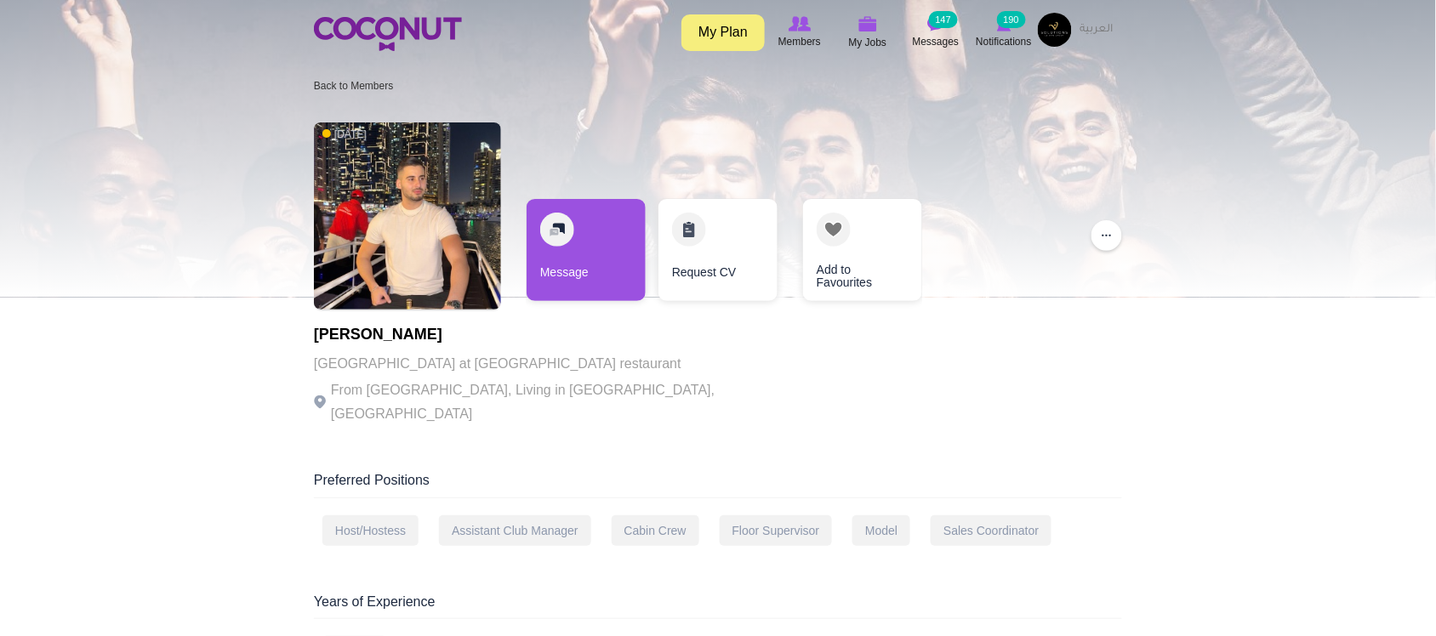
click at [943, 315] on div "1 year ago Ali tanem Abu dhabi at Tacoville restaurant From Algeria, Living in …" at bounding box center [718, 275] width 808 height 323
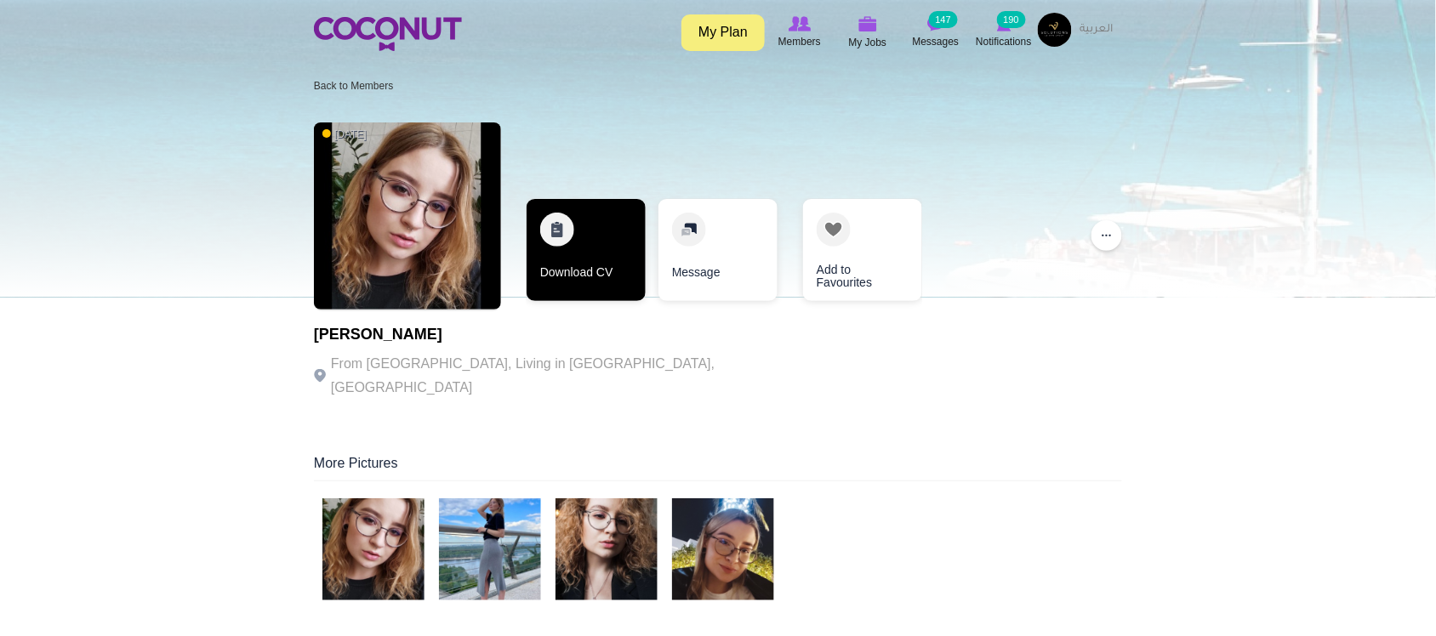
click at [568, 282] on link "Download CV" at bounding box center [586, 250] width 119 height 102
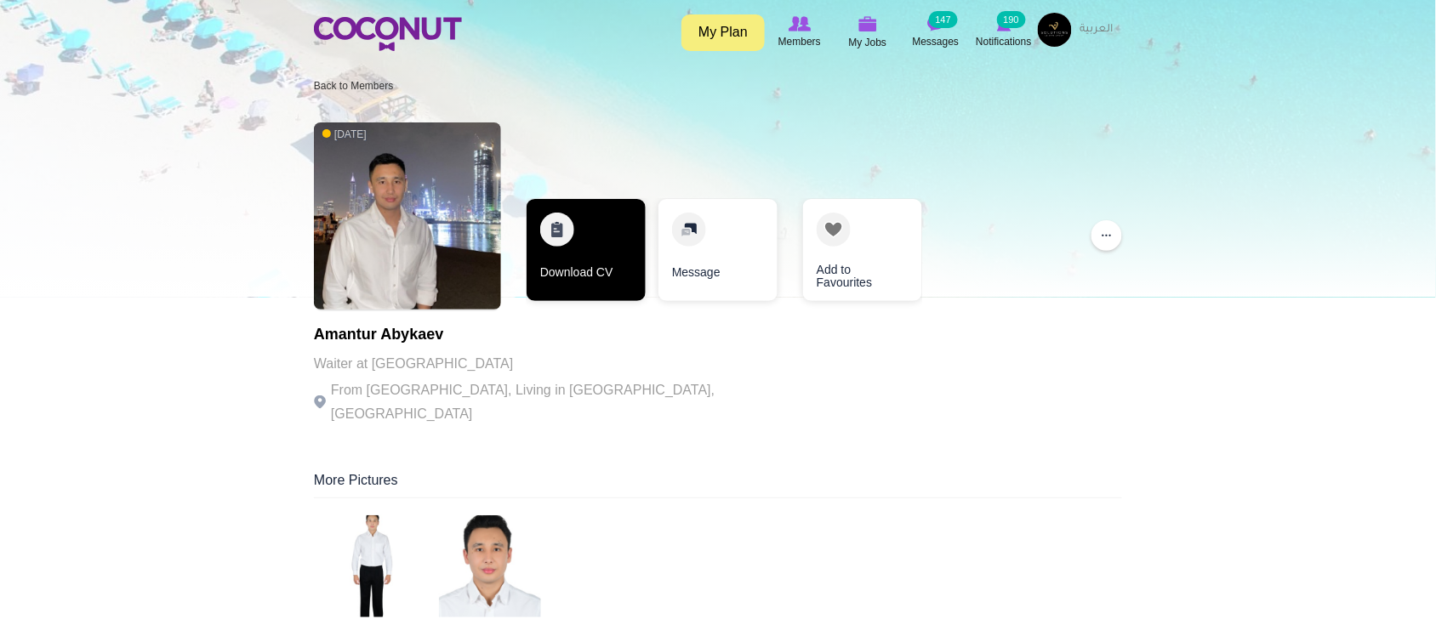
click at [579, 272] on link "Download CV" at bounding box center [586, 250] width 119 height 102
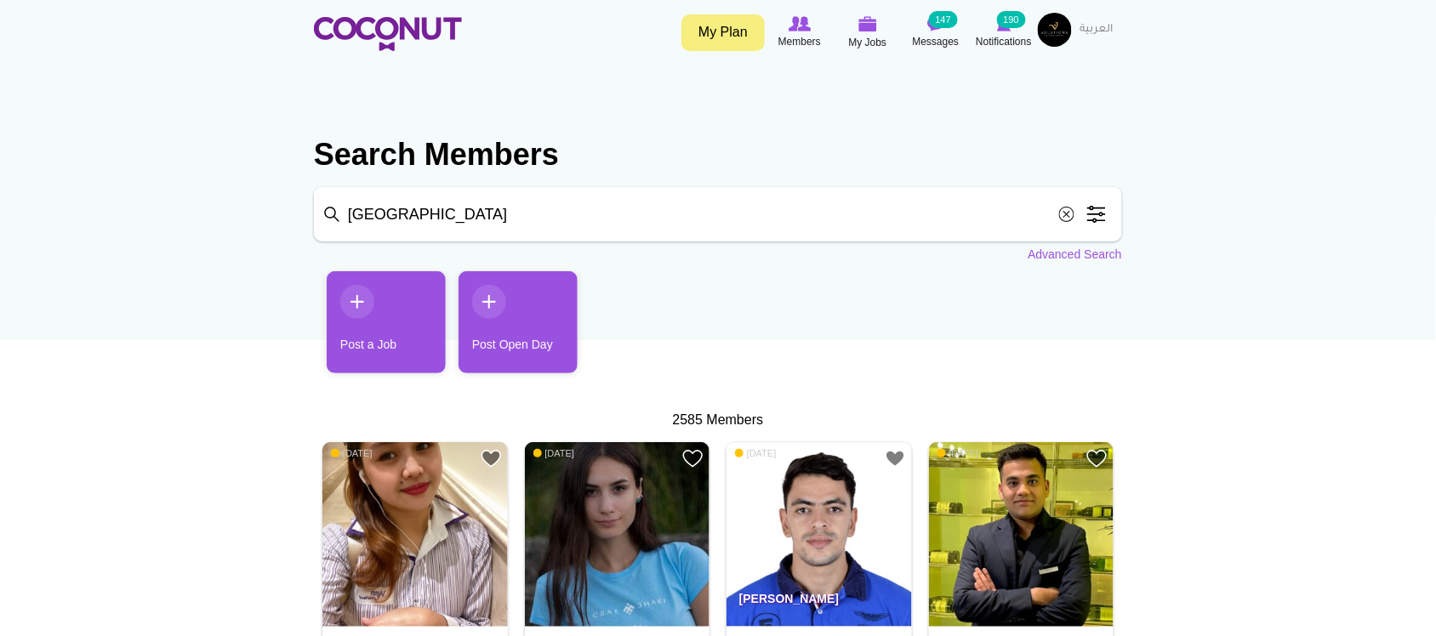
click at [496, 214] on input "Abu Dhabi" at bounding box center [718, 214] width 808 height 54
drag, startPoint x: 496, startPoint y: 214, endPoint x: 259, endPoint y: 214, distance: 236.5
type input "Al Ain"
click button "Search" at bounding box center [0, 0] width 0 height 0
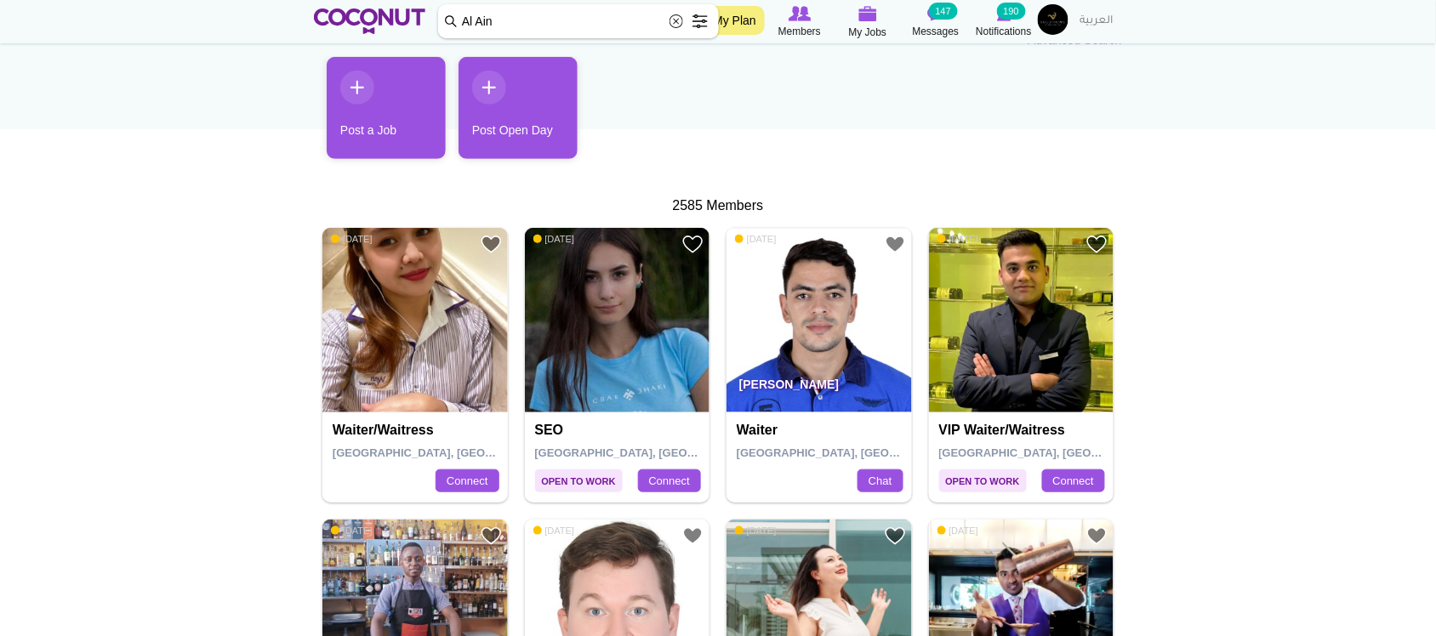
scroll to position [283, 0]
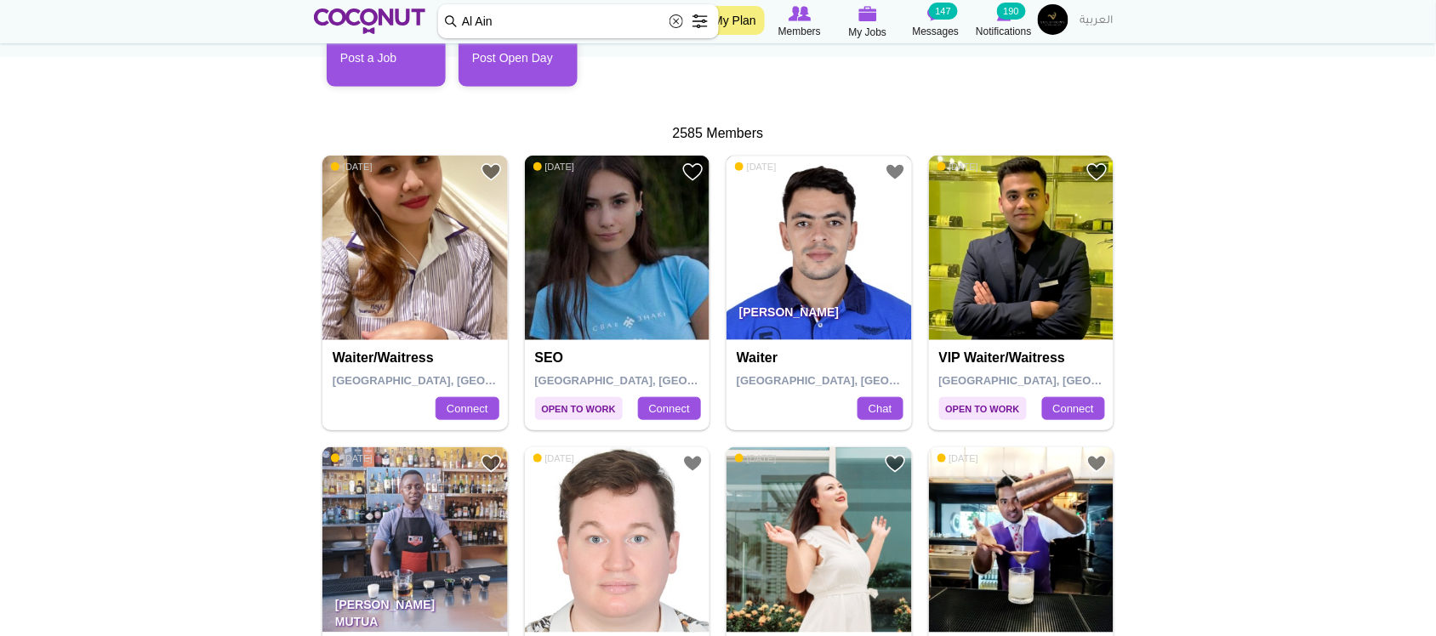
click at [797, 282] on img at bounding box center [819, 248] width 185 height 185
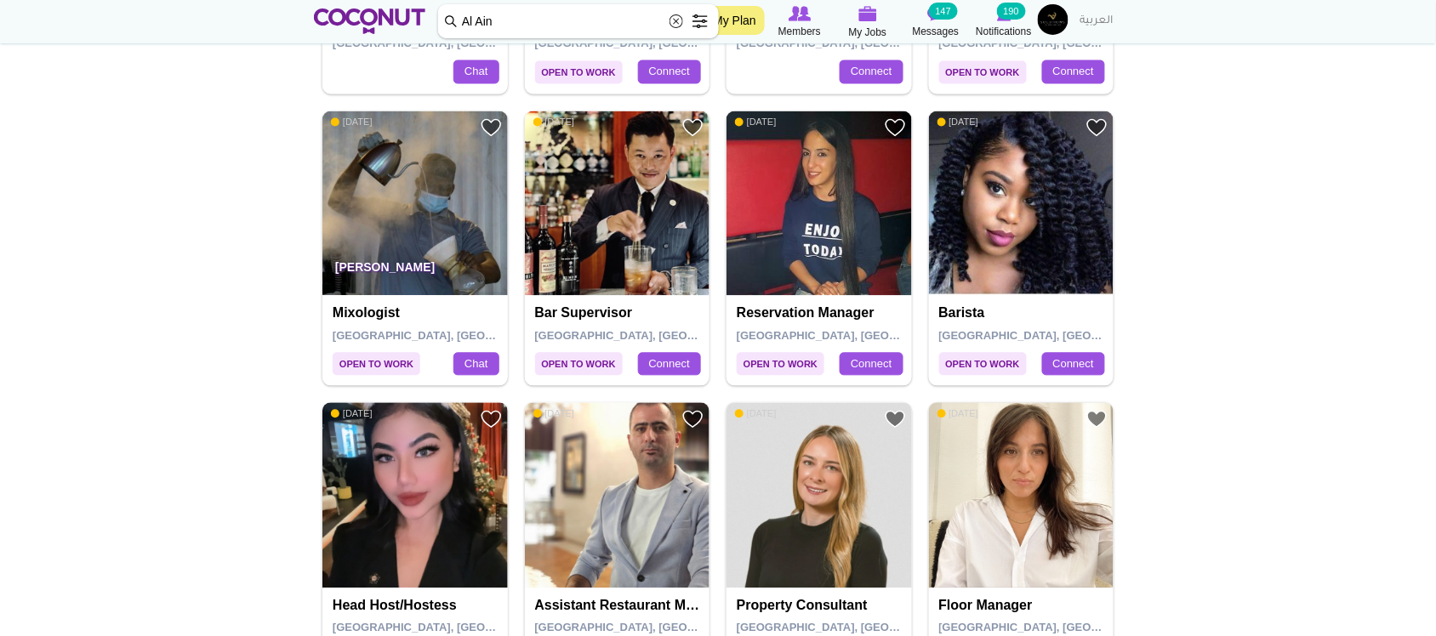
scroll to position [851, 0]
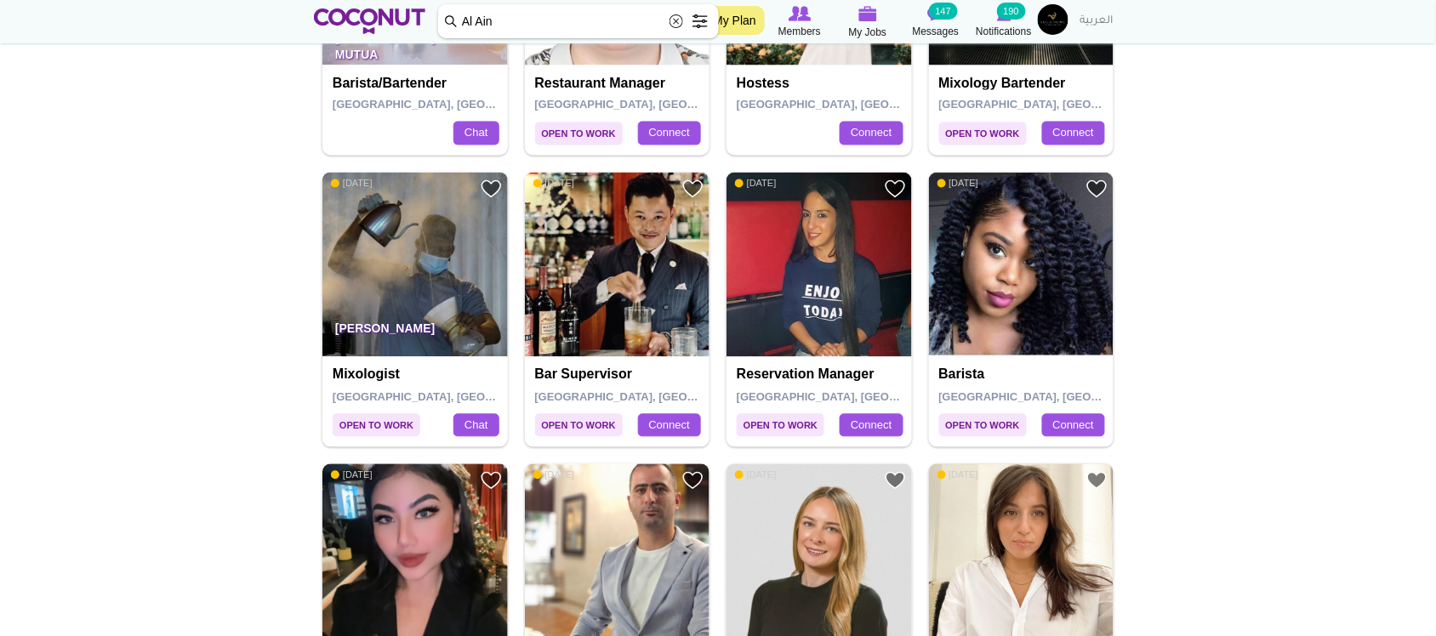
click at [407, 236] on img at bounding box center [414, 265] width 185 height 185
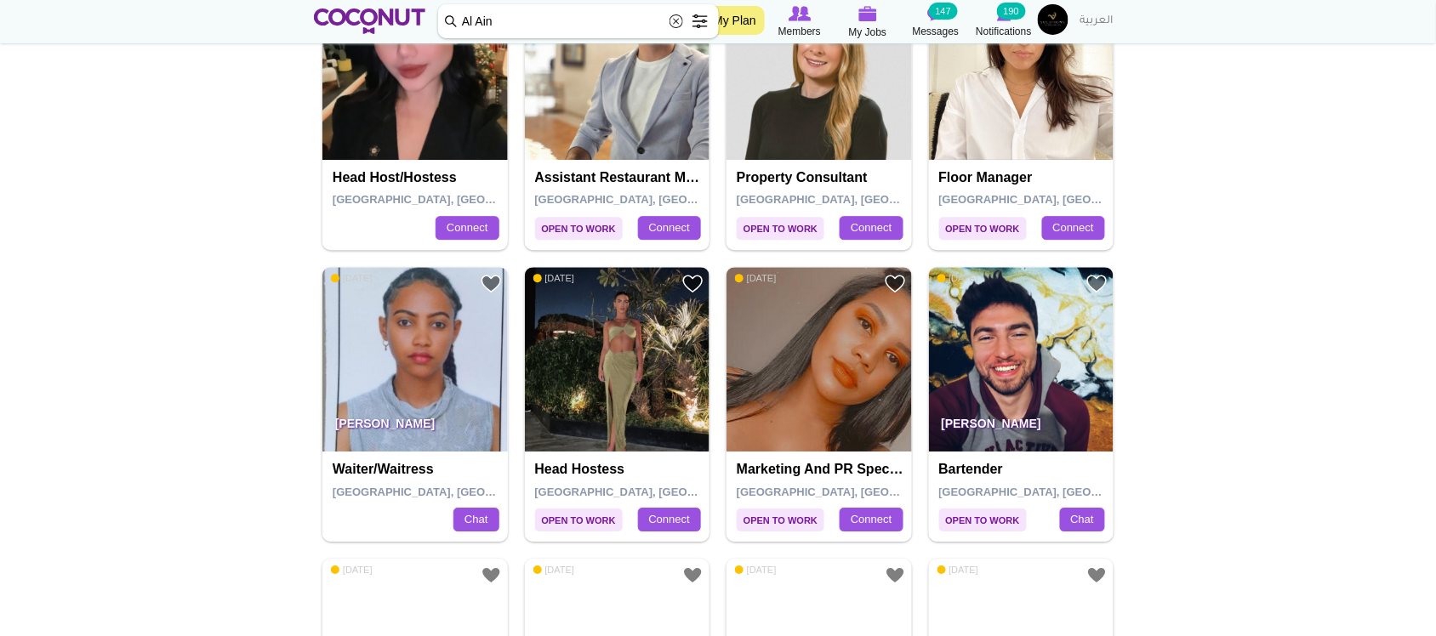
scroll to position [1417, 0]
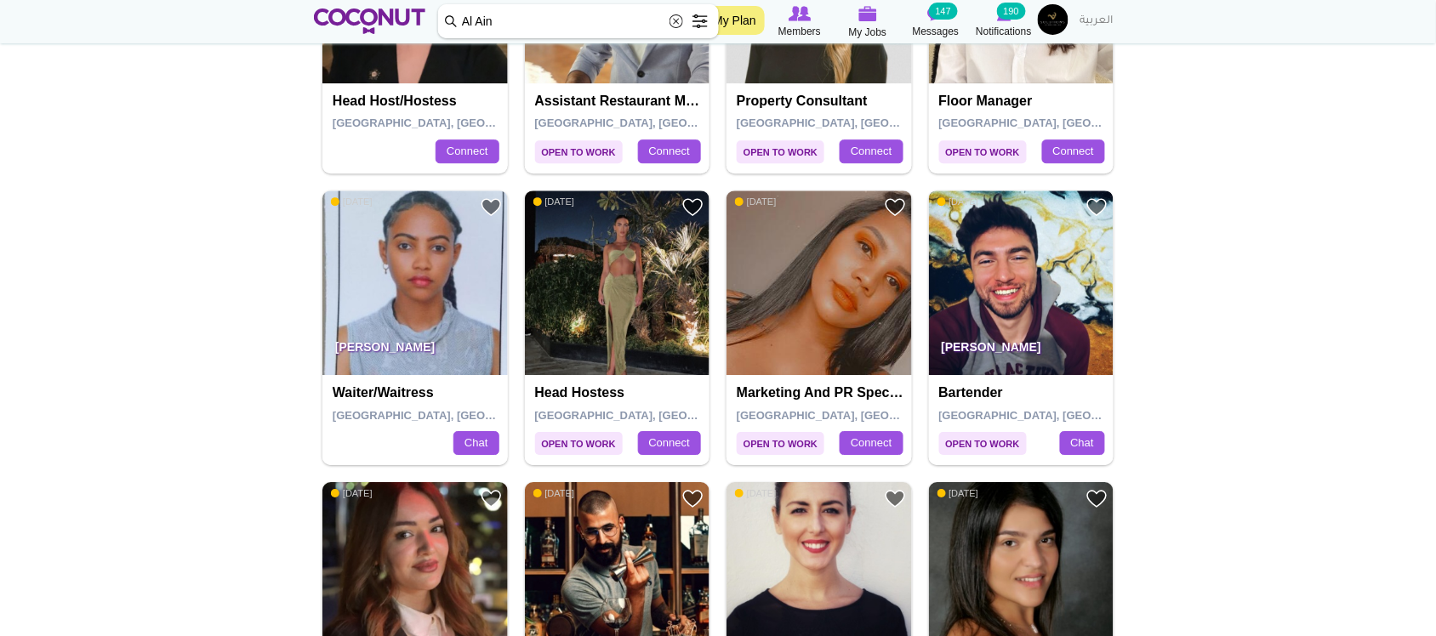
click at [1056, 289] on img at bounding box center [1021, 283] width 185 height 185
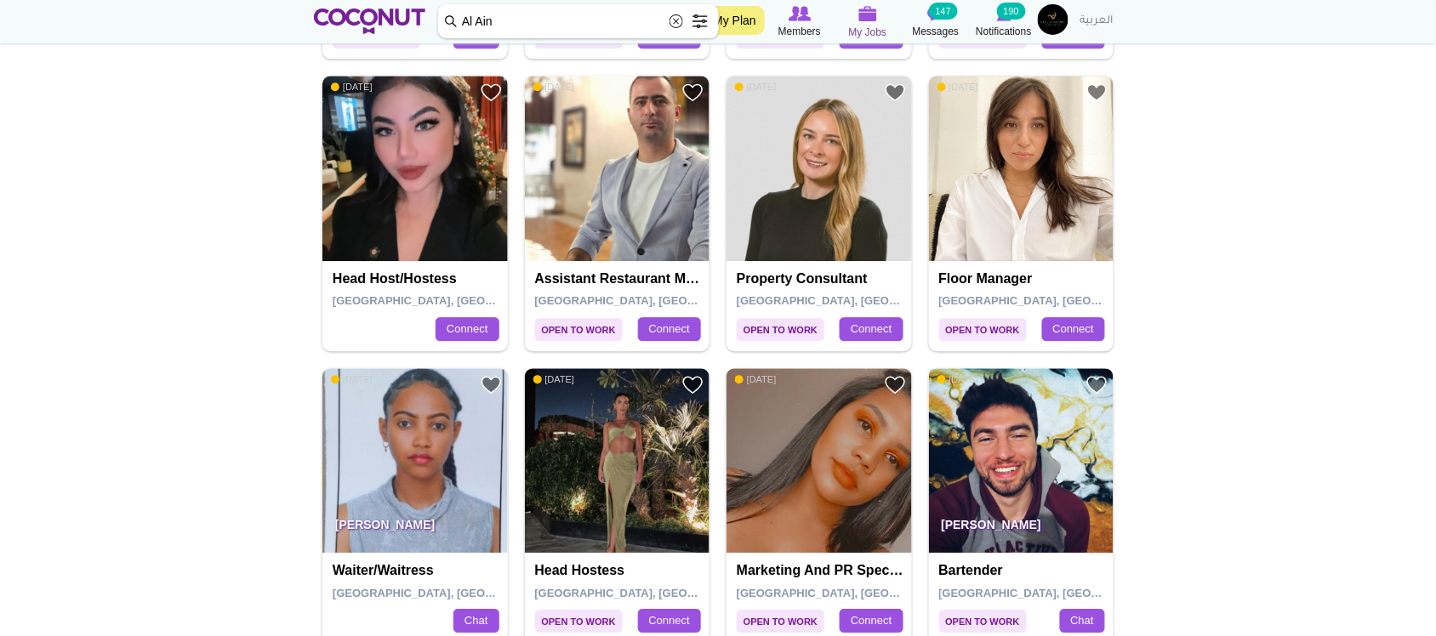
scroll to position [992, 0]
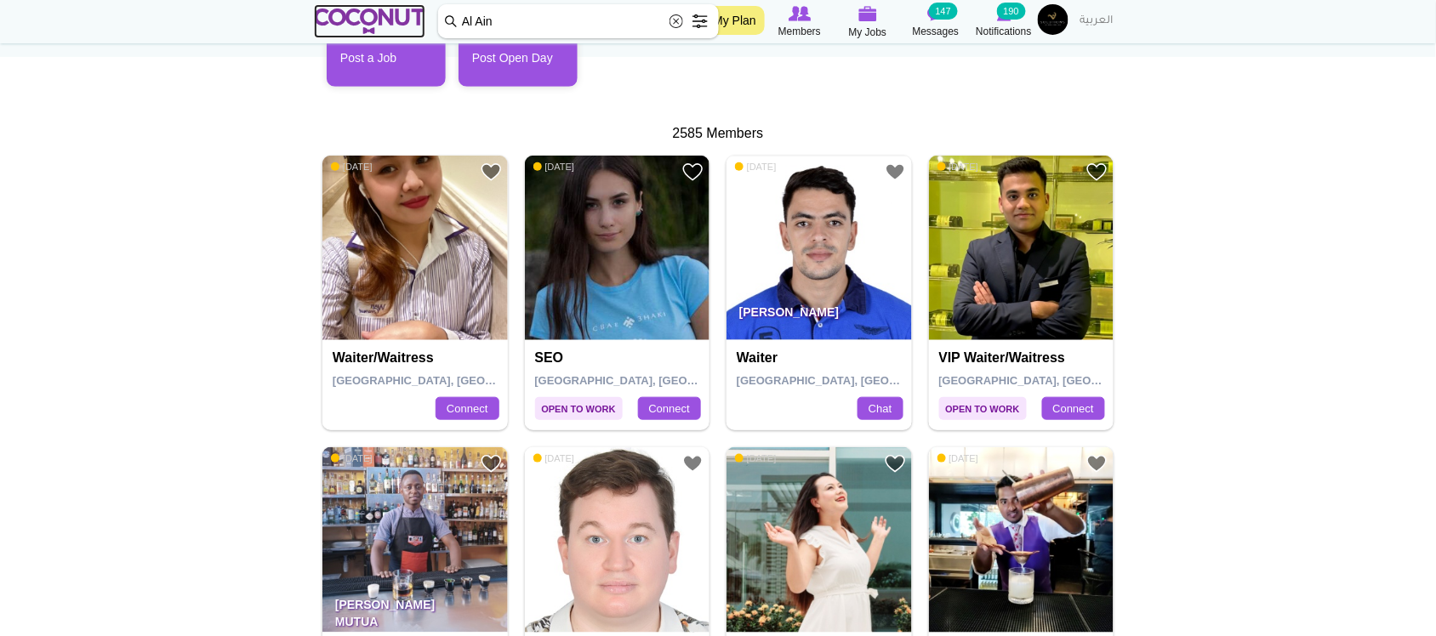
click at [345, 15] on img at bounding box center [369, 22] width 111 height 26
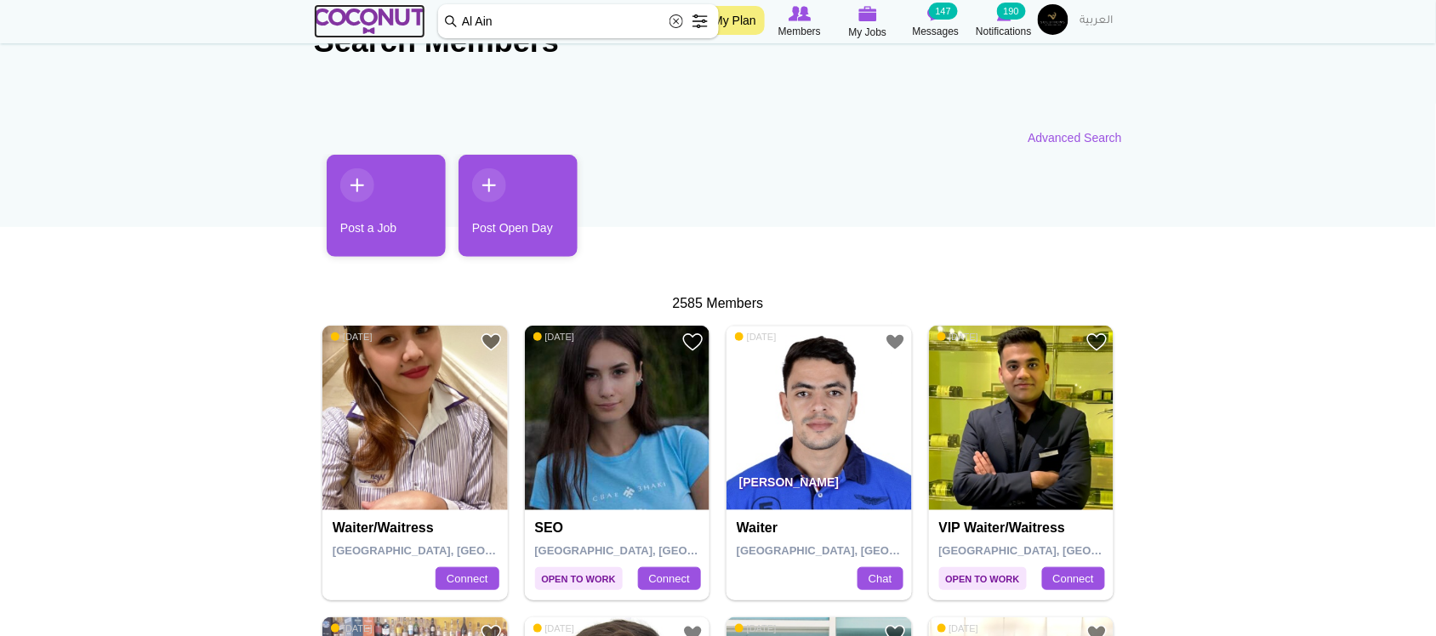
scroll to position [0, 0]
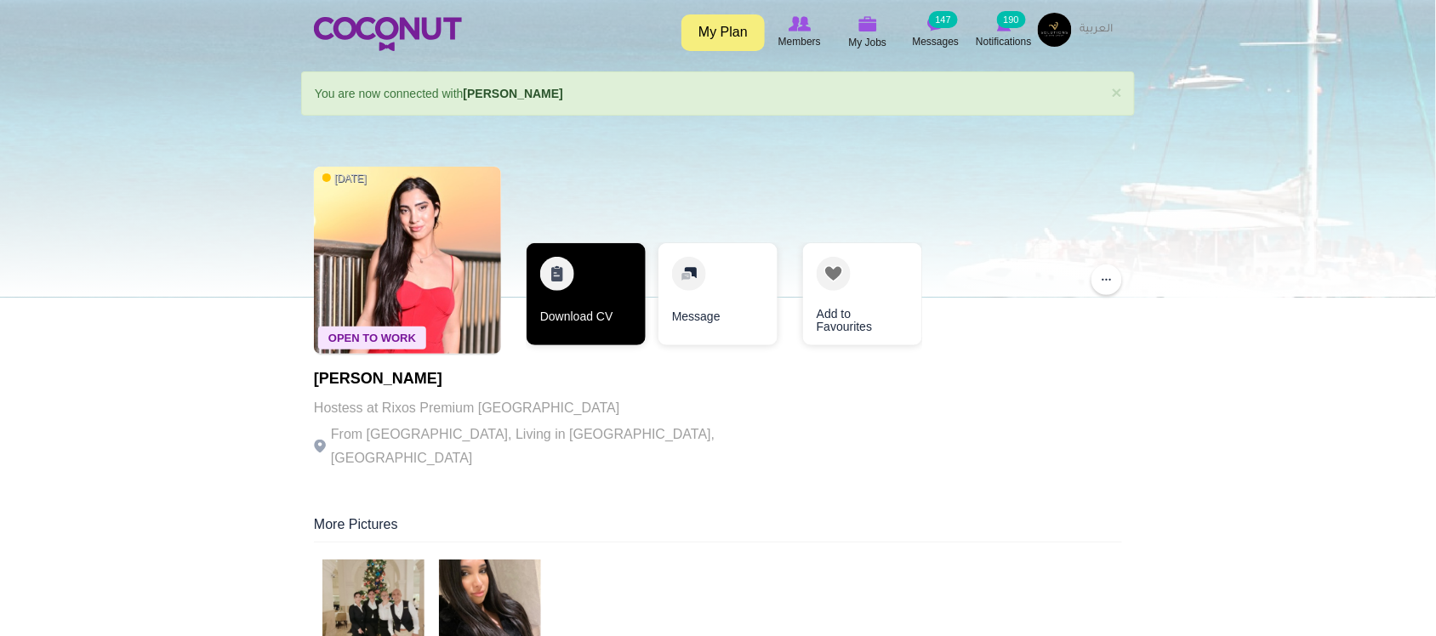
click at [619, 306] on link "Download CV" at bounding box center [586, 294] width 119 height 102
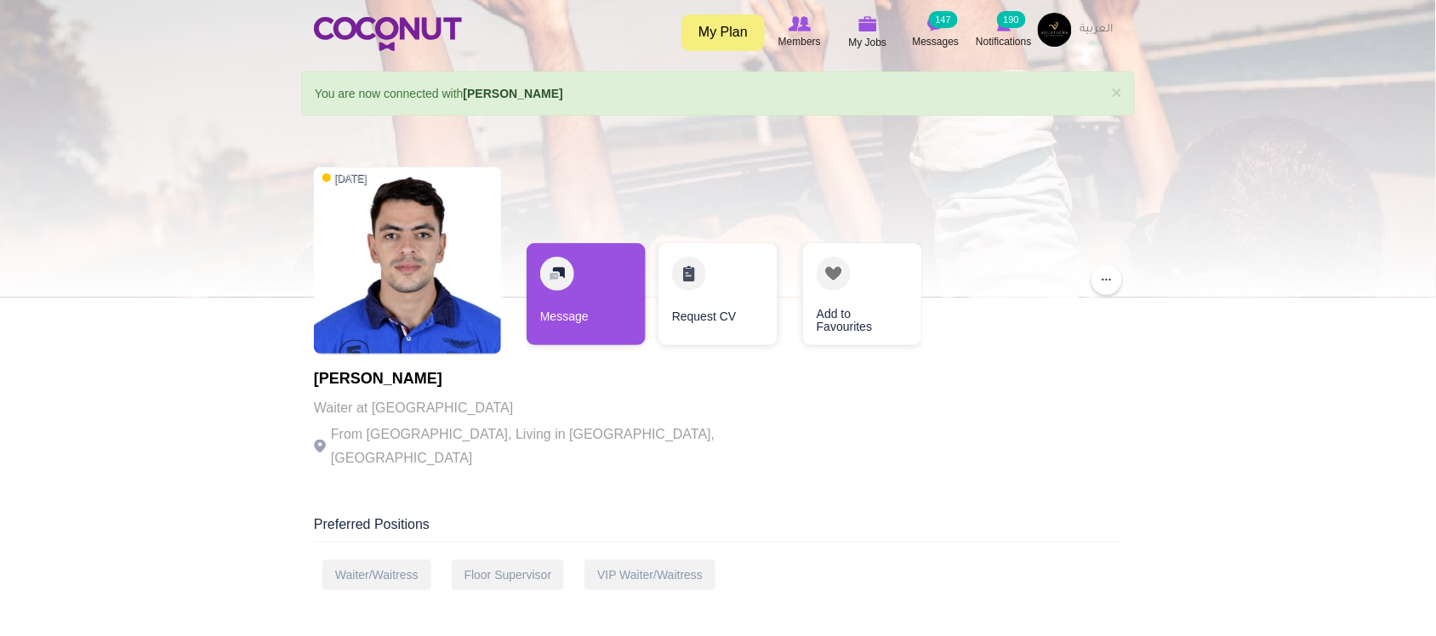
click at [533, 411] on p "Waiter at [GEOGRAPHIC_DATA]" at bounding box center [548, 408] width 468 height 24
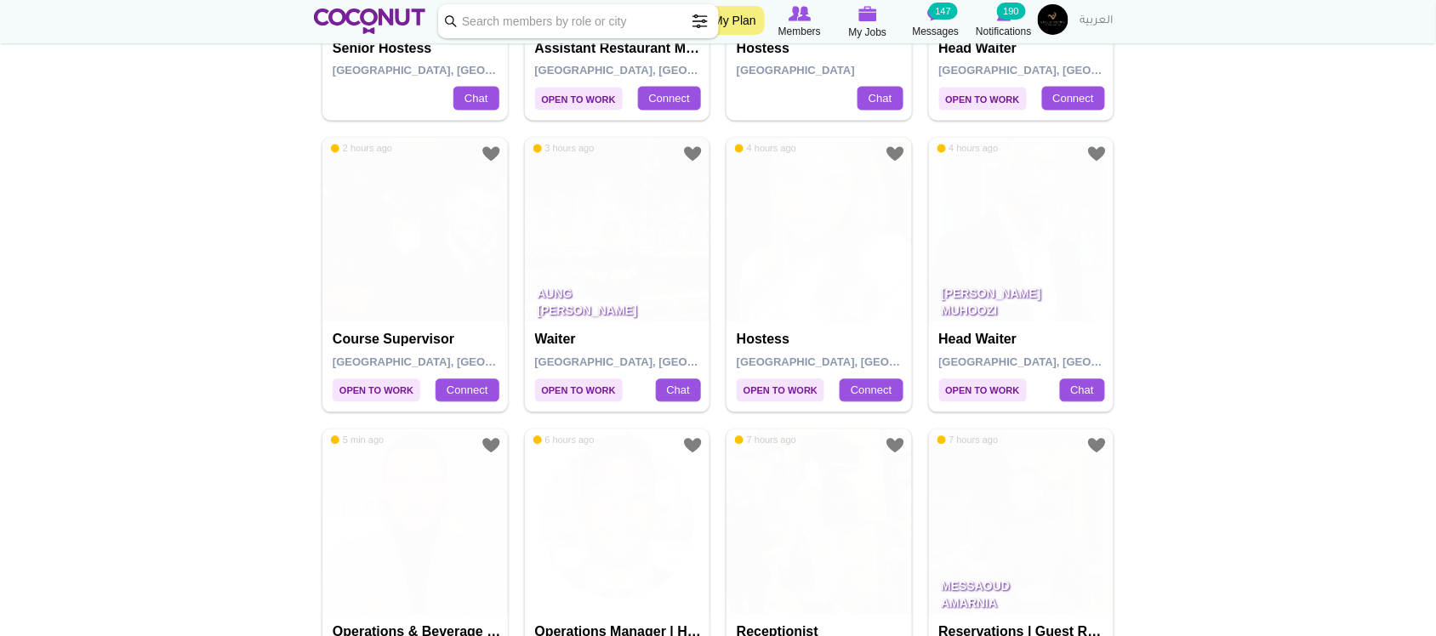
scroll to position [1026, 0]
